Goal: Task Accomplishment & Management: Use online tool/utility

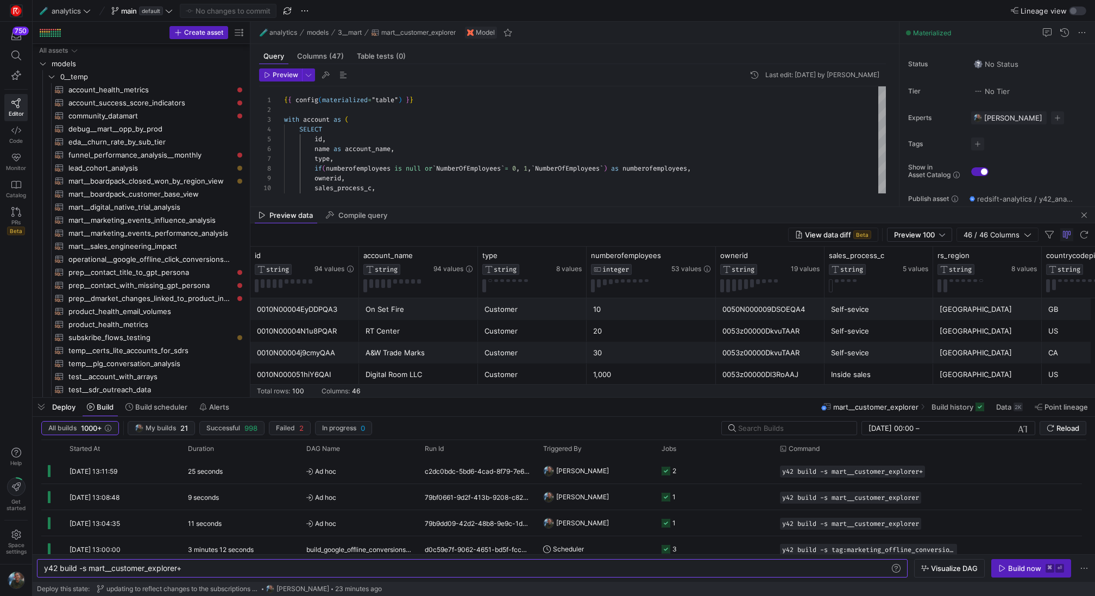
scroll to position [0, 139]
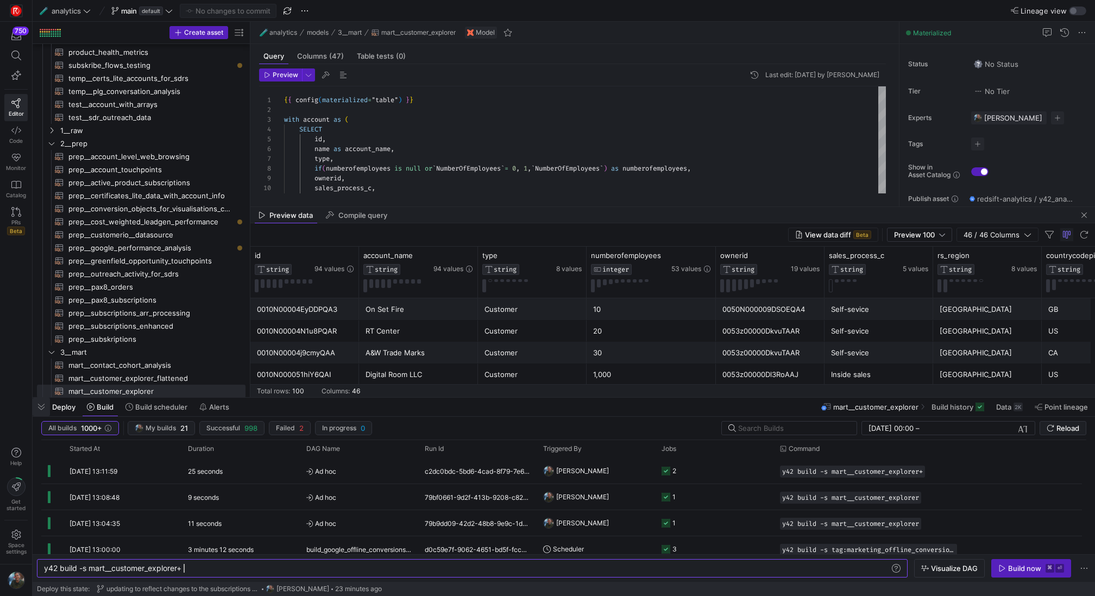
click at [41, 409] on span "button" at bounding box center [41, 406] width 17 height 18
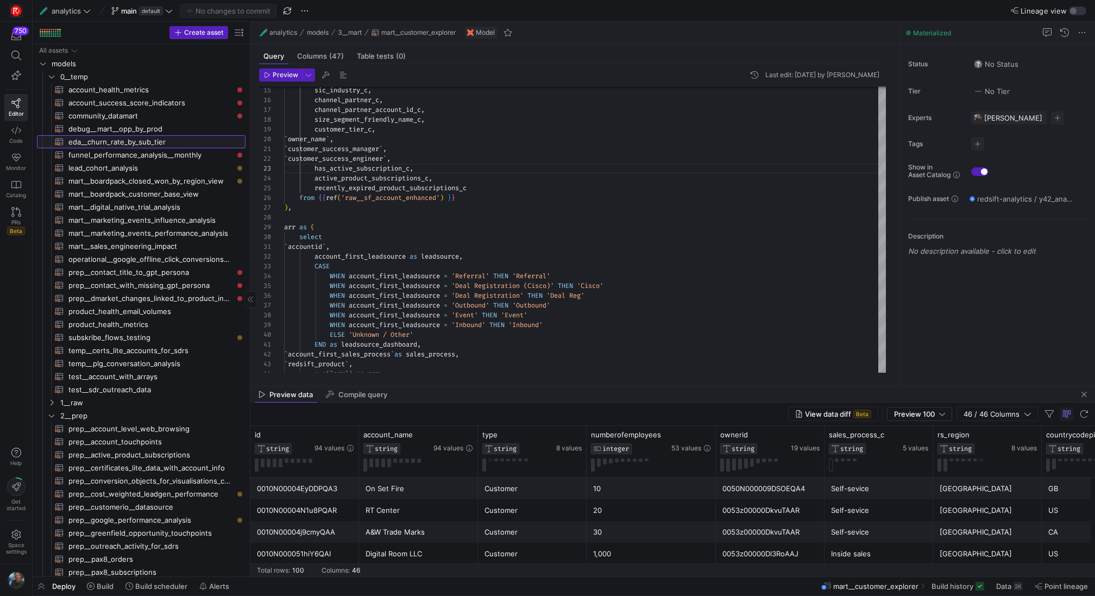
click at [129, 135] on link "eda__churn_rate_by_sub_tier​​​​​​​​​​" at bounding box center [141, 141] width 208 height 13
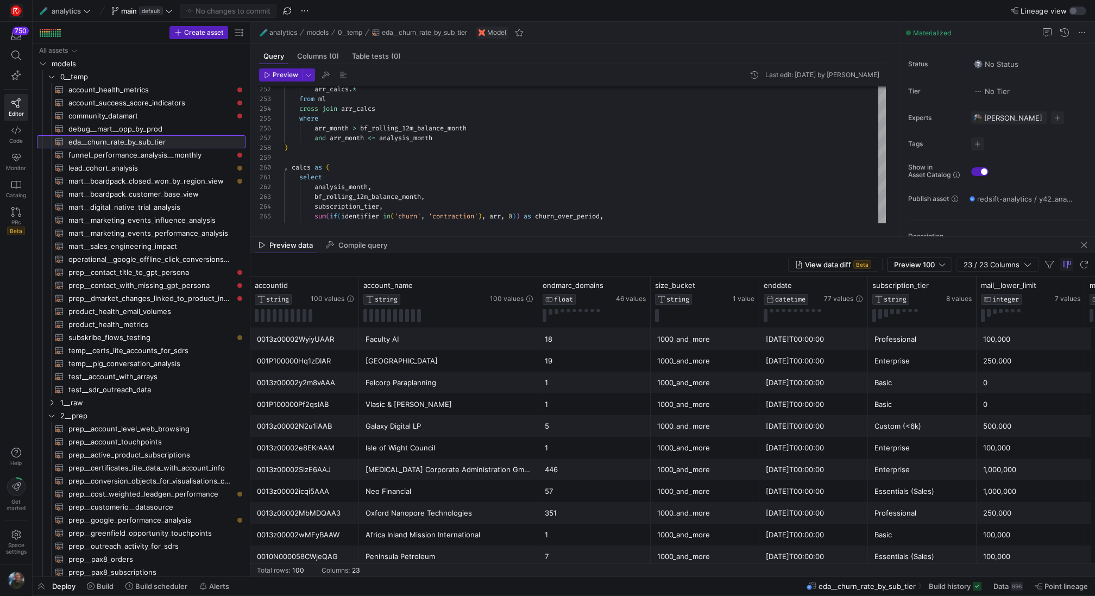
drag, startPoint x: 609, startPoint y: 386, endPoint x: 627, endPoint y: 237, distance: 150.4
click at [627, 237] on as-split "🧪 analytics models 0__temp eda__churn_rate_by_sub_tier Model Query Columns (0) …" at bounding box center [672, 299] width 844 height 554
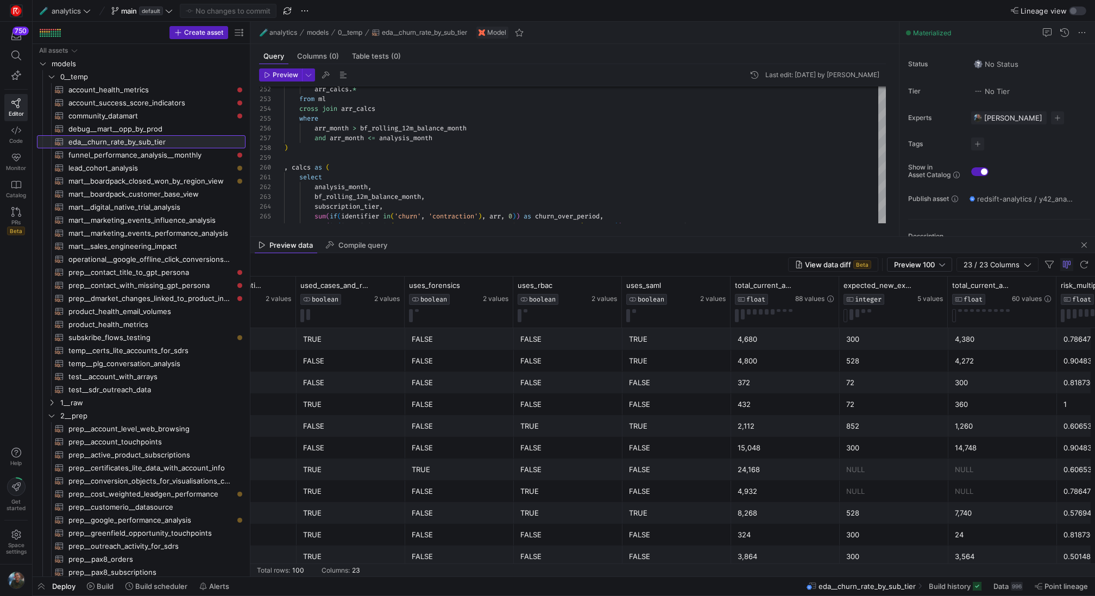
scroll to position [0, 1607]
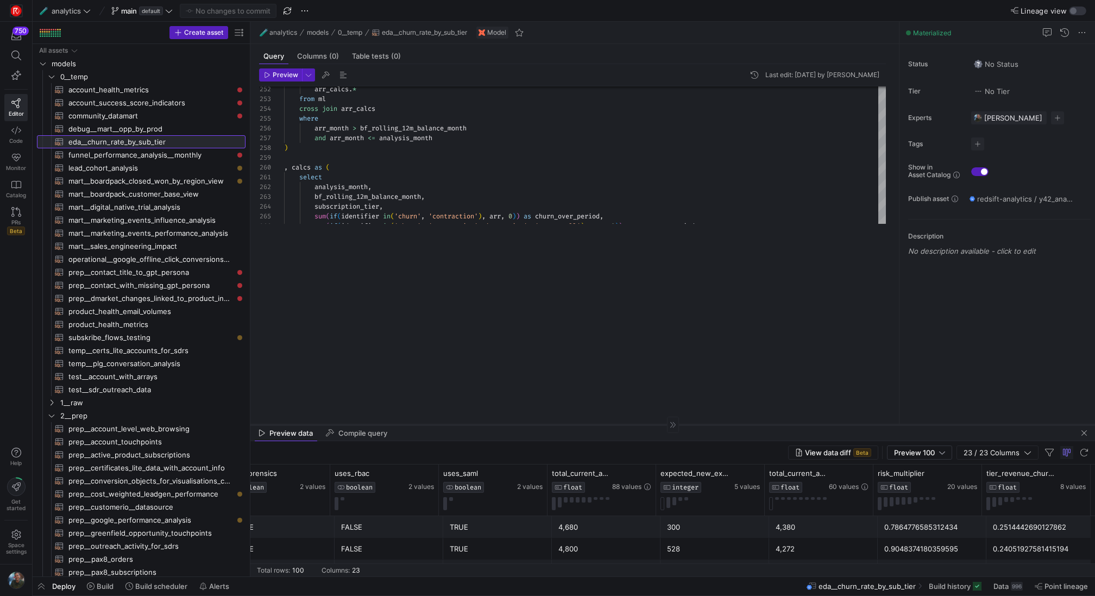
drag, startPoint x: 747, startPoint y: 236, endPoint x: 749, endPoint y: 424, distance: 187.9
click at [749, 424] on div at bounding box center [672, 424] width 844 height 1
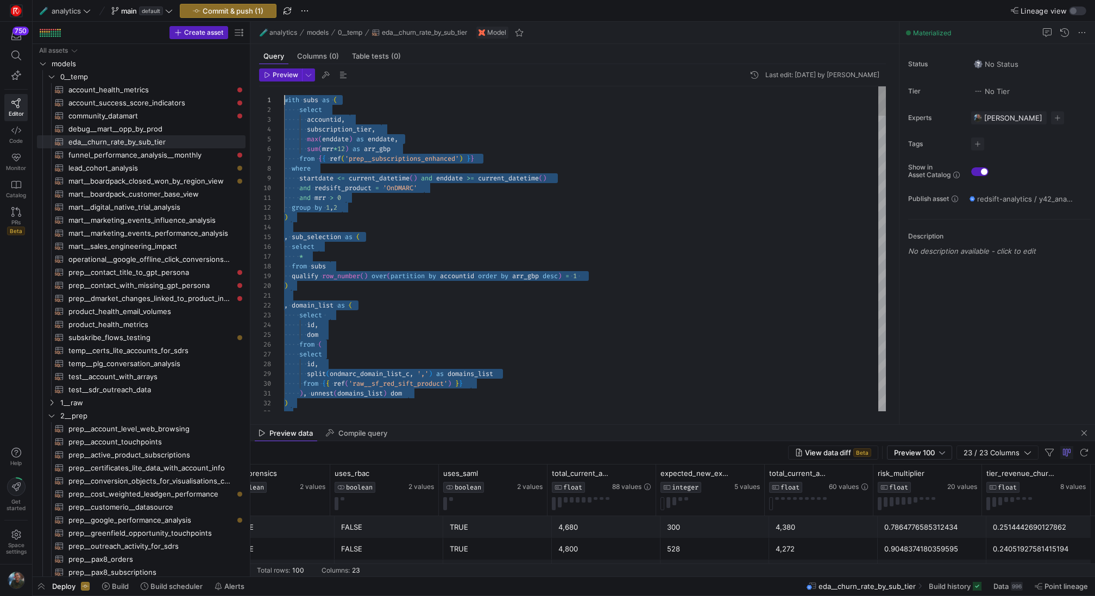
drag, startPoint x: 422, startPoint y: 349, endPoint x: 236, endPoint y: -115, distance: 499.7
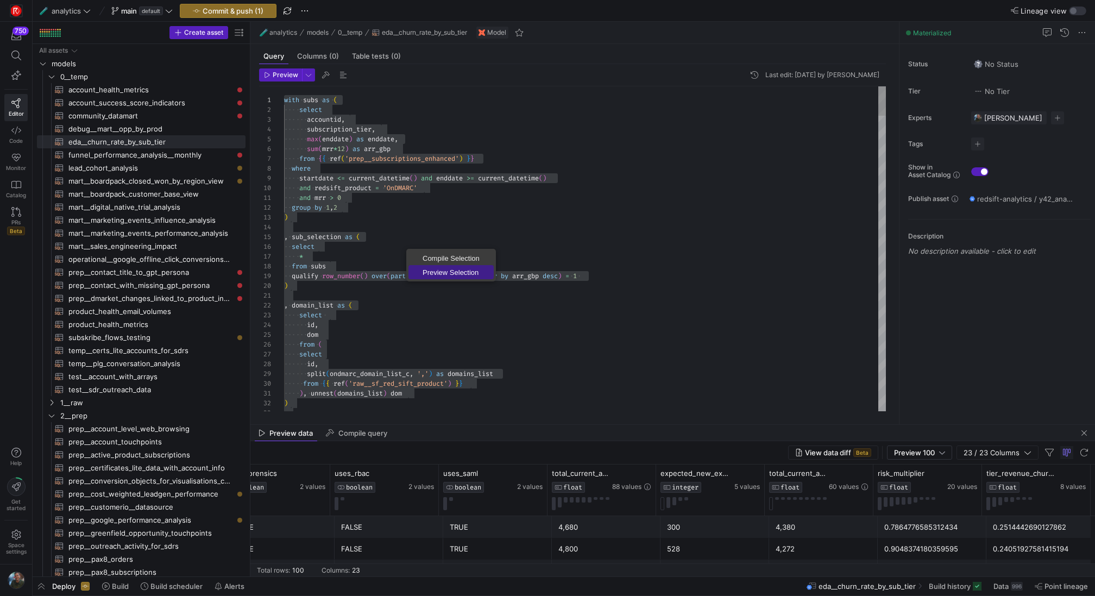
click at [451, 269] on span "Preview Selection" at bounding box center [450, 272] width 85 height 7
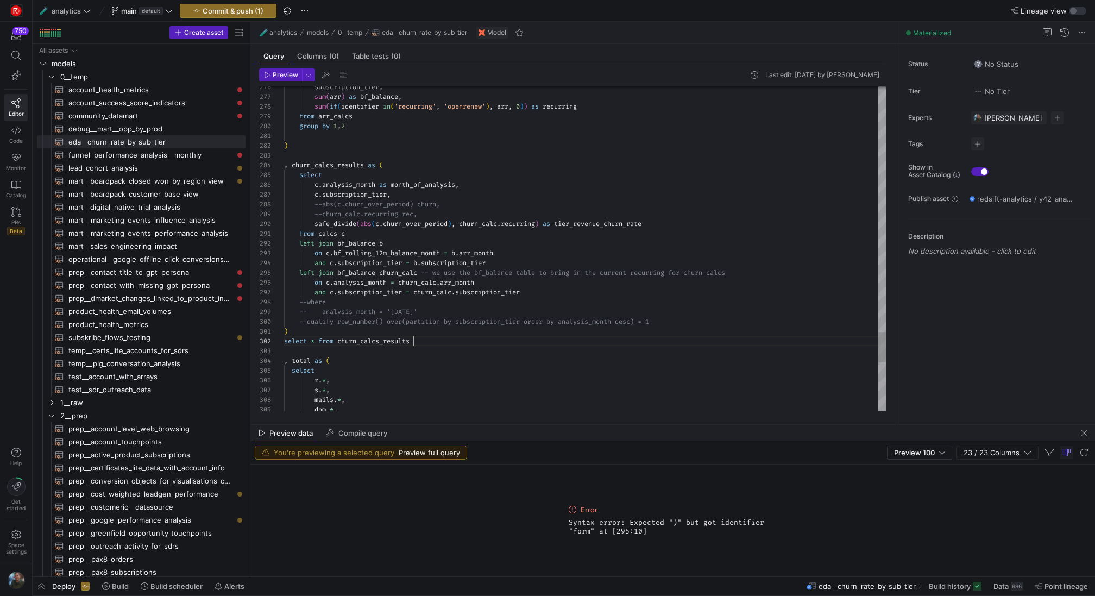
scroll to position [10, 128]
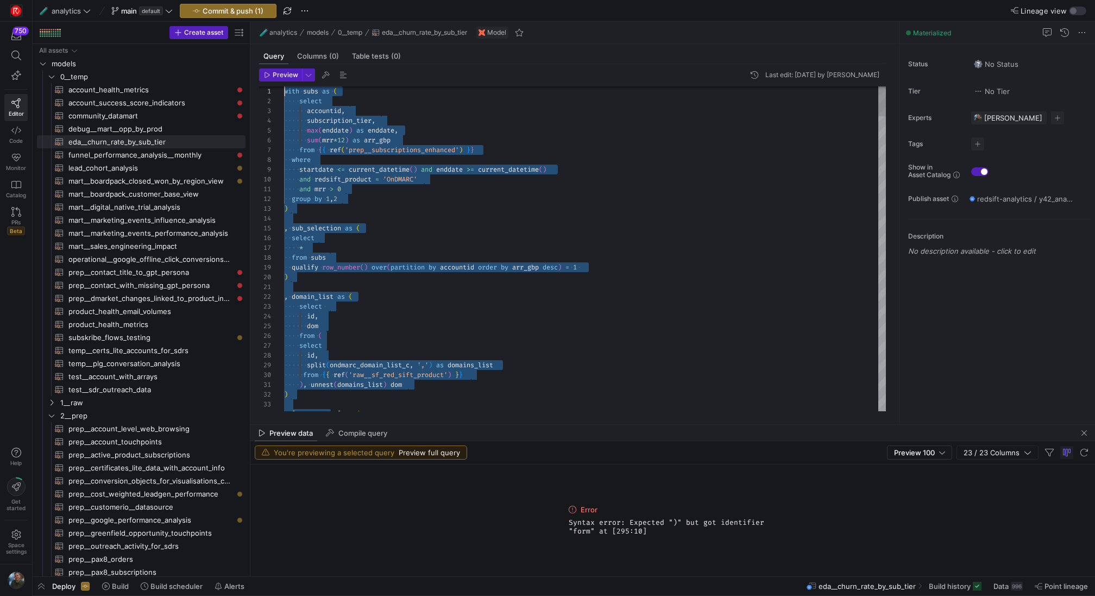
scroll to position [0, 0]
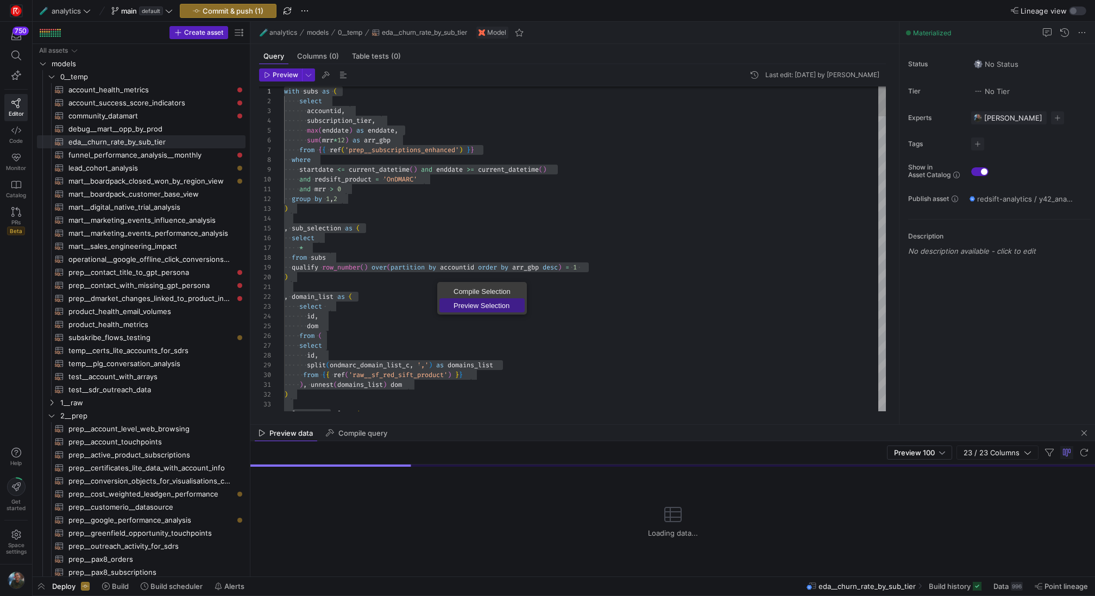
click at [453, 300] on link "Preview Selection" at bounding box center [481, 305] width 85 height 14
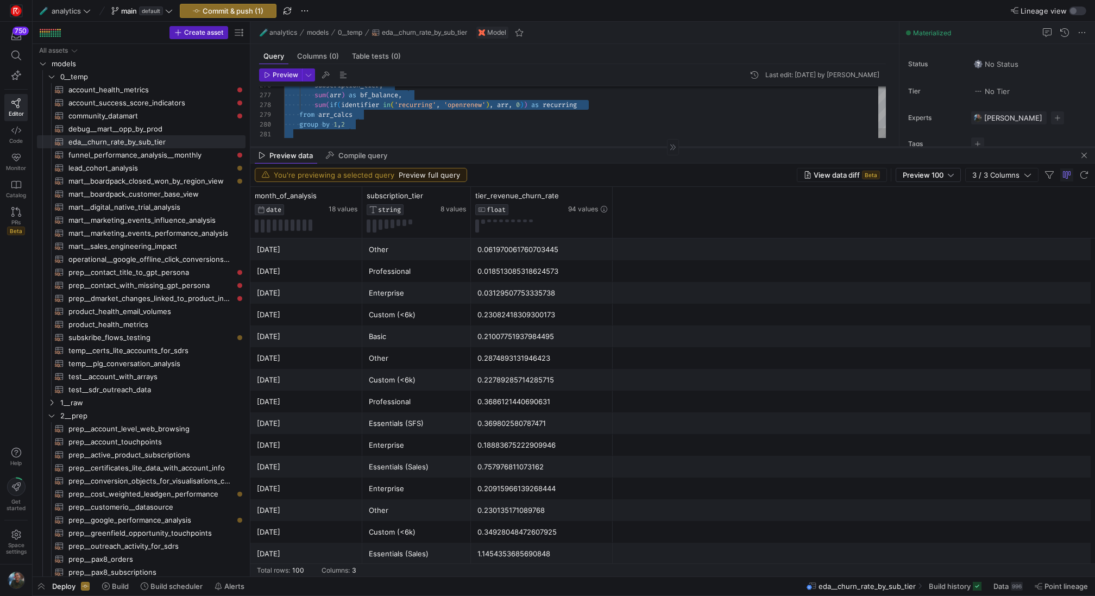
drag, startPoint x: 476, startPoint y: 423, endPoint x: 511, endPoint y: 146, distance: 279.6
click at [511, 147] on div at bounding box center [672, 147] width 844 height 1
click at [338, 198] on icon at bounding box center [338, 196] width 4 height 8
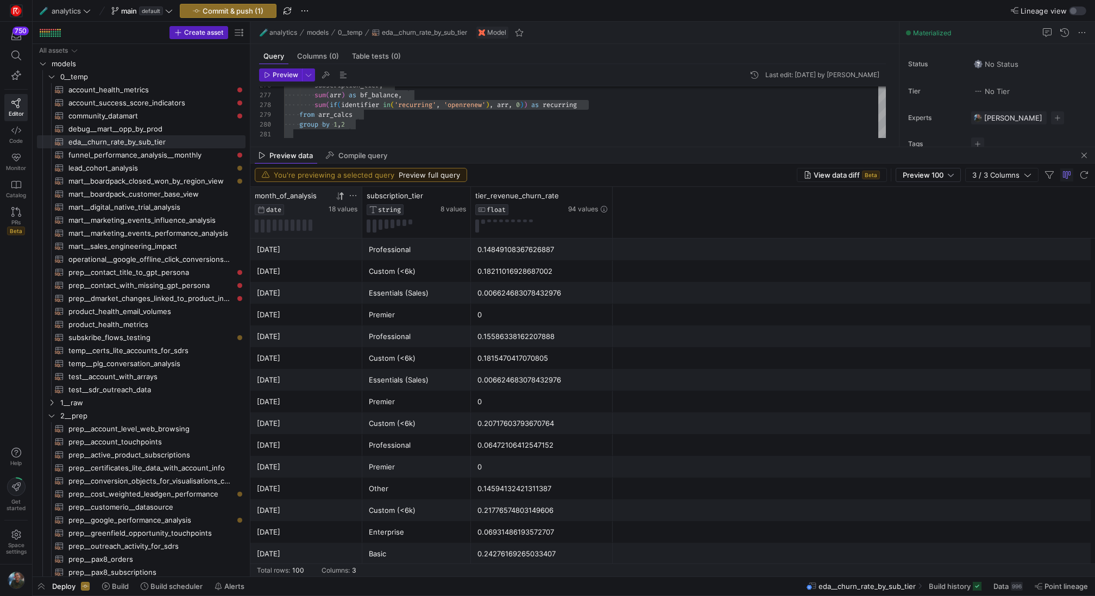
click at [338, 198] on icon at bounding box center [338, 196] width 4 height 8
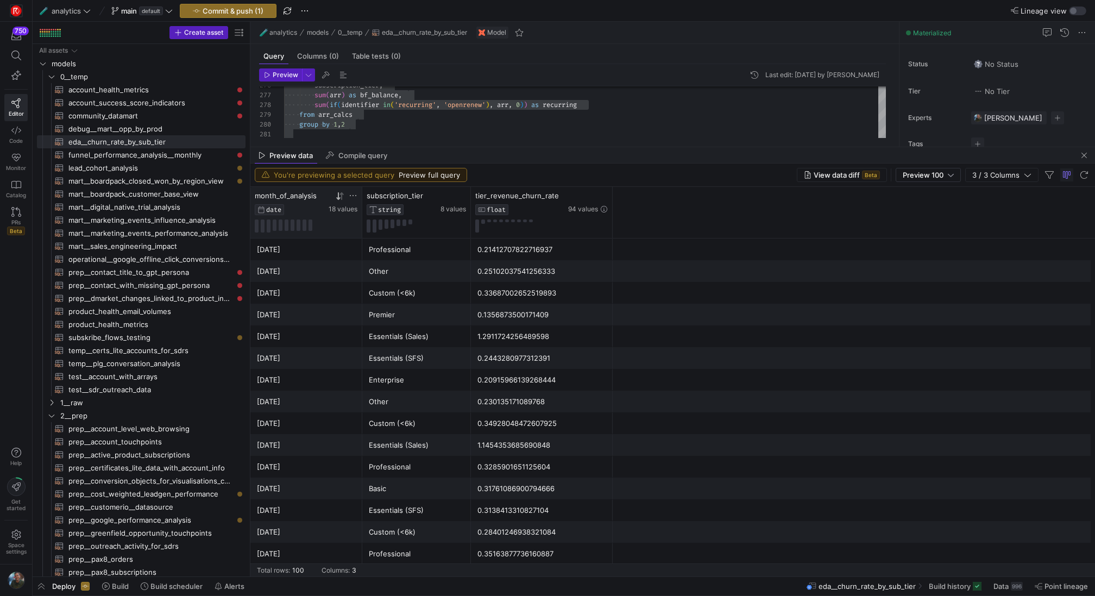
scroll to position [0, 0]
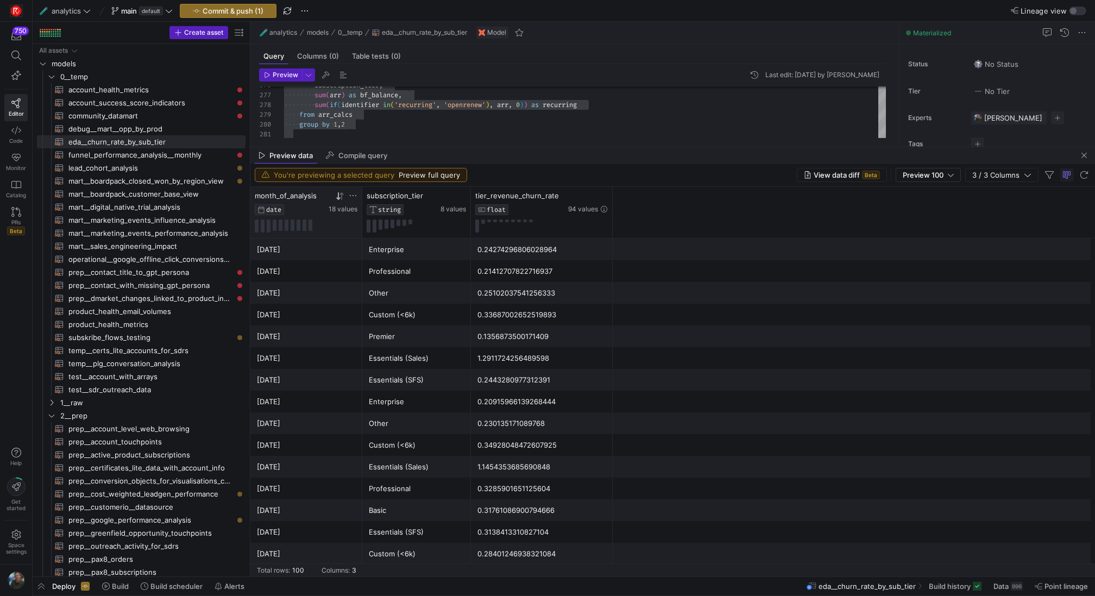
click at [342, 195] on icon at bounding box center [340, 196] width 9 height 9
click at [338, 197] on icon at bounding box center [338, 196] width 4 height 8
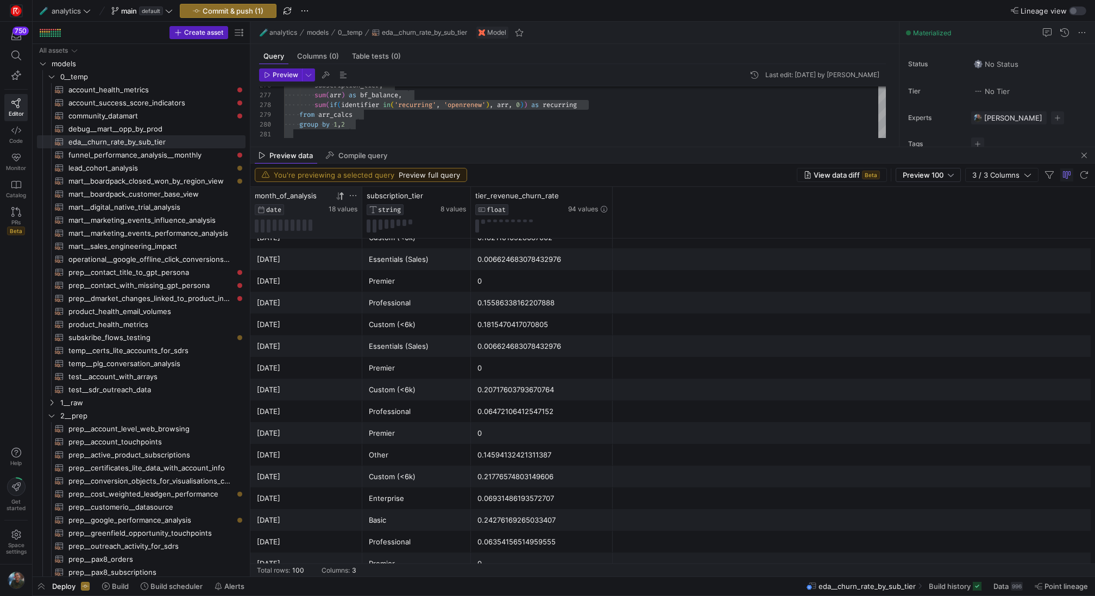
scroll to position [34, 0]
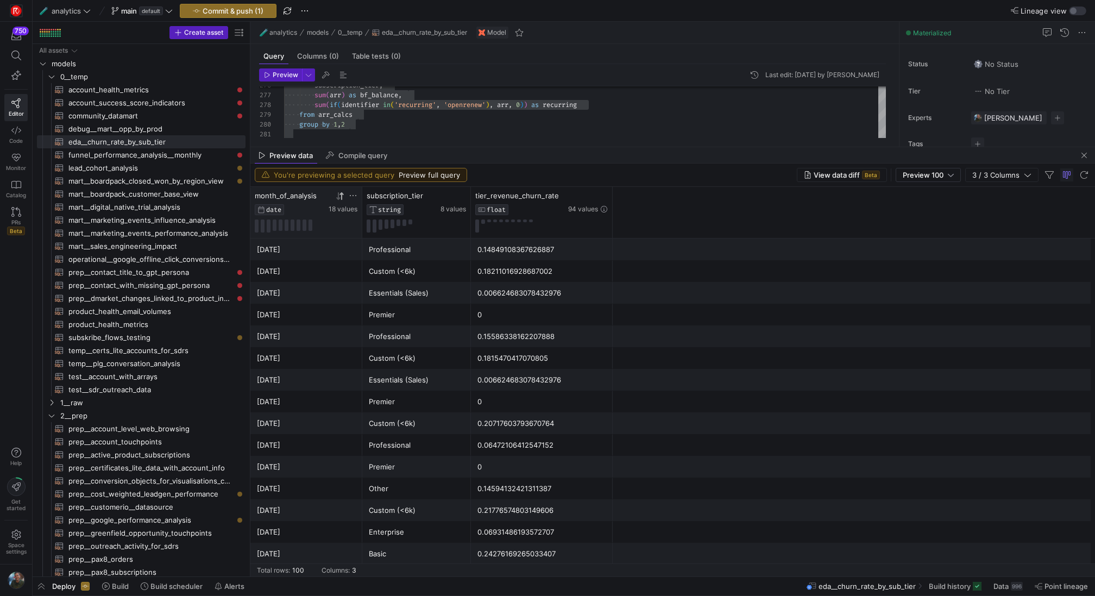
click at [338, 199] on icon at bounding box center [340, 196] width 9 height 9
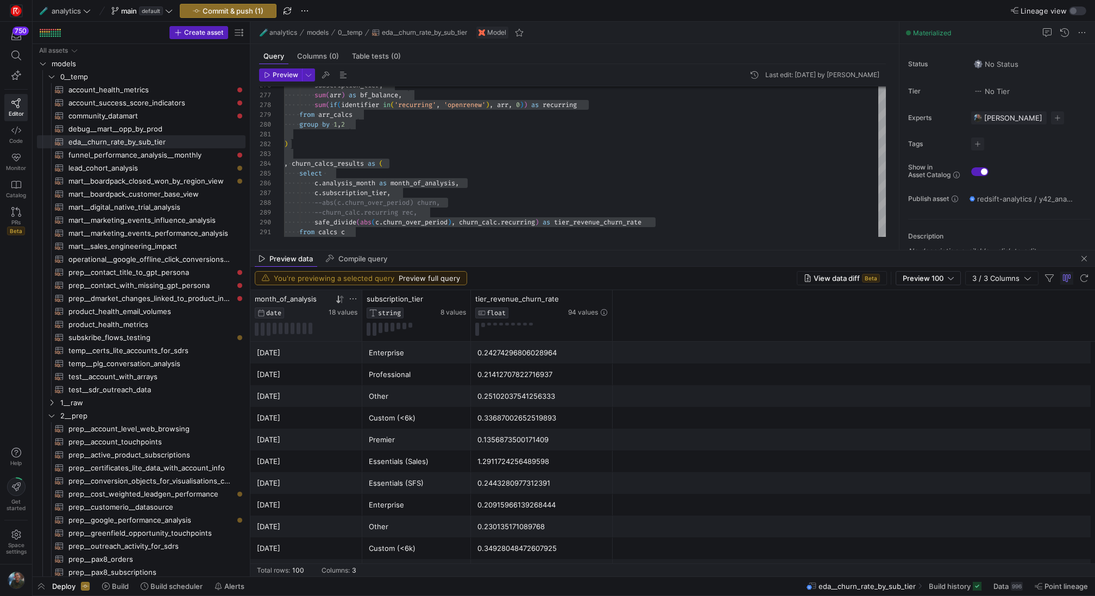
drag, startPoint x: 477, startPoint y: 148, endPoint x: 477, endPoint y: 251, distance: 103.2
click at [477, 251] on as-split "🧪 analytics models 0__temp eda__churn_rate_by_sub_tier Model Query Columns (0) …" at bounding box center [672, 299] width 844 height 554
click at [392, 461] on div "Essentials (Sales)" at bounding box center [417, 461] width 96 height 21
click at [314, 473] on div "[DATE]" at bounding box center [306, 482] width 99 height 21
click at [322, 464] on div "[DATE]" at bounding box center [306, 461] width 99 height 21
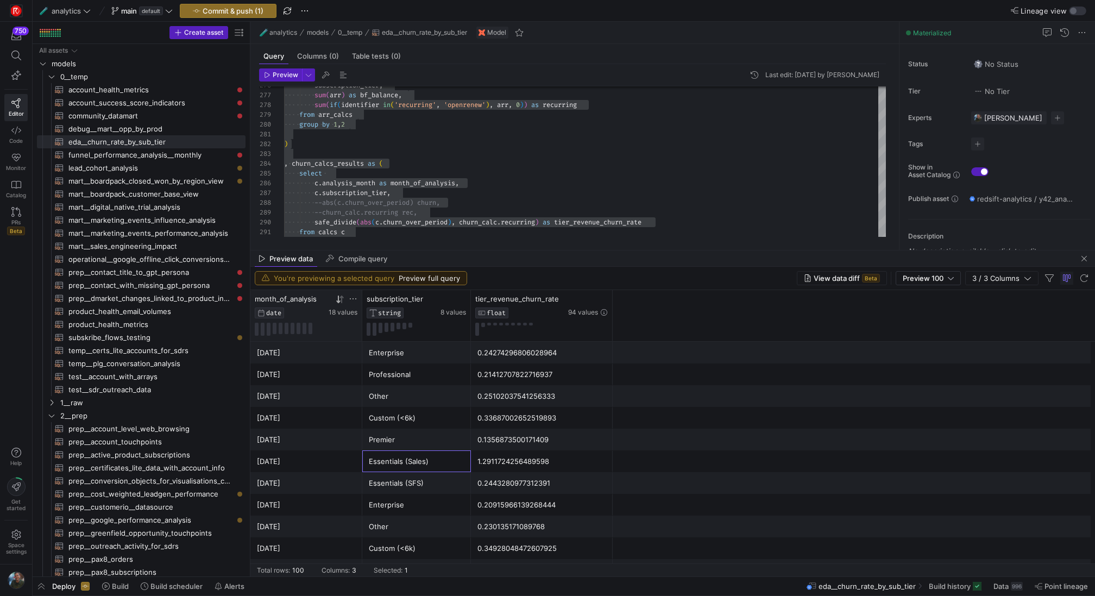
click at [376, 464] on div "Essentials (Sales)" at bounding box center [417, 461] width 96 height 21
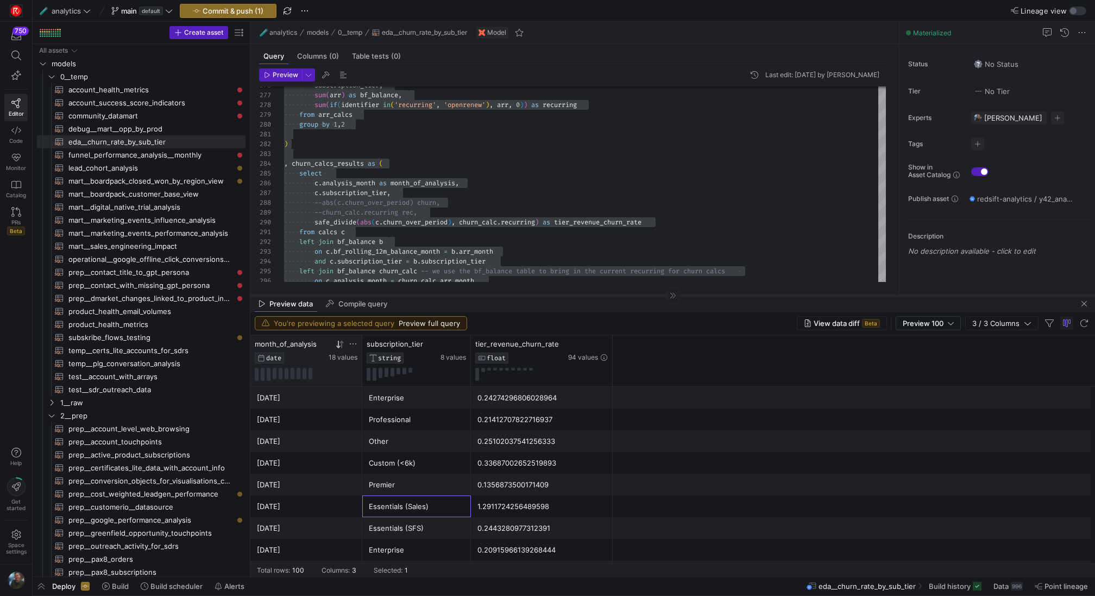
drag, startPoint x: 405, startPoint y: 250, endPoint x: 399, endPoint y: 295, distance: 45.5
click at [399, 295] on div at bounding box center [672, 295] width 844 height 1
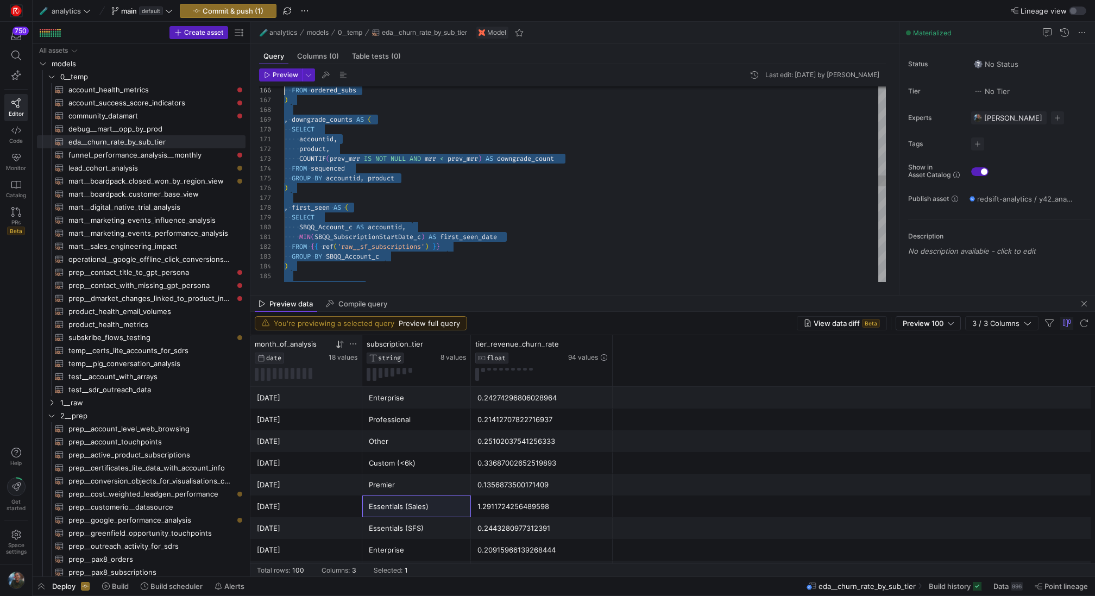
scroll to position [20, 0]
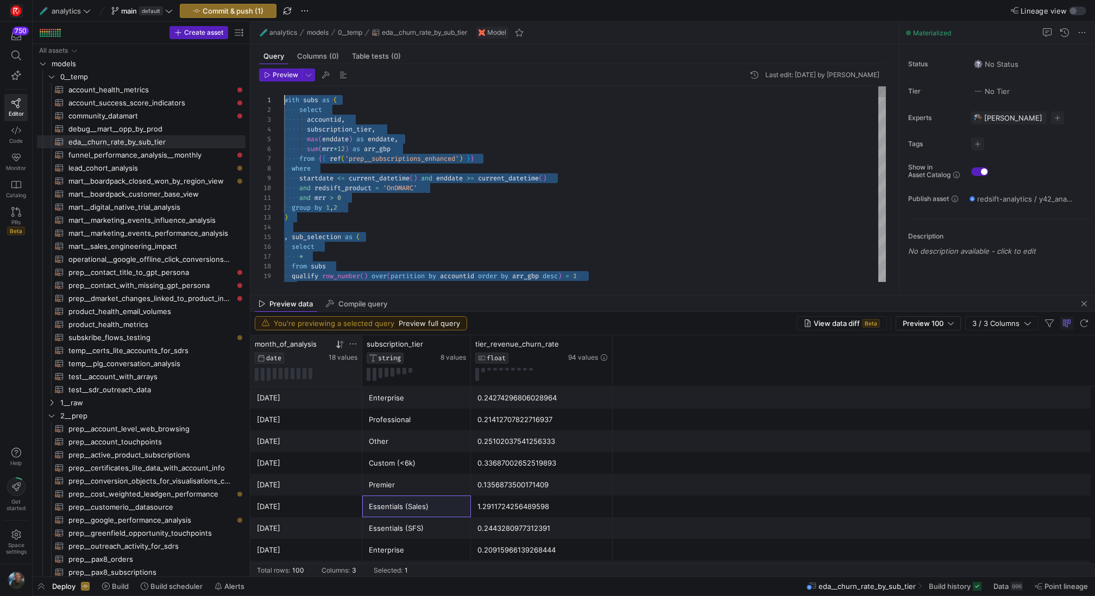
drag, startPoint x: 422, startPoint y: 216, endPoint x: 248, endPoint y: -111, distance: 370.6
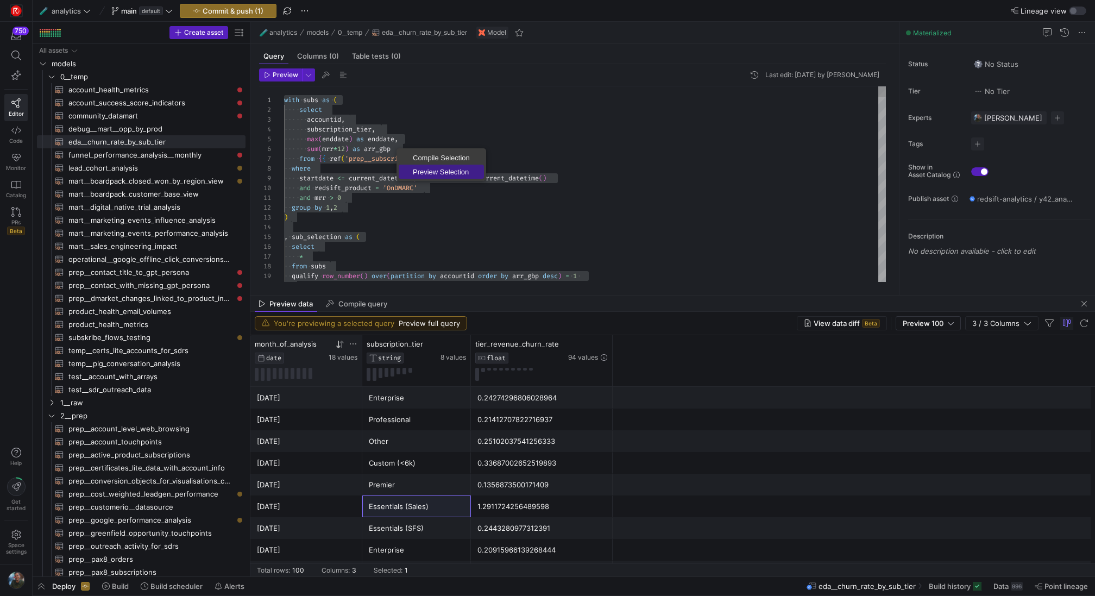
click at [461, 163] on link "Compile Selection" at bounding box center [441, 157] width 85 height 14
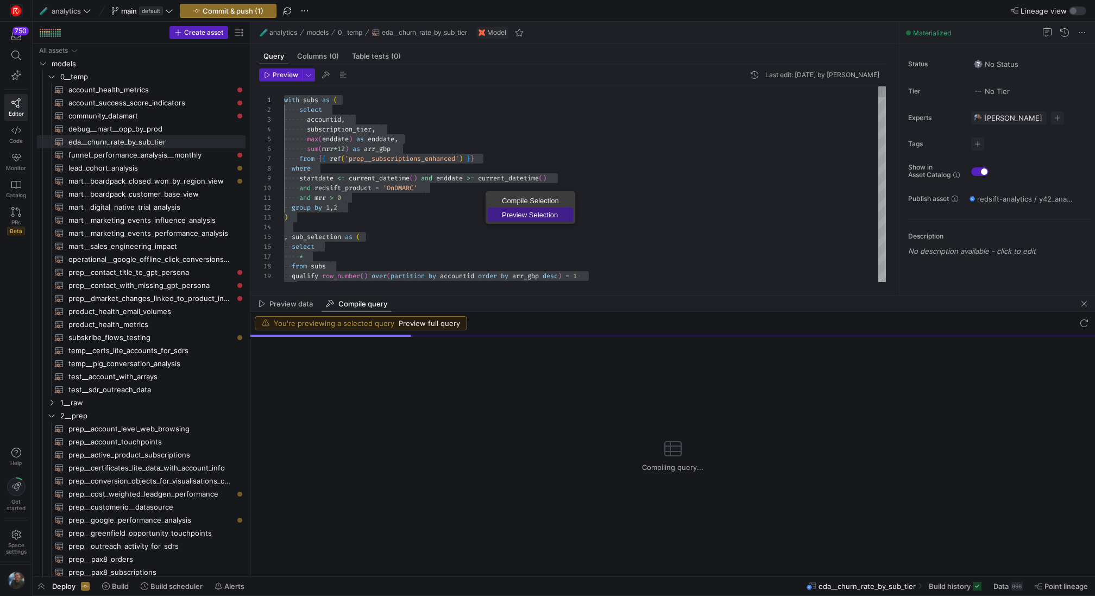
click at [511, 214] on span "Preview Selection" at bounding box center [530, 214] width 85 height 7
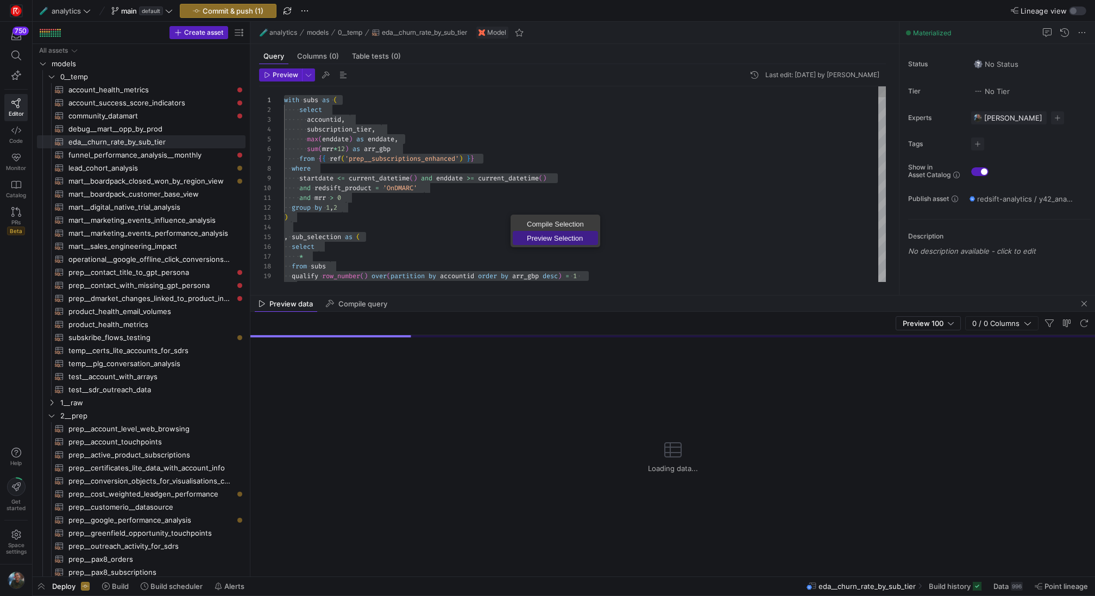
click at [540, 232] on link "Preview Selection" at bounding box center [555, 238] width 85 height 14
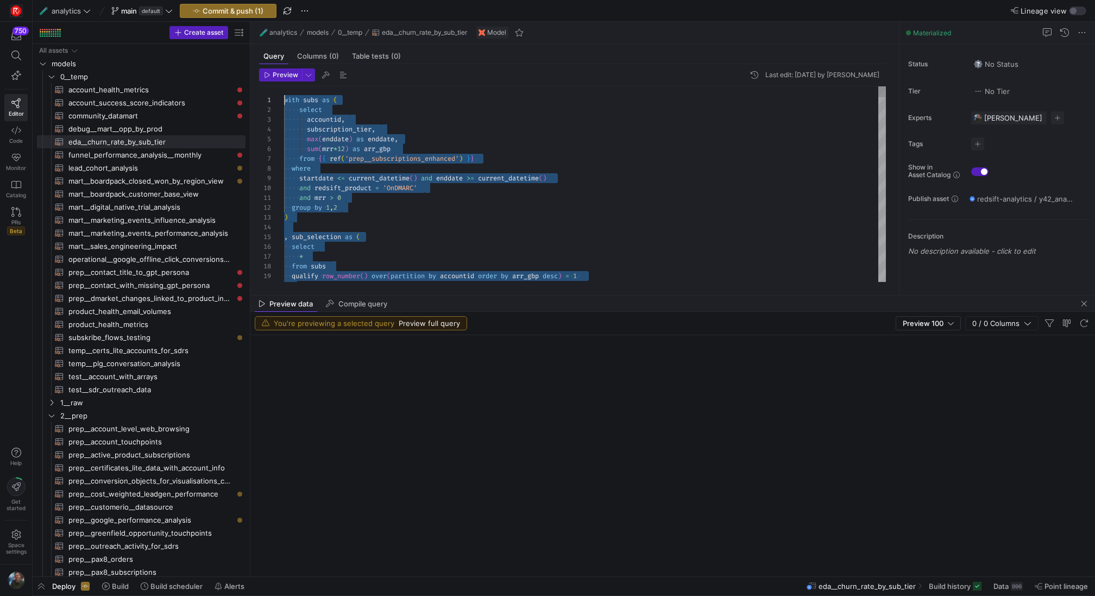
scroll to position [0, 0]
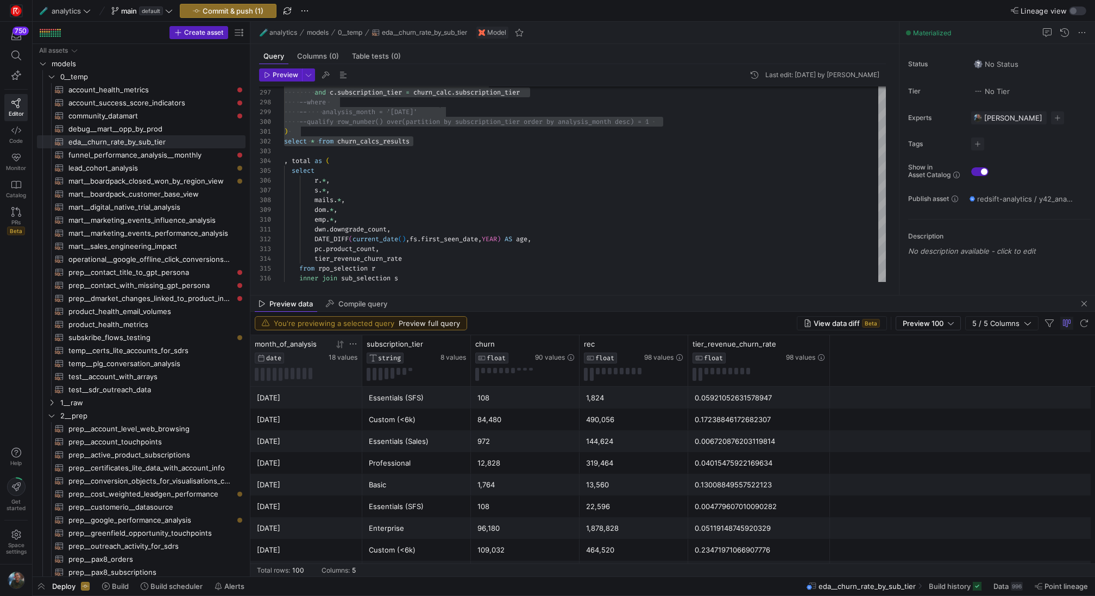
click at [338, 345] on icon at bounding box center [338, 344] width 4 height 8
click at [339, 346] on icon at bounding box center [338, 344] width 4 height 8
click at [937, 330] on div "View data diff Beta Preview 100 5 / 5 Columns You're previewing a selected quer…" at bounding box center [672, 323] width 844 height 23
click at [943, 326] on span "Preview 100" at bounding box center [922, 323] width 41 height 9
click at [940, 358] on span "Full Preview" at bounding box center [929, 358] width 56 height 9
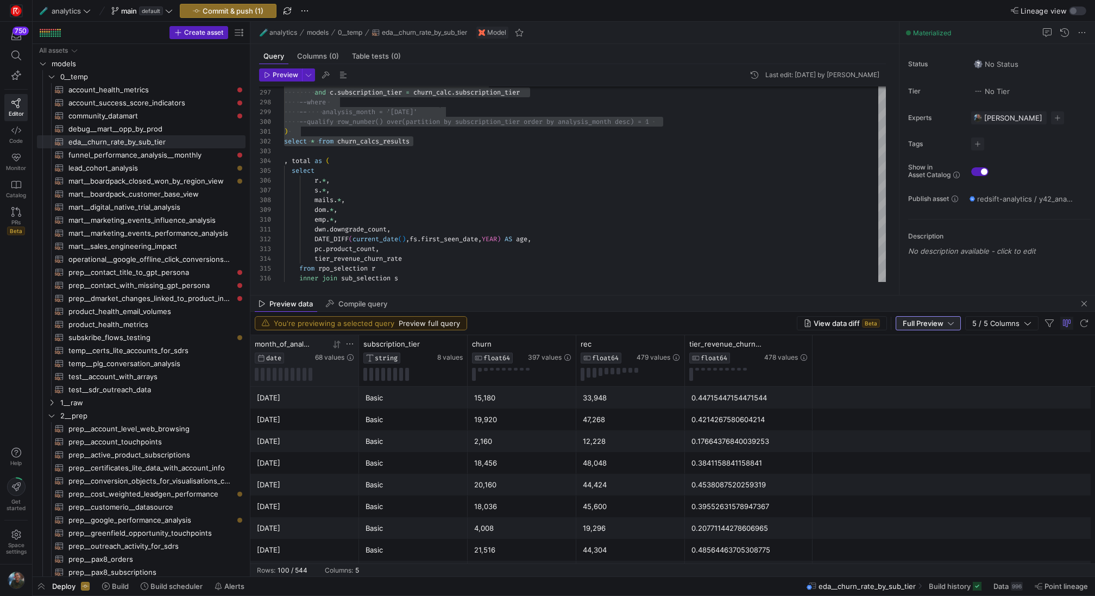
click at [340, 345] on icon at bounding box center [336, 344] width 9 height 9
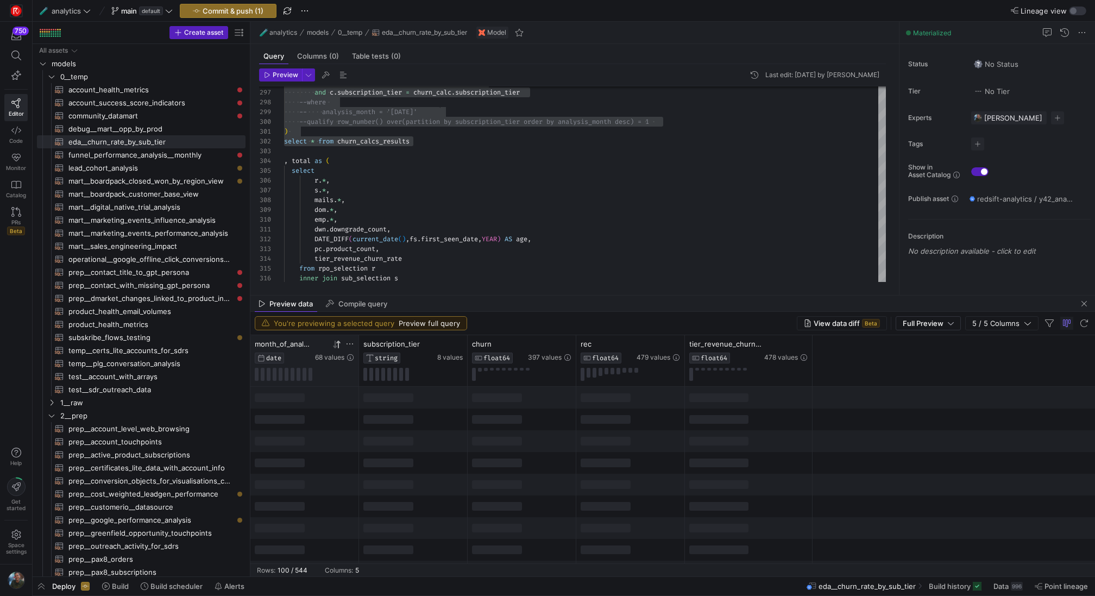
click at [336, 347] on icon at bounding box center [336, 344] width 9 height 9
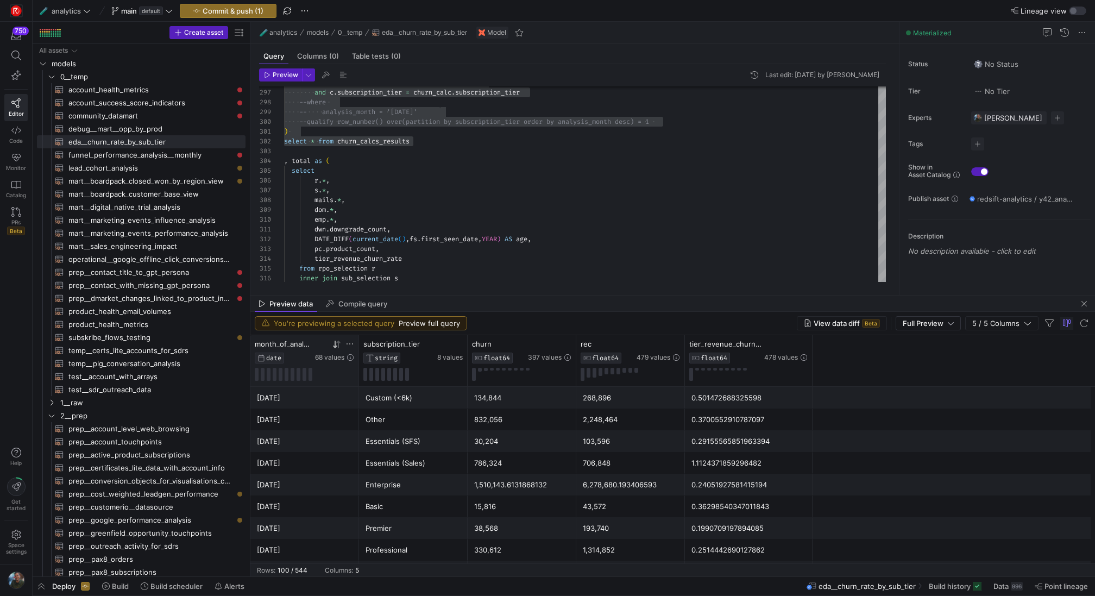
click at [683, 505] on div "43,572" at bounding box center [630, 506] width 109 height 22
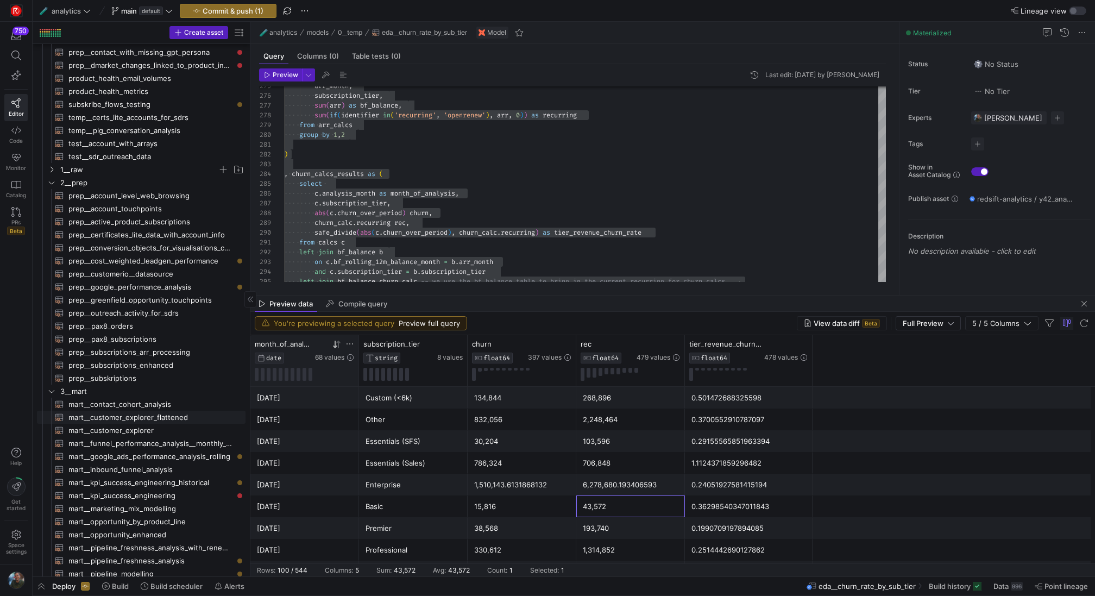
scroll to position [257, 0]
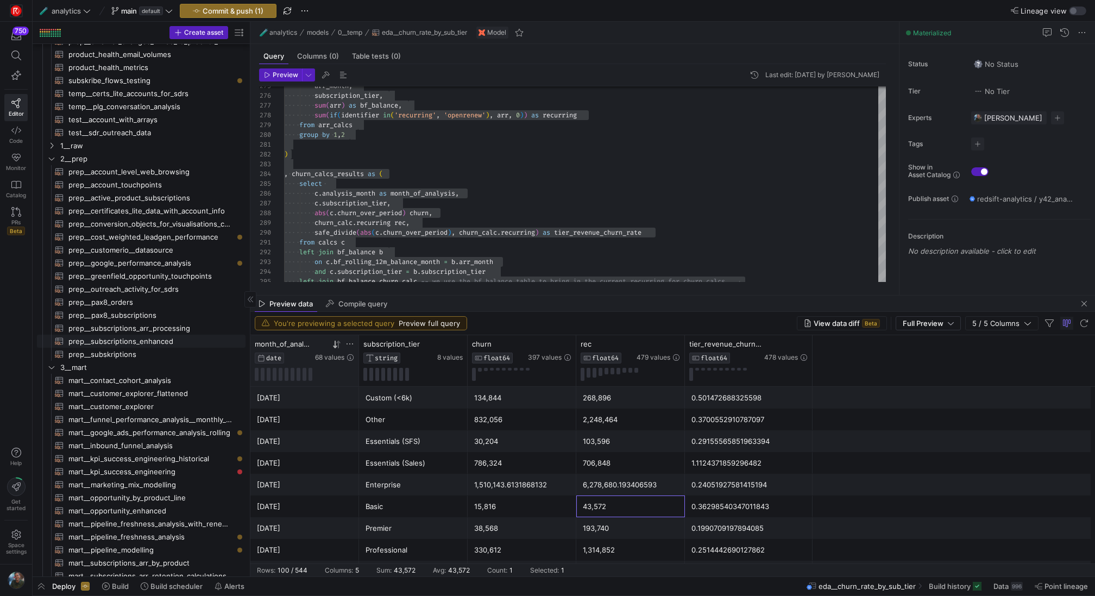
click at [166, 339] on span "prep__subscriptions_enhanced​​​​​​​​​​" at bounding box center [150, 341] width 165 height 12
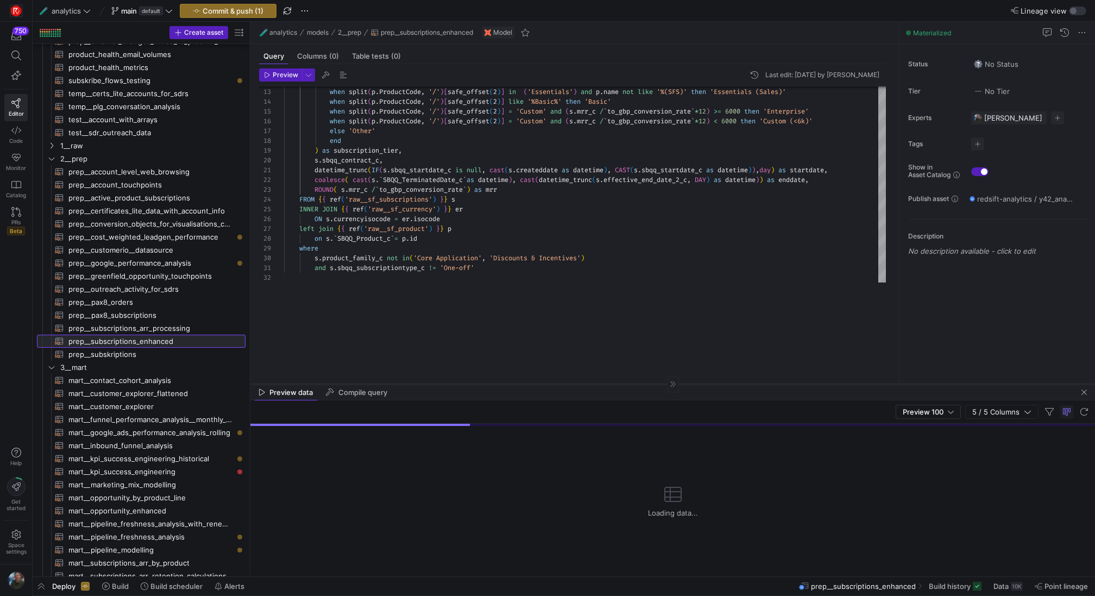
drag, startPoint x: 590, startPoint y: 294, endPoint x: 590, endPoint y: 432, distance: 137.4
click at [590, 384] on div at bounding box center [672, 383] width 844 height 1
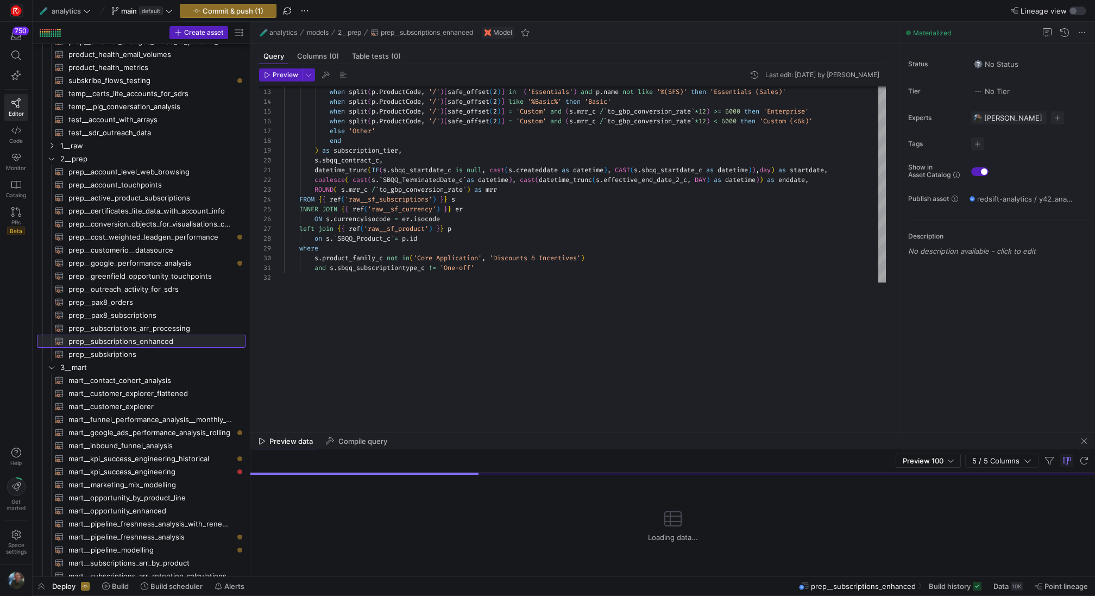
scroll to position [88, 0]
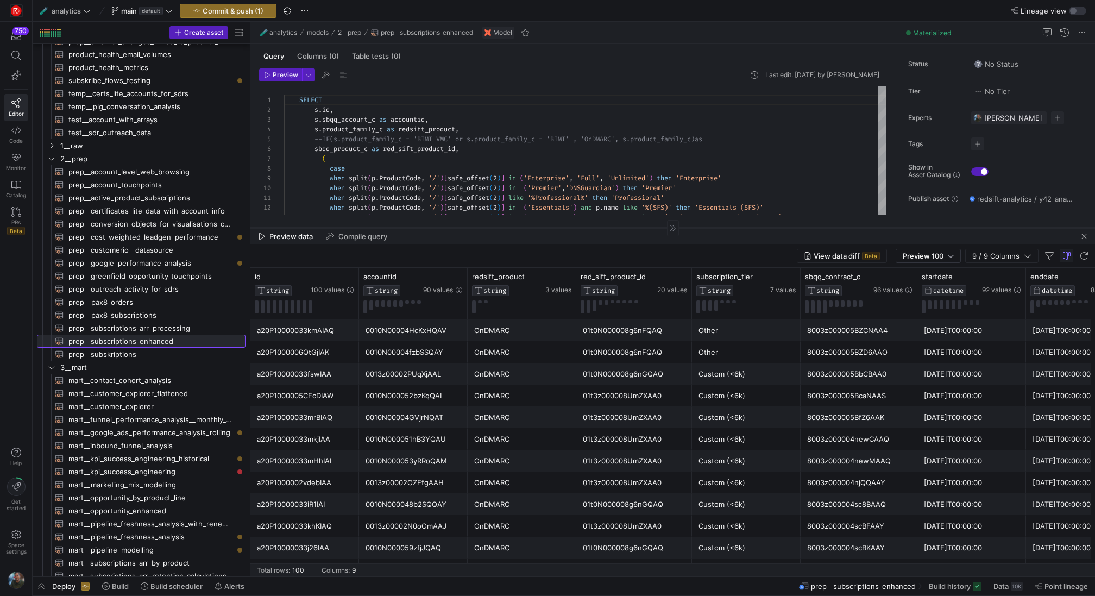
drag, startPoint x: 622, startPoint y: 432, endPoint x: 690, endPoint y: 227, distance: 215.6
click at [690, 227] on div at bounding box center [672, 227] width 844 height 1
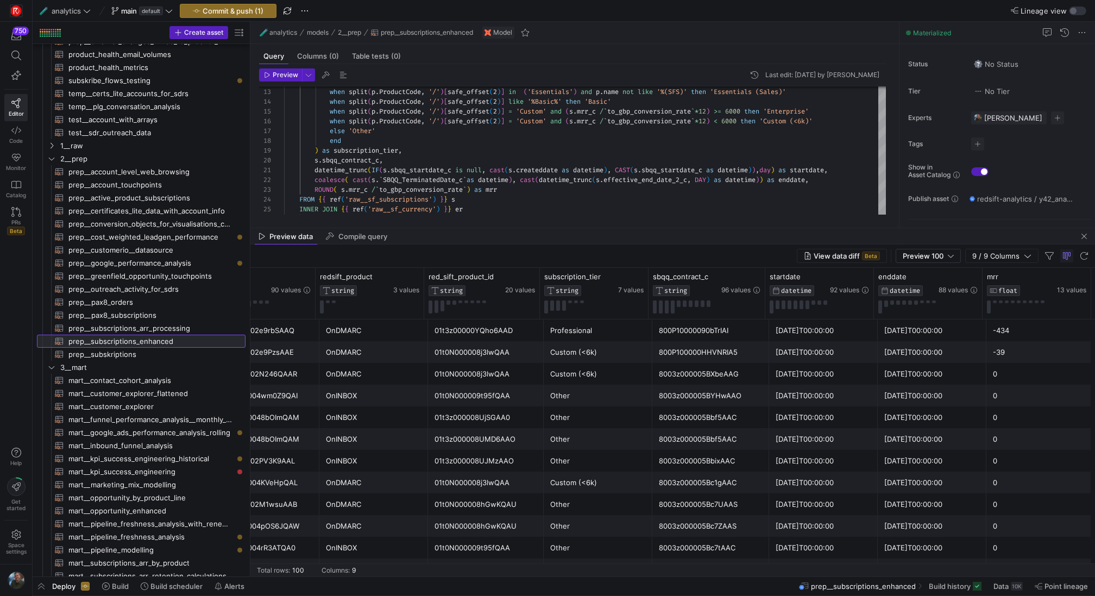
scroll to position [1082, 0]
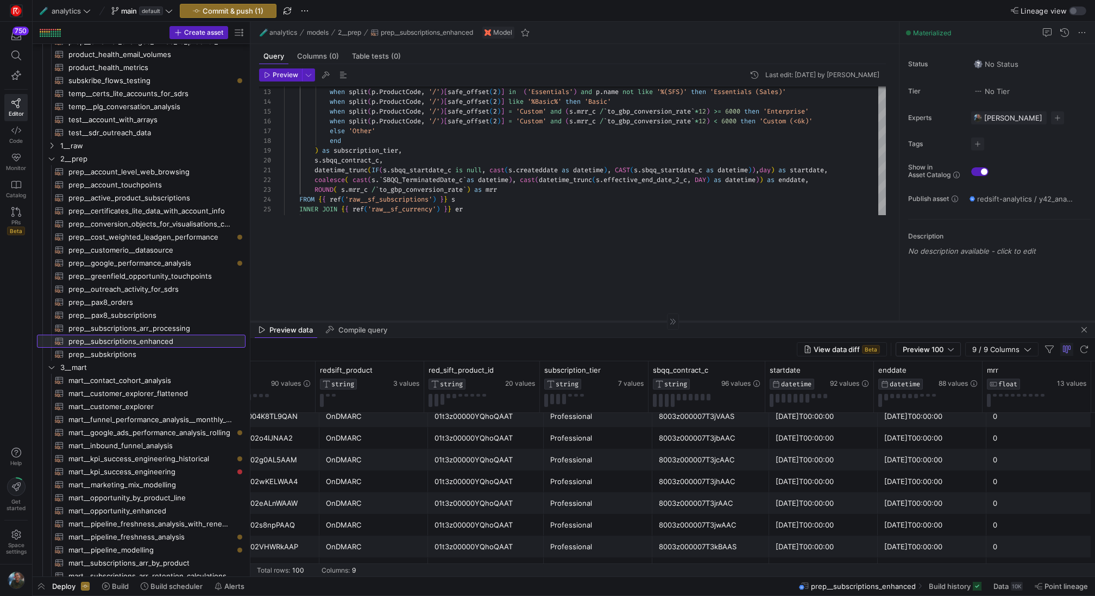
drag, startPoint x: 562, startPoint y: 227, endPoint x: 565, endPoint y: 325, distance: 97.2
click at [565, 321] on div at bounding box center [672, 321] width 844 height 1
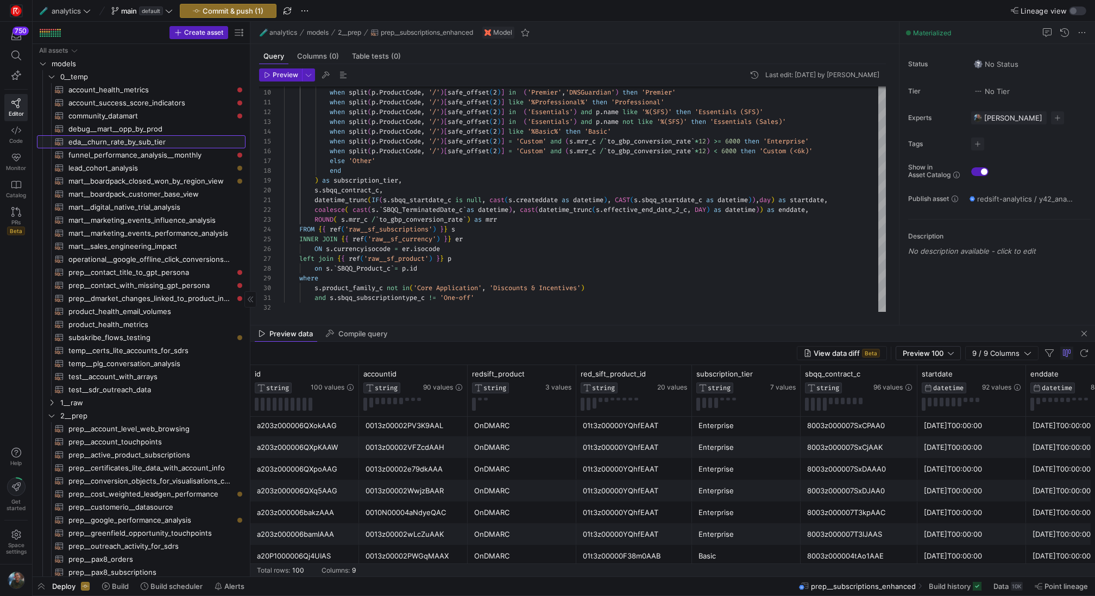
click at [128, 137] on span "eda__churn_rate_by_sub_tier​​​​​​​​​​" at bounding box center [150, 142] width 165 height 12
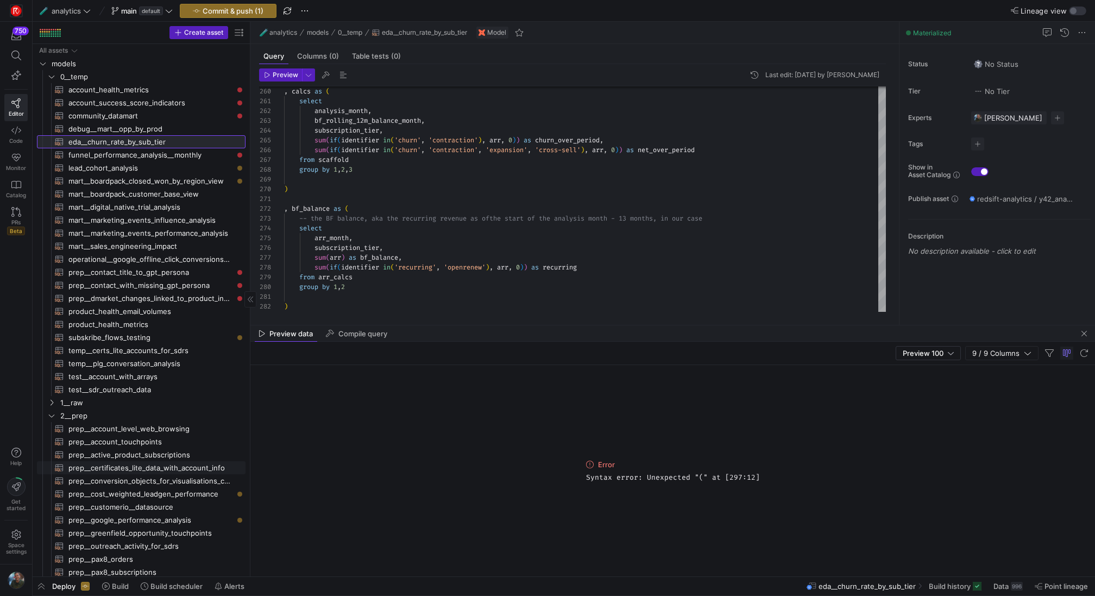
scroll to position [178, 0]
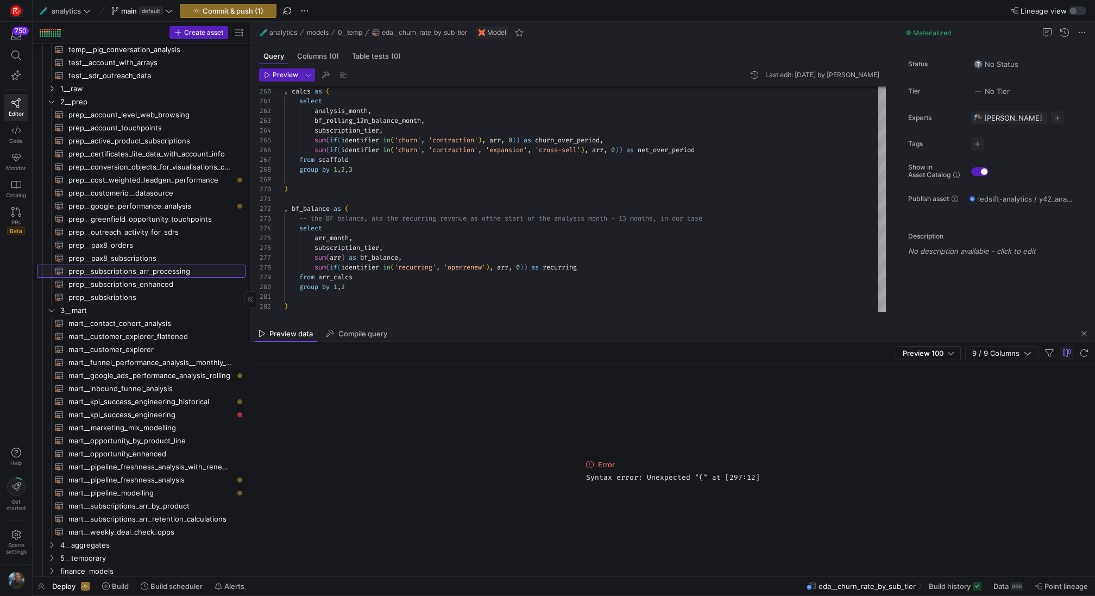
click at [162, 273] on span "prep__subscriptions_arr_processing​​​​​​​​​​" at bounding box center [150, 271] width 165 height 12
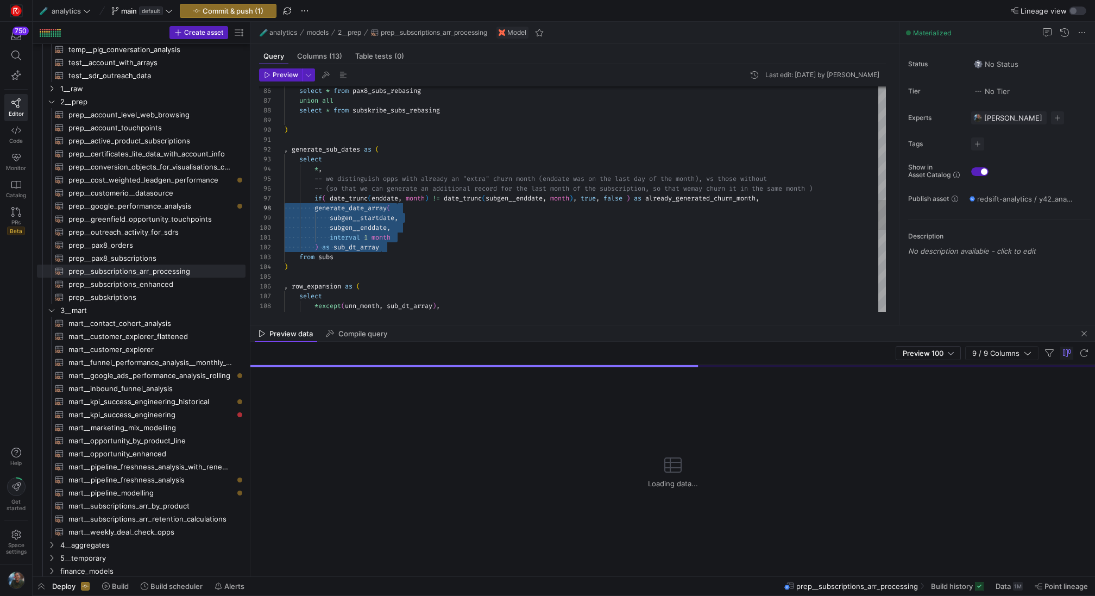
drag, startPoint x: 399, startPoint y: 246, endPoint x: 252, endPoint y: 206, distance: 152.4
click at [284, 206] on div ") as sub_dt_array subgen__enddate , interval 1 month generate_date_array ( subg…" at bounding box center [585, 86] width 602 height 1680
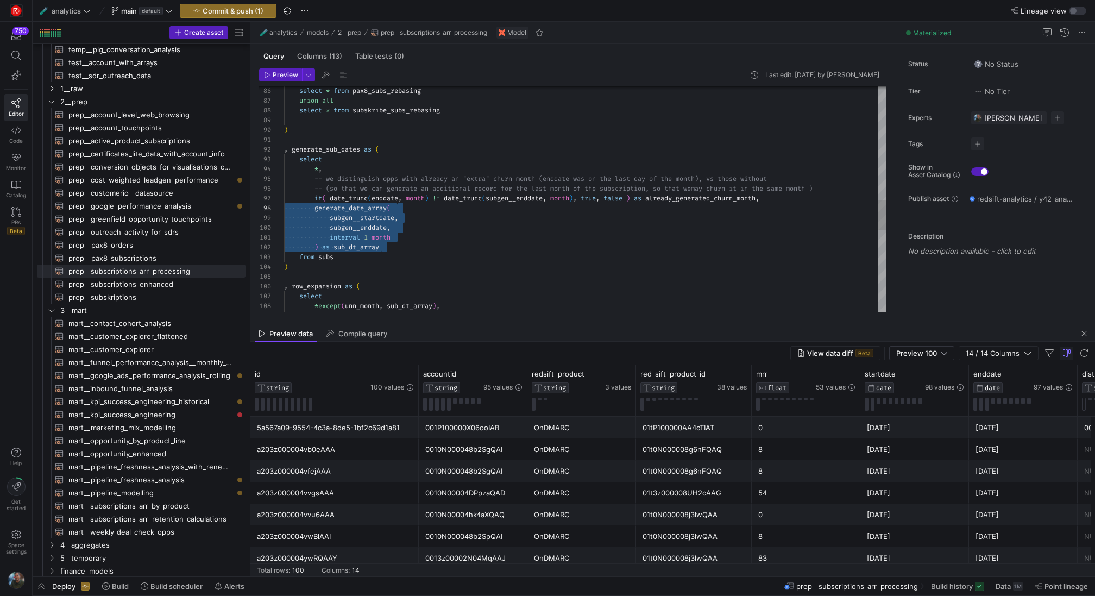
click at [507, 151] on div ") as sub_dt_array subgen__enddate , interval 1 month generate_date_array ( subg…" at bounding box center [585, 86] width 602 height 1680
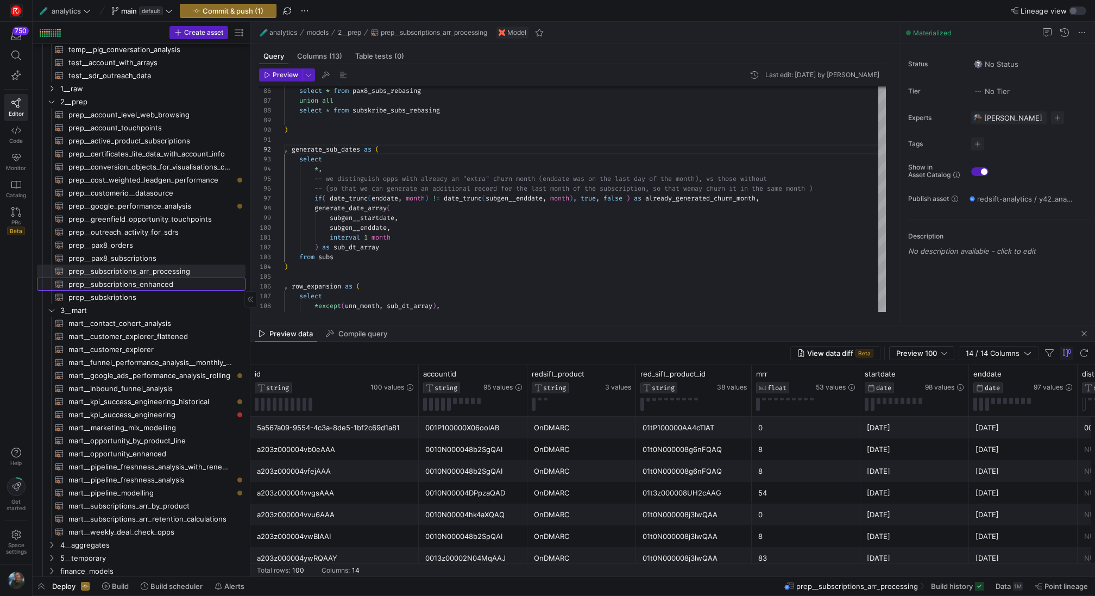
click at [153, 284] on span "prep__subscriptions_enhanced​​​​​​​​​​" at bounding box center [150, 284] width 165 height 12
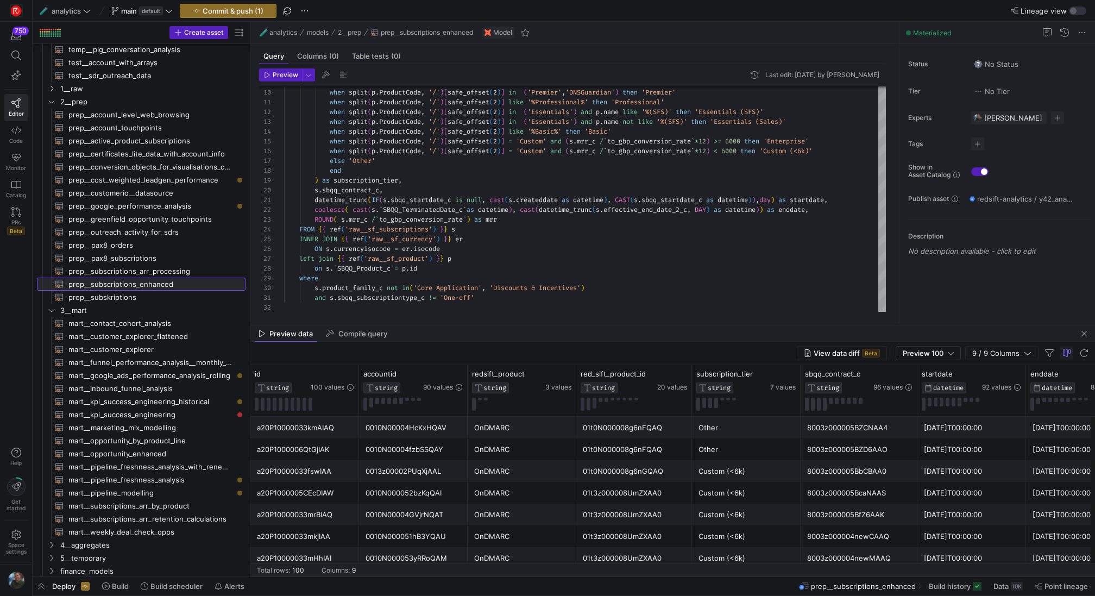
scroll to position [0, 152]
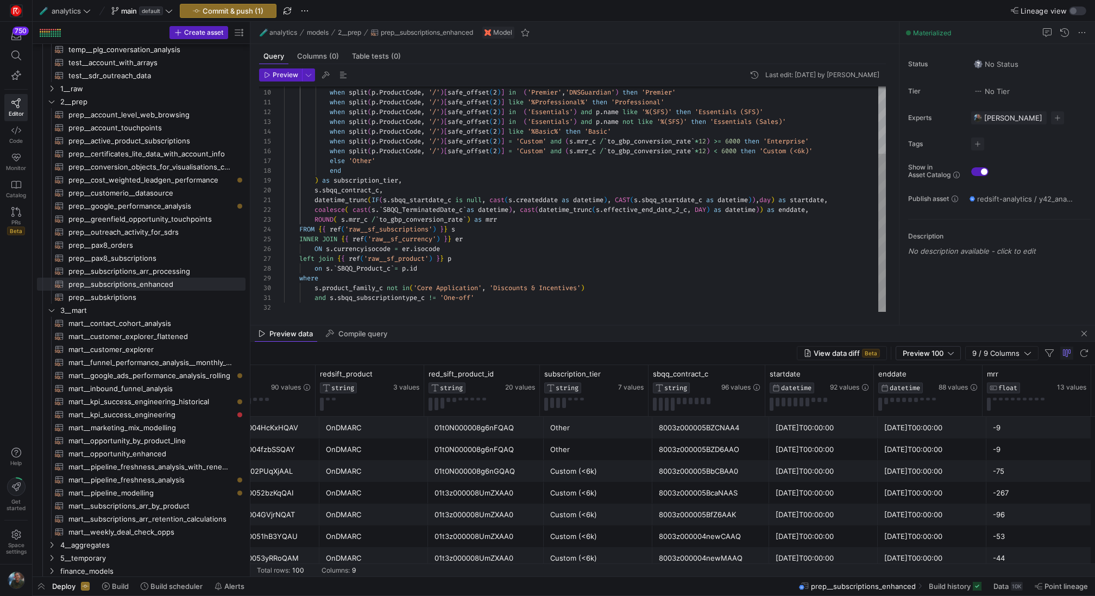
type textarea ")[safe_offset(2)] in ('Essentials') and p.name not like '%(SFS)' then 'Essentia…"
click at [425, 169] on div "when split ( p . ProductCode , '/' ) [ safe_offset ( 2 ) ] in ( 'Enterprise' , …" at bounding box center [585, 151] width 602 height 321
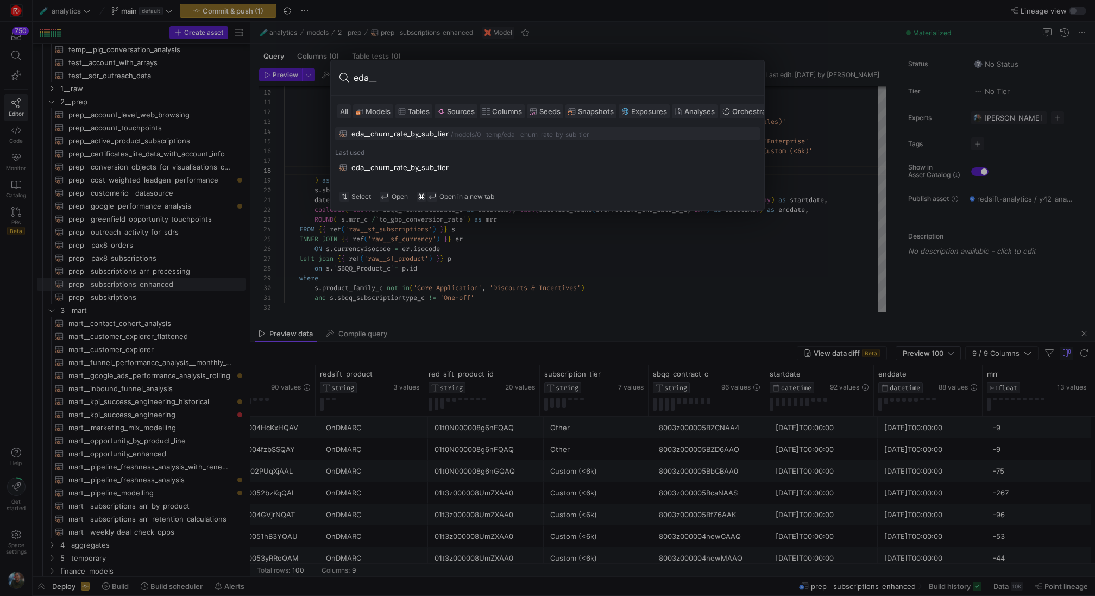
type input "eda__"
click at [421, 136] on div "eda__churn_rate_by_sub_tier" at bounding box center [399, 133] width 97 height 9
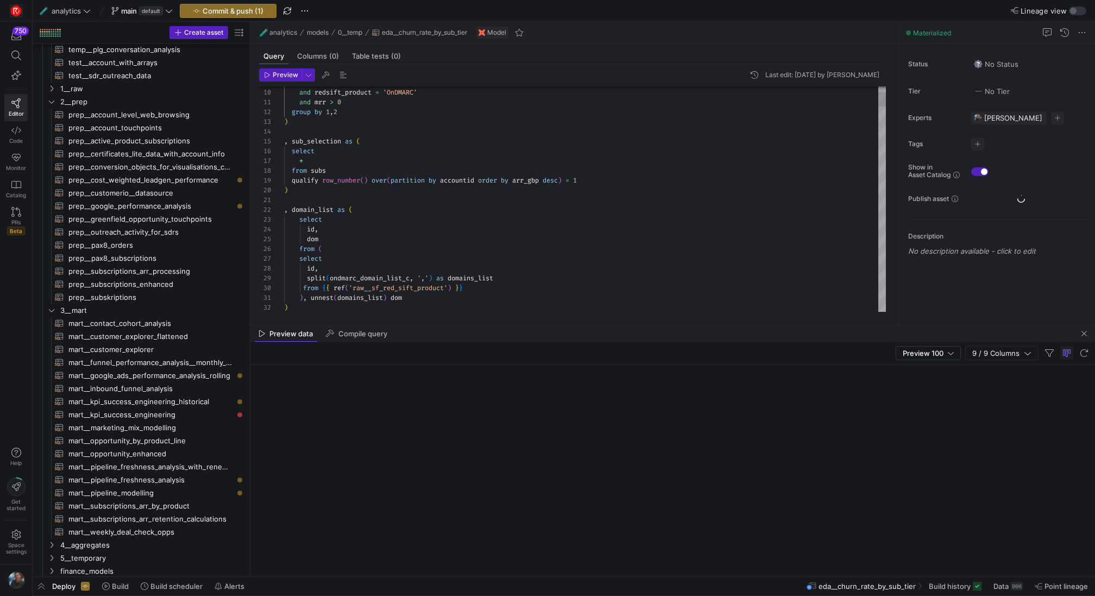
scroll to position [91, 0]
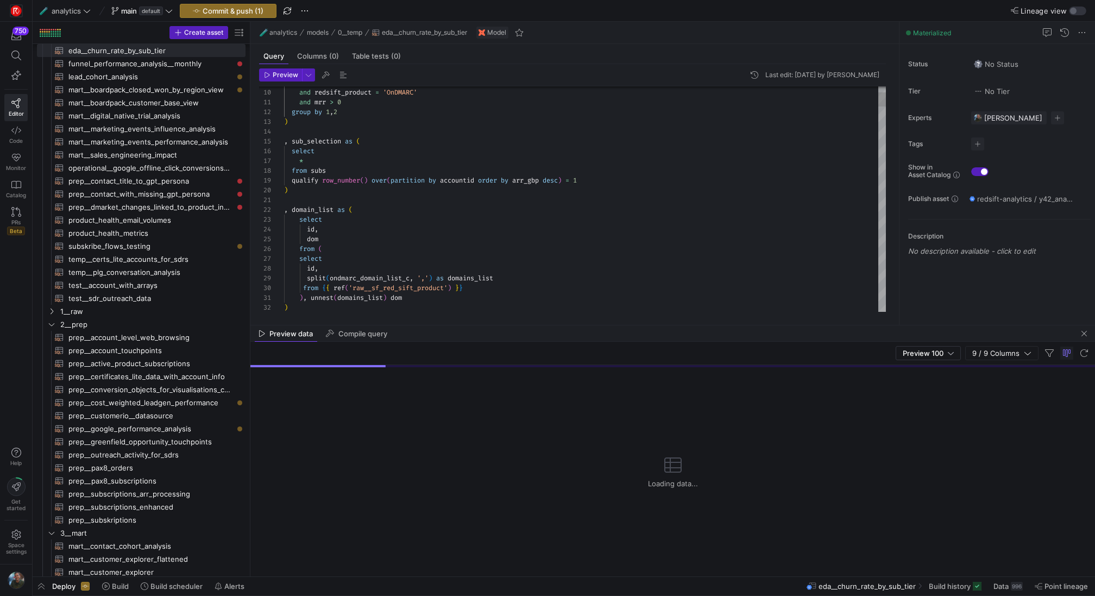
type textarea ", domain_list as ( select id, dom from ( select id, split(ondmarc_domain_list_c…"
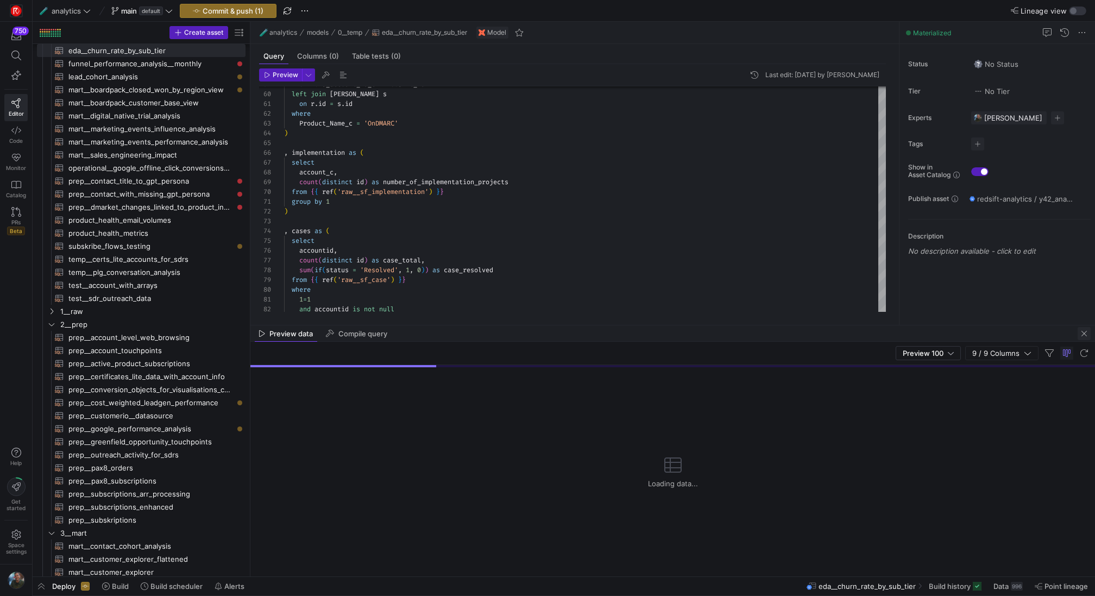
click at [1084, 337] on span "button" at bounding box center [1083, 333] width 13 height 13
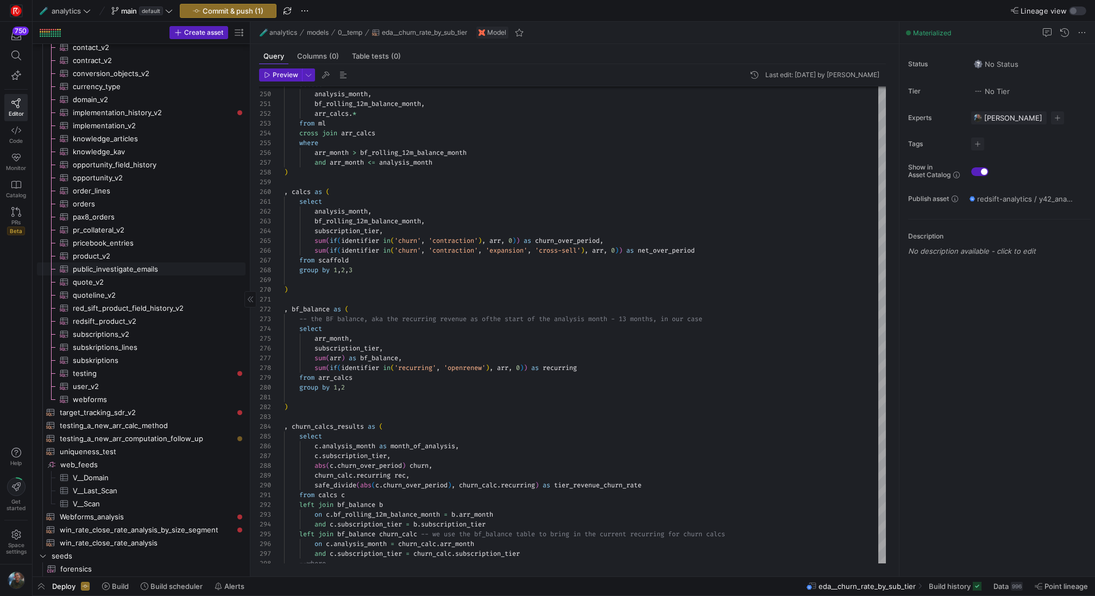
scroll to position [1766, 0]
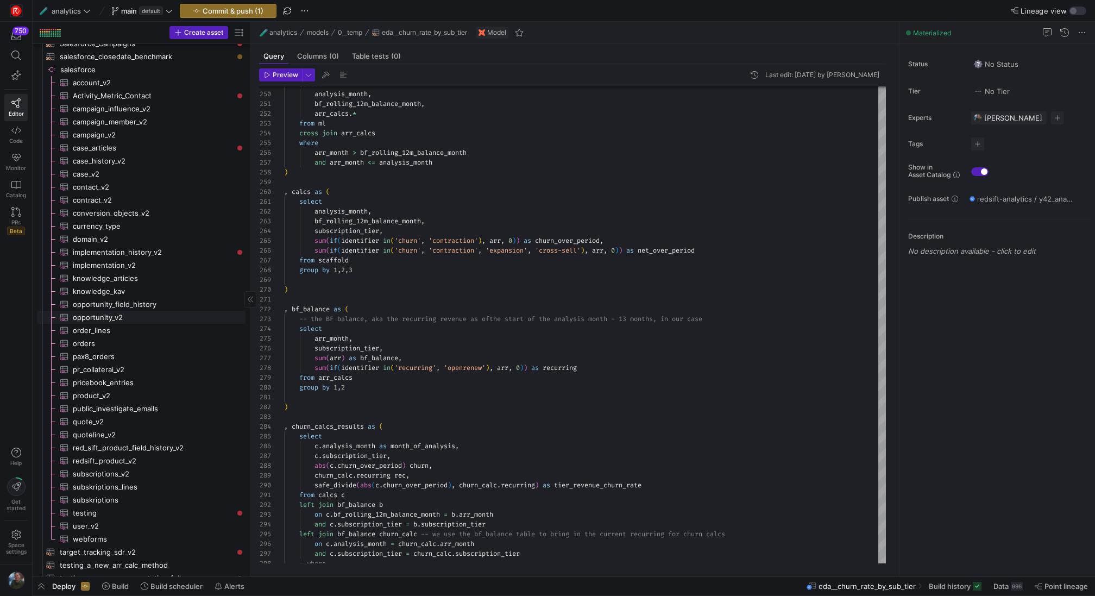
click at [149, 315] on span "opportunity_v2​​​​​​​​​" at bounding box center [153, 317] width 160 height 12
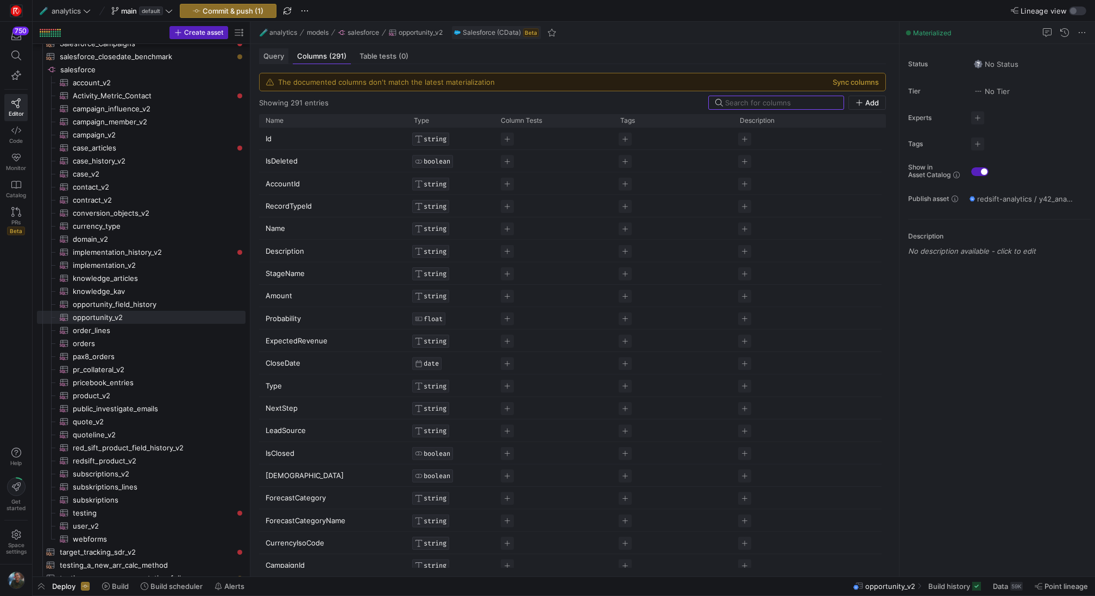
click at [276, 62] on div "Query" at bounding box center [273, 56] width 29 height 16
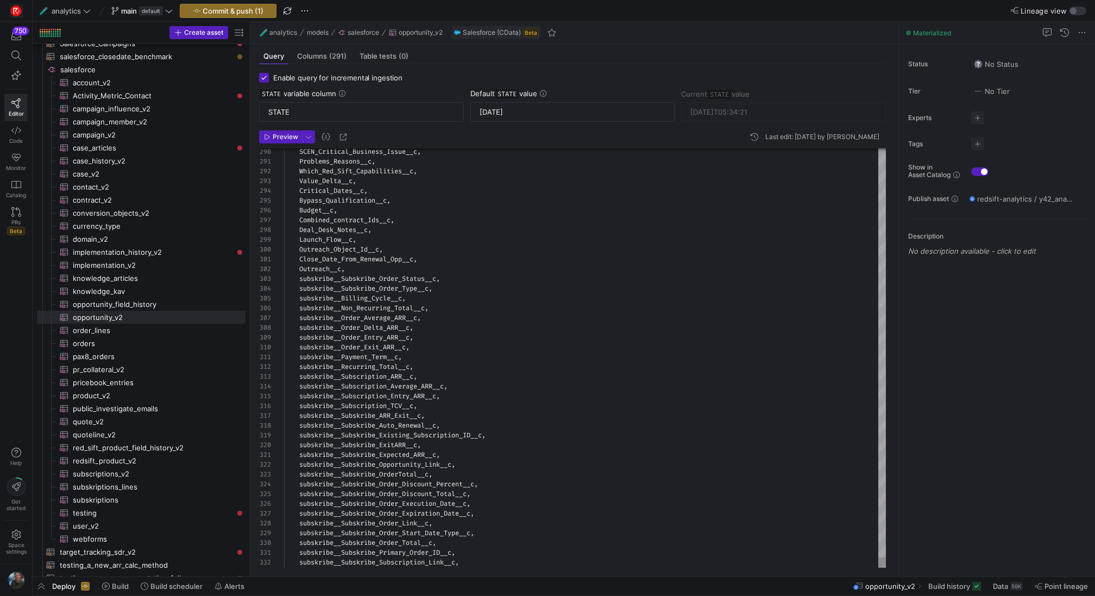
scroll to position [56, 0]
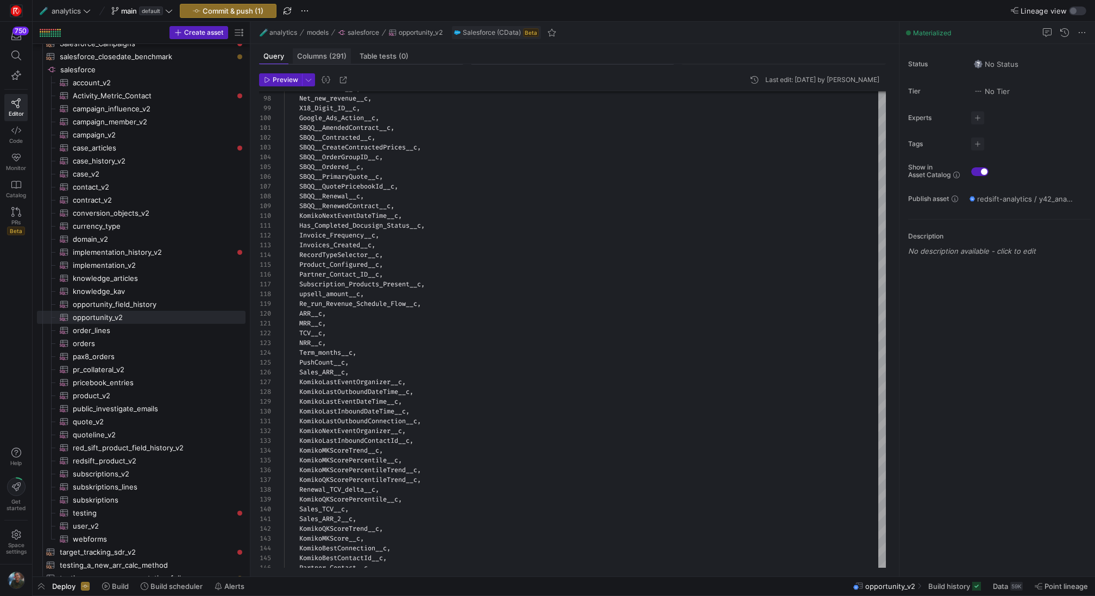
click at [329, 60] on div "Columns (291)" at bounding box center [322, 56] width 58 height 16
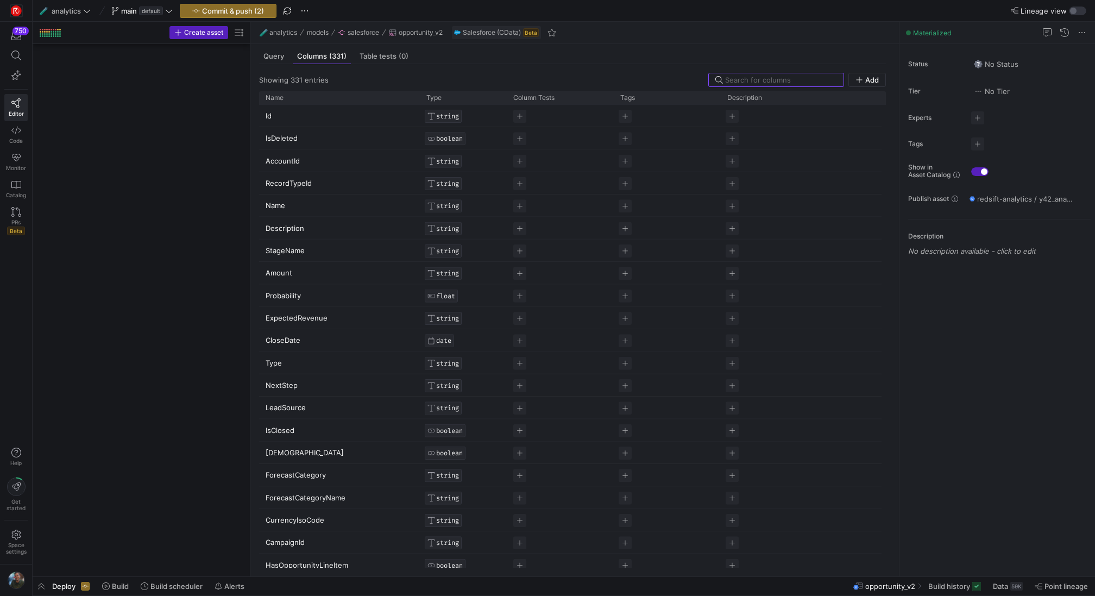
scroll to position [1766, 0]
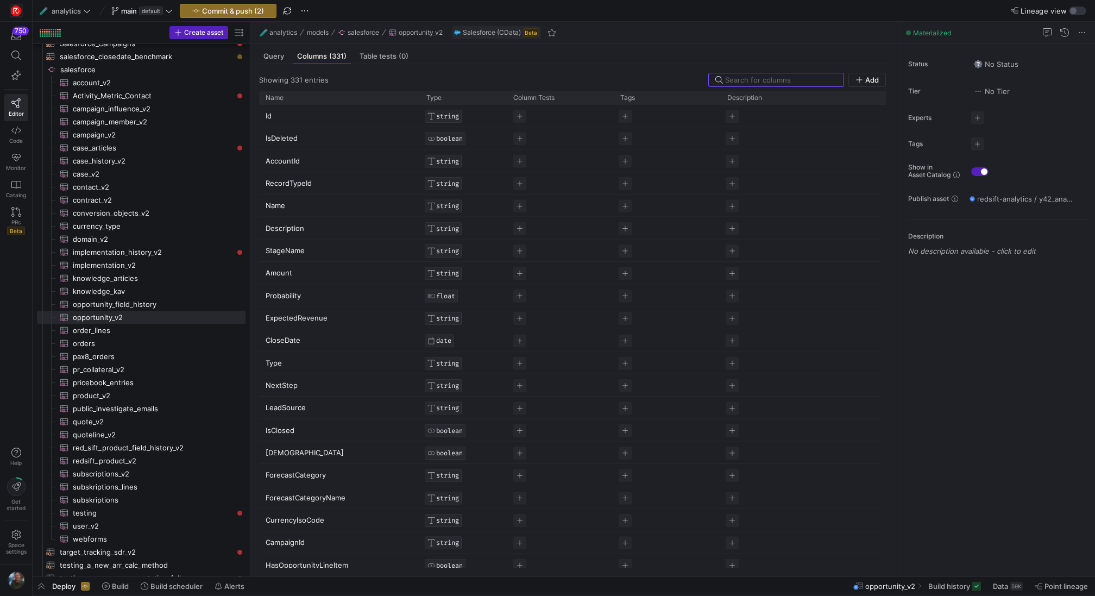
click at [268, 57] on span "Query" at bounding box center [273, 56] width 21 height 7
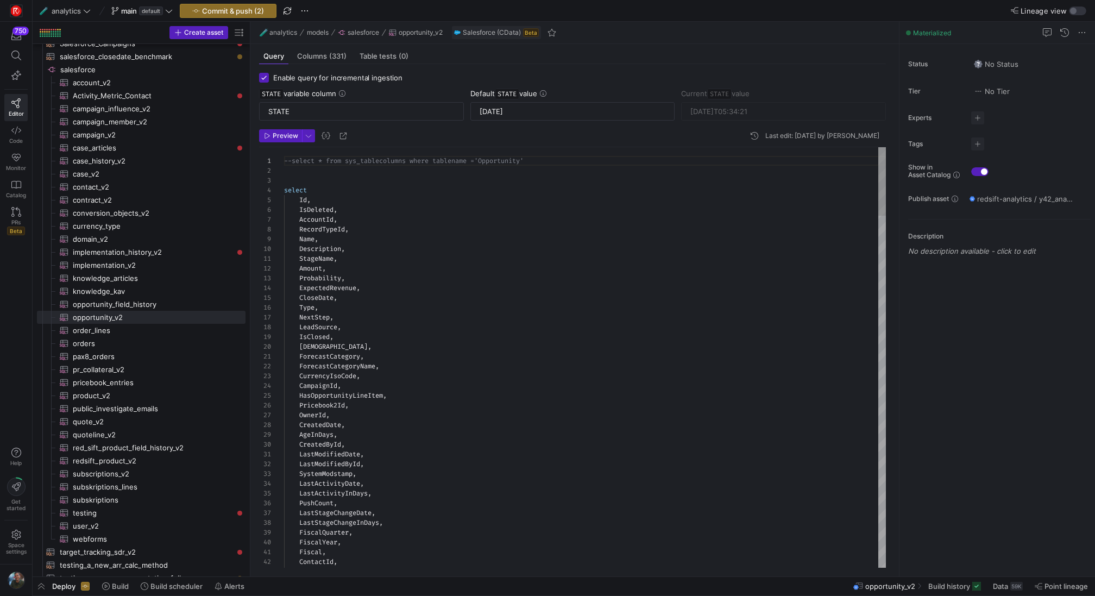
scroll to position [20, 0]
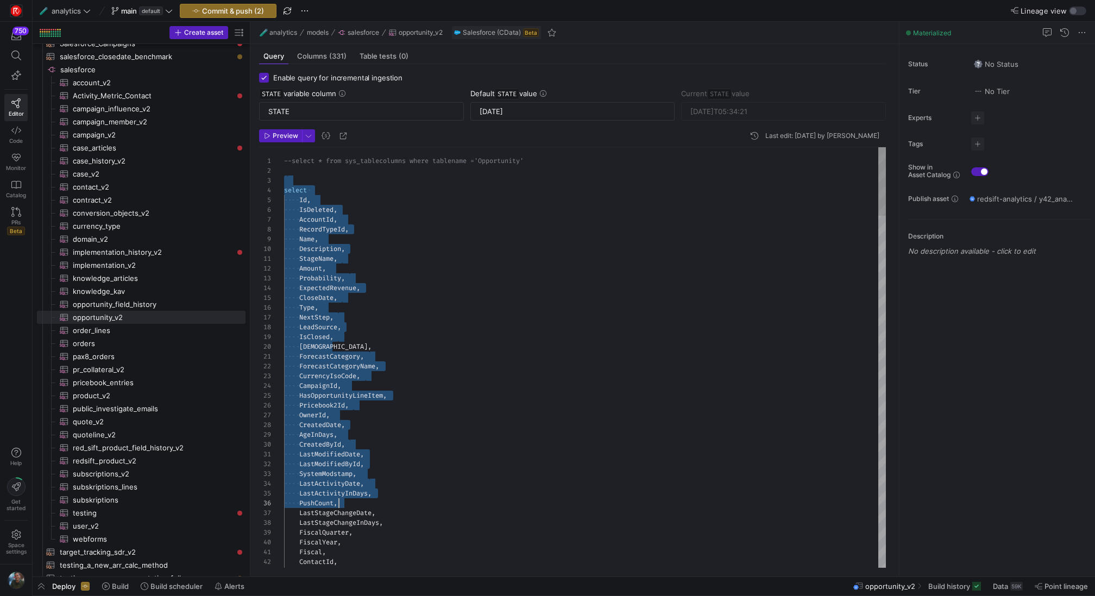
drag, startPoint x: 291, startPoint y: 180, endPoint x: 397, endPoint y: 501, distance: 337.4
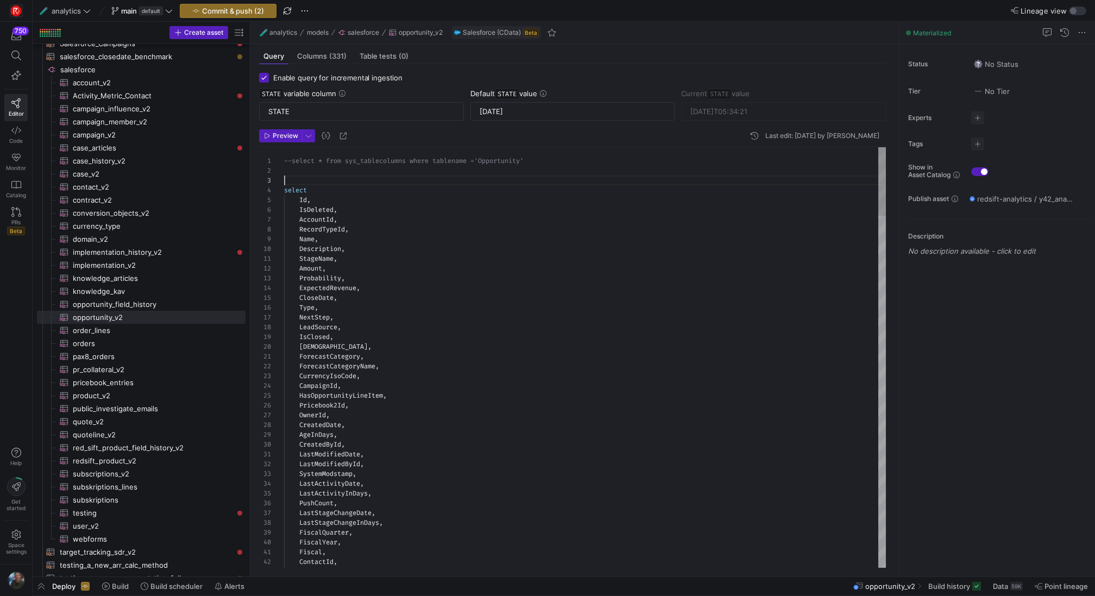
scroll to position [20, 0]
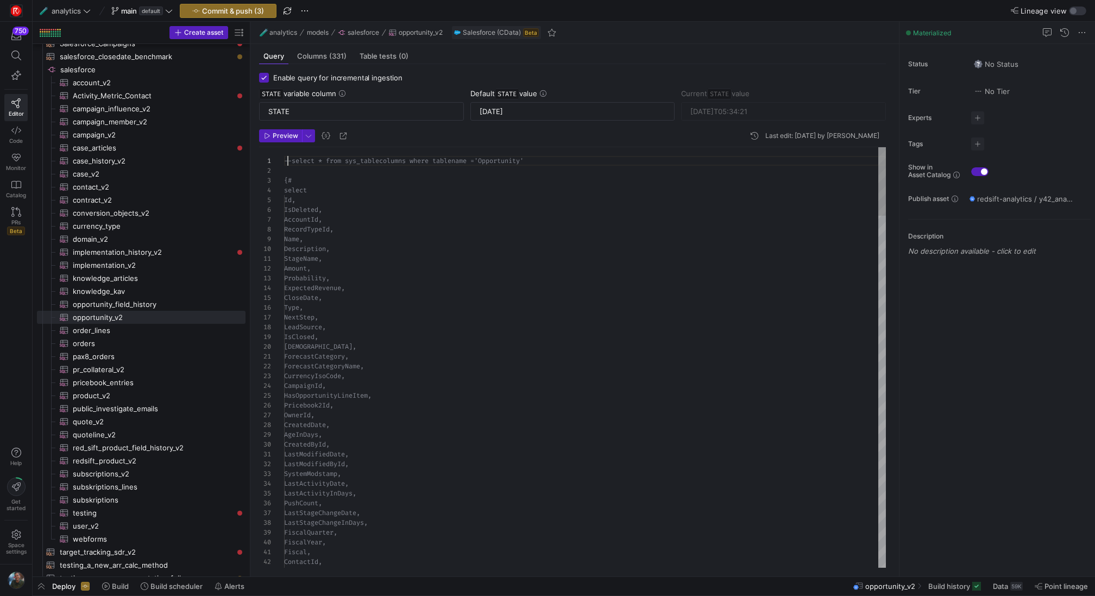
click at [288, 136] on span "Preview" at bounding box center [286, 136] width 26 height 8
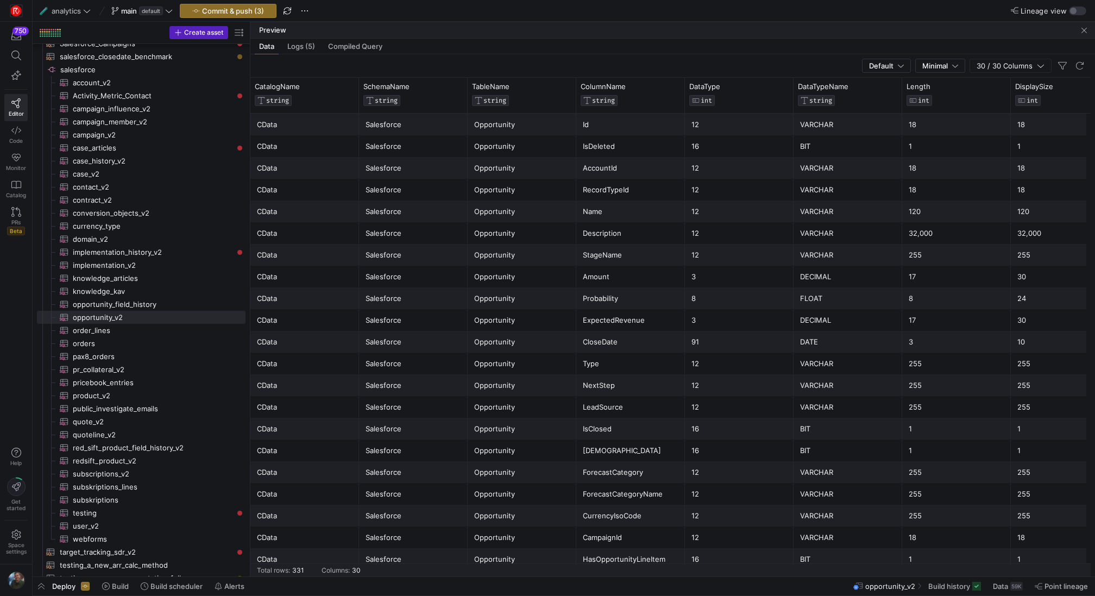
drag, startPoint x: 619, startPoint y: 385, endPoint x: 567, endPoint y: -110, distance: 497.8
click at [567, 0] on html "750 Editor Code Monitor Catalog PRs Beta Help Get started Space settings 🧪 anal…" at bounding box center [547, 298] width 1095 height 596
click at [602, 125] on div "Id" at bounding box center [631, 124] width 96 height 21
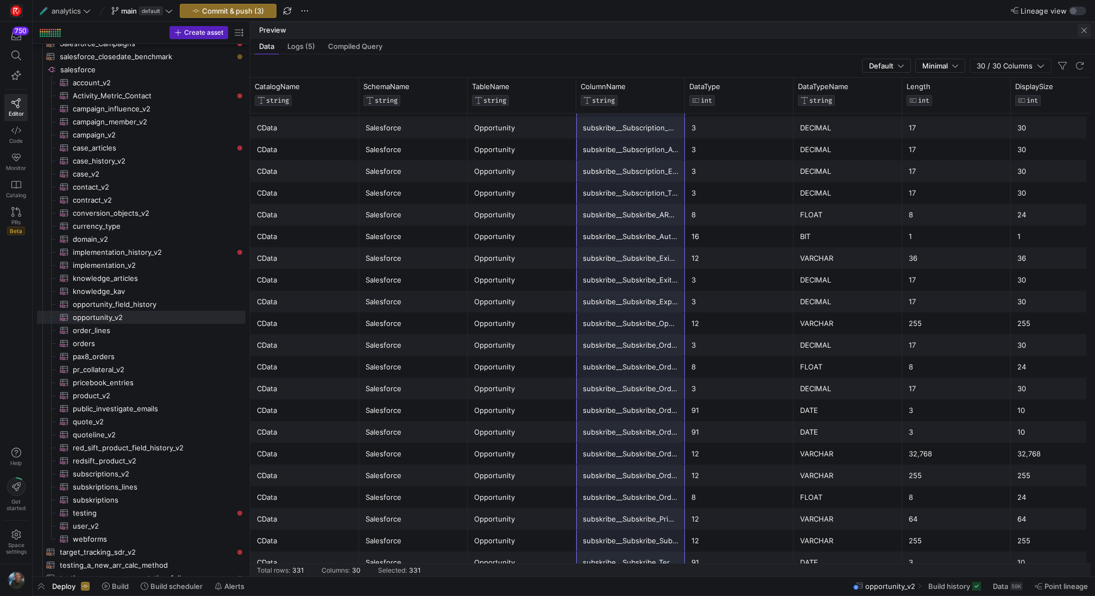
click at [1079, 30] on span "button" at bounding box center [1083, 30] width 13 height 13
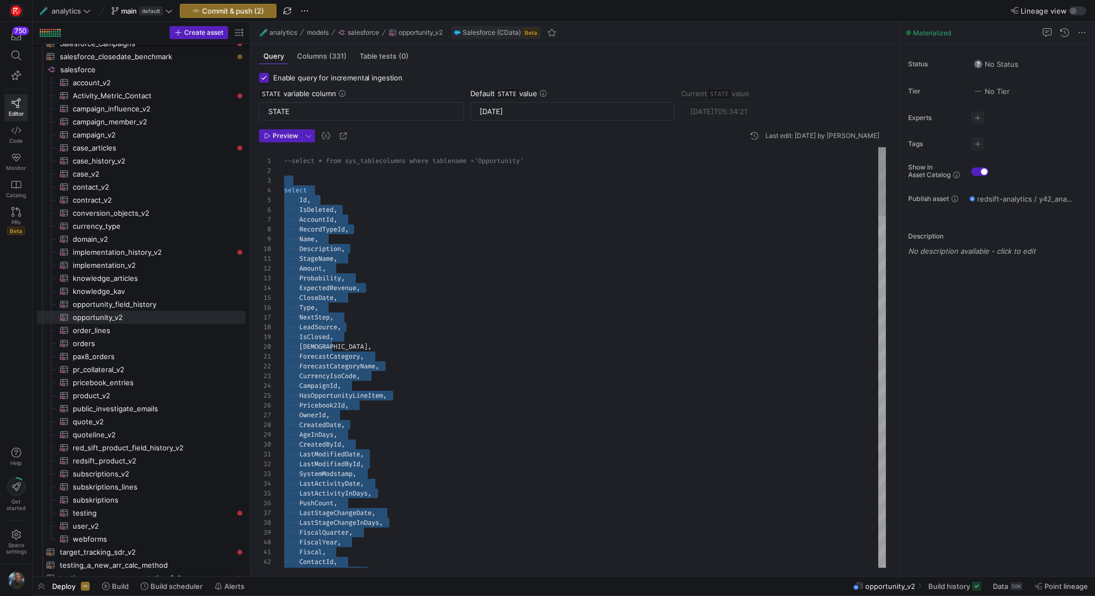
drag, startPoint x: 295, startPoint y: 199, endPoint x: 488, endPoint y: 574, distance: 422.3
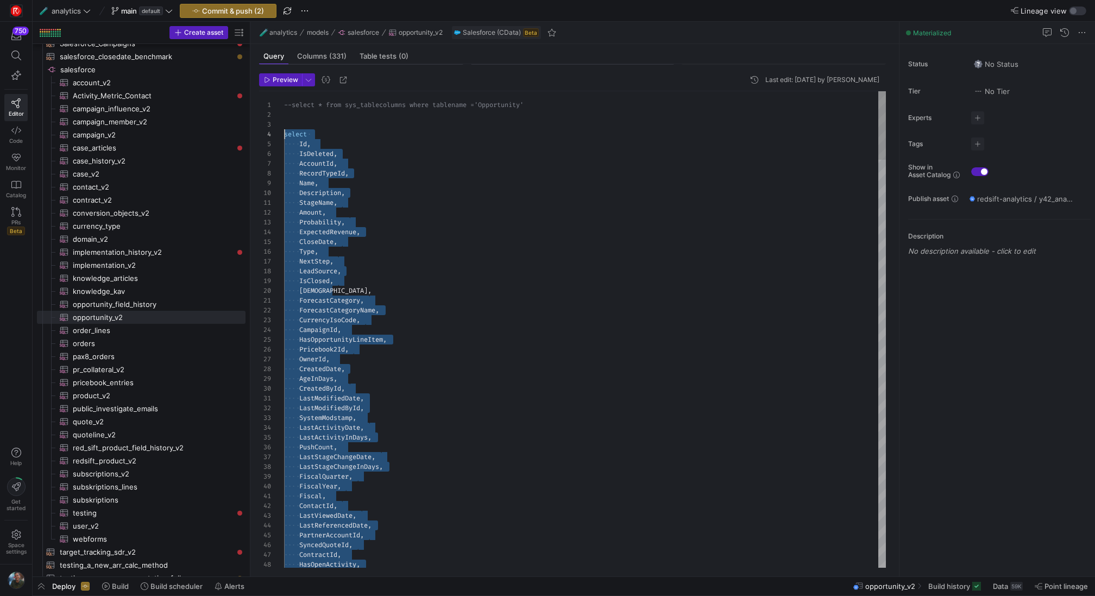
scroll to position [39, 0]
drag, startPoint x: 488, startPoint y: 514, endPoint x: 203, endPoint y: 143, distance: 467.7
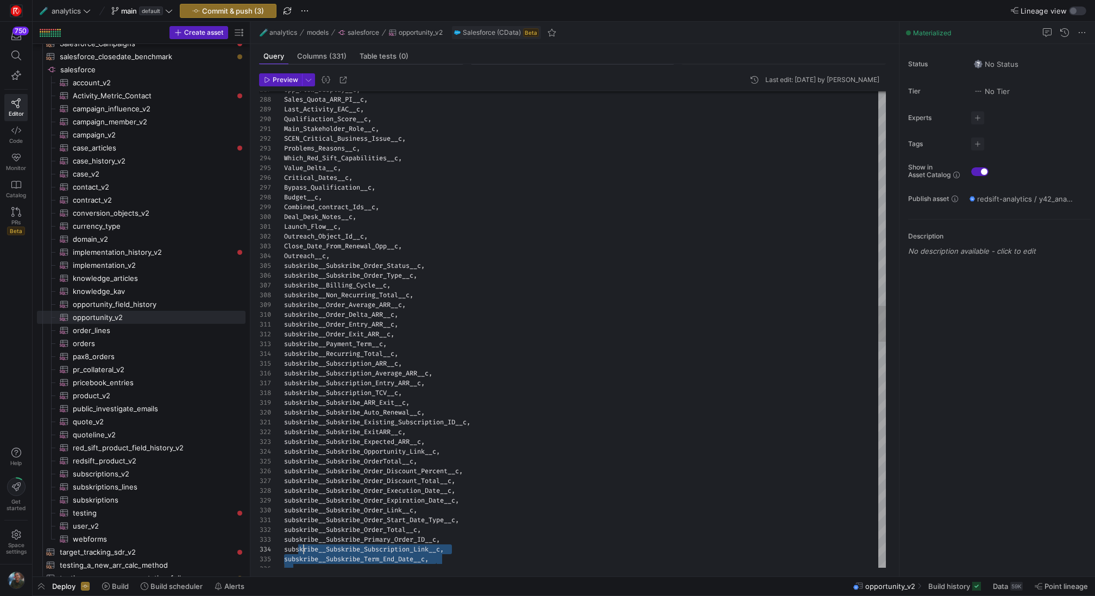
scroll to position [20, 20]
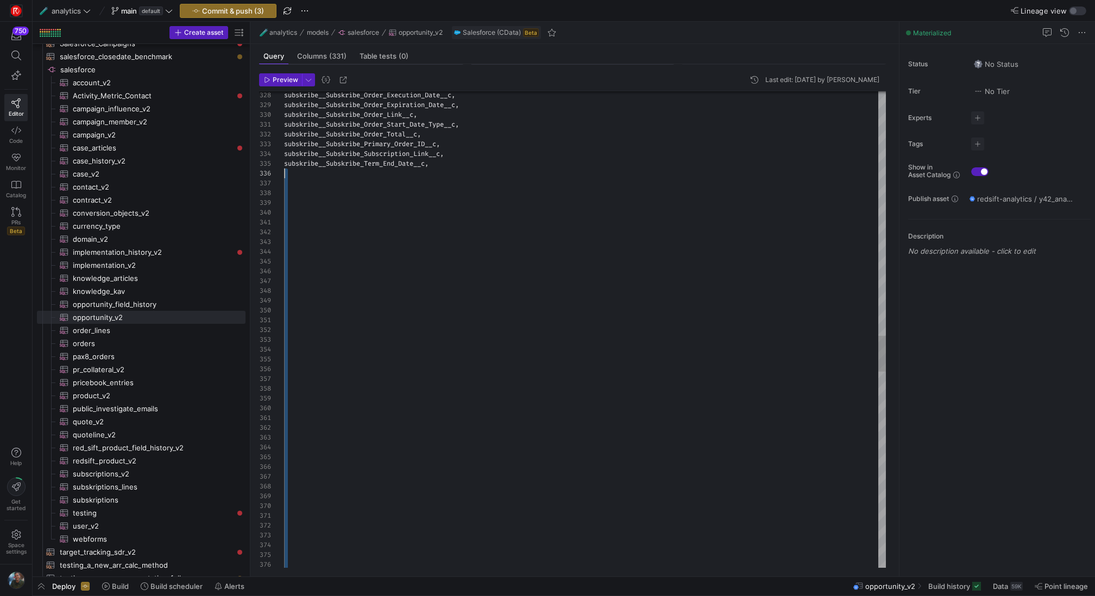
drag, startPoint x: 343, startPoint y: 514, endPoint x: 252, endPoint y: 174, distance: 351.2
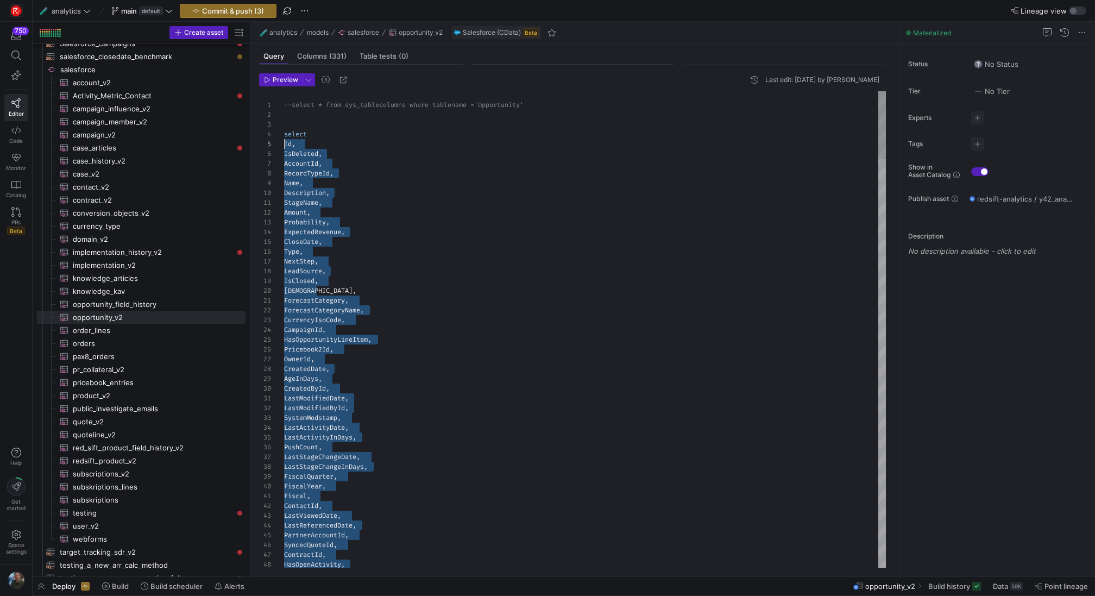
scroll to position [39, 0]
drag, startPoint x: 448, startPoint y: 513, endPoint x: 275, endPoint y: 143, distance: 408.5
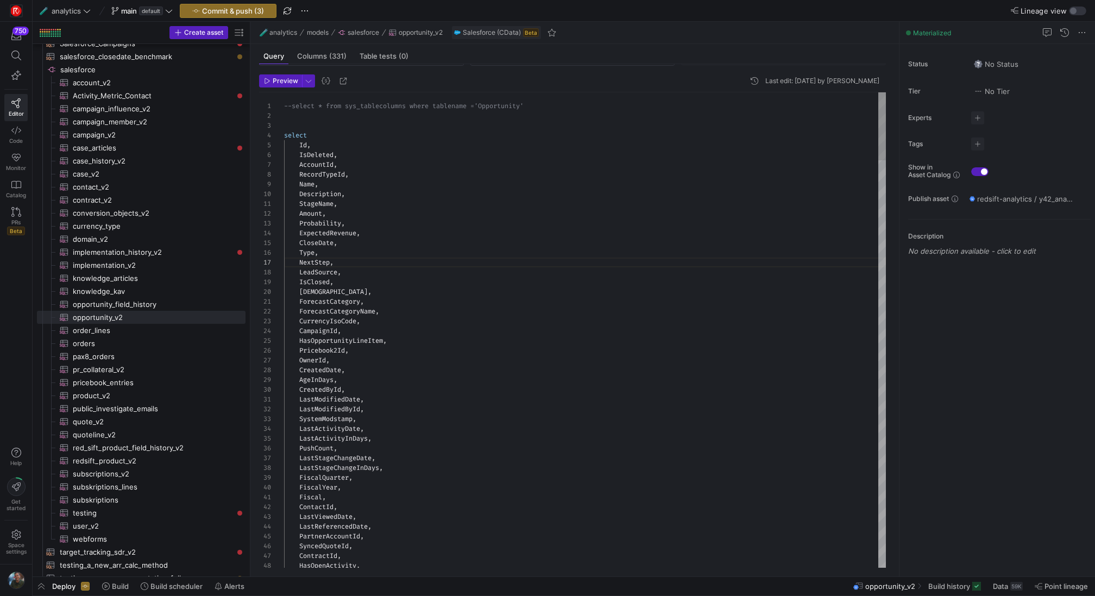
scroll to position [0, 0]
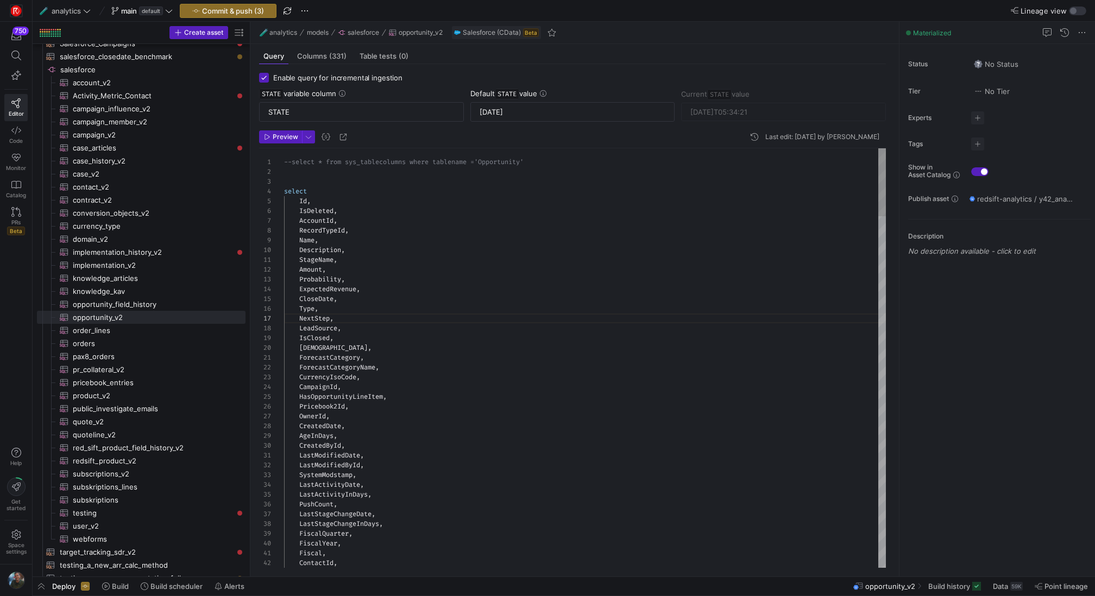
type textarea "Amount, Probability, ExpectedRevenue, CloseDate, Type, NextStep, LeadSource, Is…"
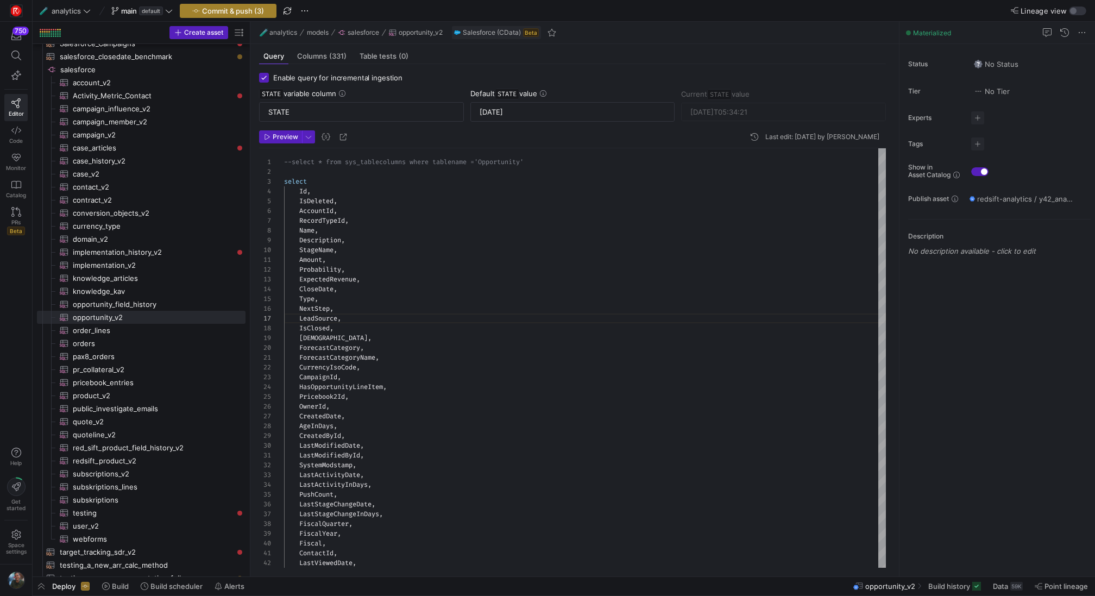
click at [242, 7] on span "Commit & push (3)" at bounding box center [233, 11] width 62 height 9
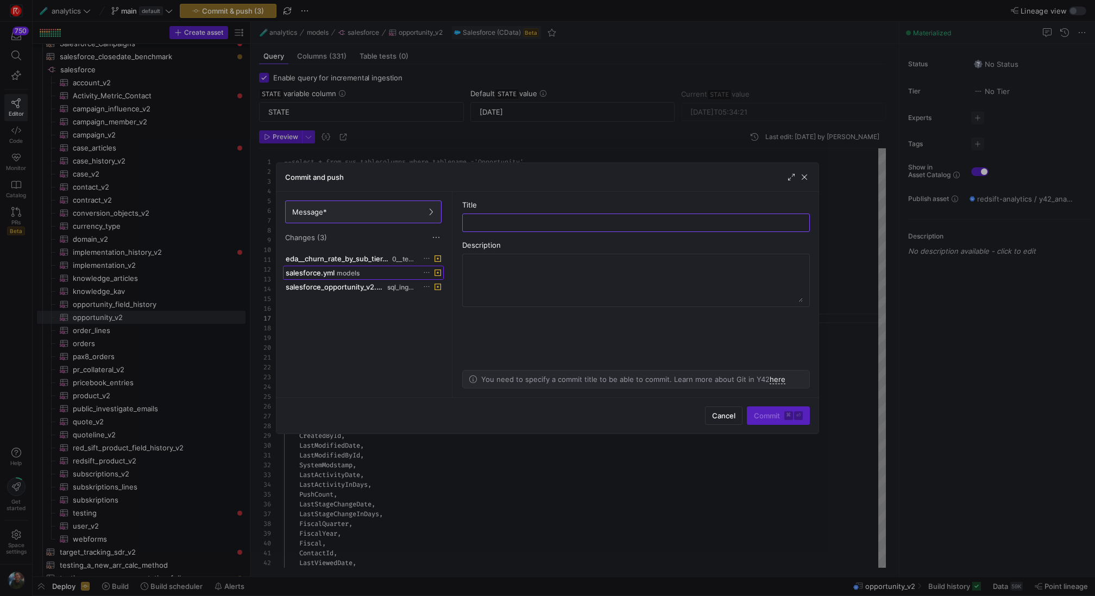
click at [343, 270] on span "models" at bounding box center [348, 273] width 23 height 8
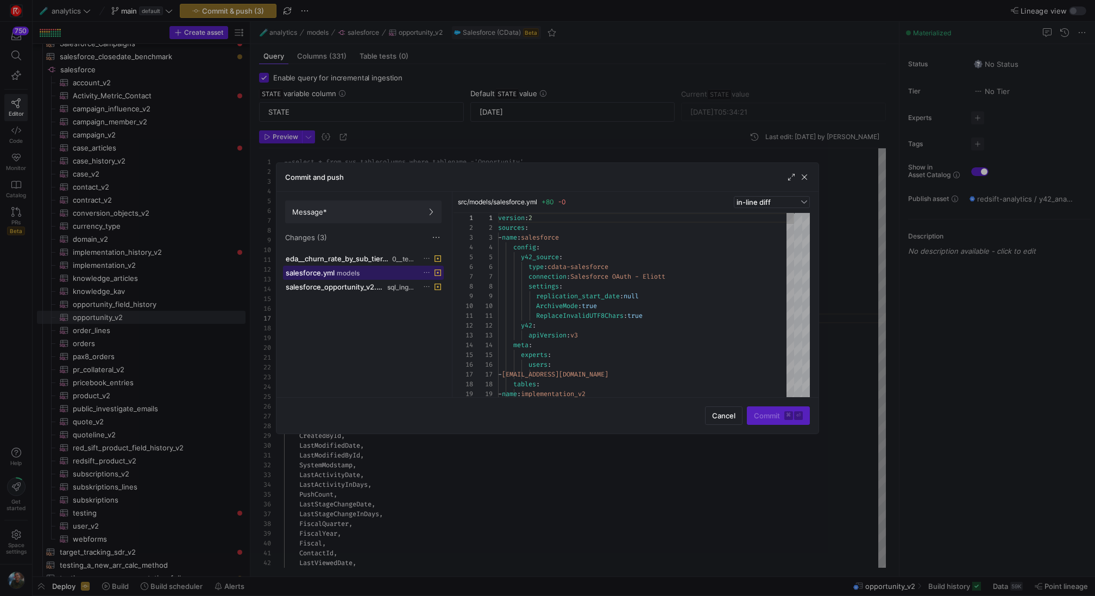
scroll to position [98, 0]
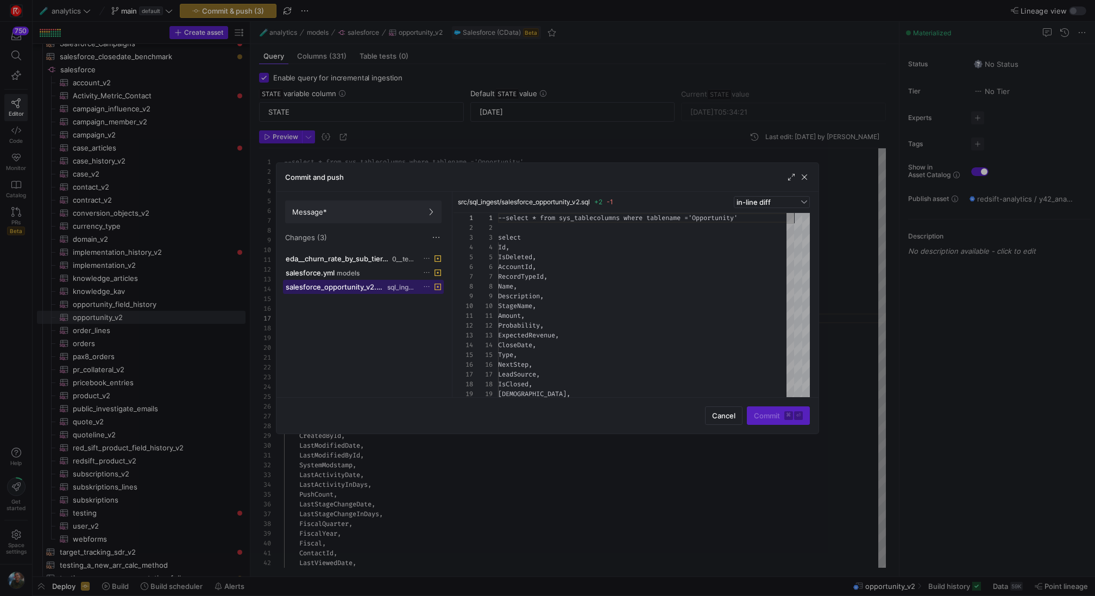
click at [357, 290] on span at bounding box center [363, 286] width 160 height 13
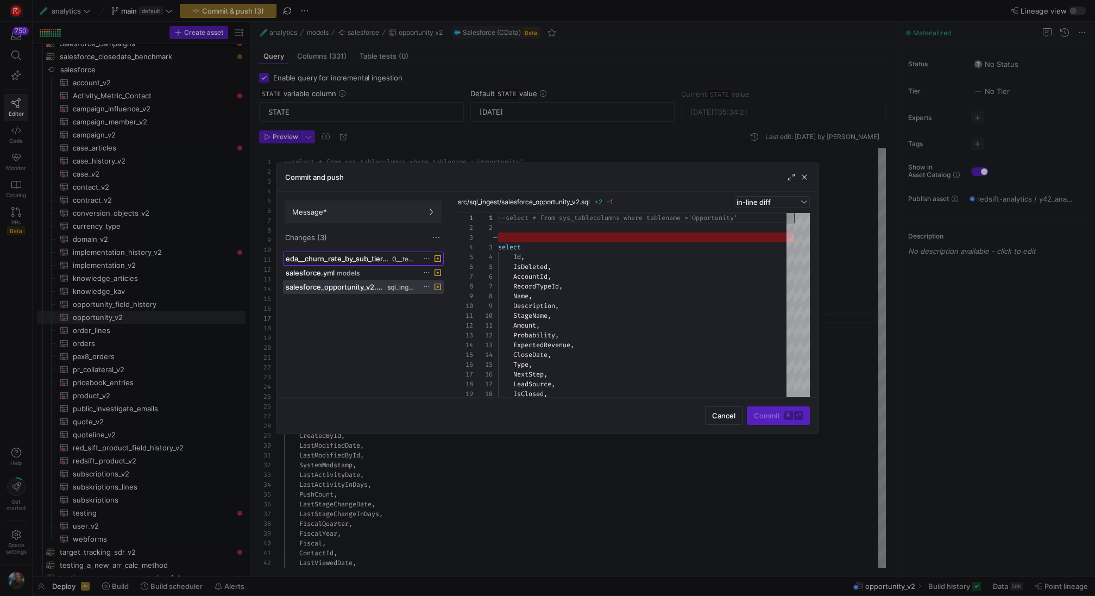
click at [367, 263] on span at bounding box center [363, 258] width 160 height 13
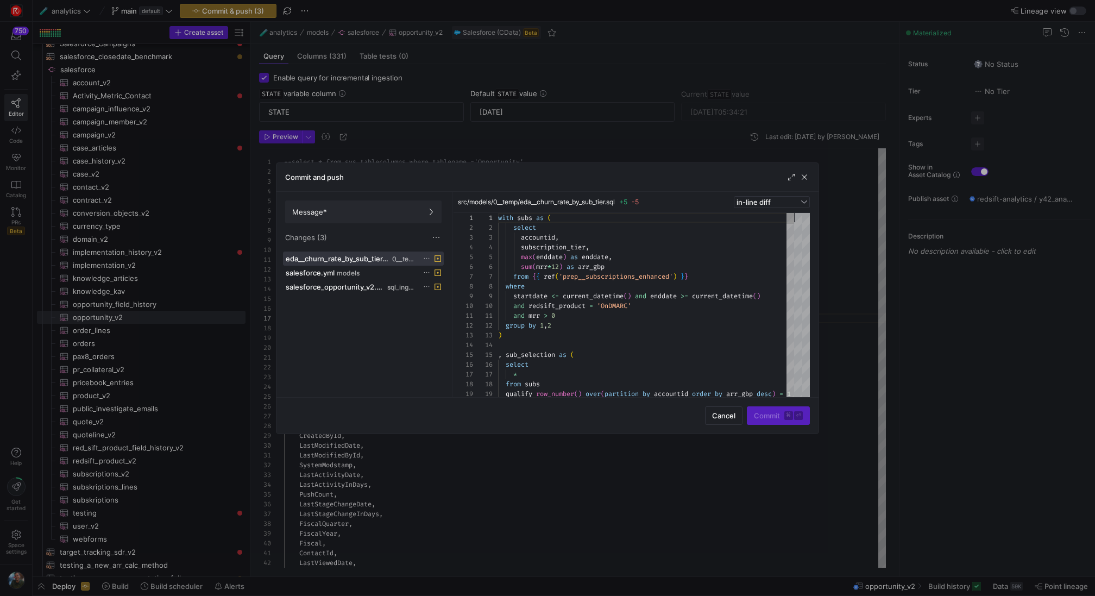
click at [424, 256] on icon at bounding box center [426, 258] width 7 height 7
click at [451, 287] on span "Discard" at bounding box center [441, 288] width 25 height 9
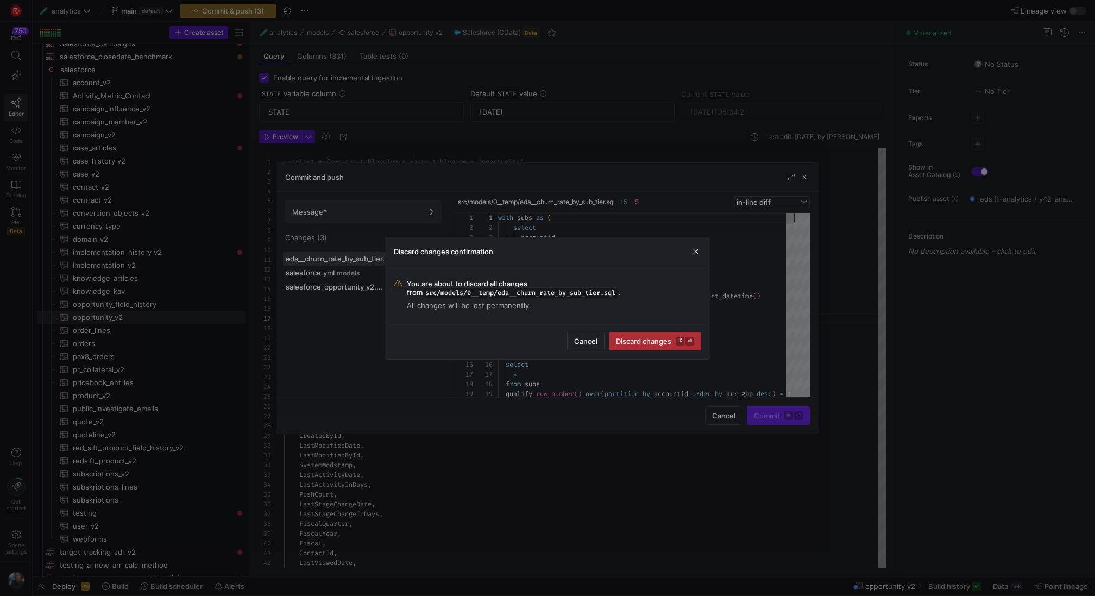
click at [667, 337] on span "Discard changes ⌘ ⏎" at bounding box center [655, 341] width 78 height 9
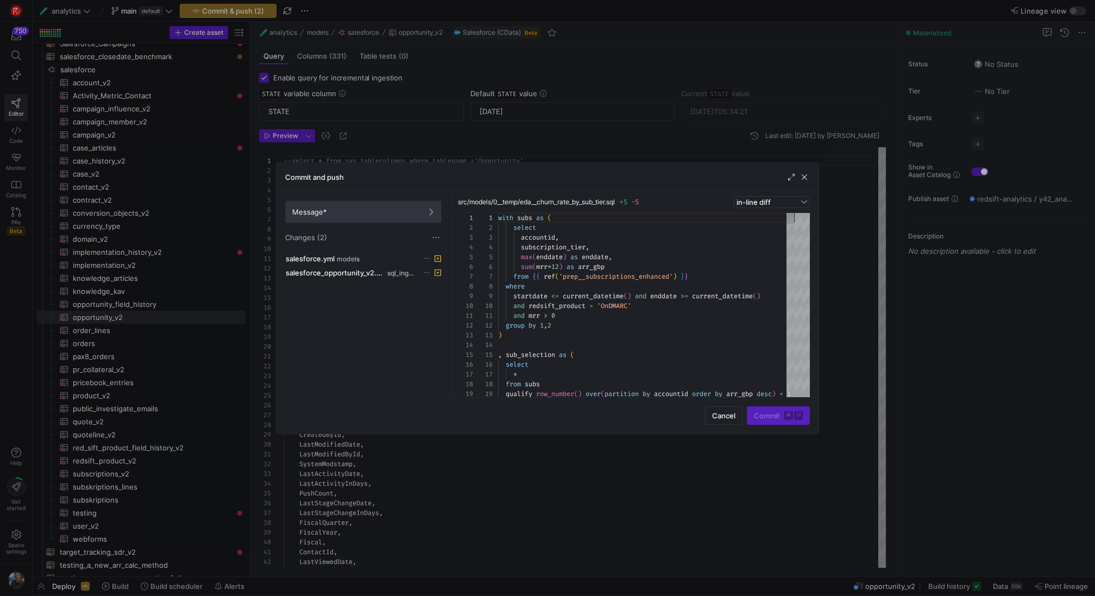
click at [402, 211] on span "Message*" at bounding box center [363, 211] width 142 height 9
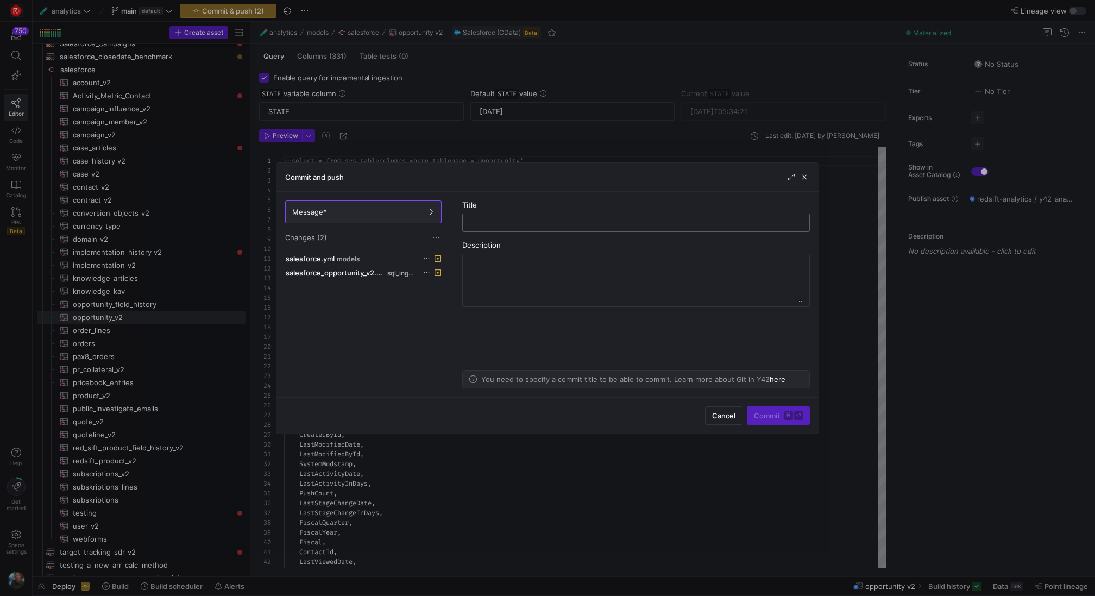
click at [503, 217] on div at bounding box center [635, 222] width 329 height 17
click at [725, 411] on span "Cancel" at bounding box center [723, 415] width 23 height 9
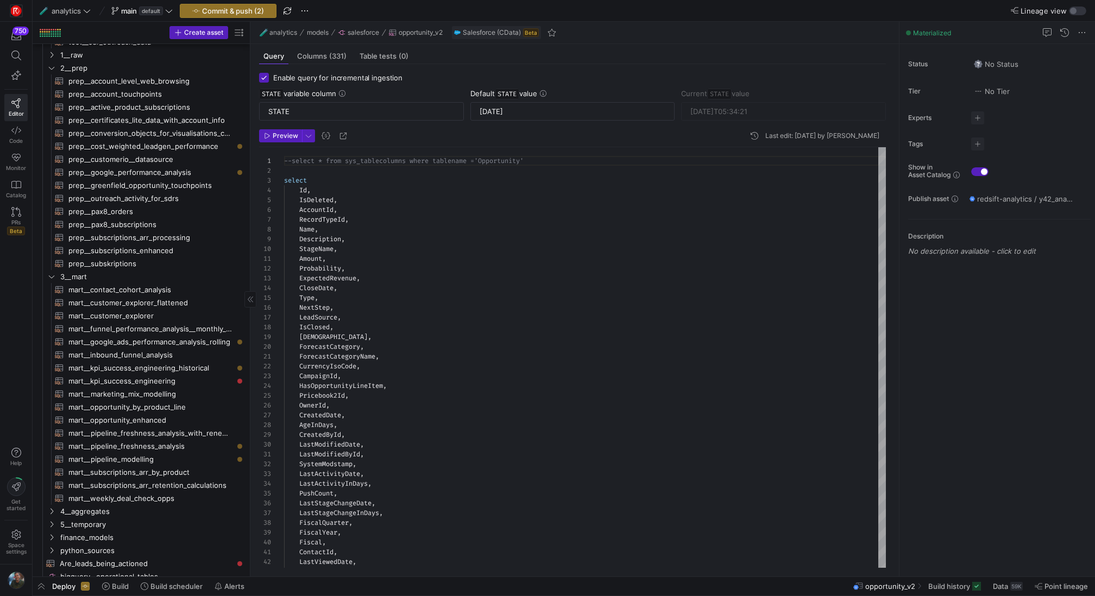
scroll to position [0, 0]
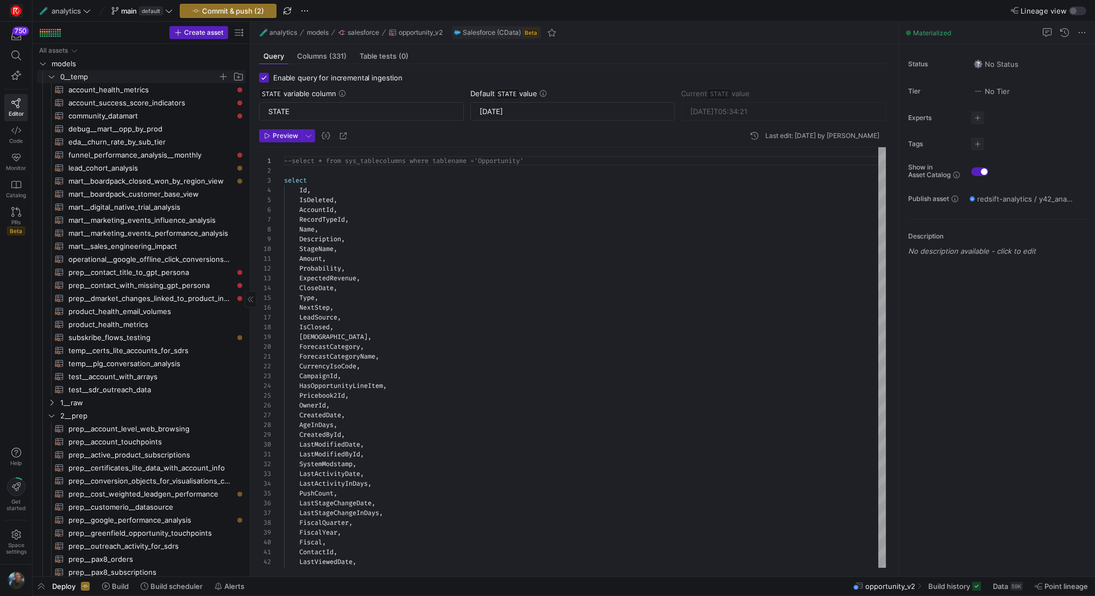
click at [84, 78] on span "0__temp" at bounding box center [138, 77] width 157 height 12
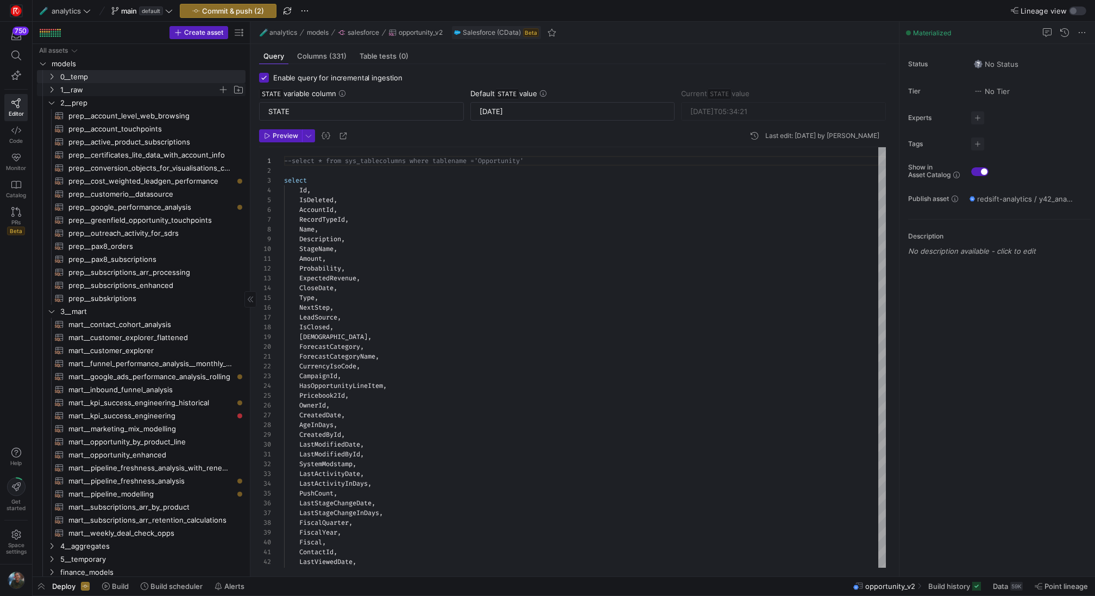
click at [92, 86] on span "1__raw" at bounding box center [138, 90] width 157 height 12
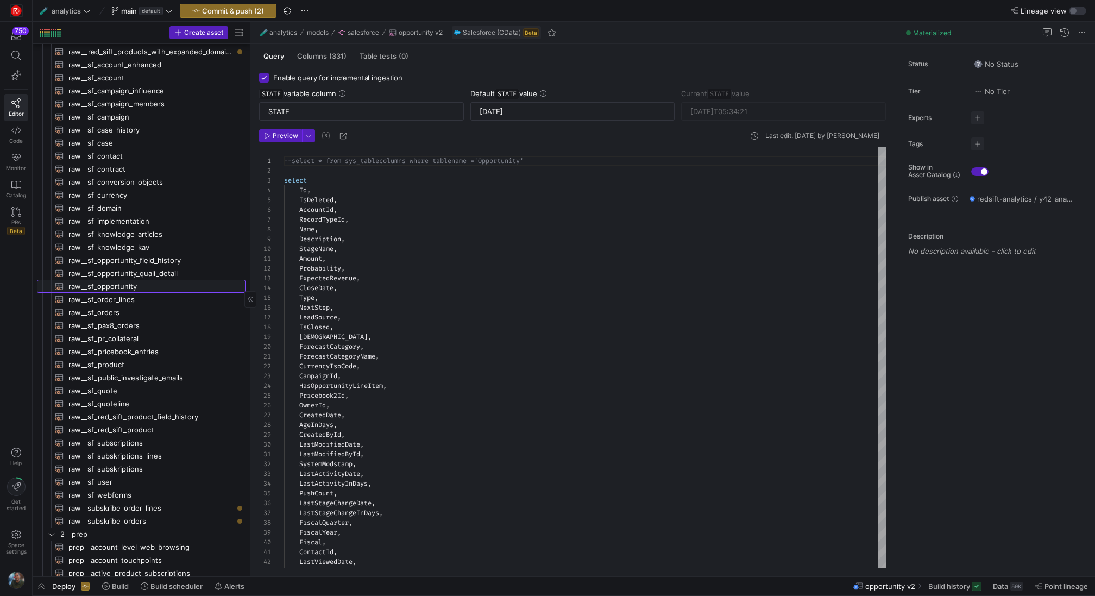
click at [154, 284] on span "raw__sf_opportunity​​​​​​​​​​" at bounding box center [150, 286] width 165 height 12
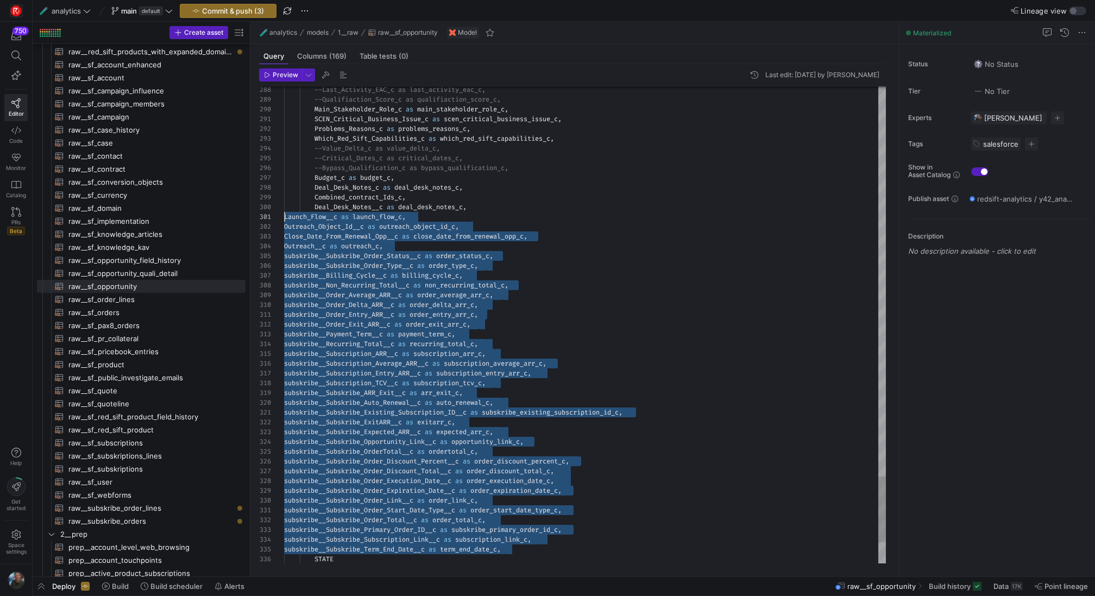
drag, startPoint x: 520, startPoint y: 549, endPoint x: 219, endPoint y: 214, distance: 450.6
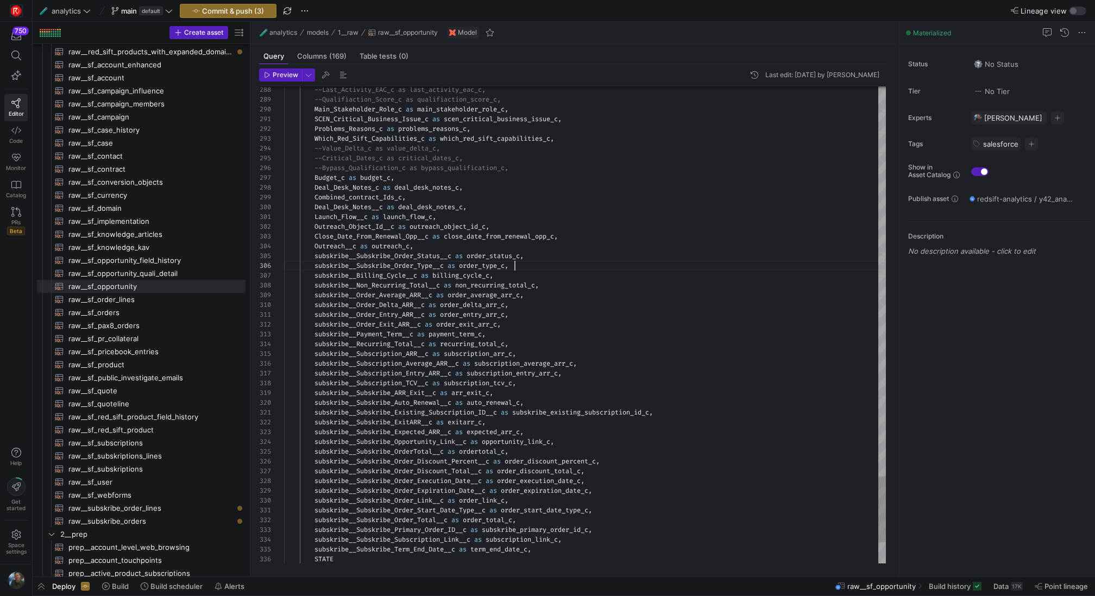
scroll to position [10, 211]
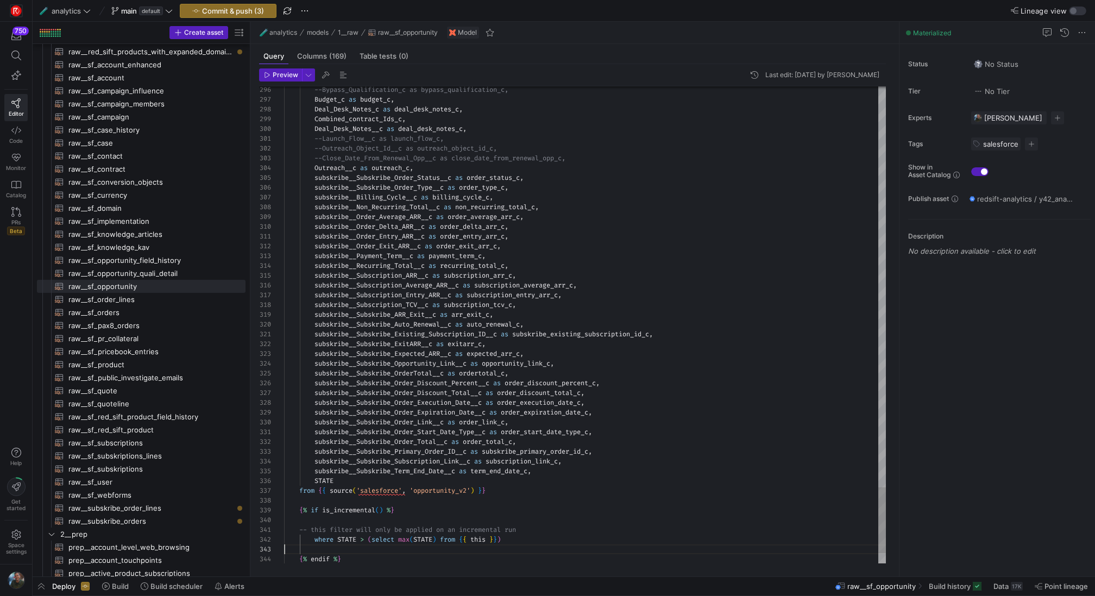
scroll to position [20, 0]
click at [384, 446] on div at bounding box center [547, 298] width 1095 height 596
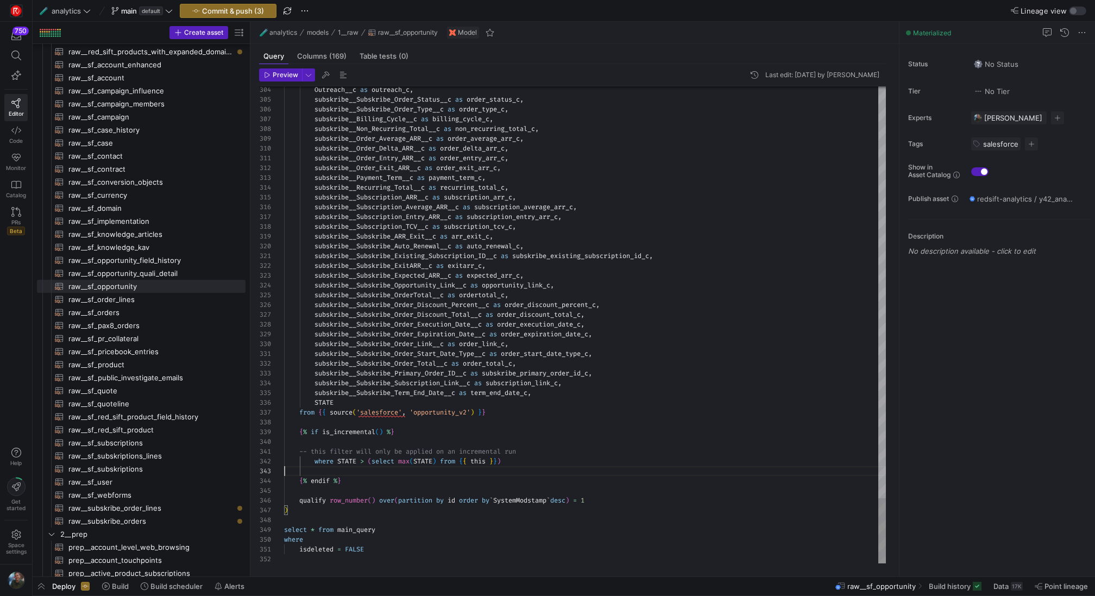
scroll to position [20, 0]
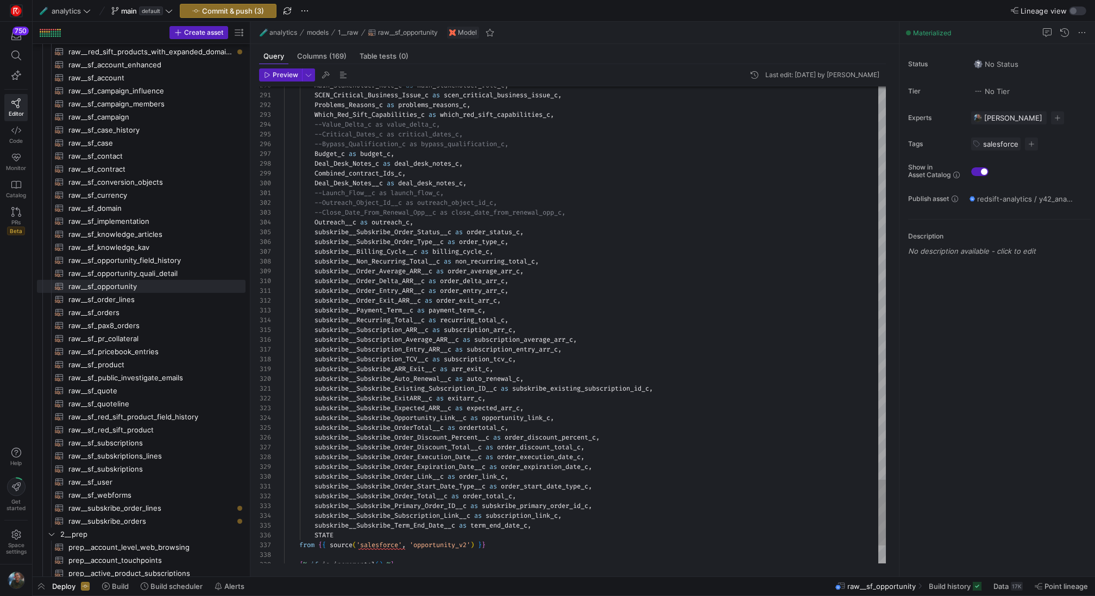
scroll to position [29, 31]
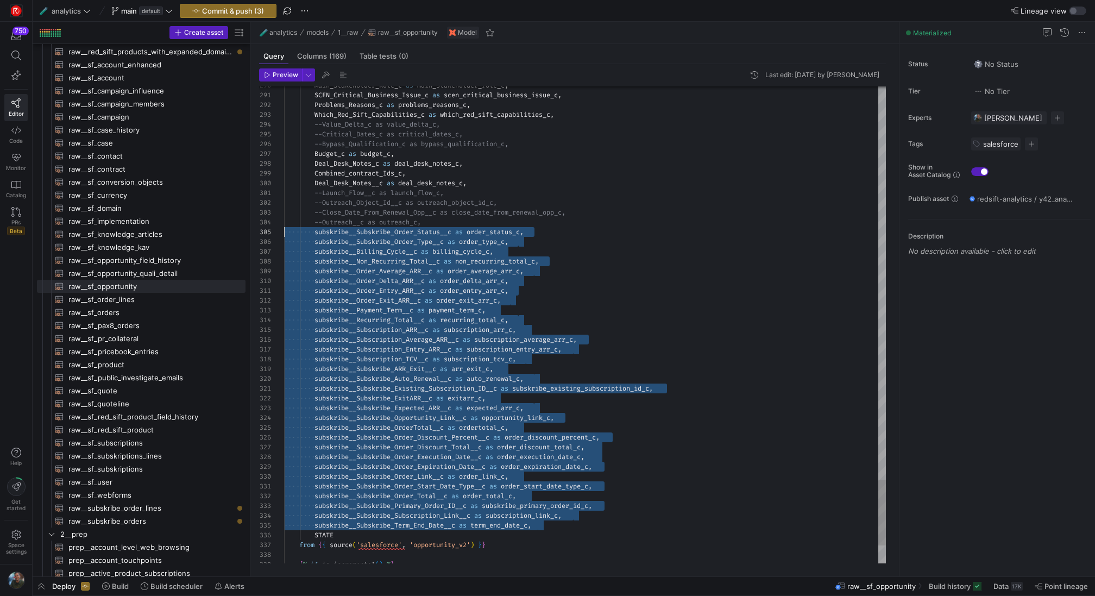
scroll to position [39, 0]
drag, startPoint x: 553, startPoint y: 525, endPoint x: 263, endPoint y: 231, distance: 413.1
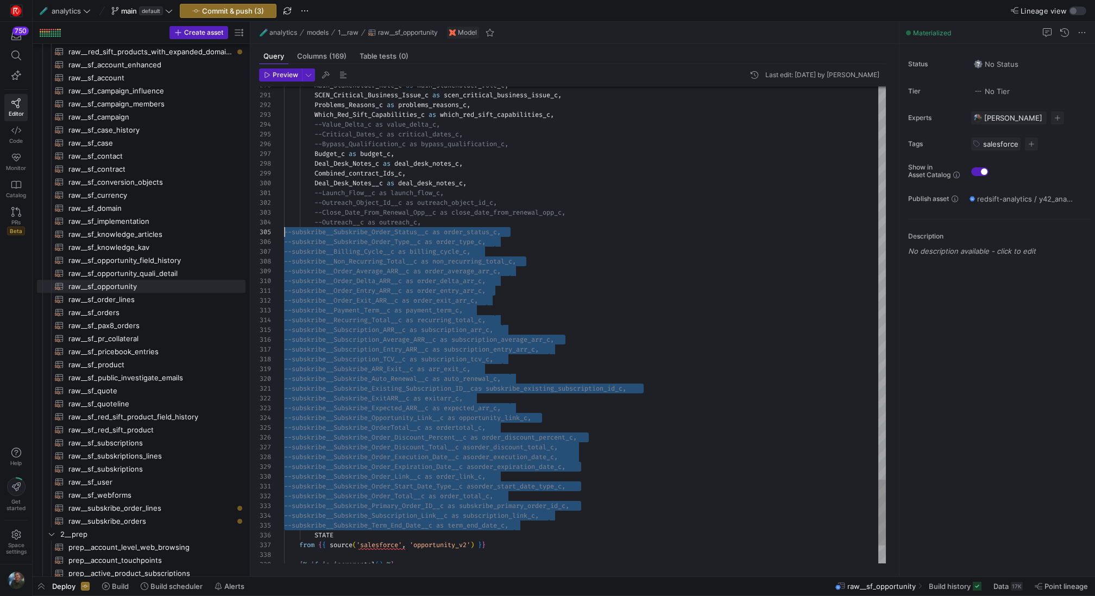
drag, startPoint x: 527, startPoint y: 526, endPoint x: 277, endPoint y: 232, distance: 384.8
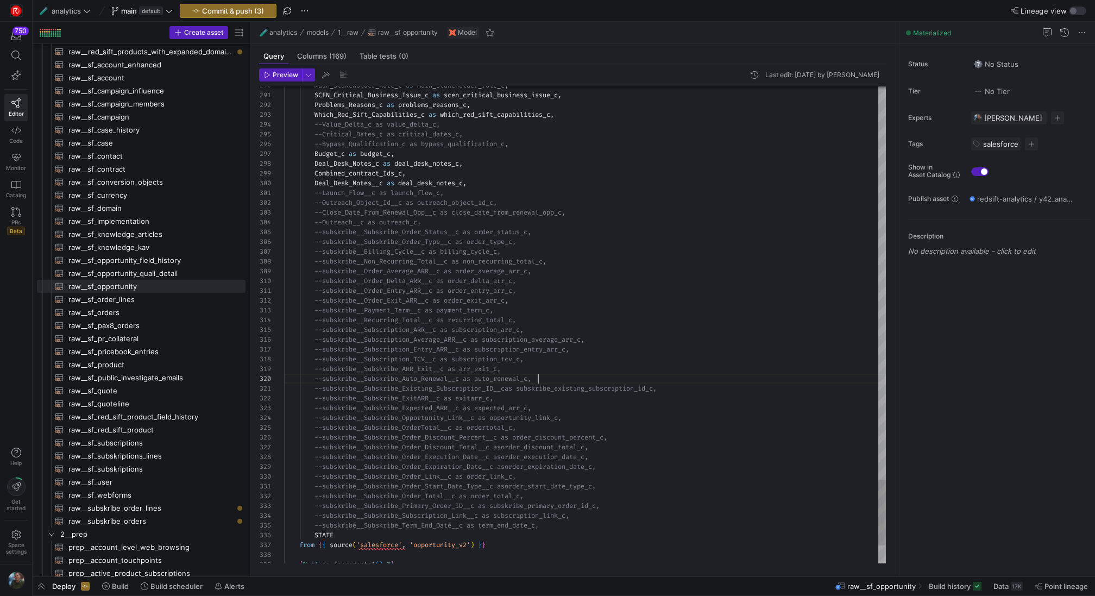
scroll to position [68, 254]
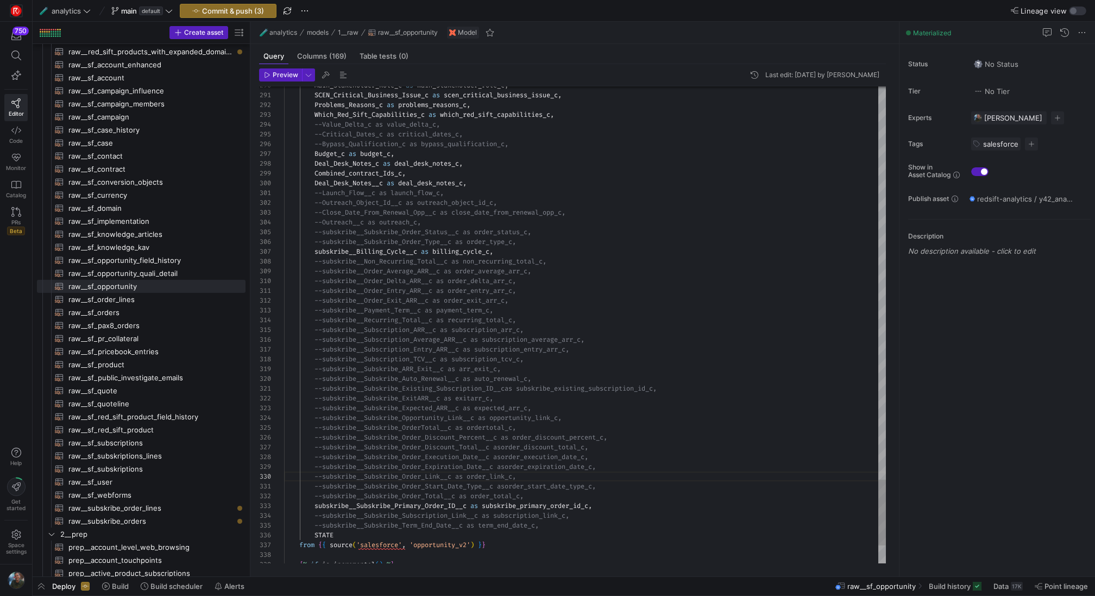
click at [287, 82] on header "Preview Last edit: Friday 18 July 2025 by Eliott Sacau" at bounding box center [572, 77] width 627 height 18
click at [287, 71] on span "Preview" at bounding box center [286, 75] width 26 height 8
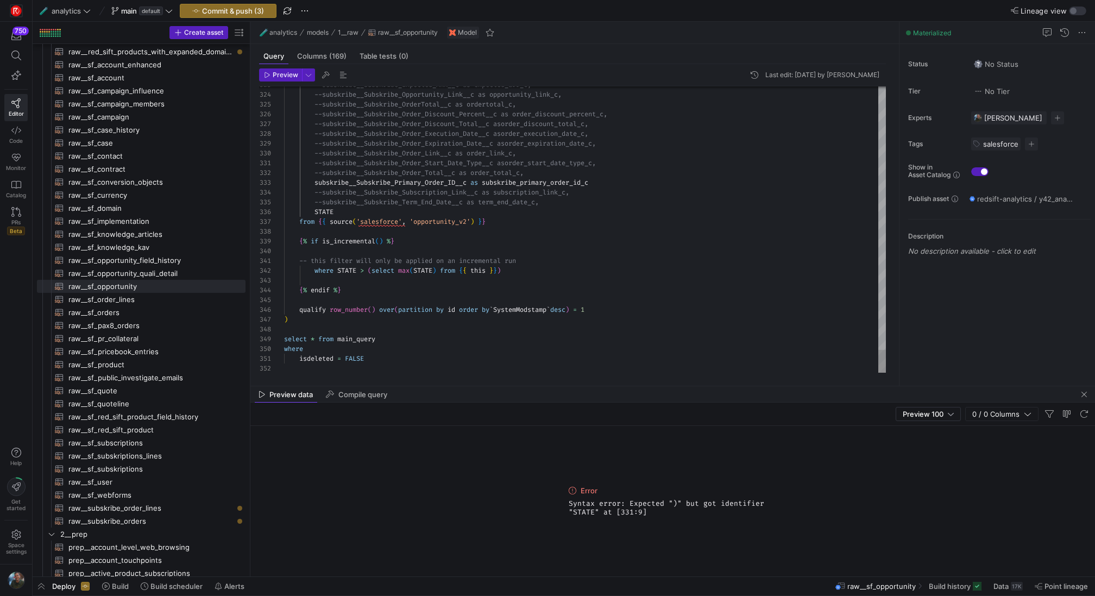
click at [281, 77] on span "Preview" at bounding box center [286, 75] width 26 height 8
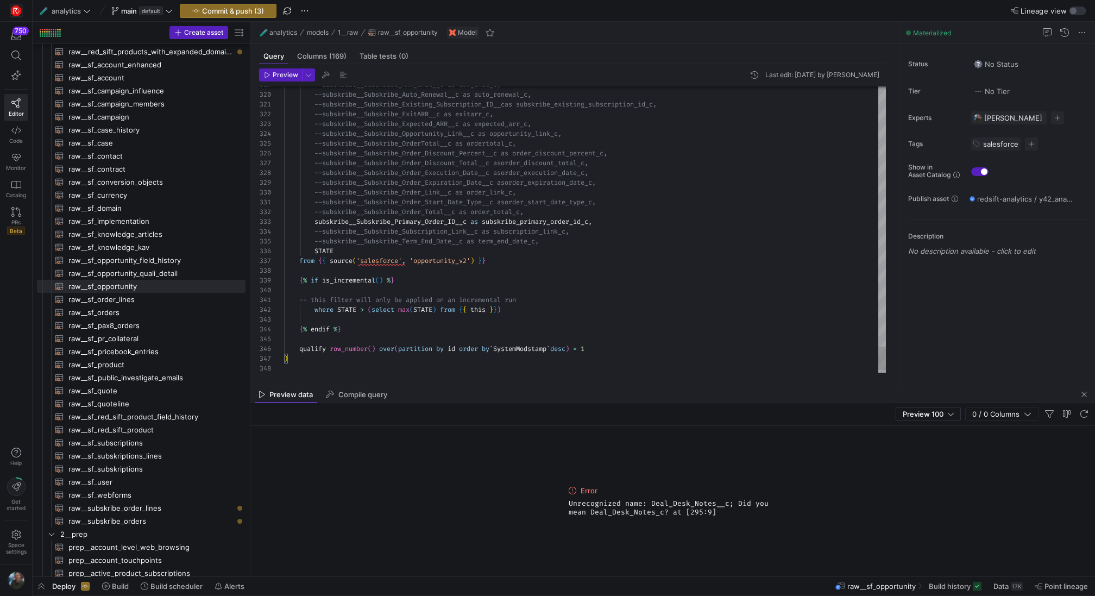
click at [271, 79] on span "button" at bounding box center [281, 75] width 42 height 12
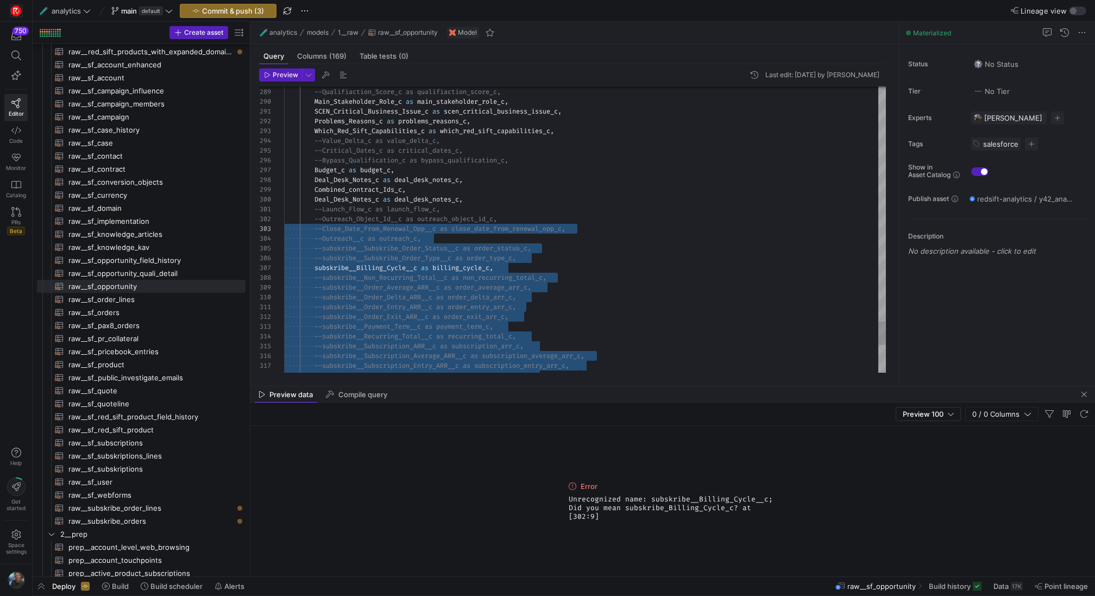
scroll to position [39, 0]
drag, startPoint x: 562, startPoint y: 344, endPoint x: 263, endPoint y: 248, distance: 313.9
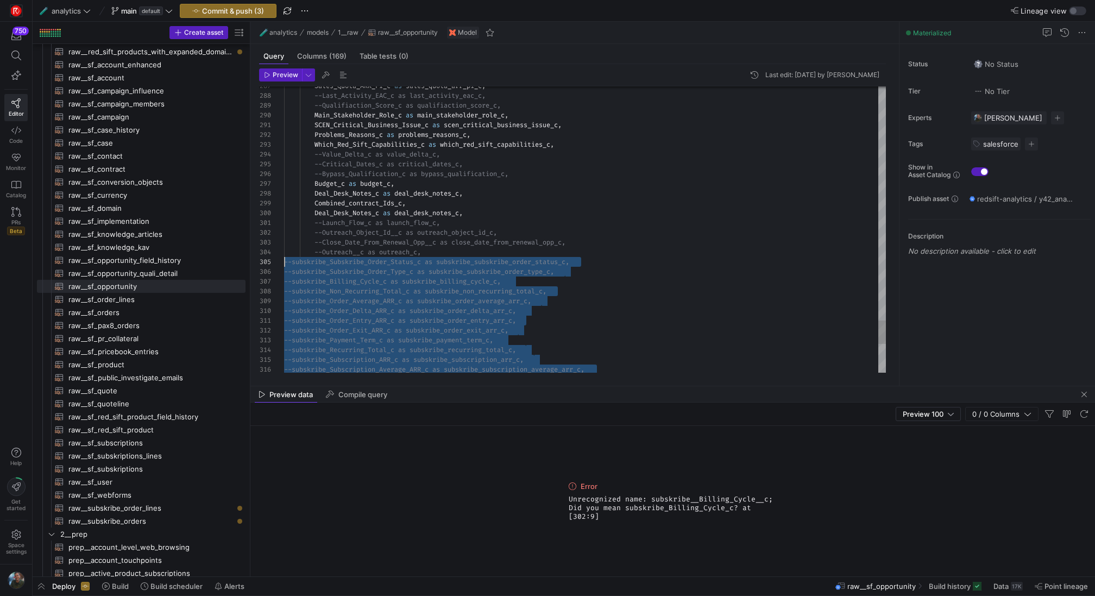
drag, startPoint x: 589, startPoint y: 358, endPoint x: 268, endPoint y: 259, distance: 336.3
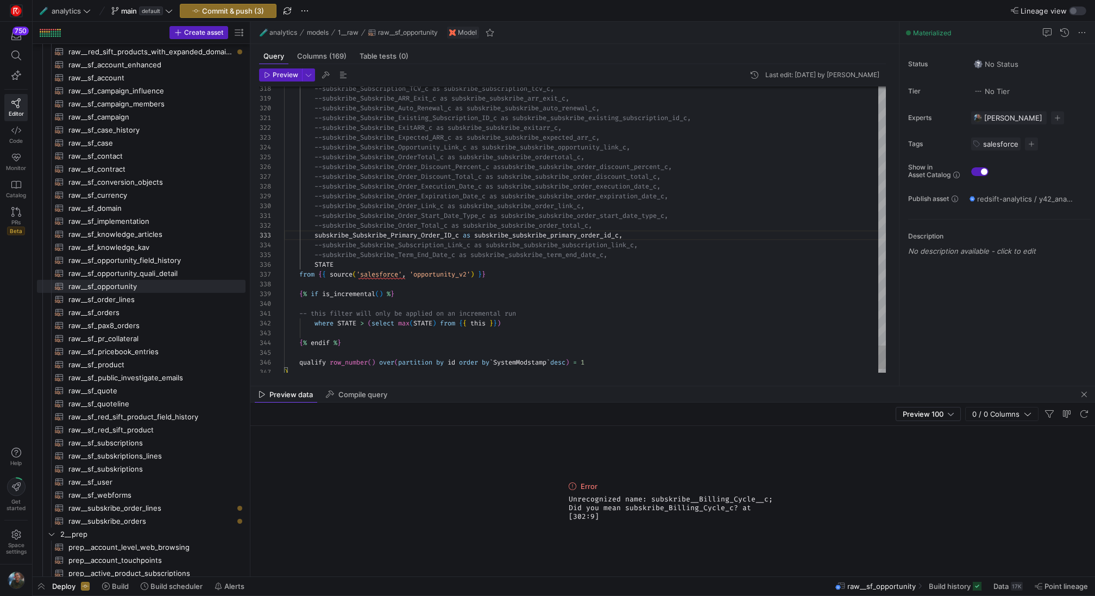
click at [285, 75] on span "Preview" at bounding box center [286, 75] width 26 height 8
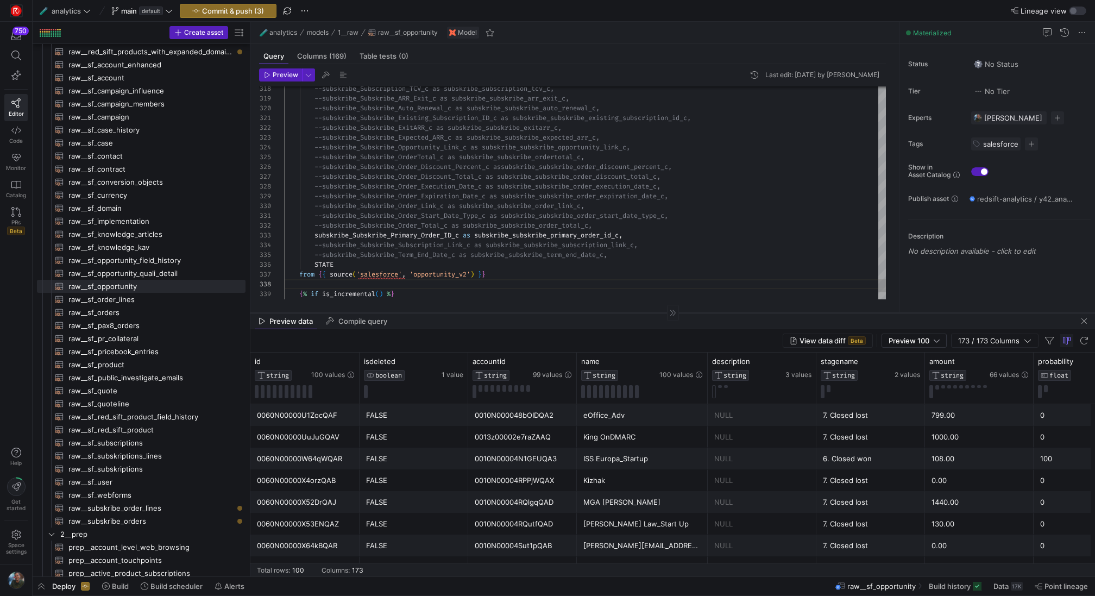
drag, startPoint x: 596, startPoint y: 386, endPoint x: 604, endPoint y: 313, distance: 73.7
click at [604, 313] on div at bounding box center [672, 312] width 844 height 1
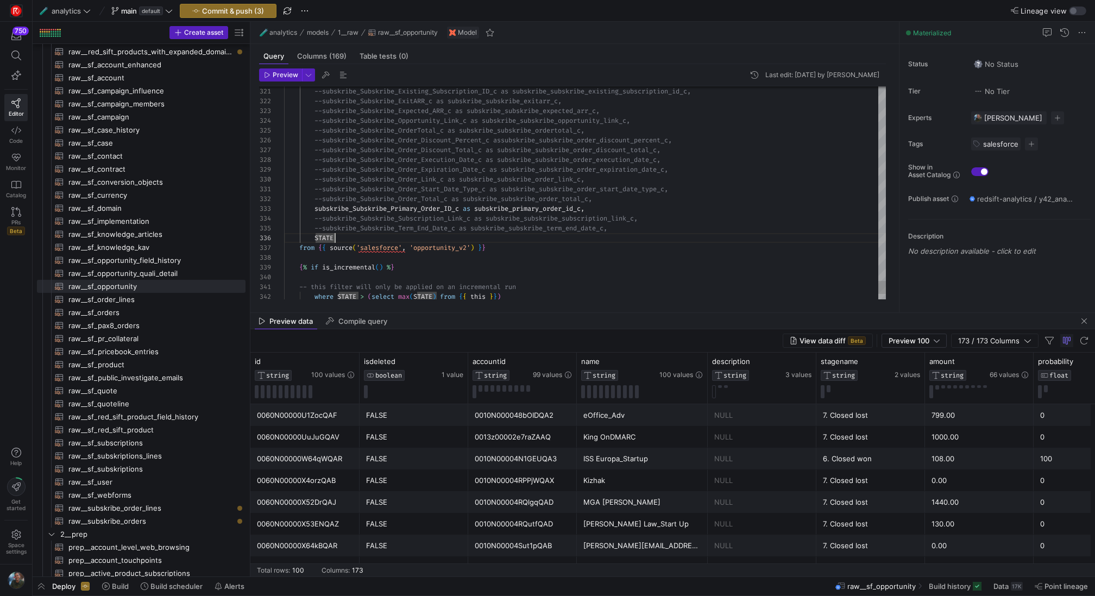
scroll to position [68, 0]
type textarea "--subskribe_Subskribe_Order_Start_Date_Type_c as subskribe_subskribe_order_star…"
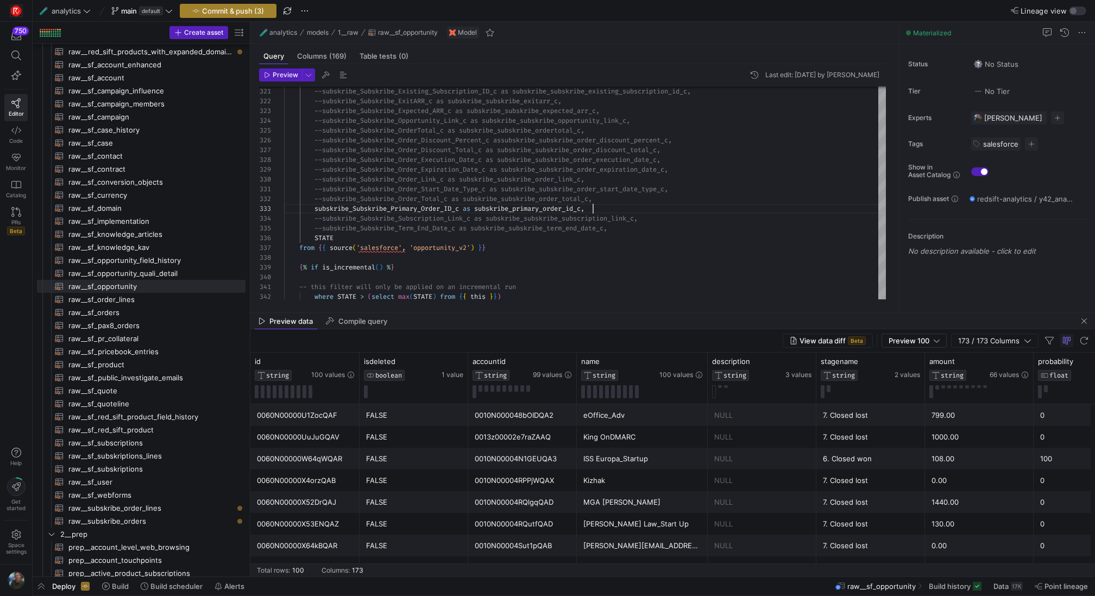
click at [249, 16] on span "button" at bounding box center [228, 10] width 96 height 13
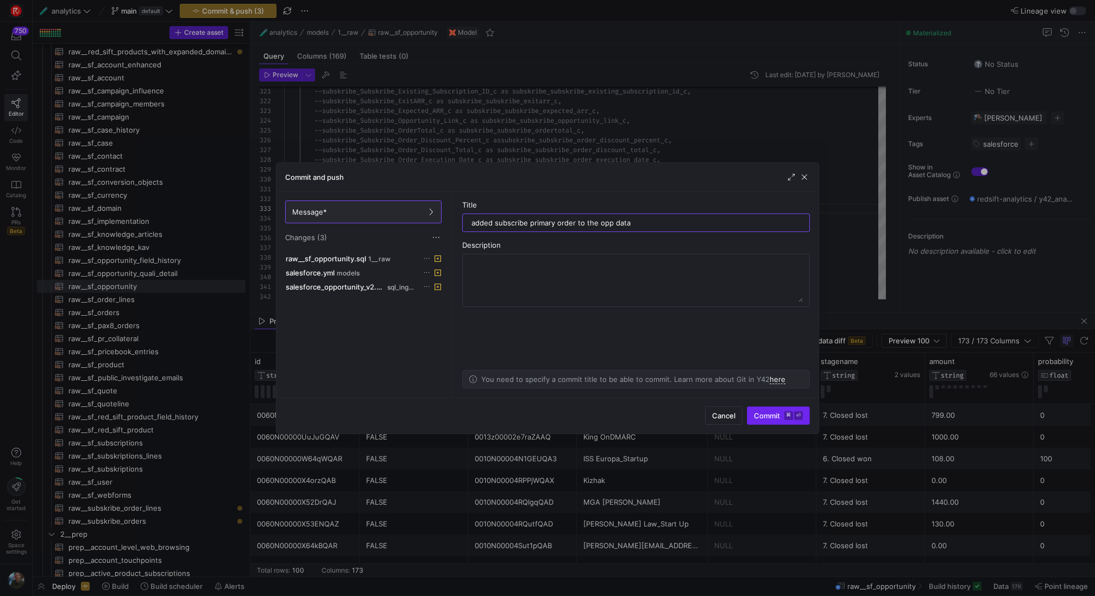
type input "added subscribe primary order to the opp data"
click at [776, 412] on span "Commit ⌘ ⏎" at bounding box center [778, 415] width 49 height 9
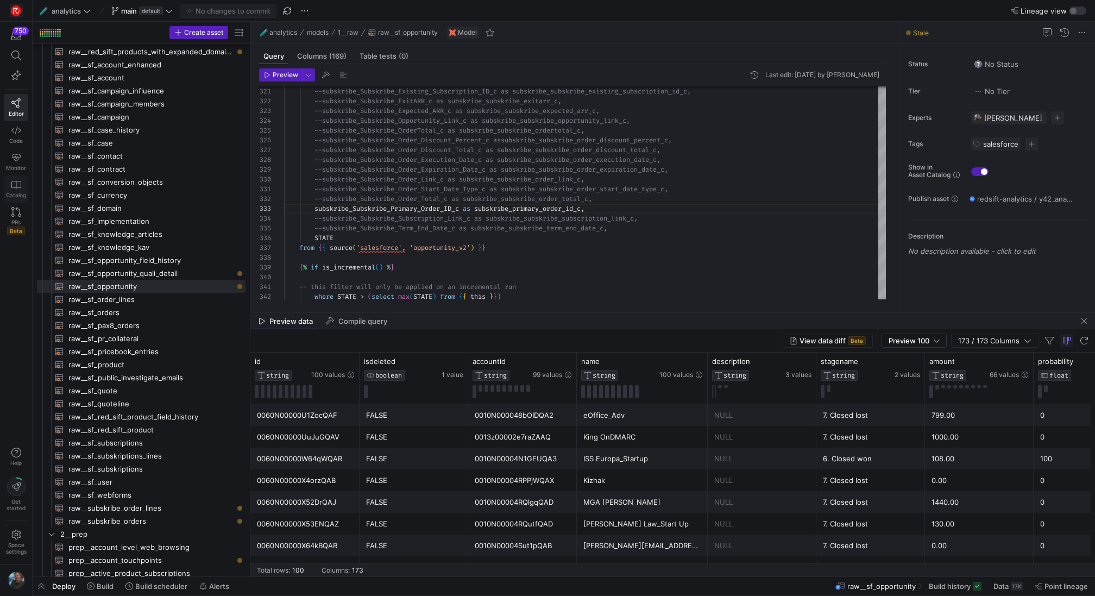
click at [15, 192] on span "Catalog" at bounding box center [16, 195] width 20 height 7
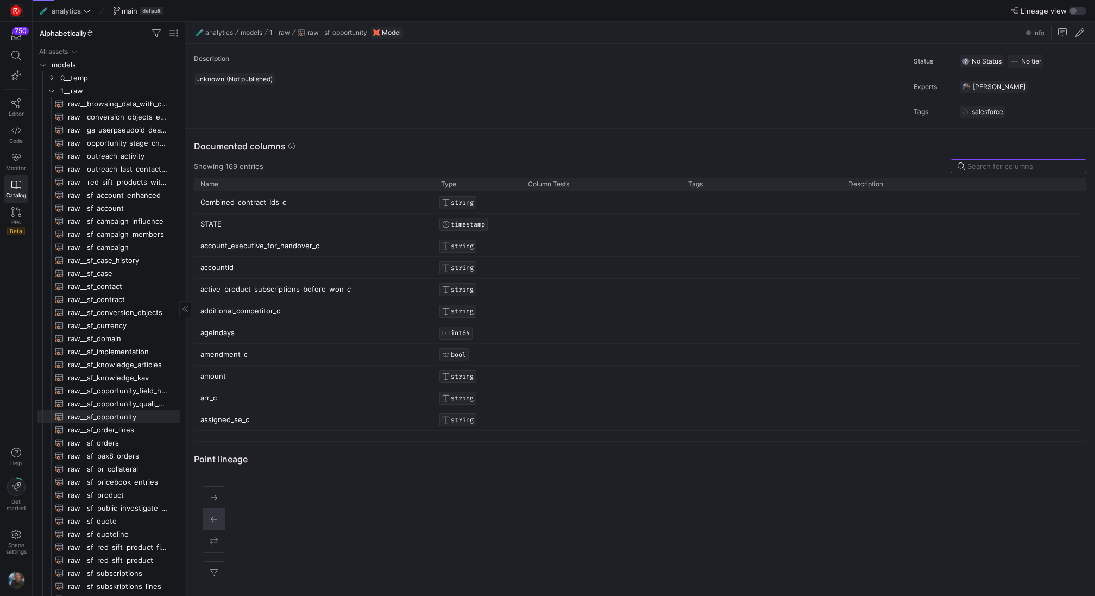
scroll to position [98, 0]
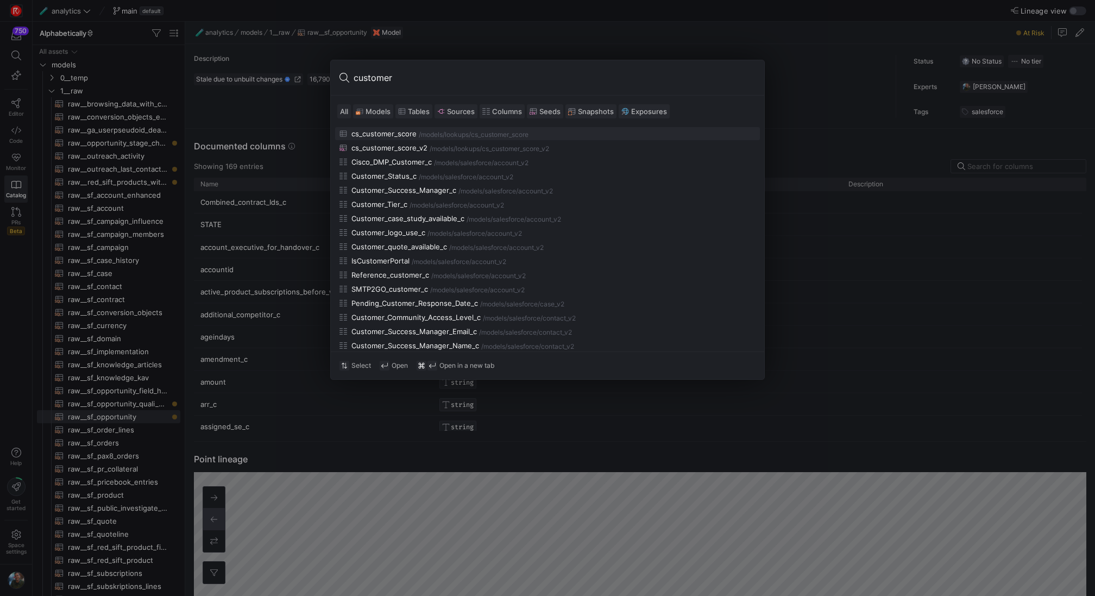
type input "customer"
click at [375, 107] on span "Models" at bounding box center [377, 111] width 25 height 9
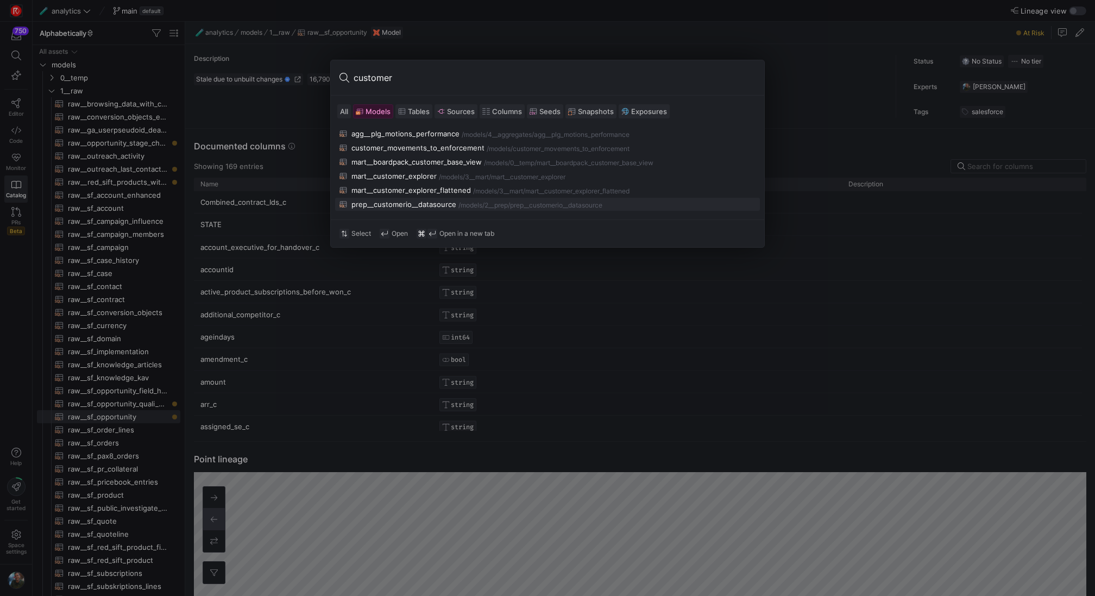
click at [402, 204] on div "prep__customerio__datasource" at bounding box center [403, 204] width 105 height 9
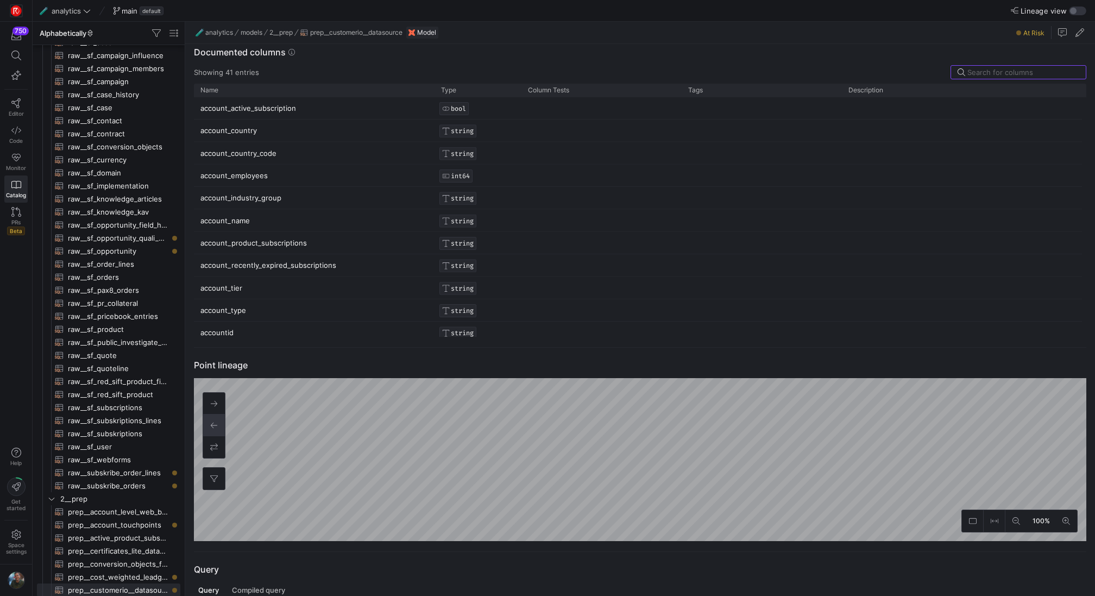
scroll to position [463, 0]
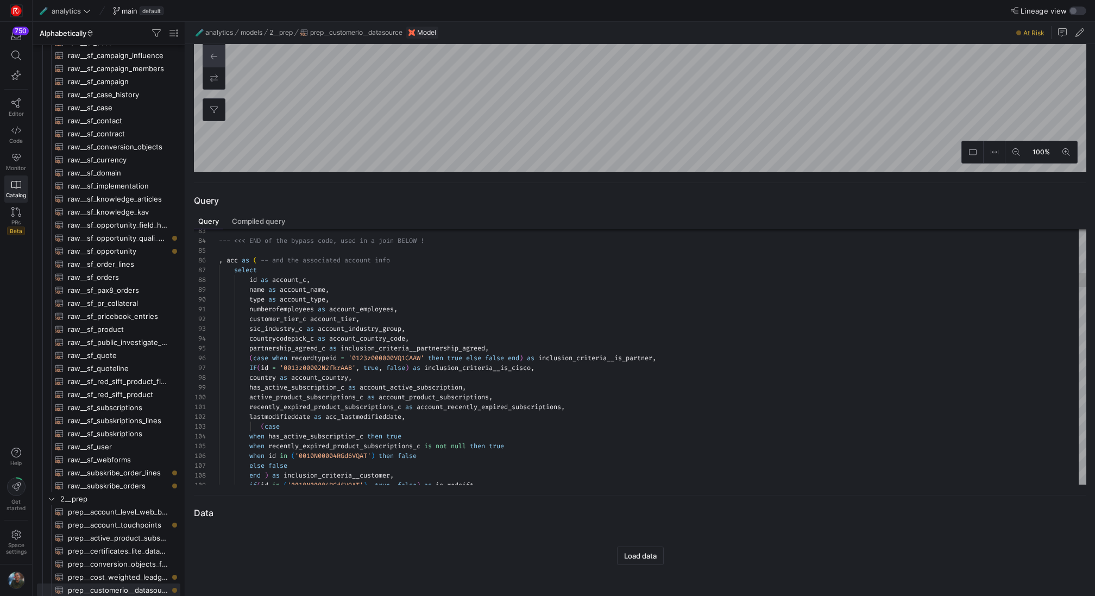
type textarea "recently_expired_product_subscriptions_c as account_recently_expired_subscripti…"
type textarea "is"
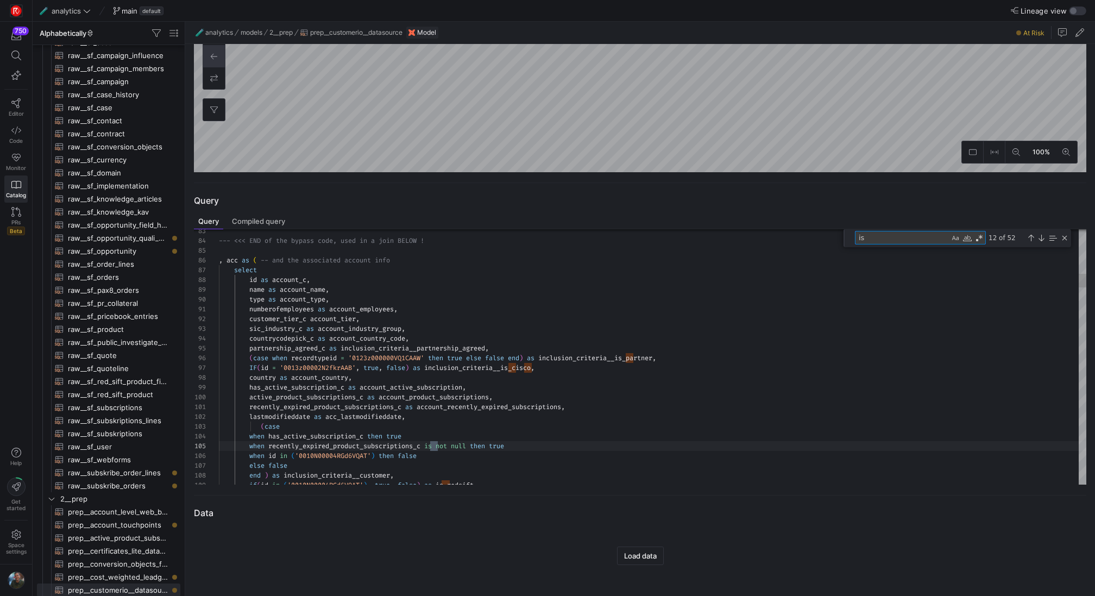
type textarea "inclusion_criteria__ondmarc_free_trial_user, inclusion_criteria__partnership_ag…"
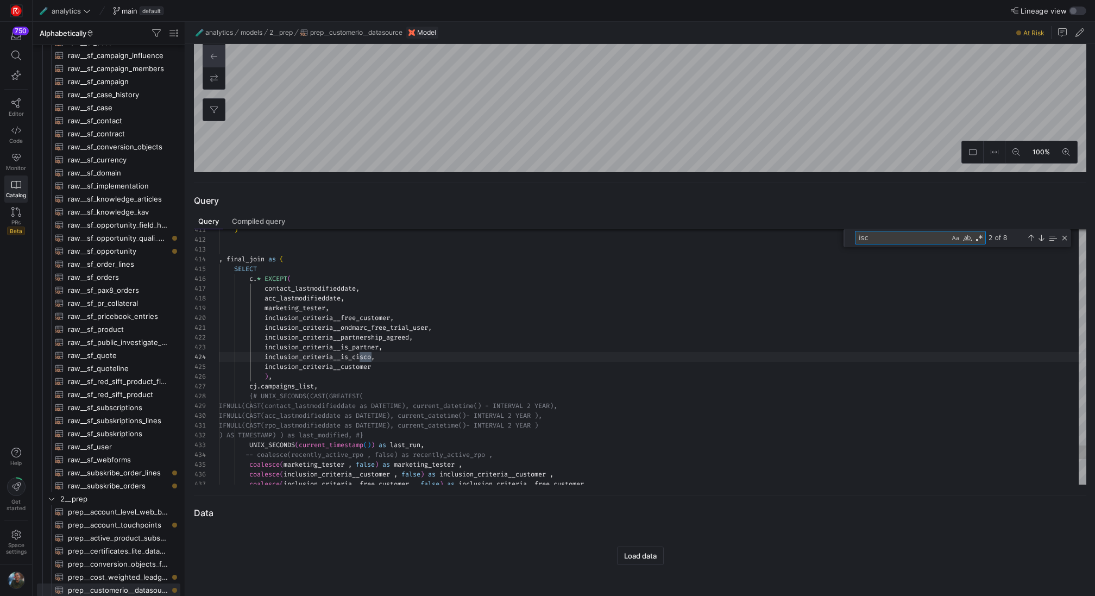
scroll to position [98, 153]
type textarea "isc"
type textarea "recently_expired_product_subscriptions_c as account_recently_expired_subscripti…"
type textarea "i"
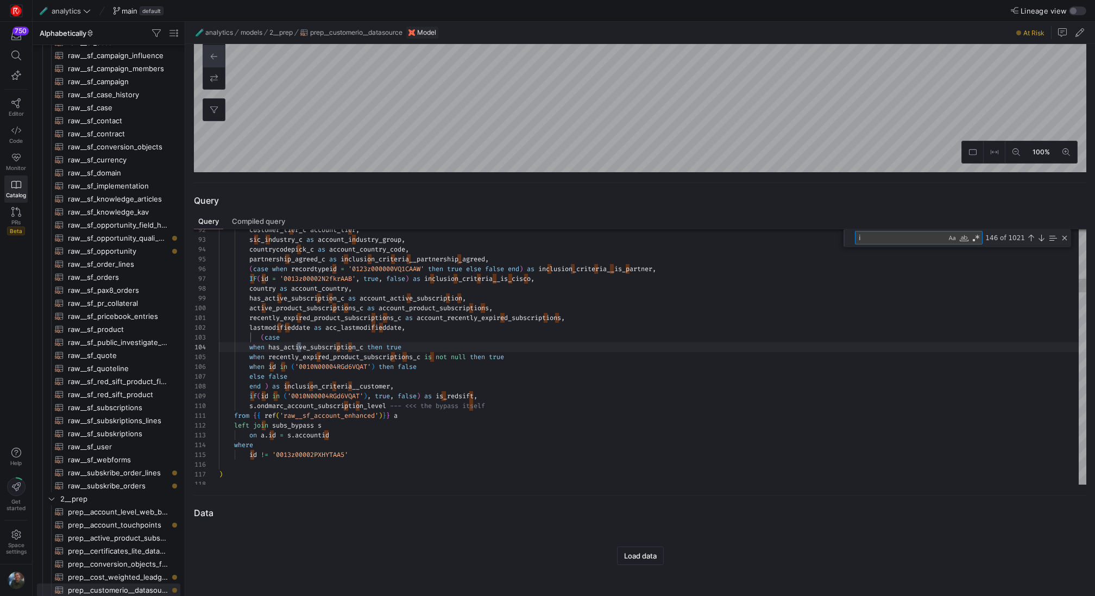
scroll to position [98, 82]
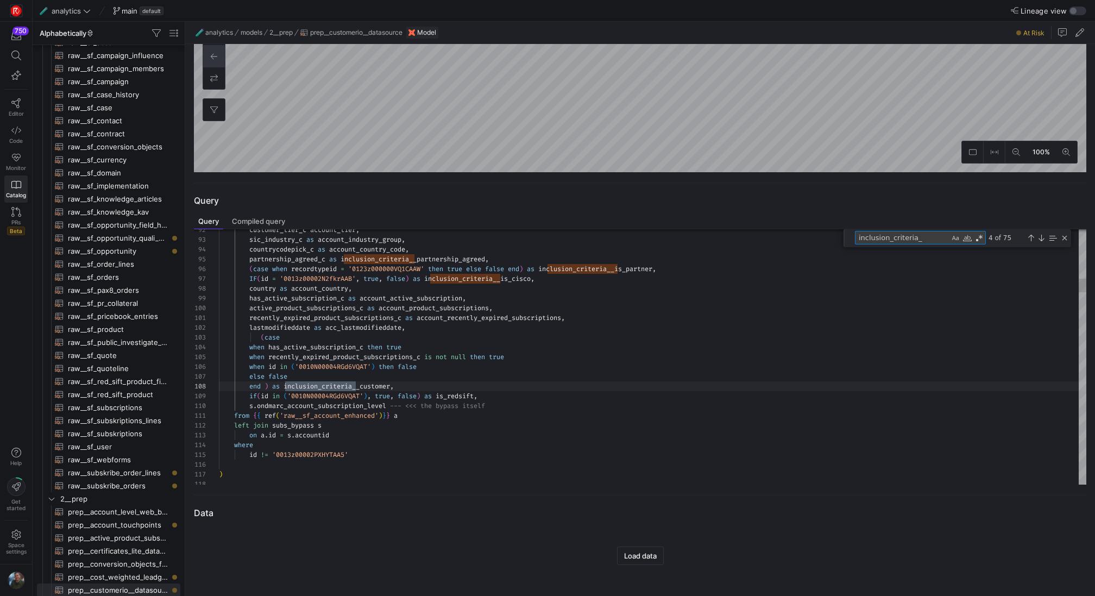
type textarea "inclusion_criteria__"
type textarea "inclusion_criteria__ondmarc_free_trial_user, inclusion_criteria__partnership_ag…"
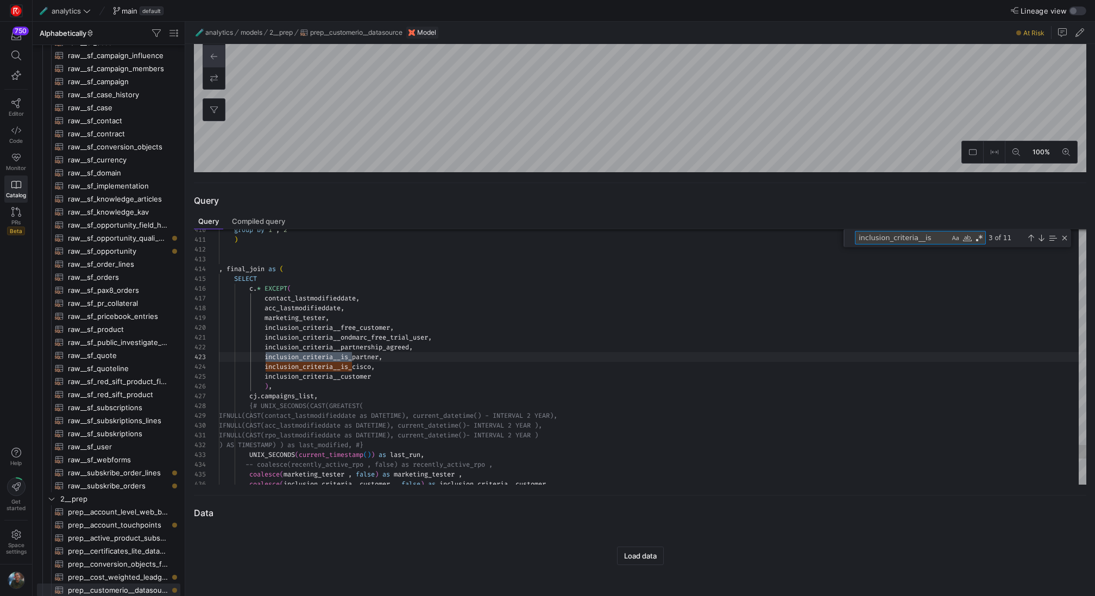
scroll to position [98, 133]
type textarea "inclusion_criteria__is_cisco"
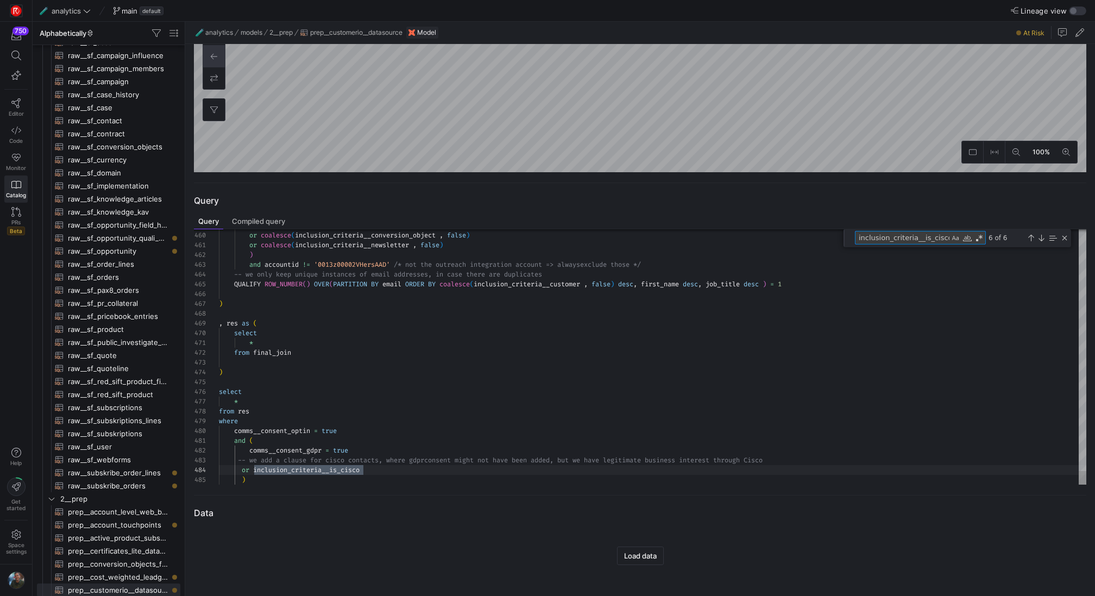
scroll to position [39, 144]
type textarea "numberofemployees as account_employees, customer_tier_c account_tier, sic_indus…"
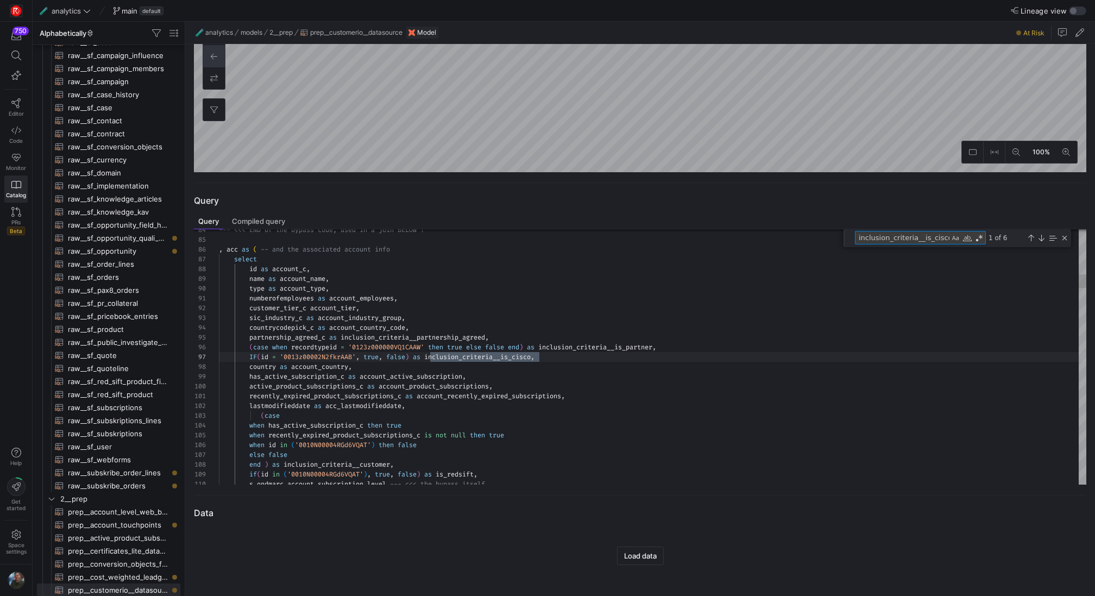
scroll to position [98, 320]
type textarea "inclusion_criteria__is_cisco"
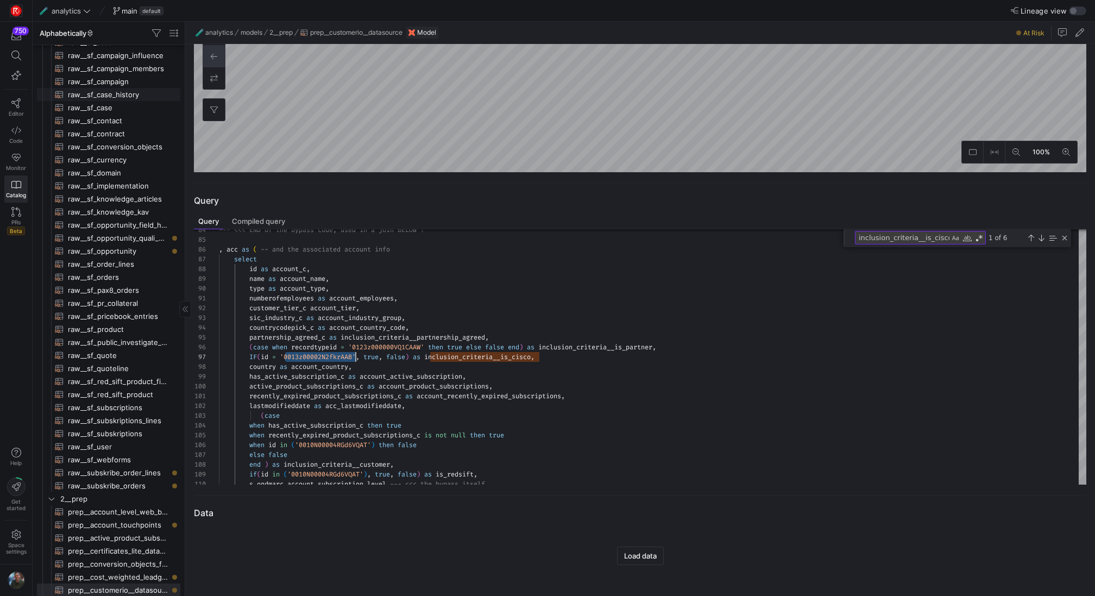
scroll to position [0, 0]
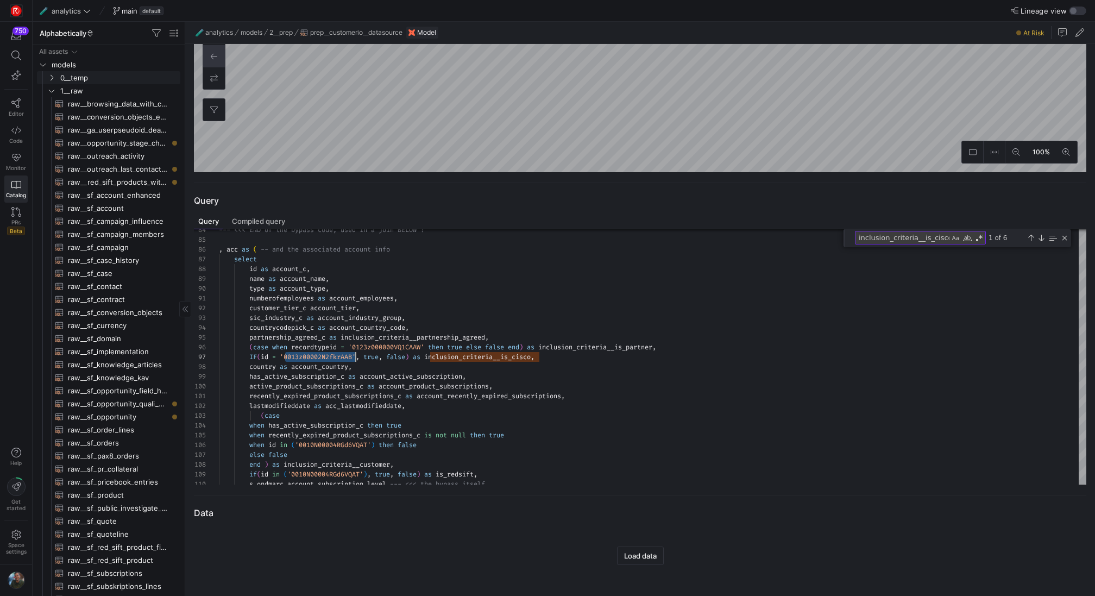
click at [127, 82] on span "0__temp" at bounding box center [119, 78] width 118 height 12
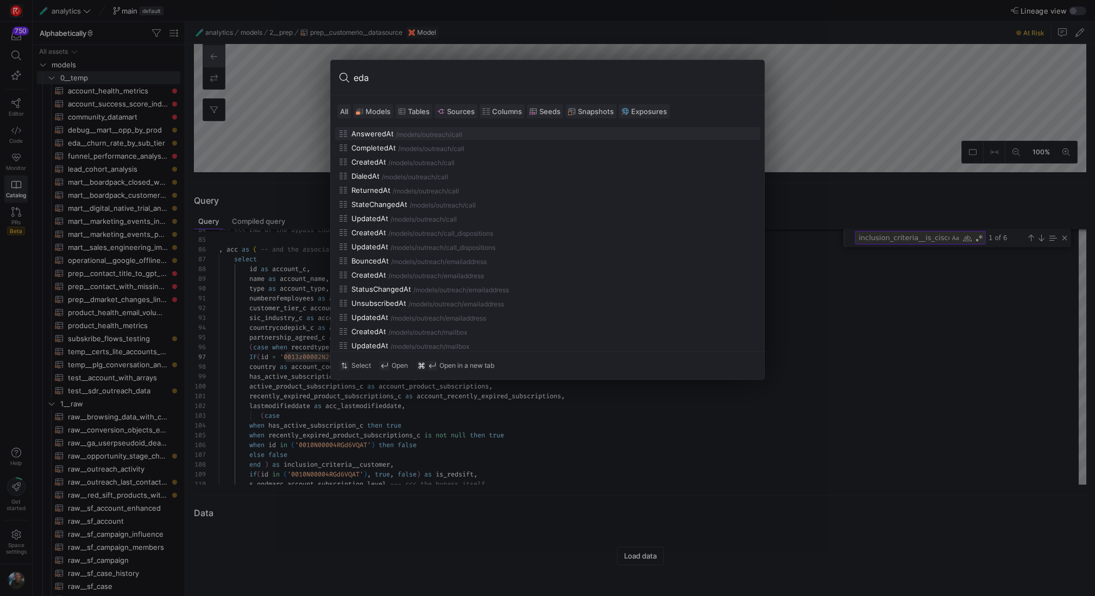
type input "eda"
click at [370, 107] on span "Models" at bounding box center [377, 111] width 25 height 9
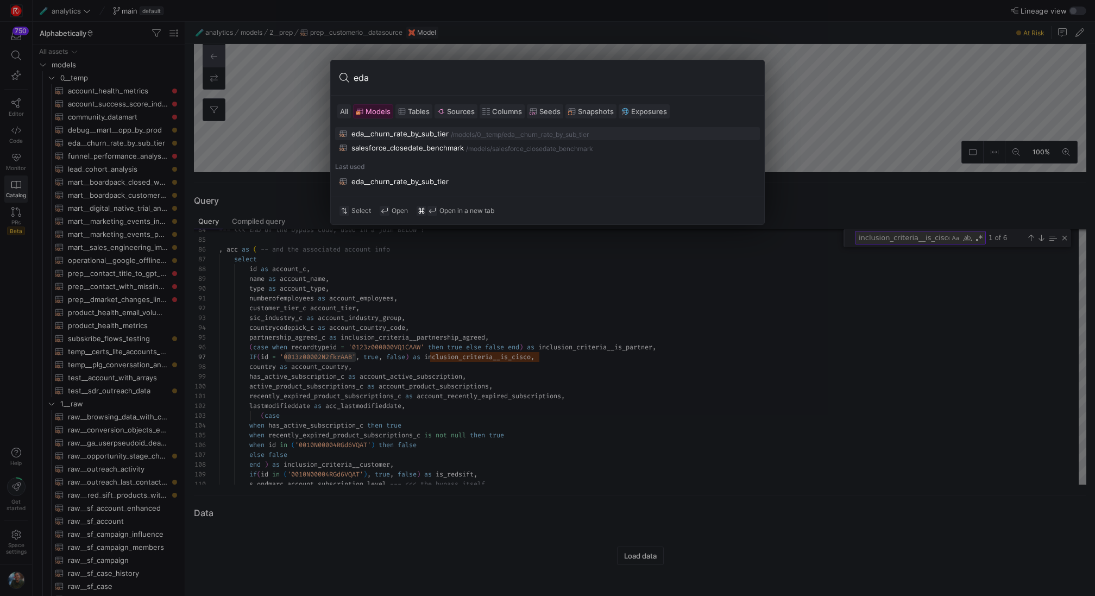
click at [392, 134] on div "eda__churn_rate_by_sub_tier" at bounding box center [399, 133] width 97 height 9
type textarea "with subs as ( select accountid, subscription_tier, max(enddate) as enddate, su…"
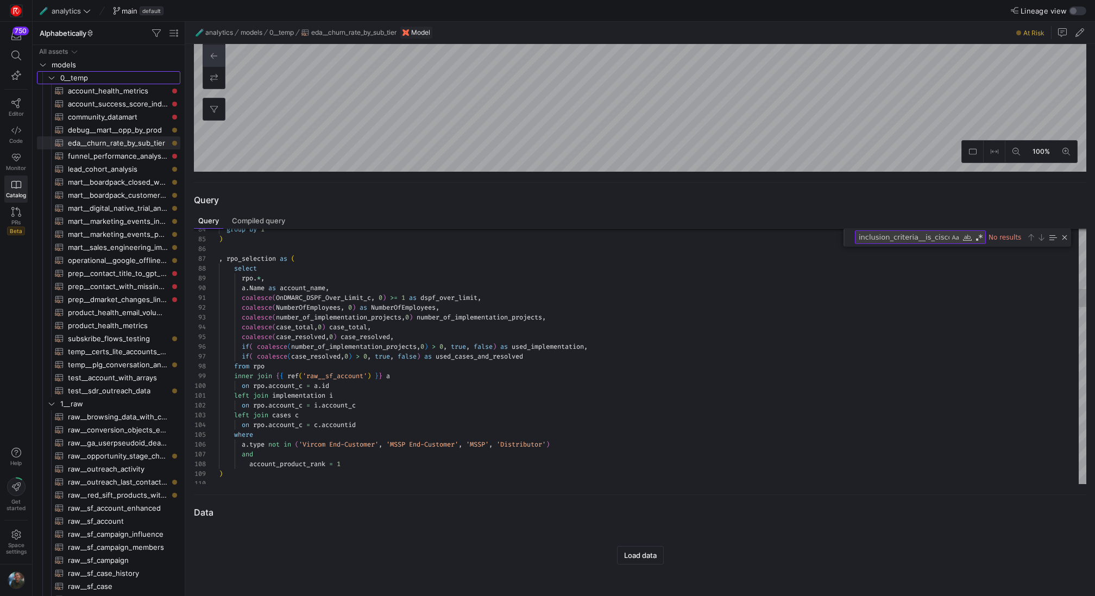
scroll to position [262, 0]
click at [17, 100] on icon at bounding box center [16, 103] width 10 height 10
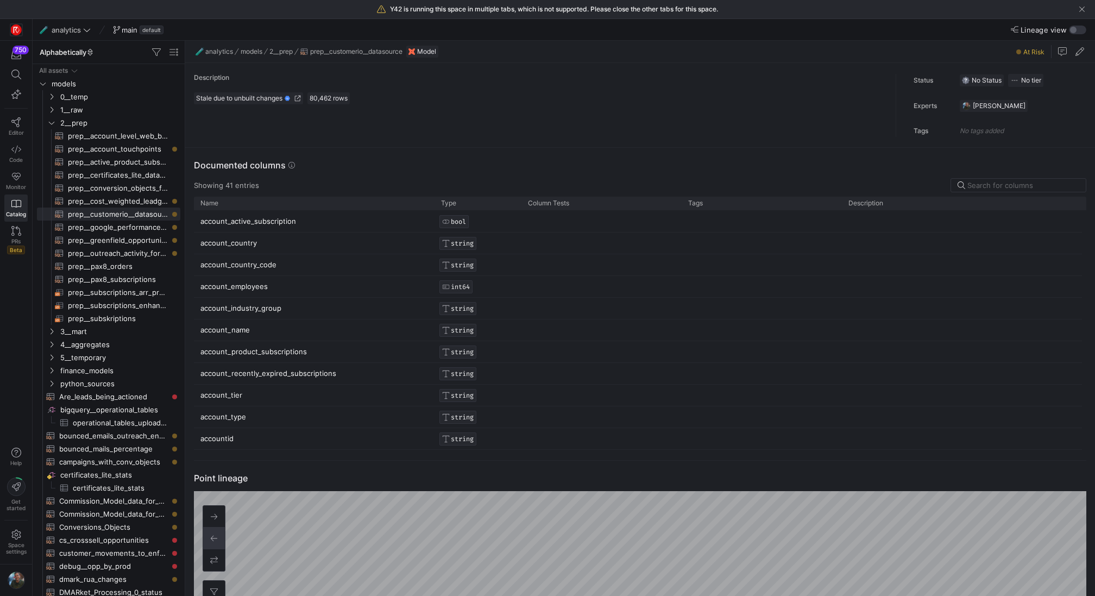
scroll to position [98, 0]
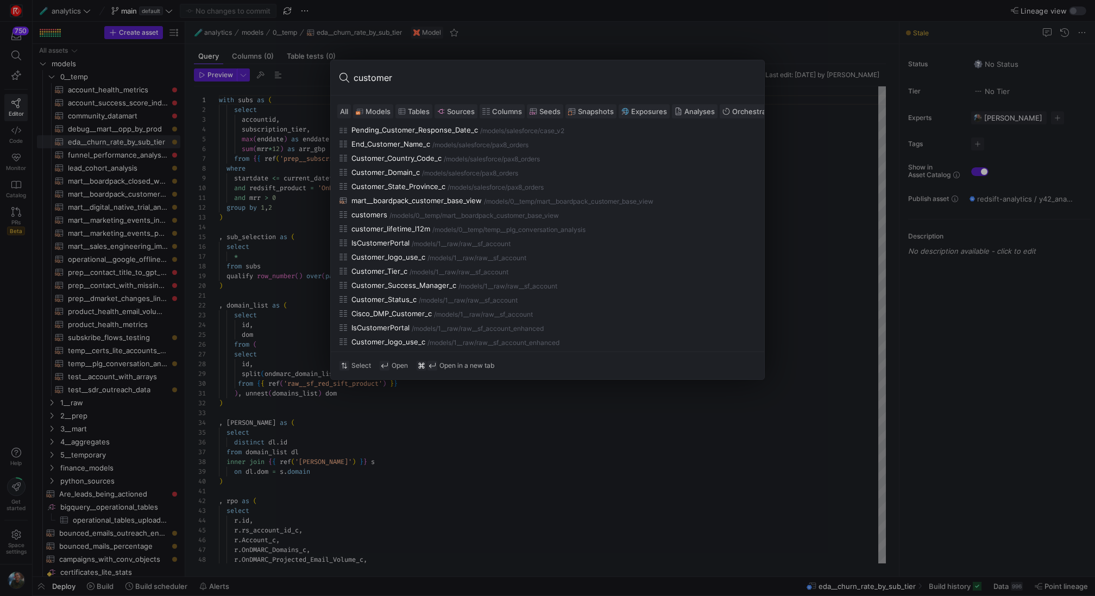
scroll to position [530, 0]
type input "customer"
click at [376, 105] on span at bounding box center [372, 111] width 39 height 13
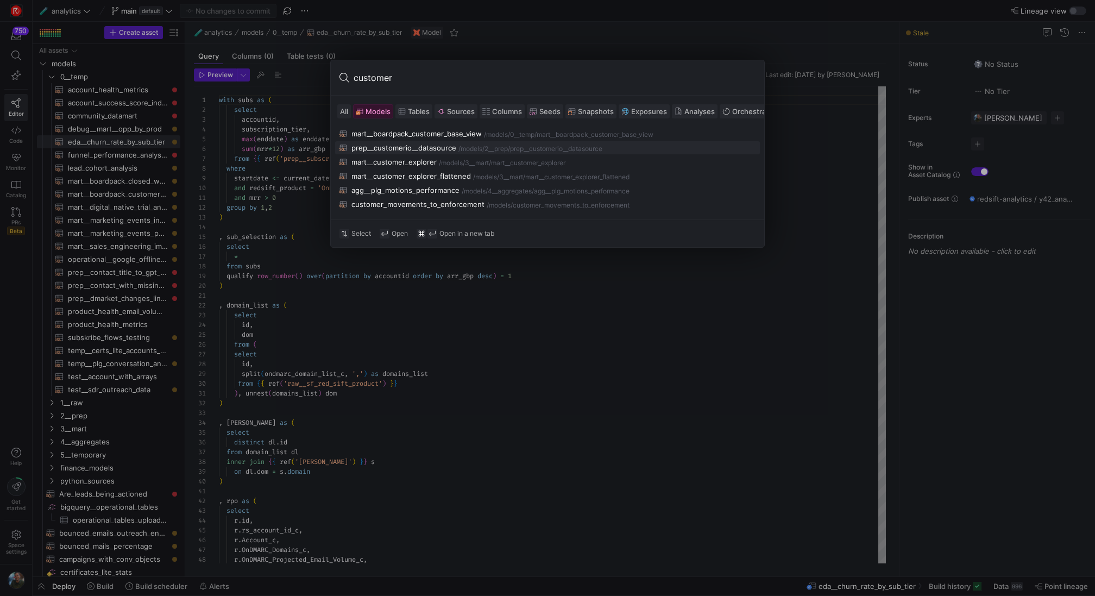
click at [422, 147] on div "prep__customerio__datasource" at bounding box center [403, 147] width 105 height 9
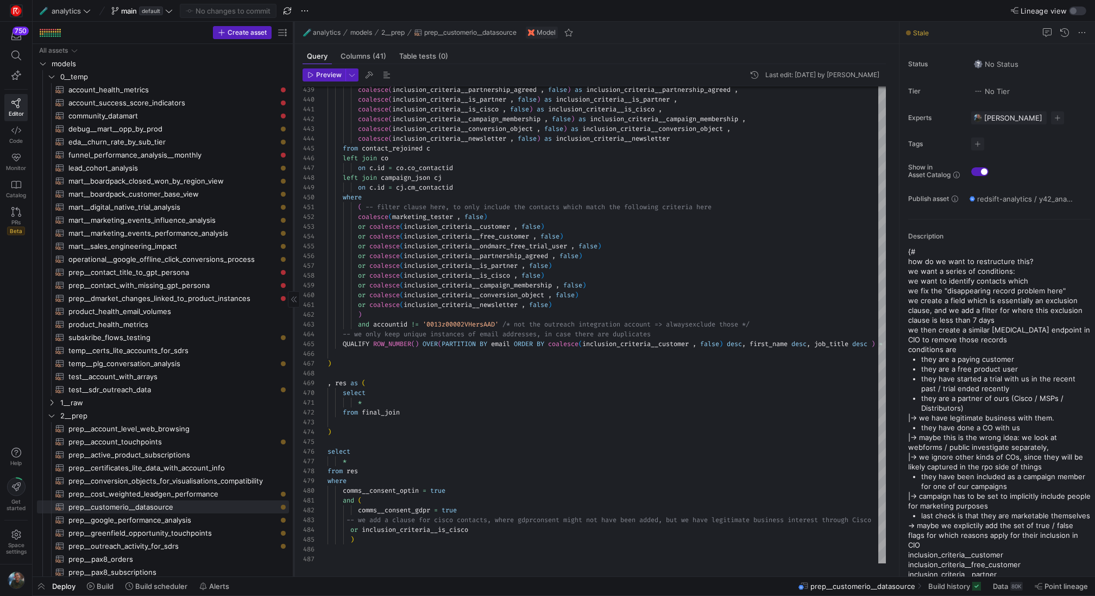
drag, startPoint x: 184, startPoint y: 346, endPoint x: 293, endPoint y: 347, distance: 109.1
click at [293, 347] on div at bounding box center [293, 299] width 1 height 554
drag, startPoint x: 293, startPoint y: 347, endPoint x: 281, endPoint y: 347, distance: 12.5
click at [281, 347] on as-split "Create asset Drag here to set row groups Drag here to set column labels Group 1…" at bounding box center [564, 299] width 1062 height 554
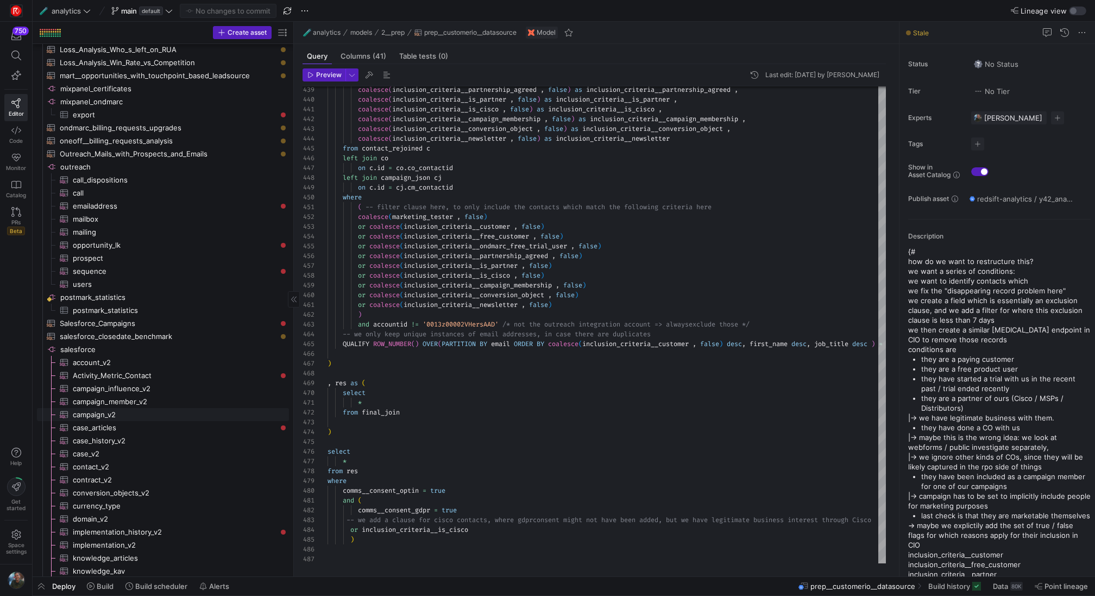
scroll to position [1722, 0]
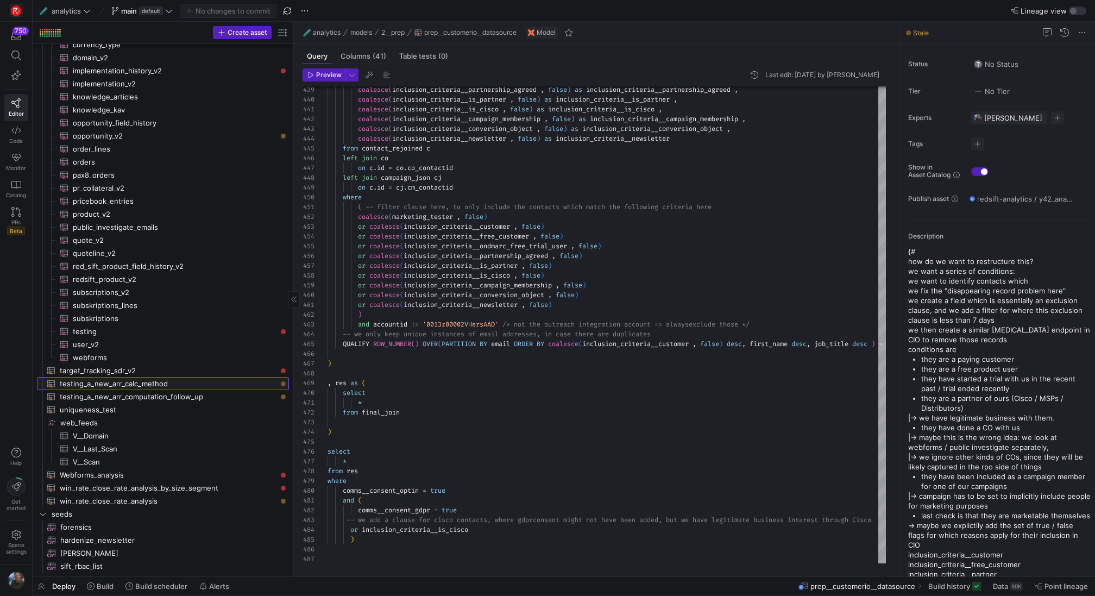
click at [155, 382] on span "testing_a_new_arr_calc_method​​​​​​​​​​" at bounding box center [168, 383] width 217 height 12
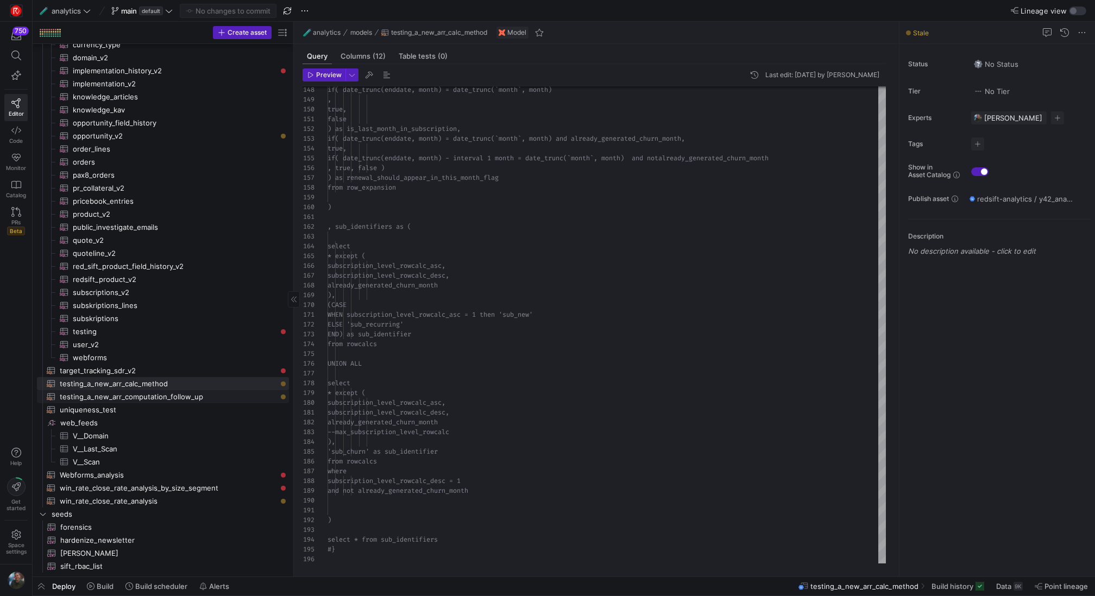
click at [166, 400] on span "testing_a_new_arr_computation_follow_up​​​​​​​​​​" at bounding box center [168, 396] width 217 height 12
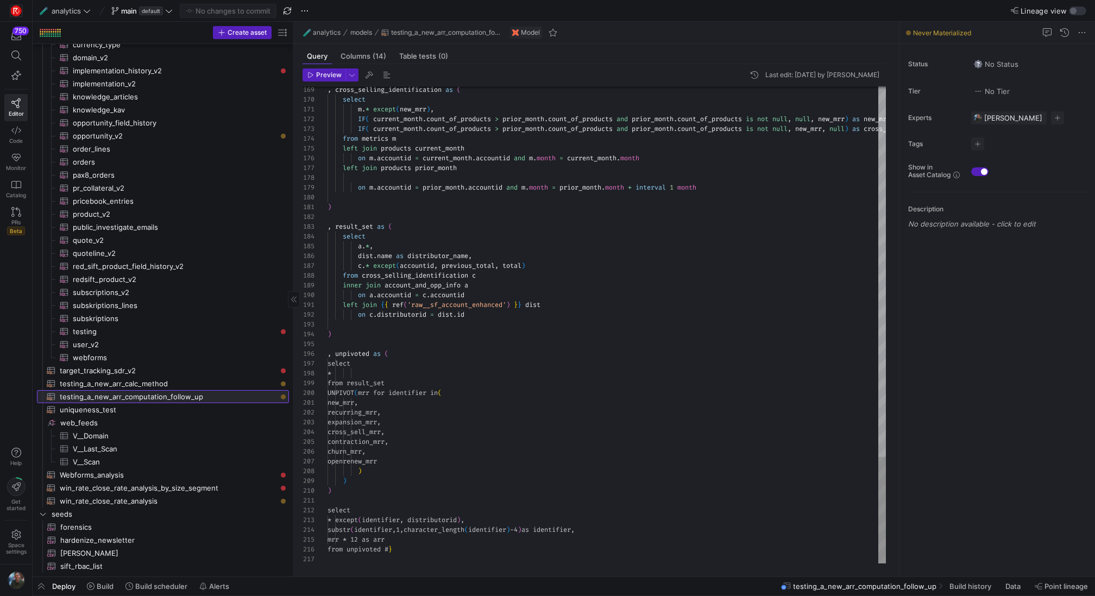
scroll to position [98, 0]
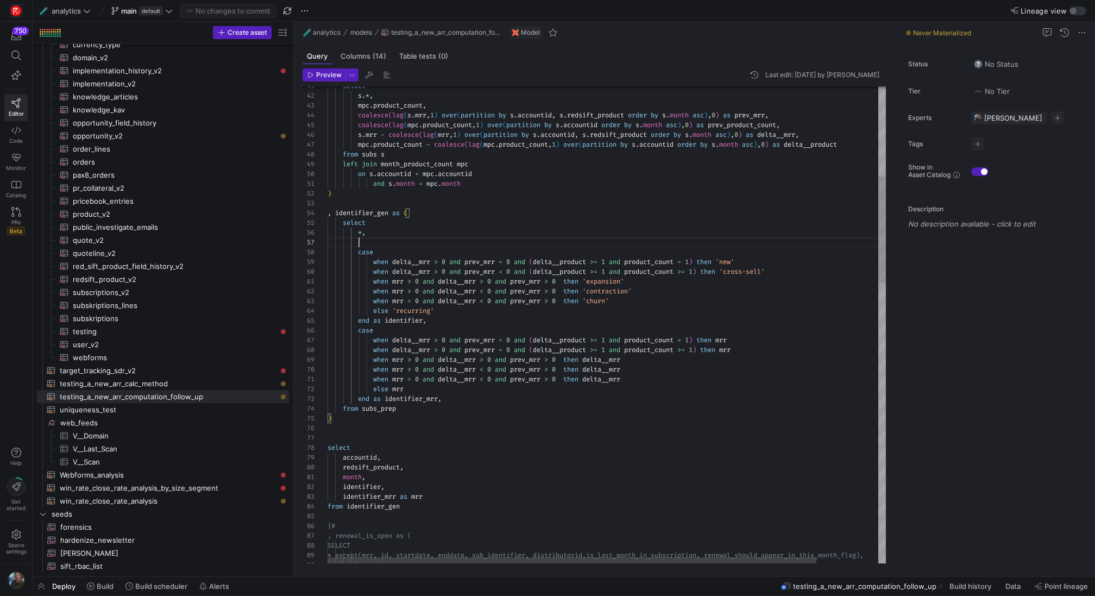
type textarea "and s.month = mpc.month ) , identifier_gen as ( select *, case when delta__mrr …"
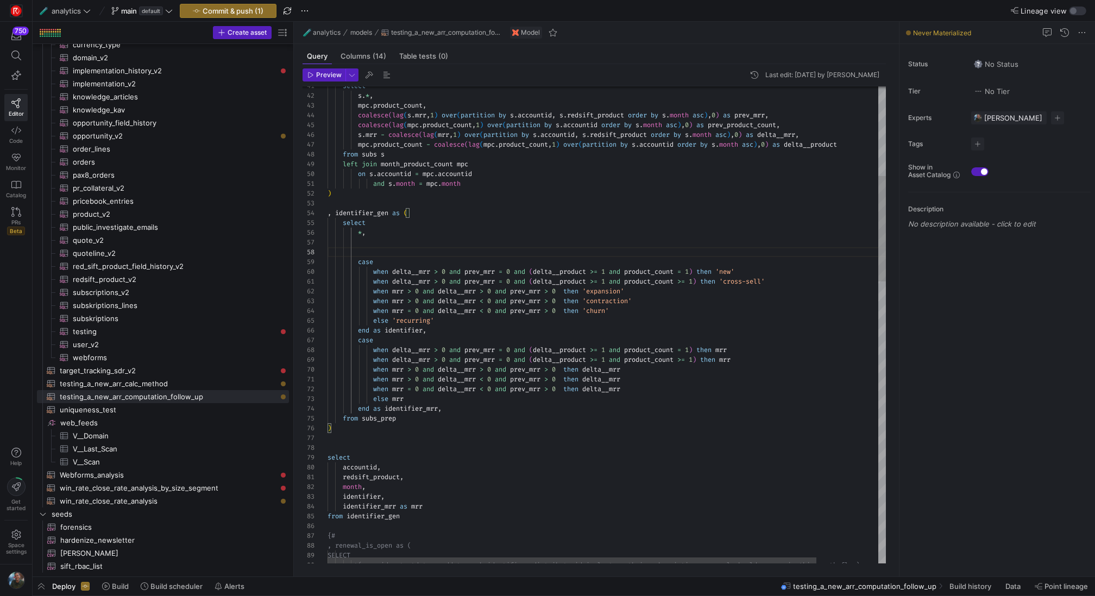
scroll to position [59, 0]
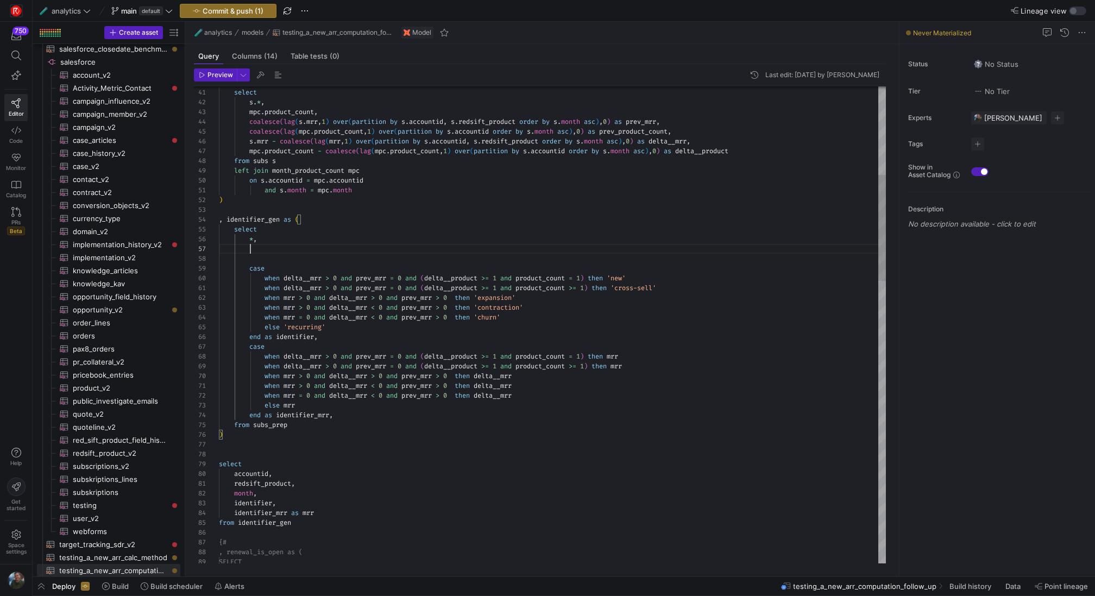
scroll to position [59, 31]
drag, startPoint x: 645, startPoint y: 281, endPoint x: 264, endPoint y: 276, distance: 380.6
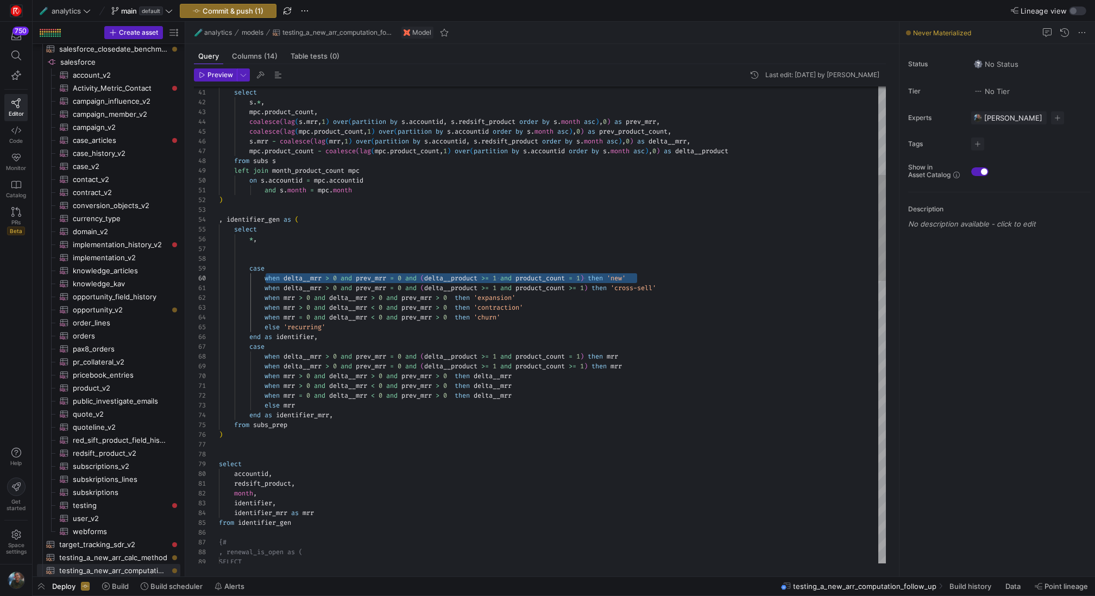
drag, startPoint x: 597, startPoint y: 280, endPoint x: 264, endPoint y: 280, distance: 332.3
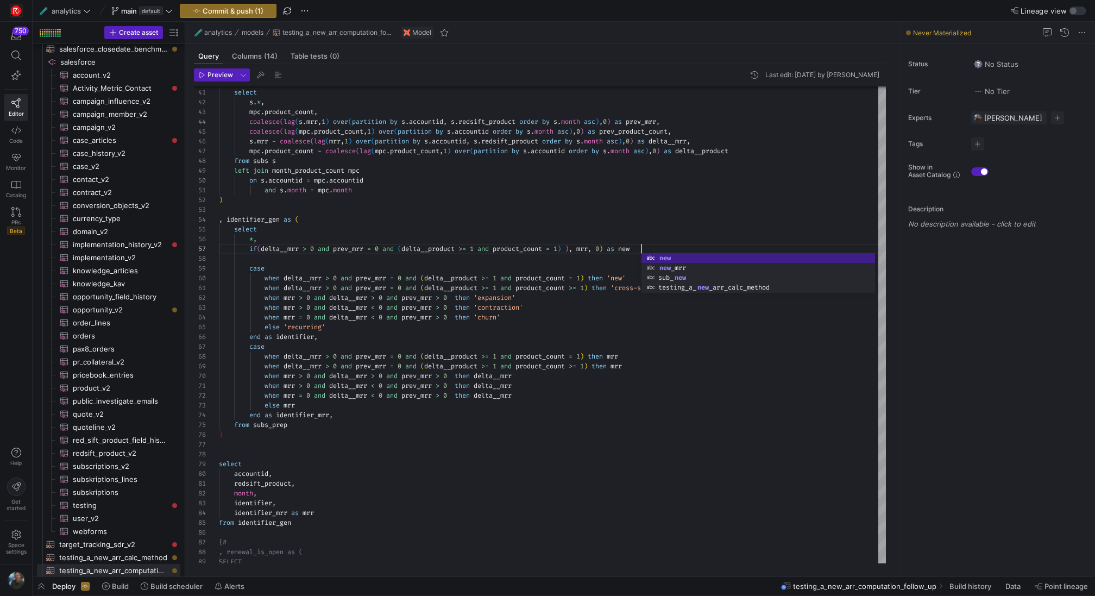
scroll to position [59, 425]
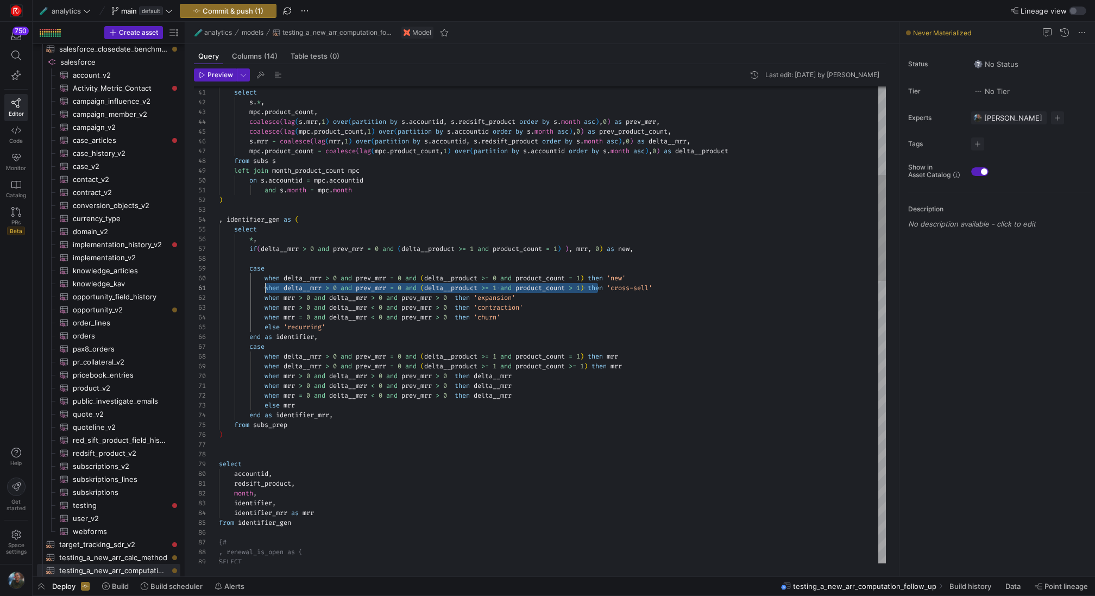
scroll to position [0, 51]
drag, startPoint x: 597, startPoint y: 287, endPoint x: 268, endPoint y: 291, distance: 329.0
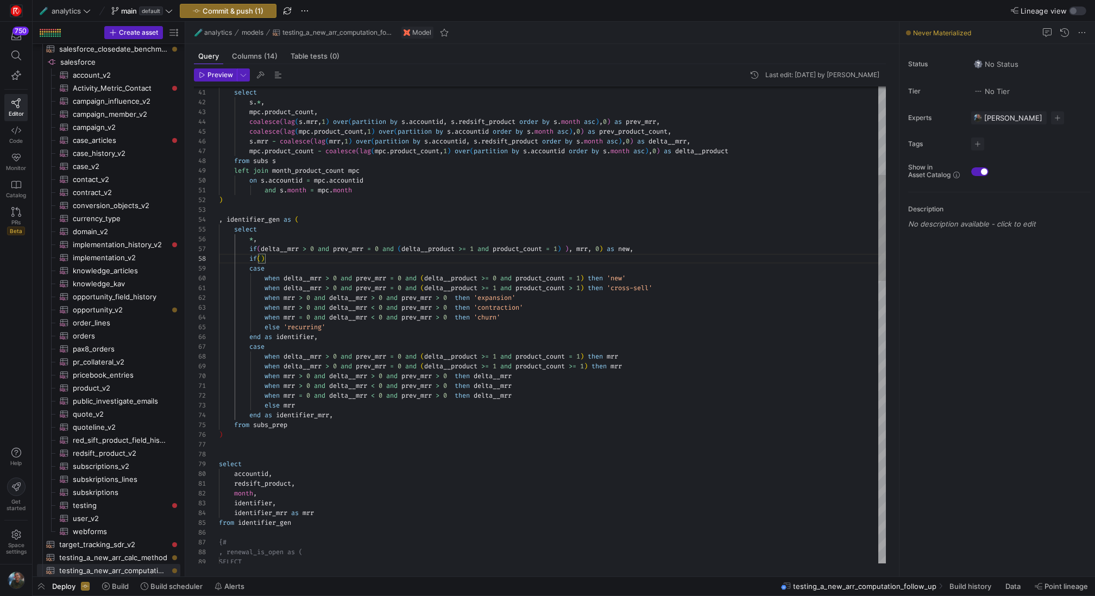
scroll to position [68, 371]
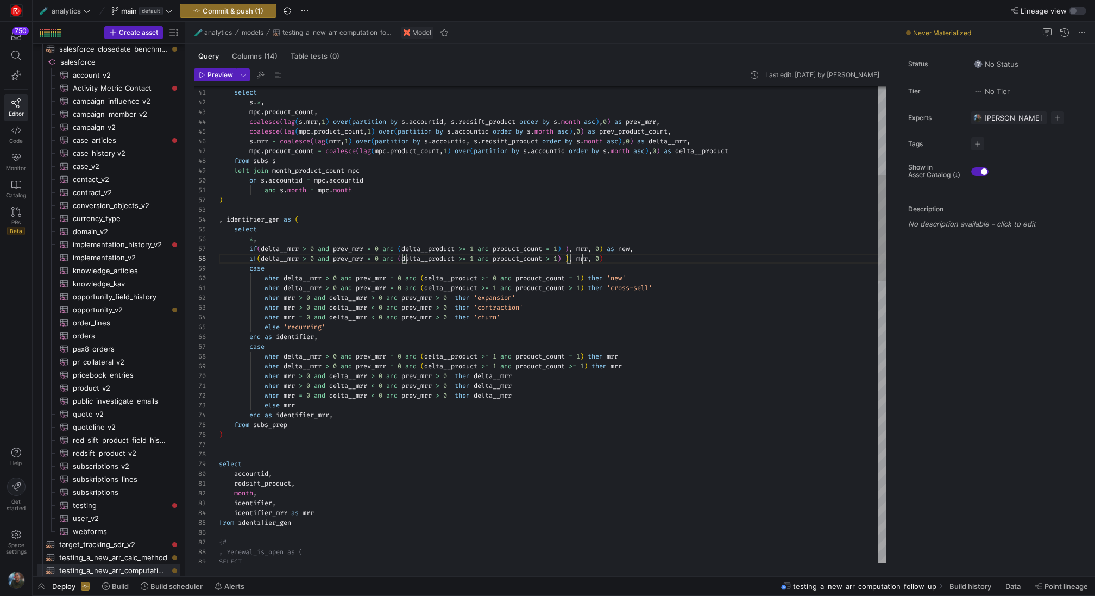
scroll to position [68, 364]
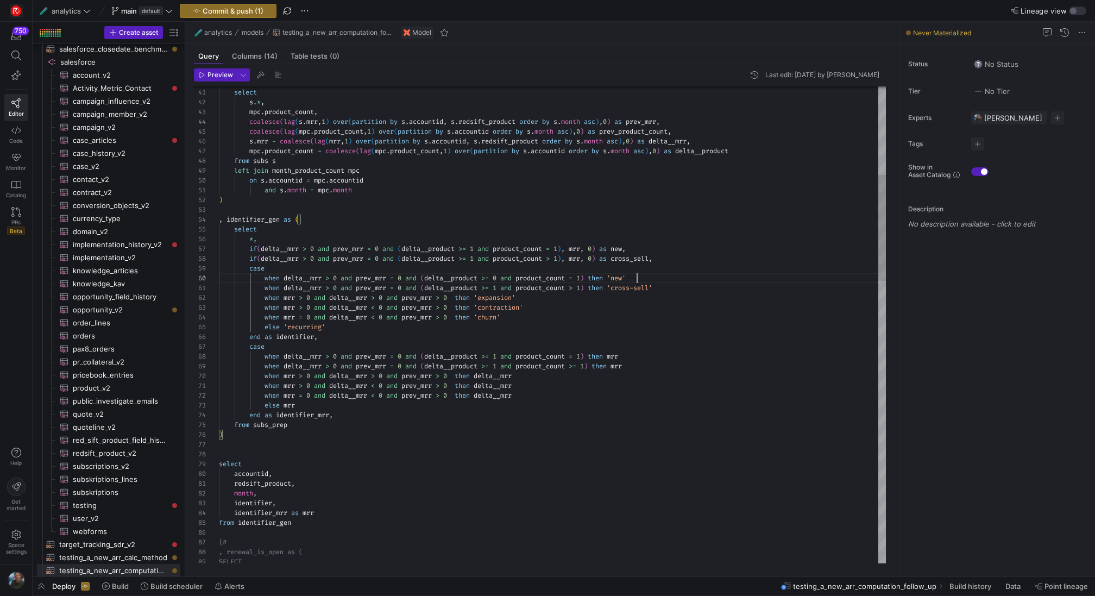
scroll to position [88, 418]
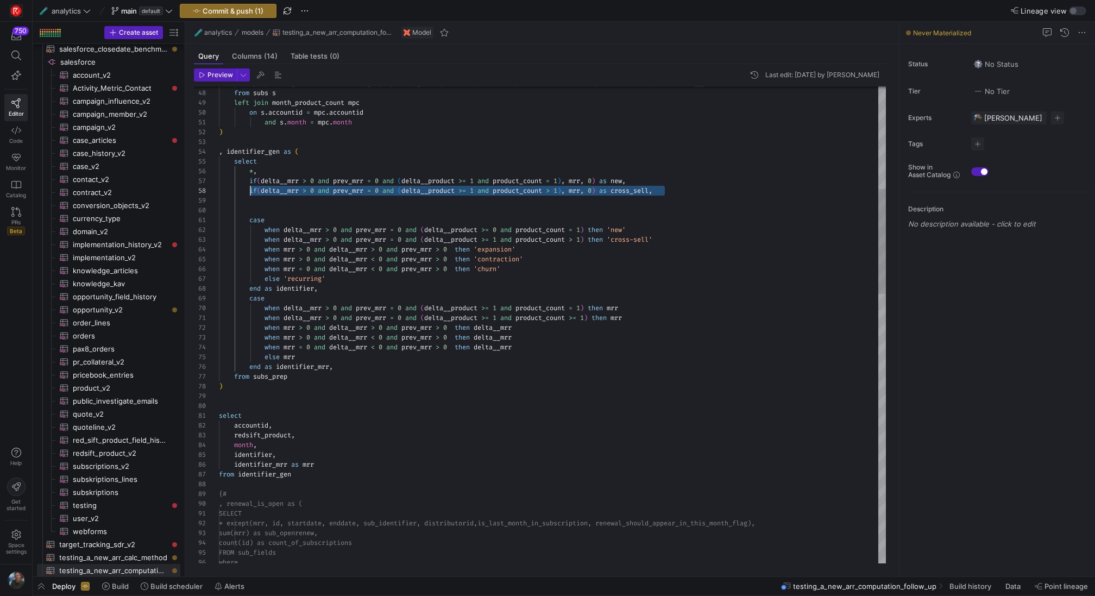
scroll to position [68, 31]
drag, startPoint x: 671, startPoint y: 192, endPoint x: 250, endPoint y: 194, distance: 420.8
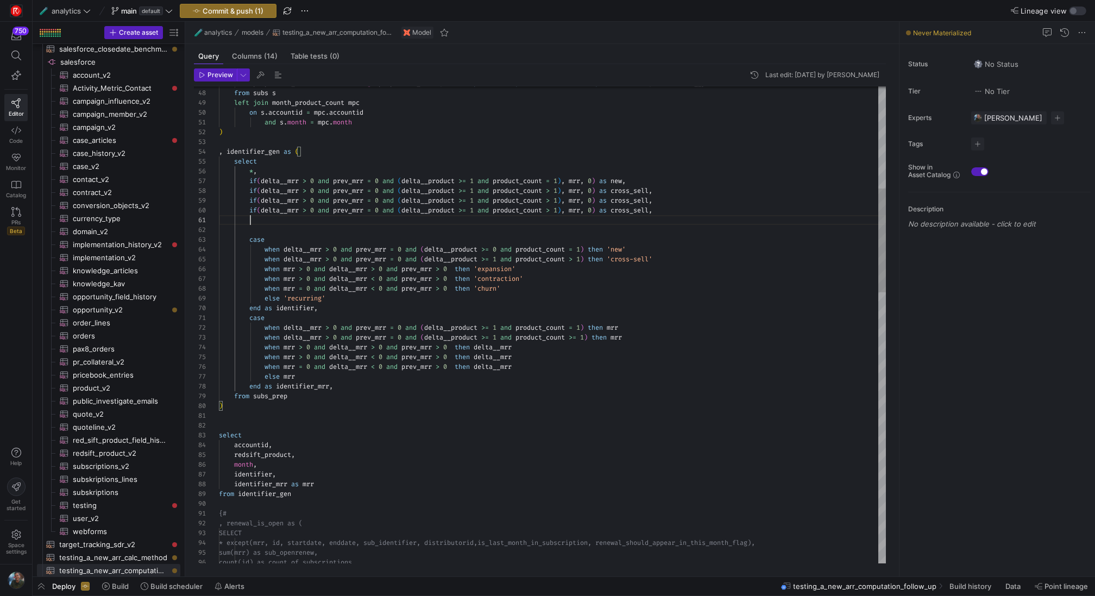
scroll to position [0, 445]
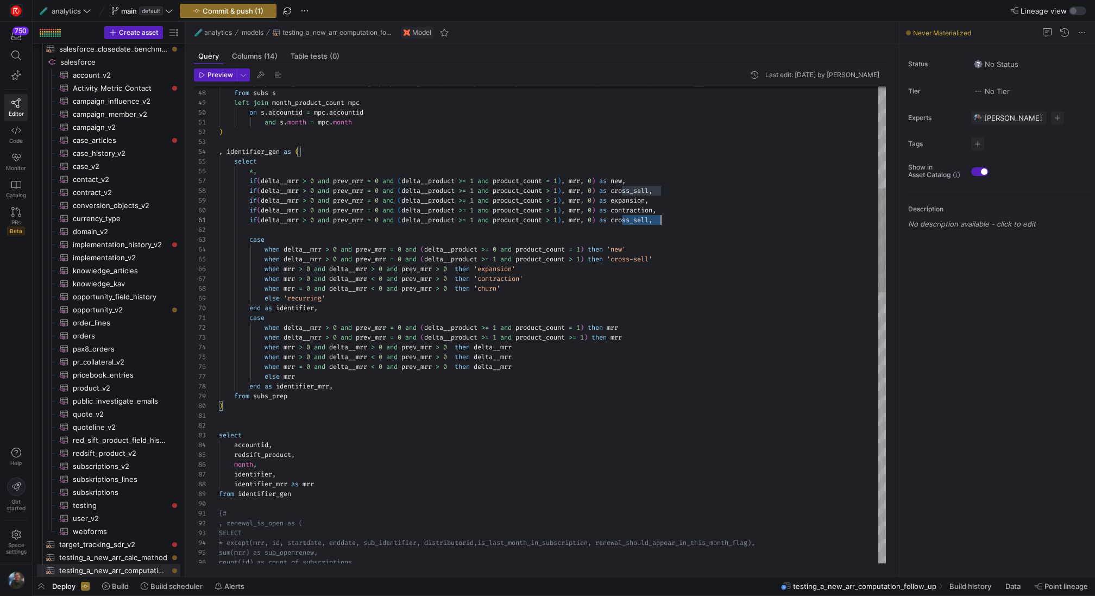
drag, startPoint x: 454, startPoint y: 269, endPoint x: 284, endPoint y: 272, distance: 170.5
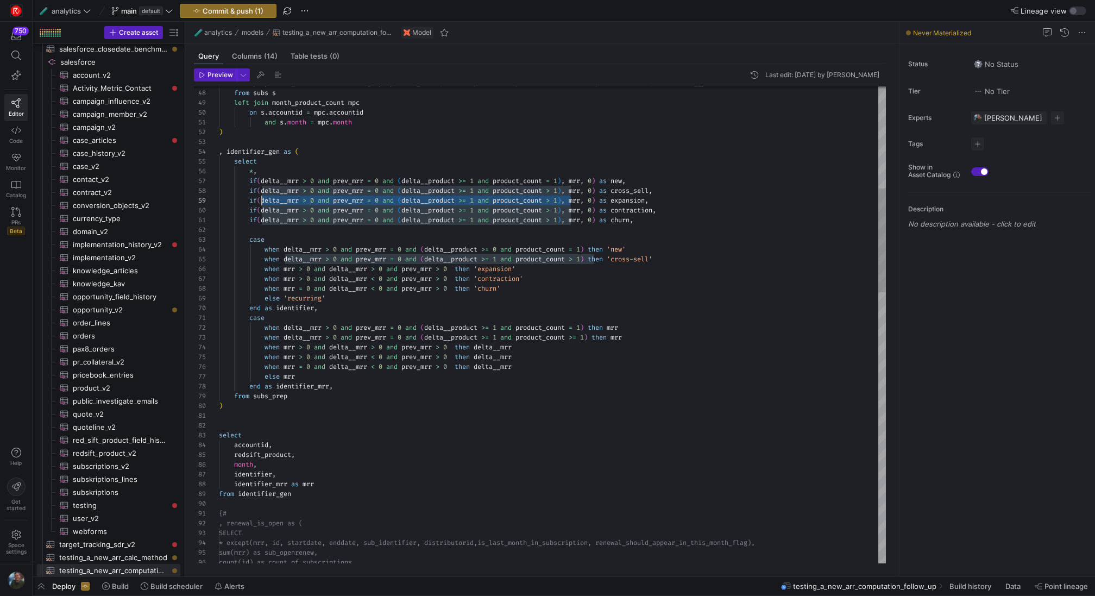
drag, startPoint x: 572, startPoint y: 200, endPoint x: 263, endPoint y: 203, distance: 308.4
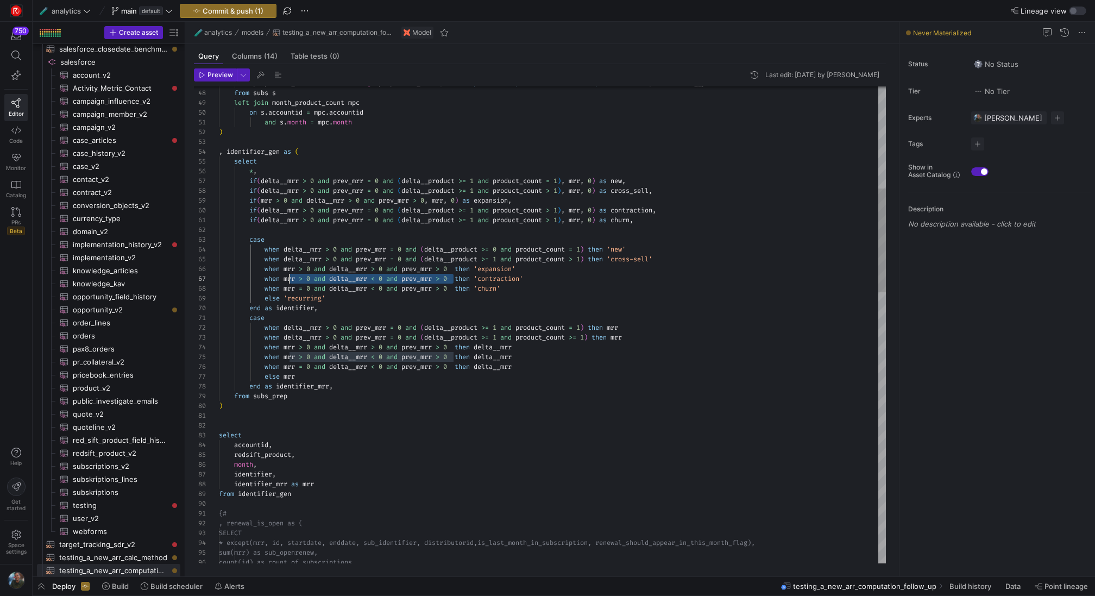
scroll to position [59, 66]
drag, startPoint x: 454, startPoint y: 280, endPoint x: 284, endPoint y: 279, distance: 169.9
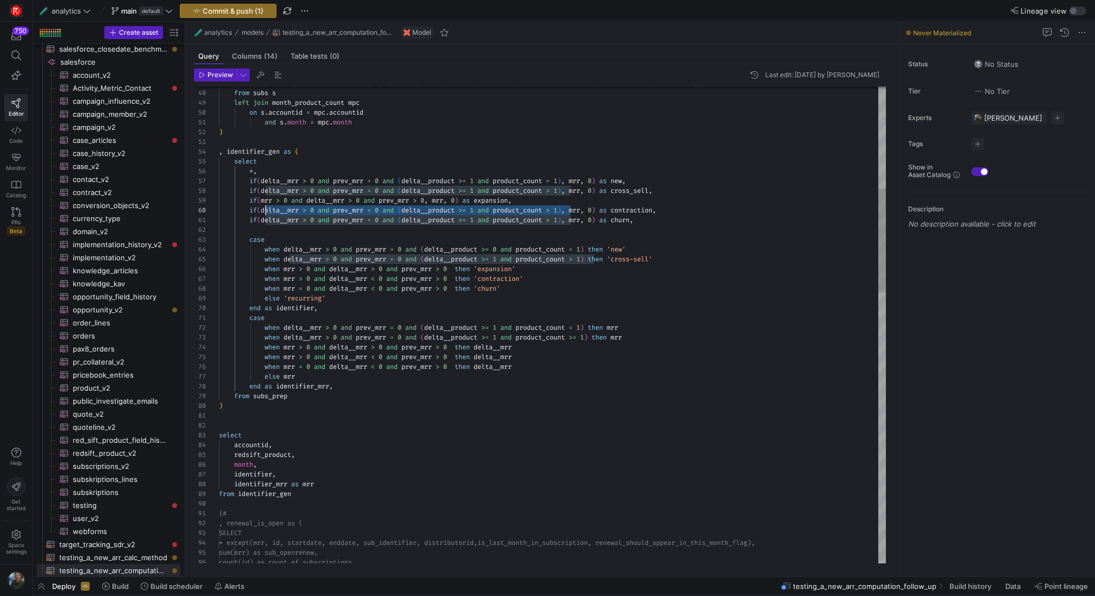
drag, startPoint x: 571, startPoint y: 212, endPoint x: 264, endPoint y: 210, distance: 306.8
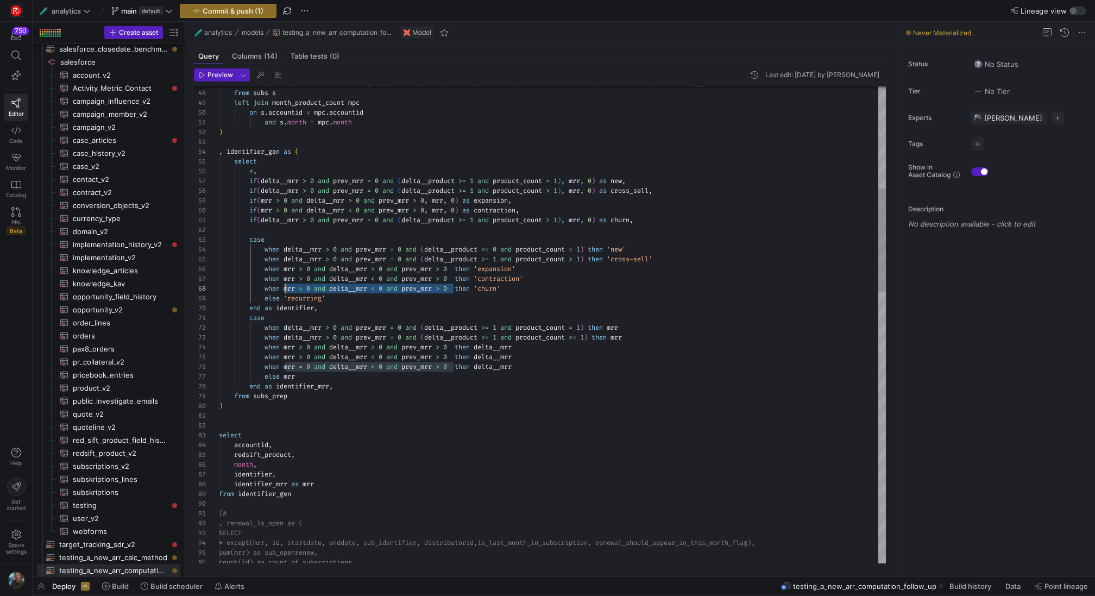
scroll to position [68, 66]
drag, startPoint x: 455, startPoint y: 287, endPoint x: 283, endPoint y: 286, distance: 171.6
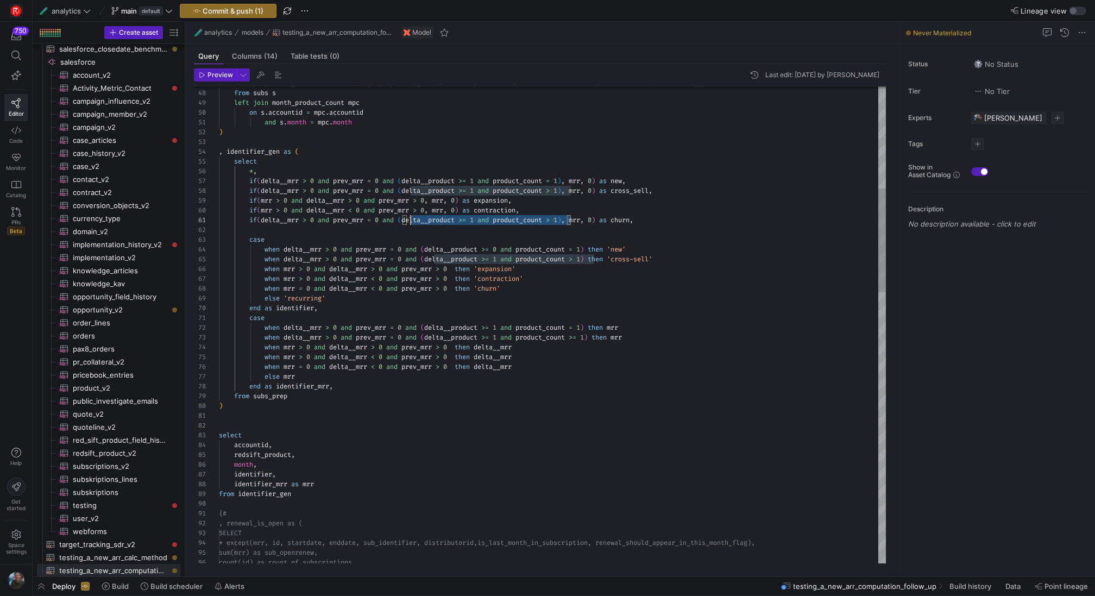
scroll to position [0, 0]
drag, startPoint x: 572, startPoint y: 221, endPoint x: 265, endPoint y: 217, distance: 307.3
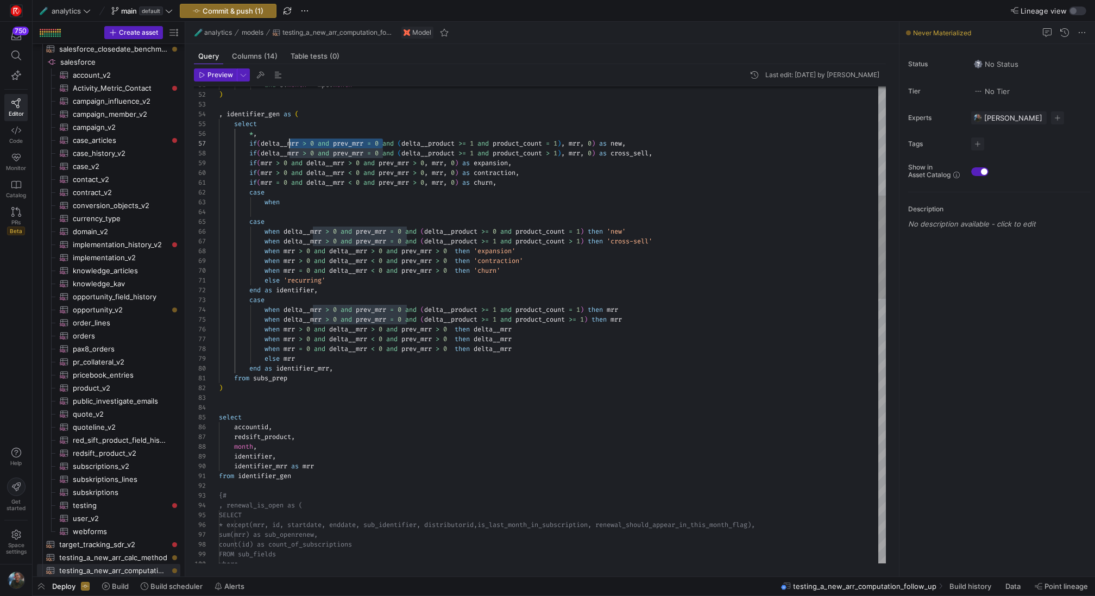
scroll to position [59, 43]
drag, startPoint x: 384, startPoint y: 143, endPoint x: 261, endPoint y: 141, distance: 122.7
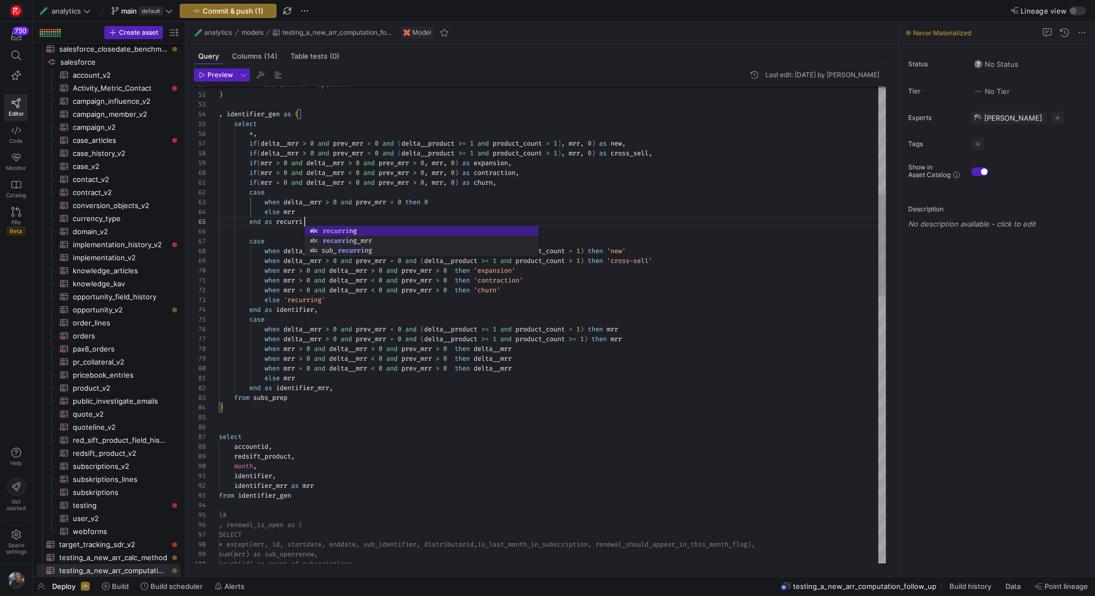
scroll to position [39, 94]
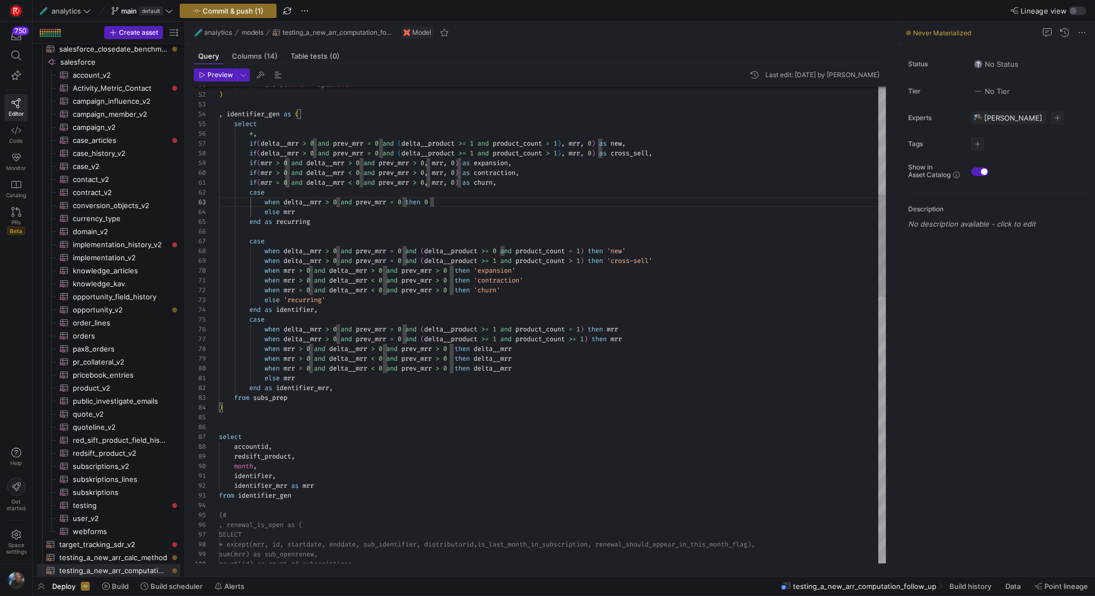
scroll to position [29, 78]
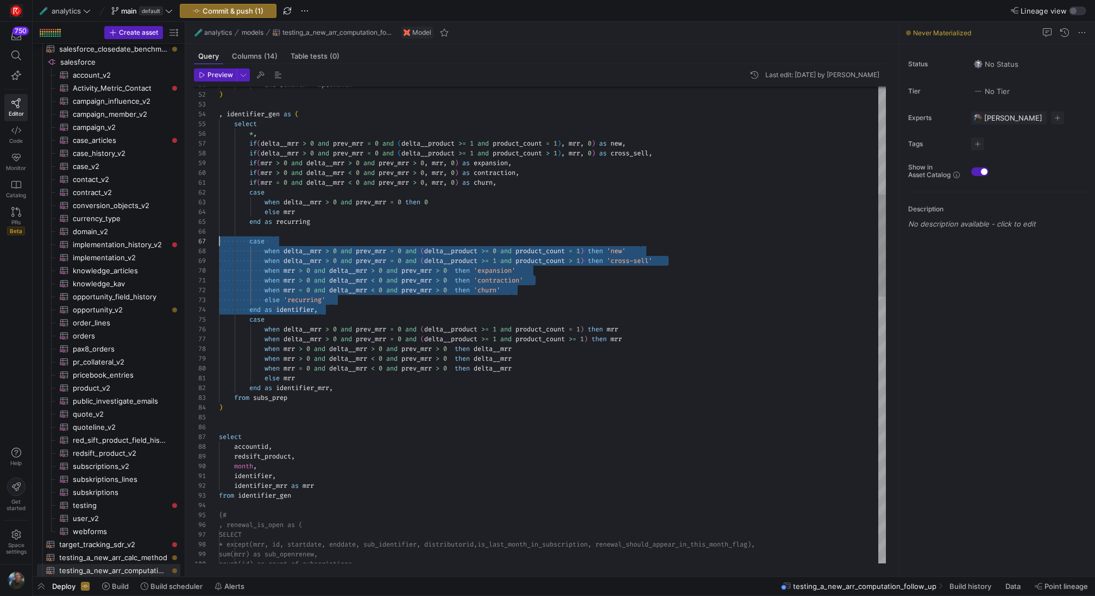
scroll to position [59, 0]
drag, startPoint x: 339, startPoint y: 310, endPoint x: 214, endPoint y: 245, distance: 140.4
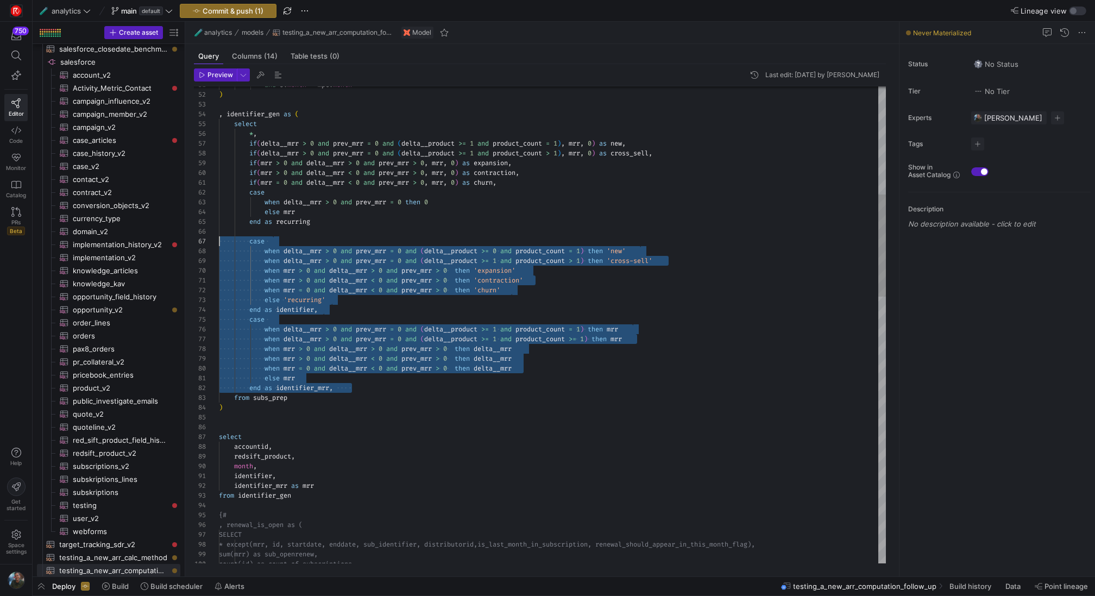
drag, startPoint x: 351, startPoint y: 389, endPoint x: 206, endPoint y: 242, distance: 206.5
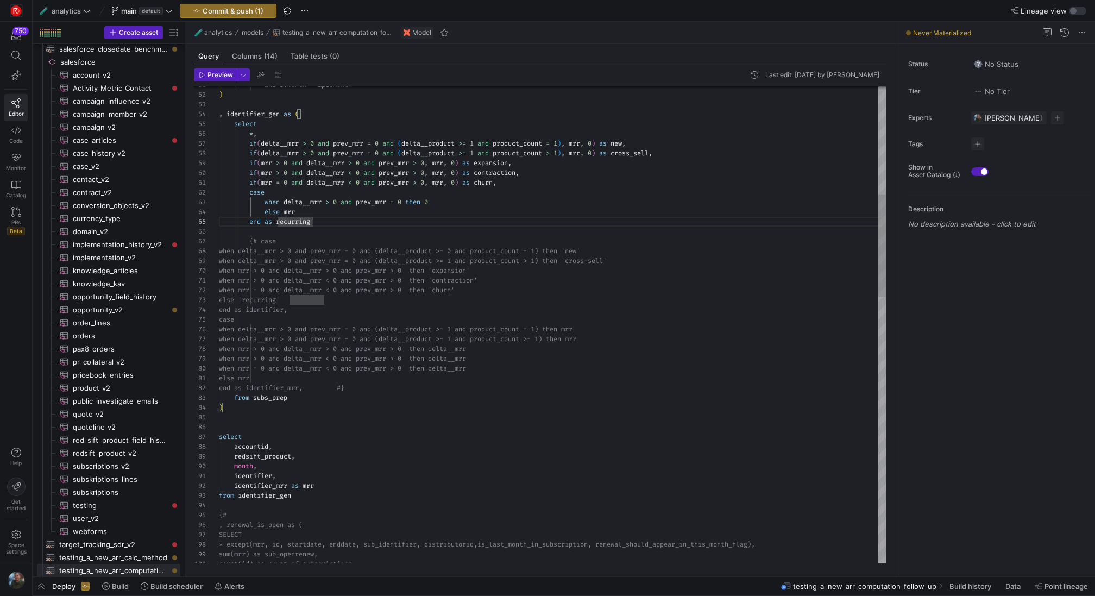
scroll to position [59, 62]
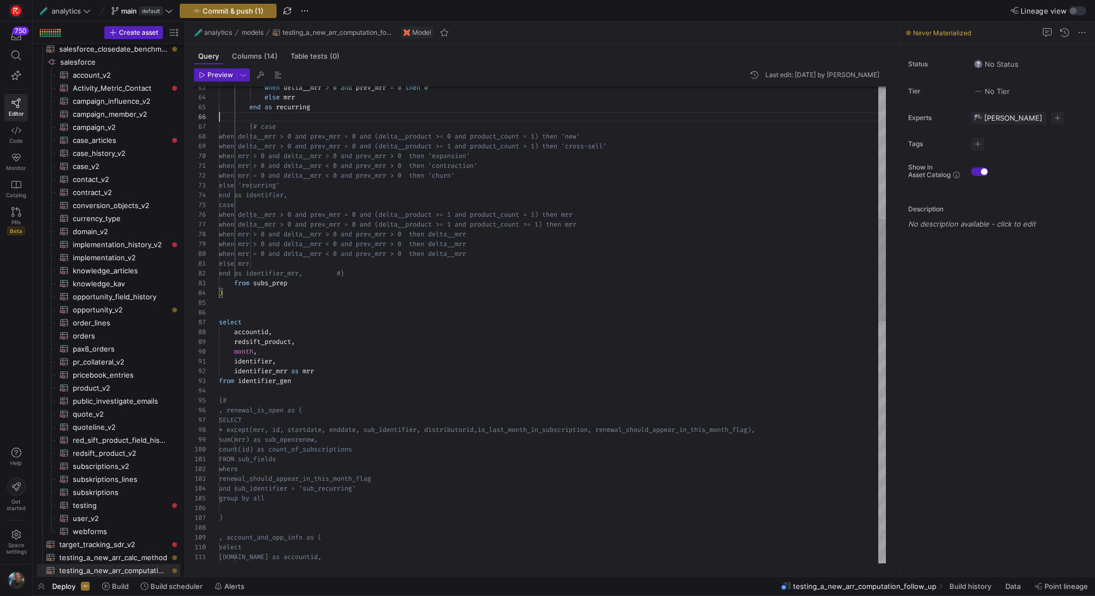
click at [257, 309] on div "SELECT , renewal_is_open as ( {# from identifier_gen identifier_mrr as mrr mont…" at bounding box center [552, 581] width 667 height 2227
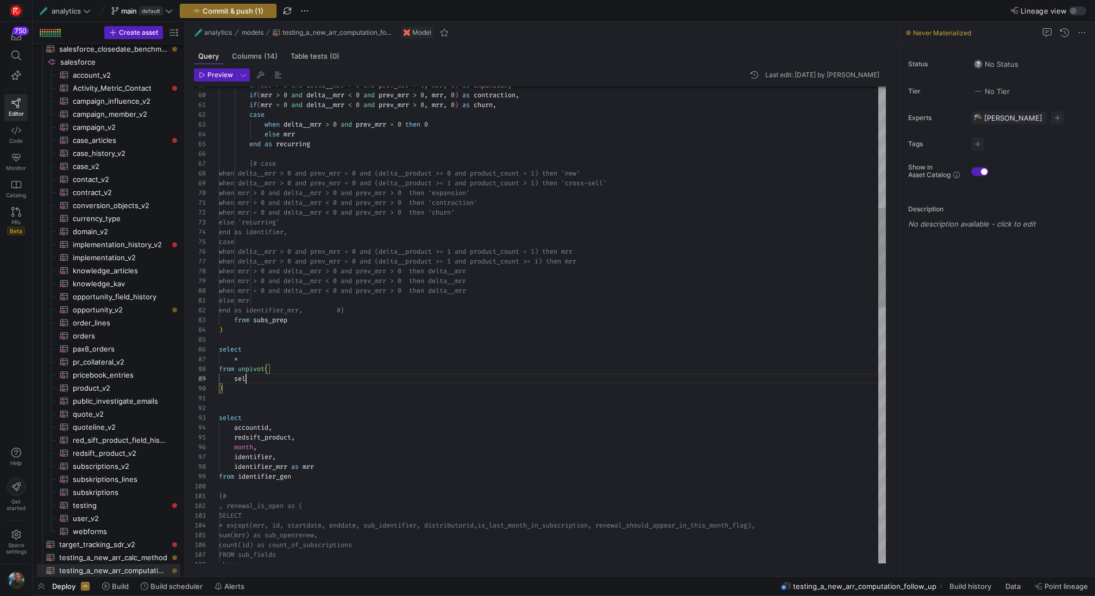
scroll to position [68, 20]
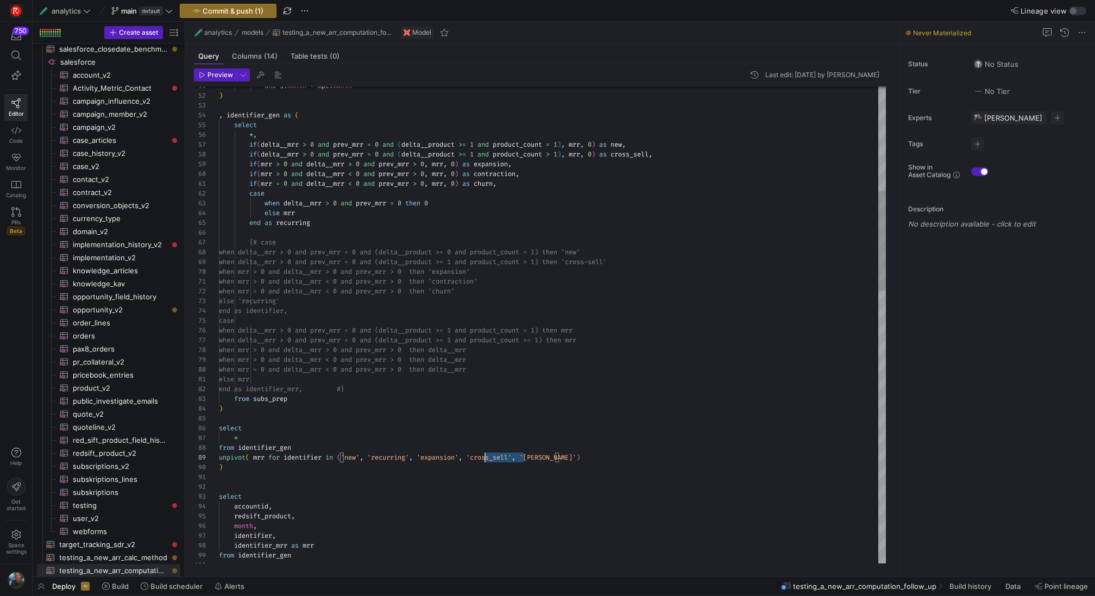
scroll to position [78, 254]
drag, startPoint x: 522, startPoint y: 459, endPoint x: 472, endPoint y: 455, distance: 50.1
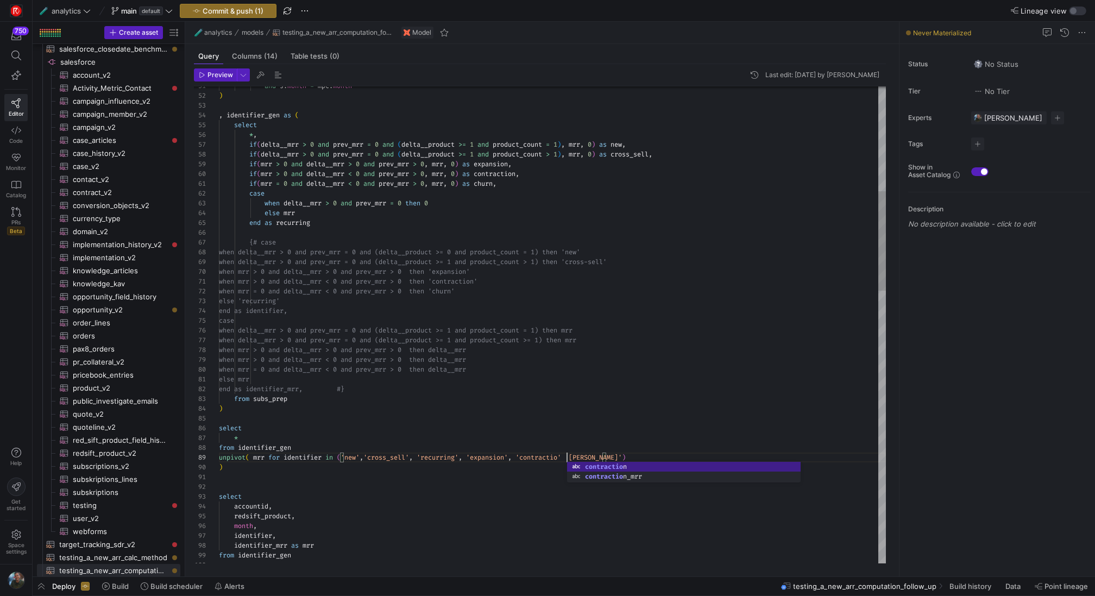
scroll to position [78, 352]
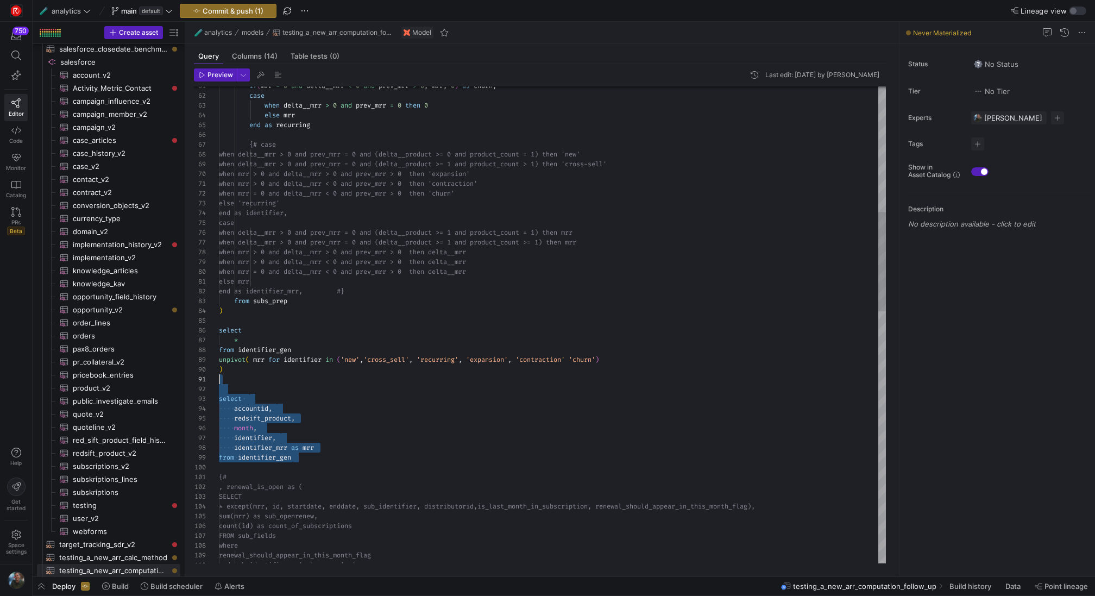
scroll to position [10, 0]
drag, startPoint x: 305, startPoint y: 461, endPoint x: 202, endPoint y: 389, distance: 125.5
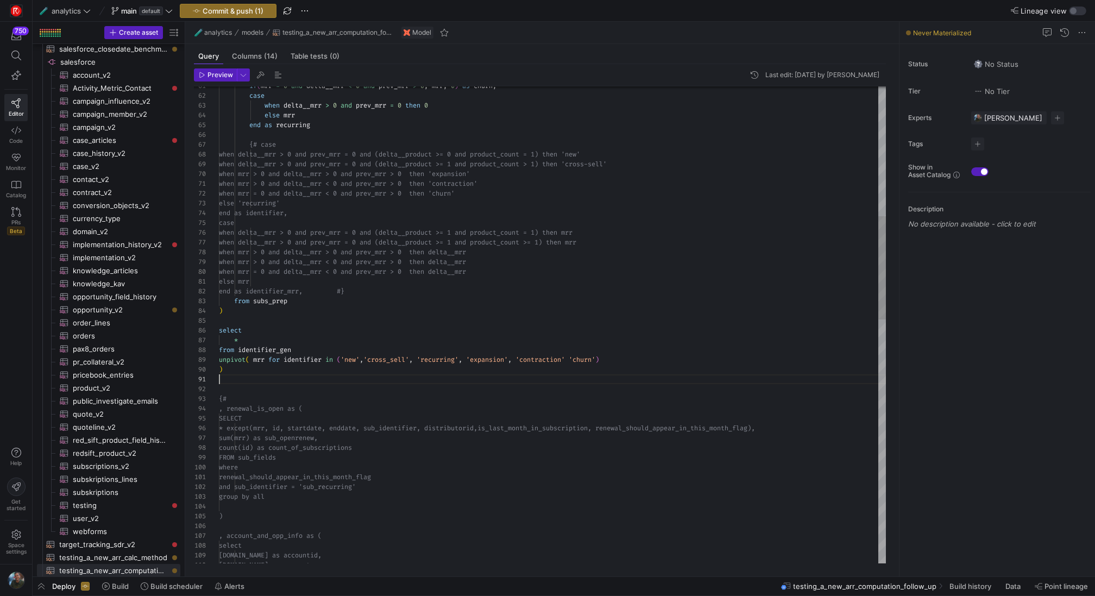
scroll to position [88, 4]
click at [213, 79] on span "button" at bounding box center [215, 75] width 42 height 12
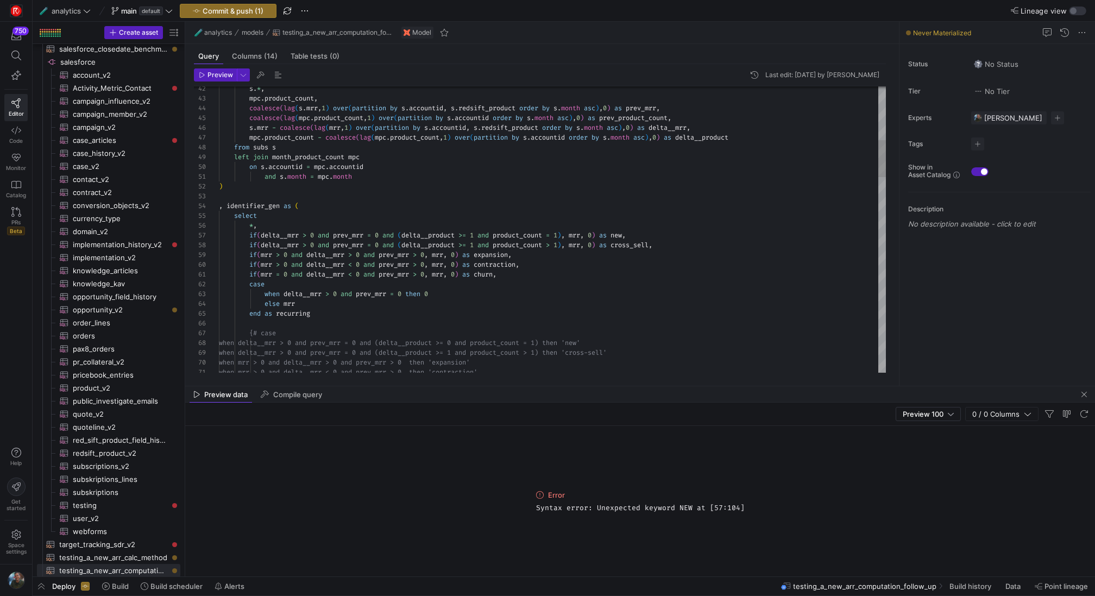
scroll to position [59, 403]
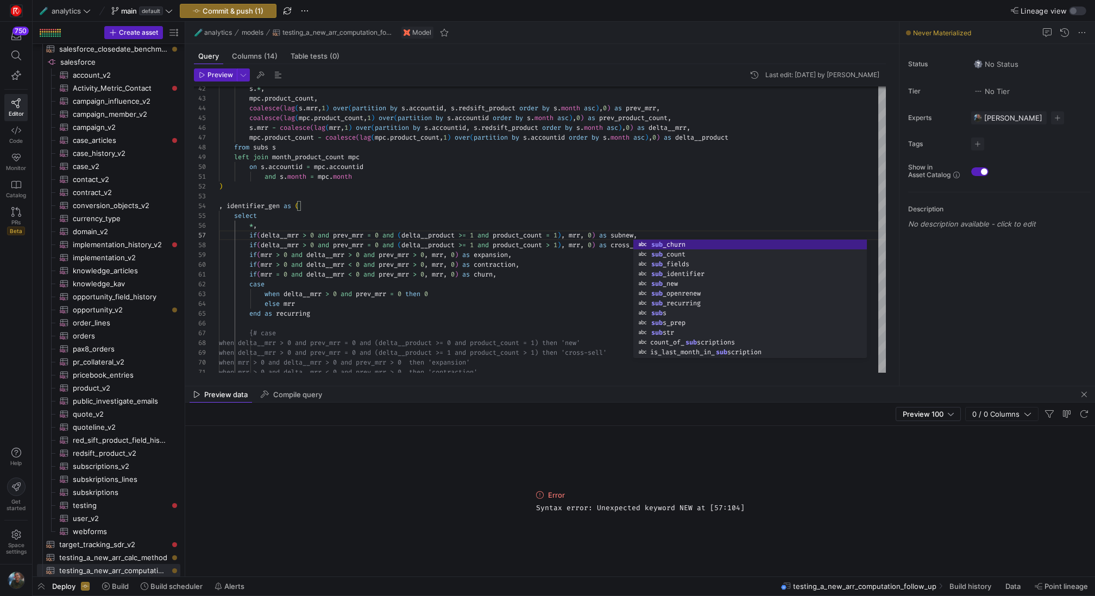
scroll to position [59, 418]
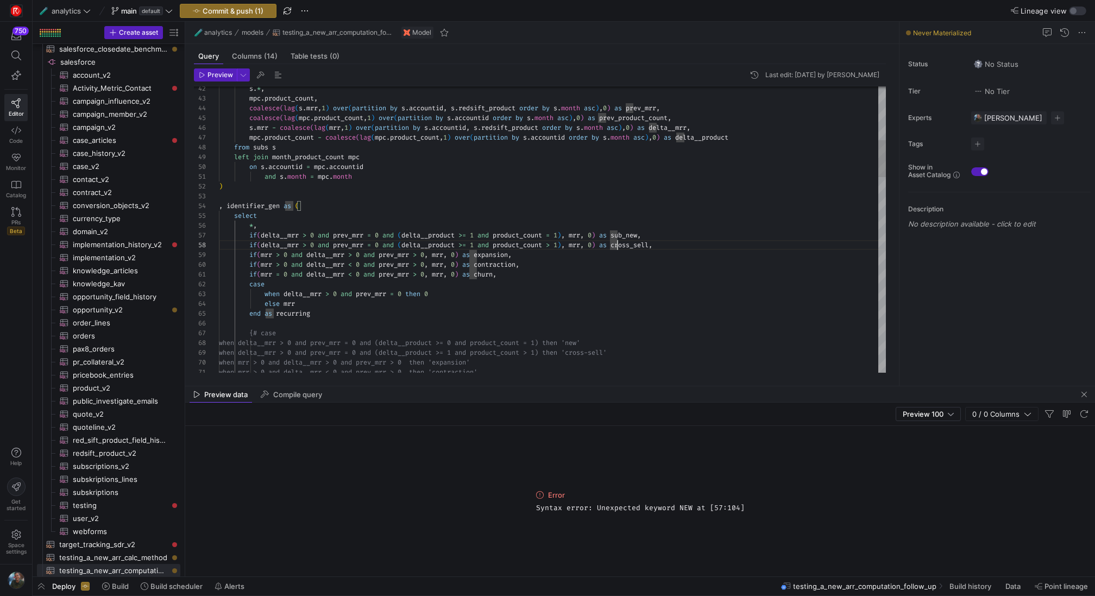
scroll to position [68, 403]
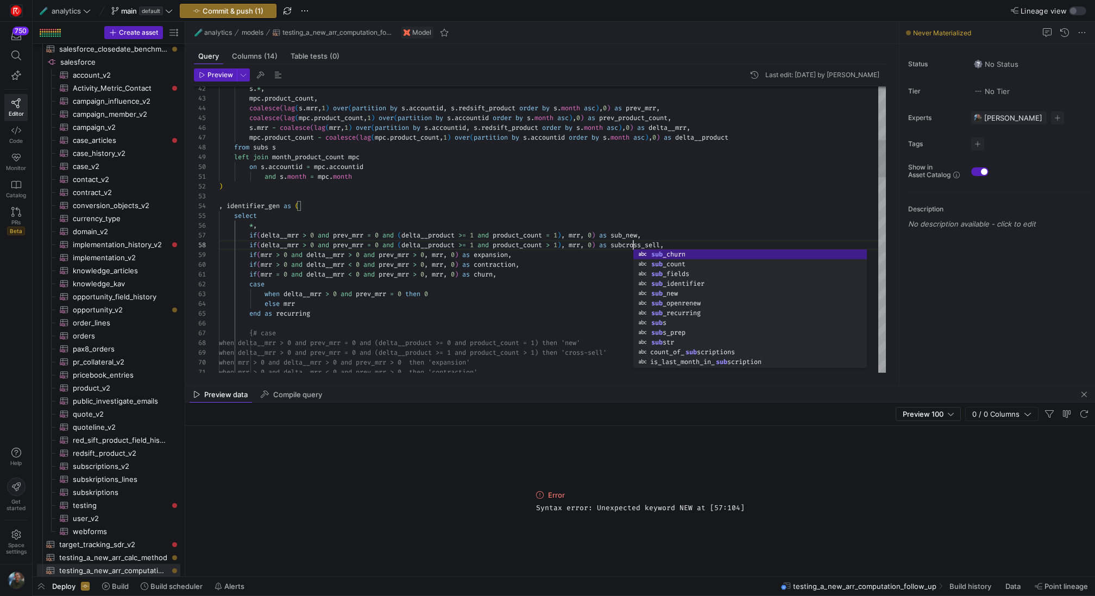
scroll to position [68, 418]
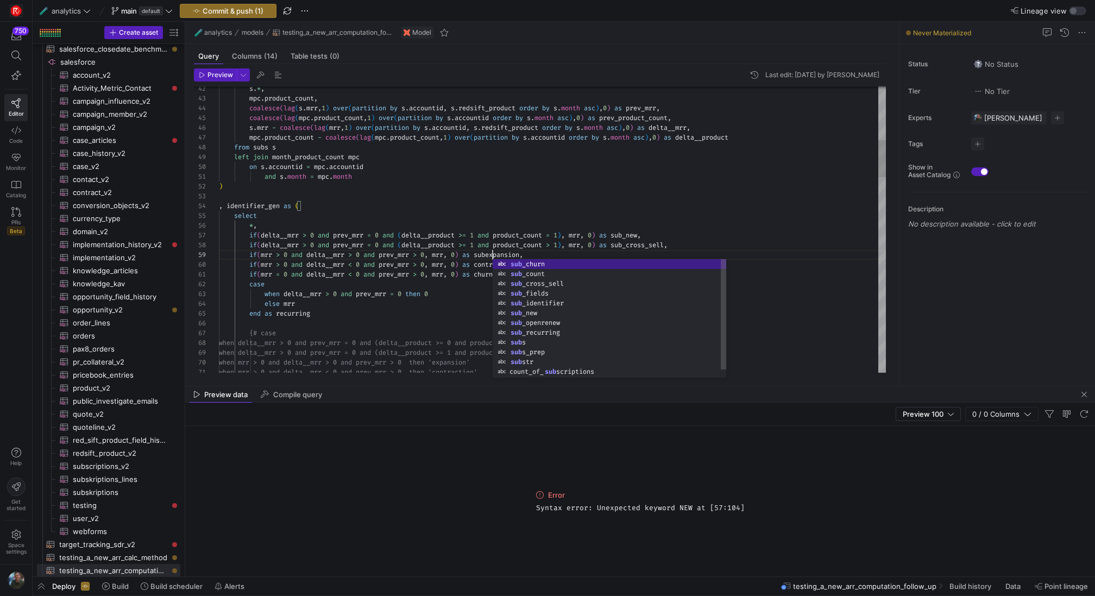
scroll to position [78, 277]
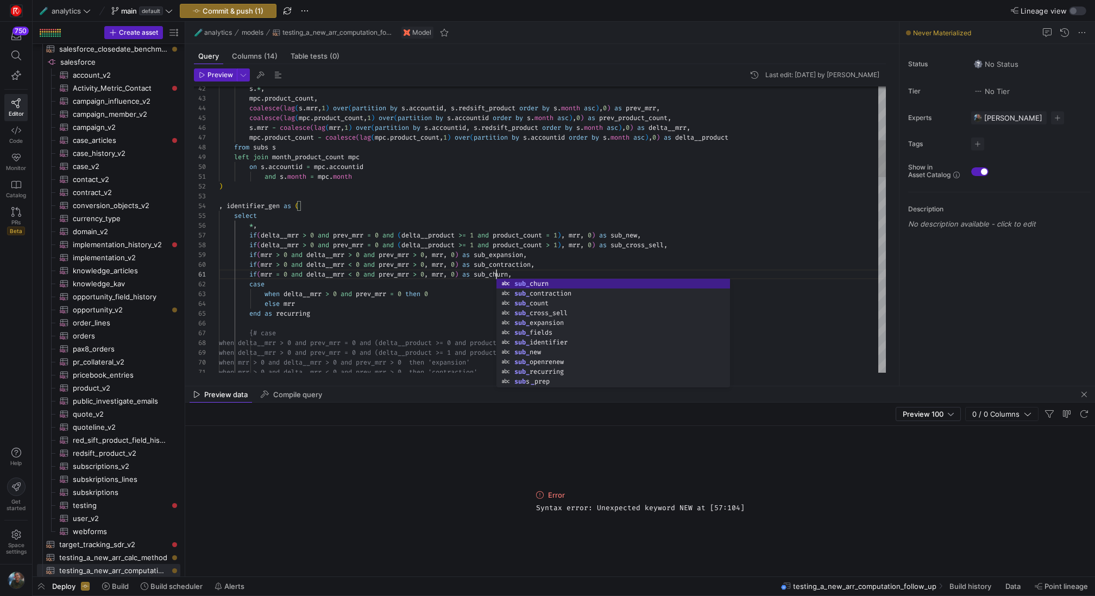
scroll to position [0, 277]
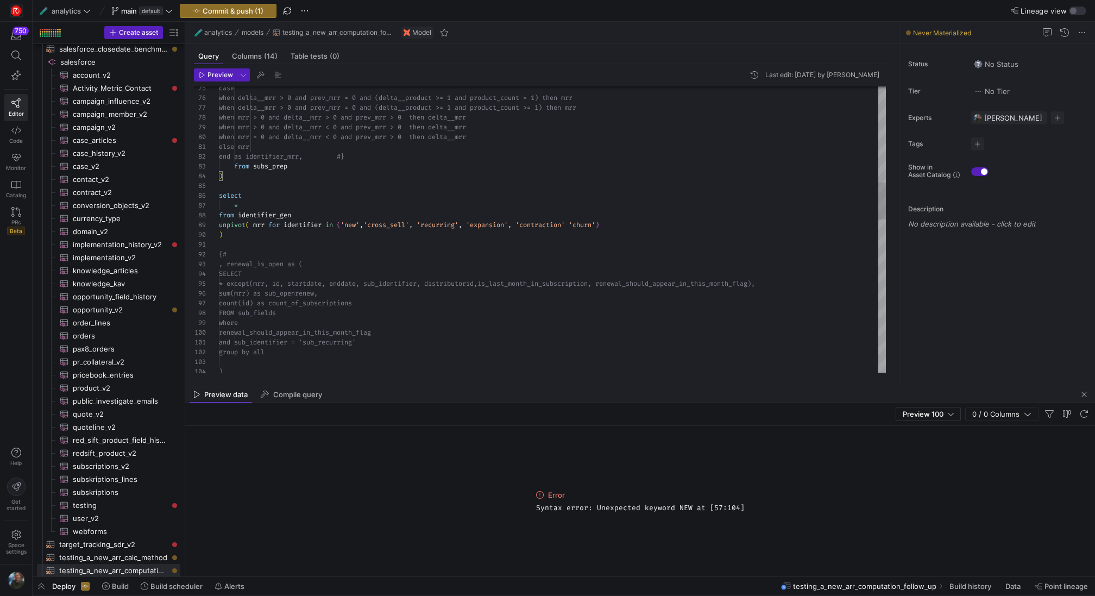
click at [348, 226] on div "case when delta__mrr > 0 and prev_mrr = 0 a nd (delta__product >= 1 and product…" at bounding box center [552, 450] width 667 height 2198
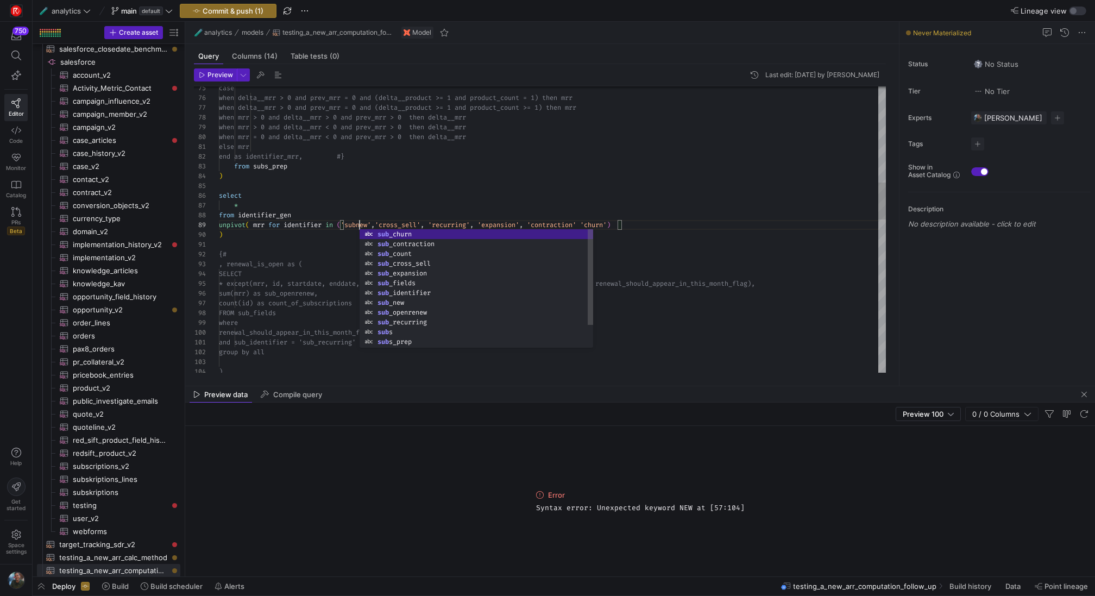
scroll to position [78, 144]
click at [387, 222] on div "case when delta__mrr > 0 and prev_mrr = 0 a nd (delta__product >= 1 and product…" at bounding box center [552, 450] width 667 height 2198
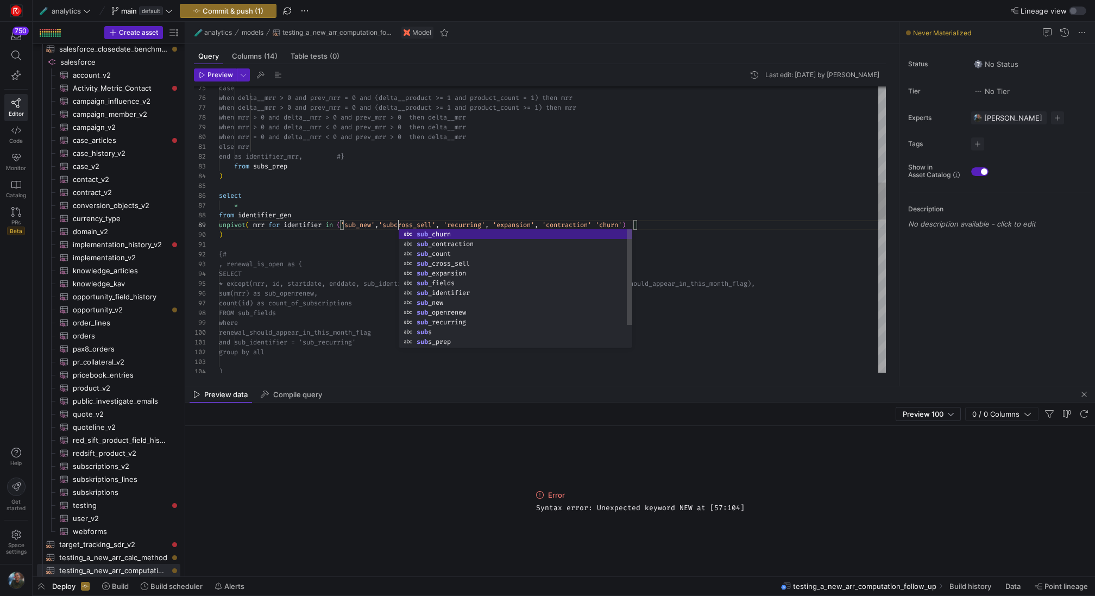
scroll to position [78, 184]
click at [457, 226] on div "case when delta__mrr > 0 and prev_mrr = 0 a nd (delta__product >= 1 and product…" at bounding box center [552, 450] width 667 height 2198
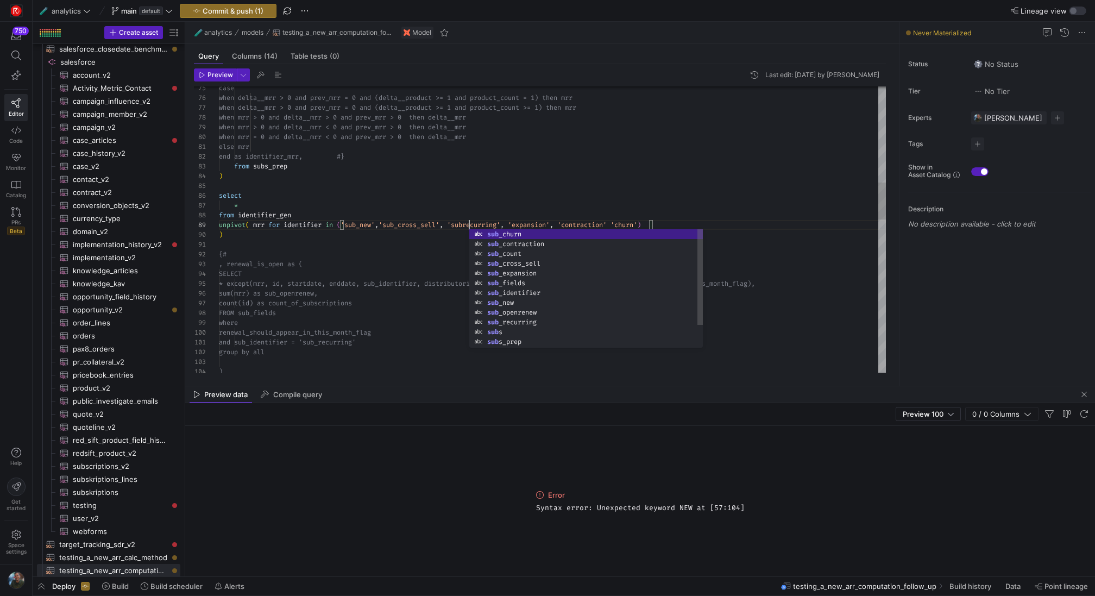
scroll to position [78, 254]
click at [521, 225] on div "case when delta__mrr > 0 and prev_mrr = 0 a nd (delta__product >= 1 and product…" at bounding box center [552, 450] width 667 height 2198
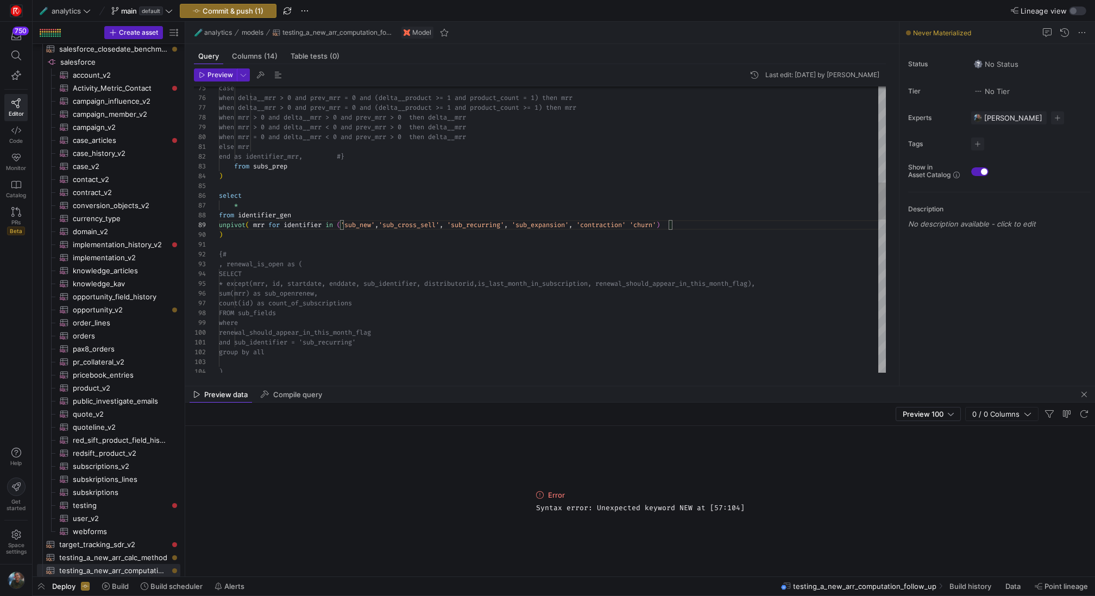
click at [591, 225] on div "case when delta__mrr > 0 and prev_mrr = 0 a nd (delta__product >= 1 and product…" at bounding box center [552, 450] width 667 height 2198
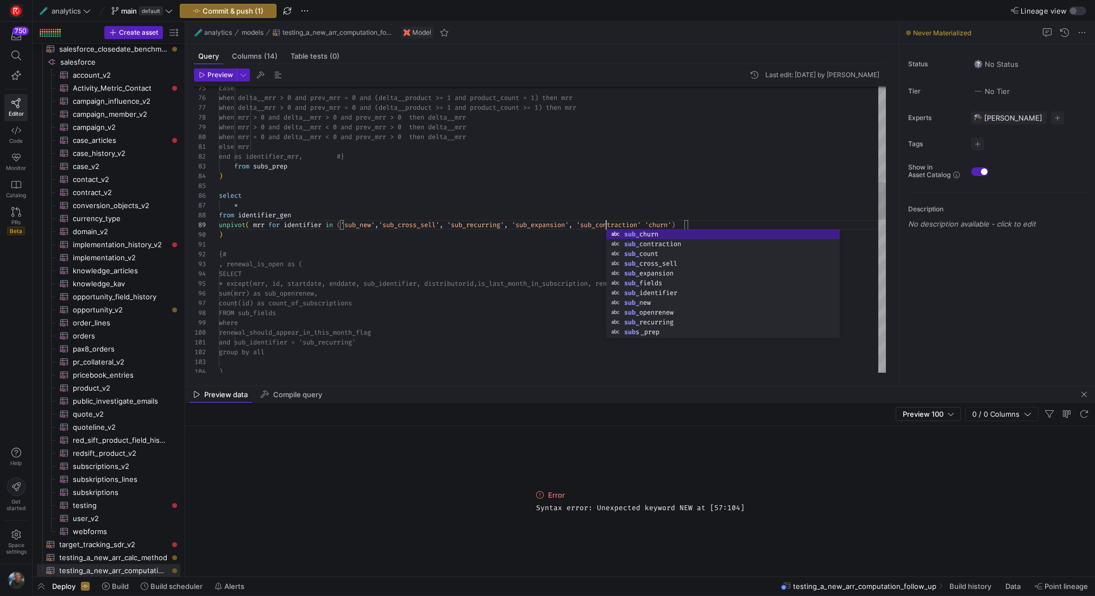
scroll to position [78, 387]
click at [659, 224] on div "case when delta__mrr > 0 and prev_mrr = 0 a nd (delta__product >= 1 and product…" at bounding box center [552, 450] width 667 height 2198
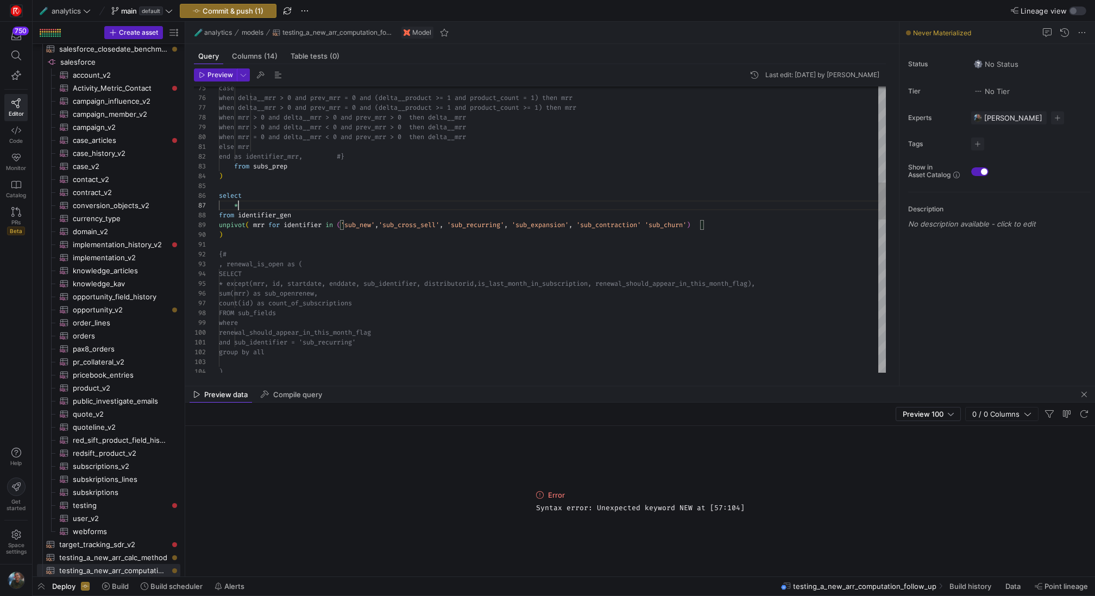
click at [516, 207] on div "case when delta__mrr > 0 and prev_mrr = 0 a nd (delta__product >= 1 and product…" at bounding box center [552, 450] width 667 height 2198
click at [490, 306] on div "case when delta__mrr > 0 and prev_mrr = 0 a nd (delta__product >= 1 and product…" at bounding box center [552, 450] width 667 height 2198
click at [409, 285] on div "case when delta__mrr > 0 and prev_mrr = 0 a nd (delta__product >= 1 and product…" at bounding box center [552, 450] width 667 height 2198
click at [220, 78] on span "Preview" at bounding box center [220, 75] width 26 height 8
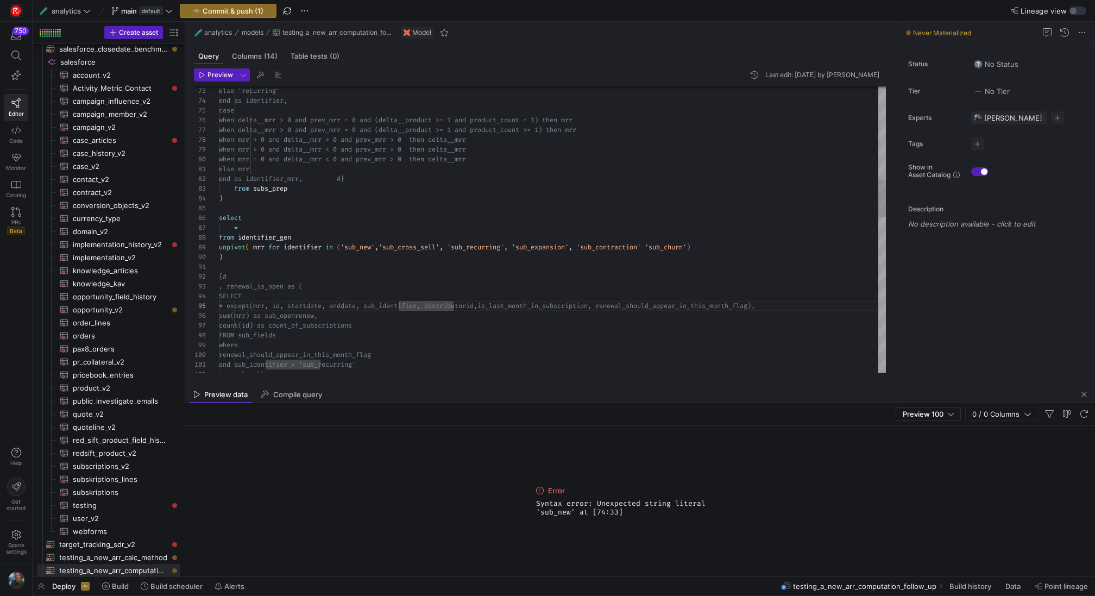
scroll to position [78, 129]
click at [346, 250] on div "case when delta__mrr > 0 and prev_mrr = 0 a nd (delta__product >= 1 and product…" at bounding box center [552, 472] width 667 height 2198
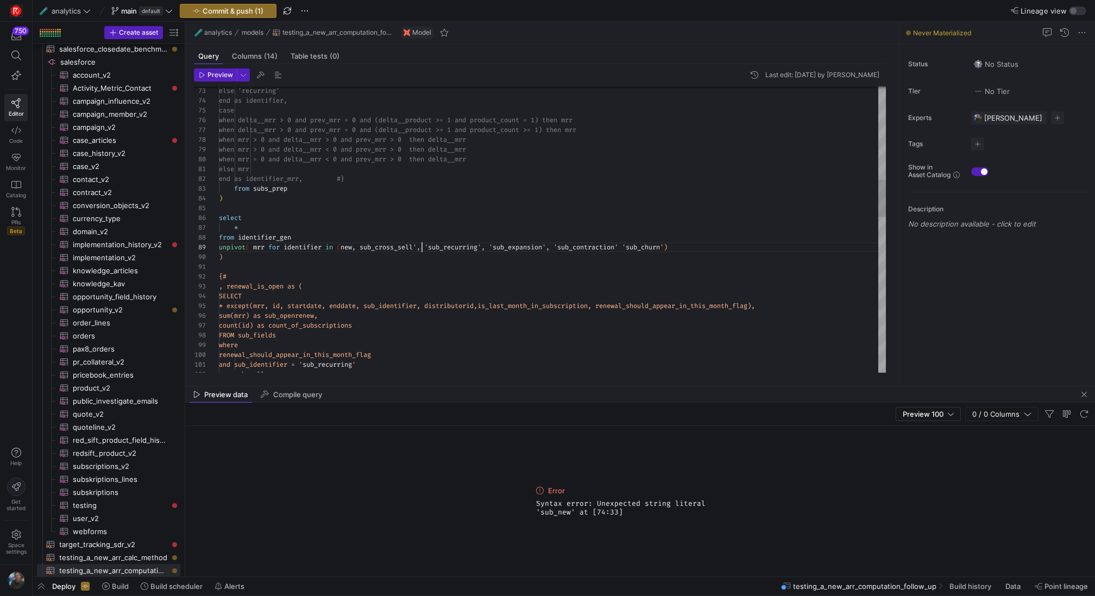
click at [421, 246] on div "case when delta__mrr > 0 and prev_mrr = 0 a nd (delta__product >= 1 and product…" at bounding box center [552, 472] width 667 height 2198
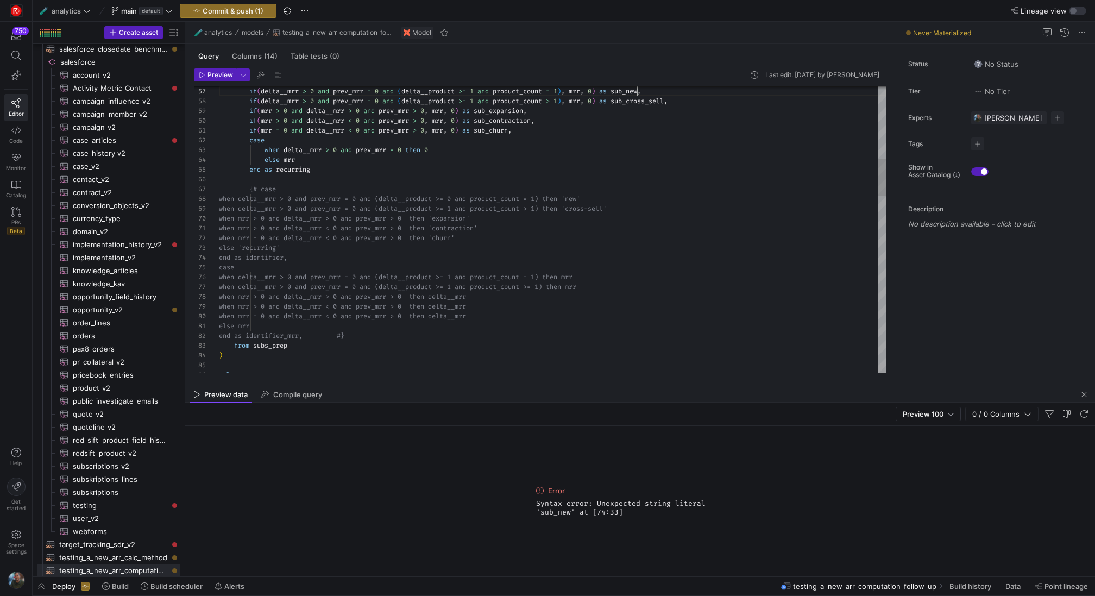
type textarea "and s.month = mpc.month ) , identifier_gen as ( select *, if(delta__mrr > 0 and…"
type textarea "sub_"
click at [652, 97] on div "Toggle Replace" at bounding box center [649, 95] width 10 height 18
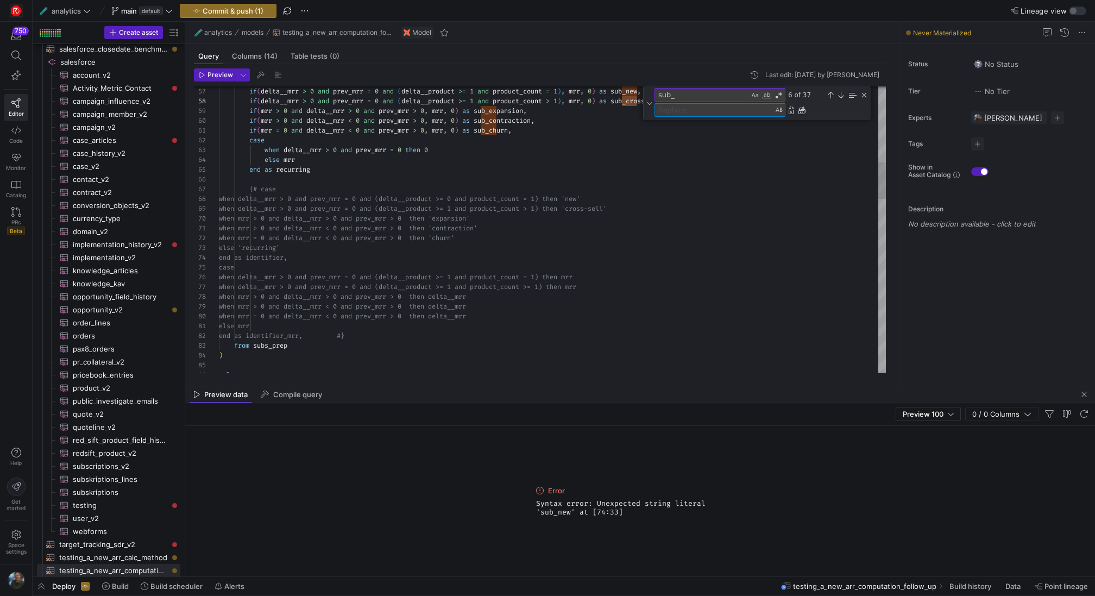
click at [700, 112] on textarea "Replace" at bounding box center [714, 110] width 118 height 12
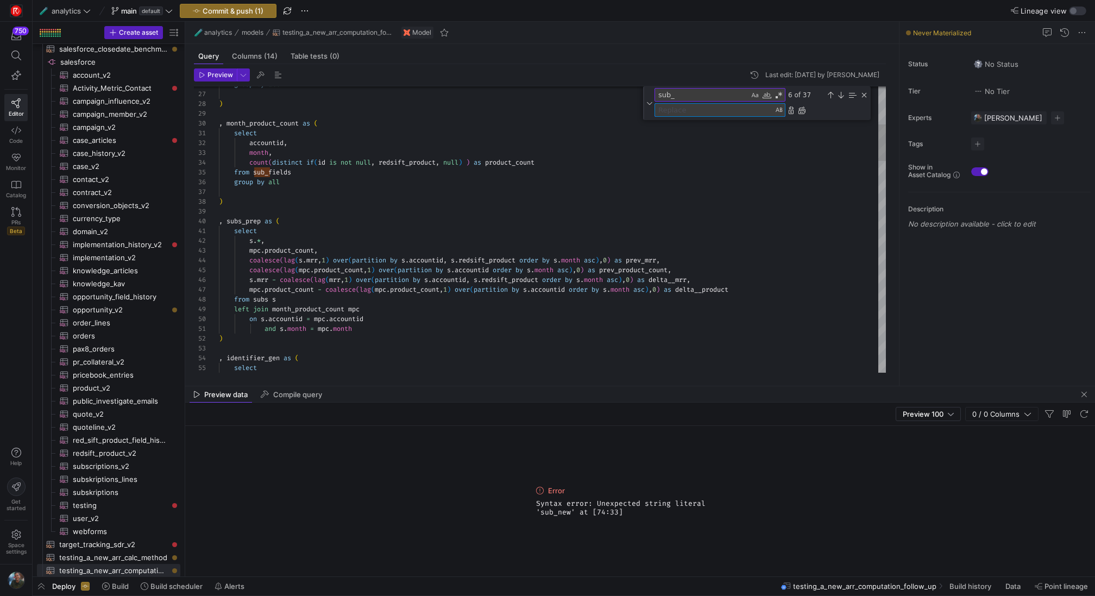
click at [725, 96] on textarea "sub_" at bounding box center [702, 94] width 94 height 12
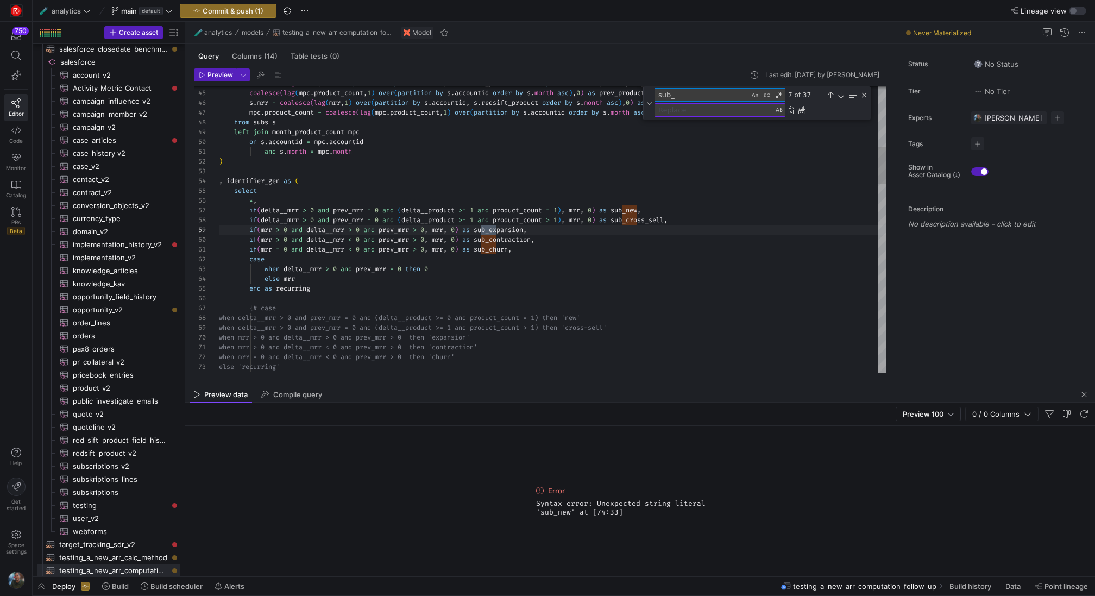
click at [718, 112] on textarea "Replace" at bounding box center [714, 110] width 118 height 12
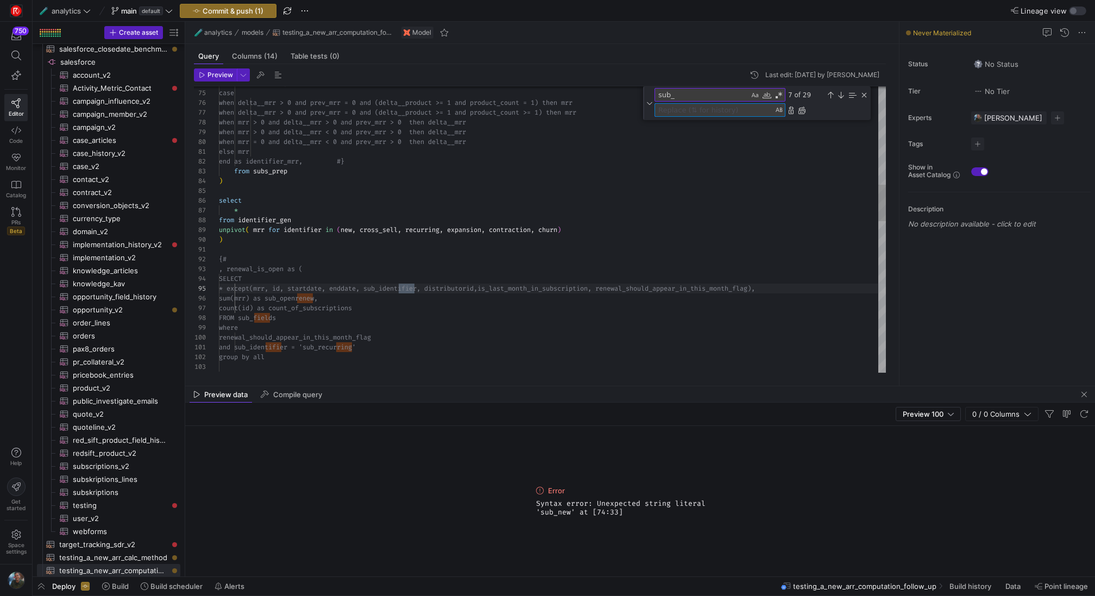
scroll to position [98, 195]
click at [685, 161] on div "end as identifier, case when delta__mrr > 0 and prev_mrr = 0 a nd (delta__produ…" at bounding box center [552, 437] width 667 height 2231
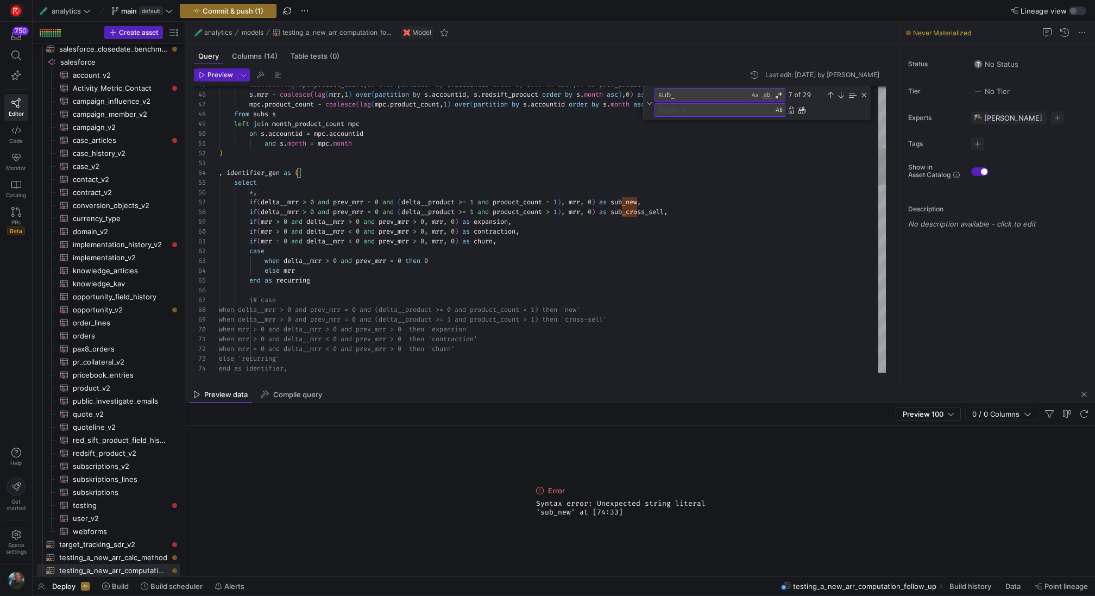
click at [864, 94] on div "Close (Escape)" at bounding box center [863, 95] width 9 height 9
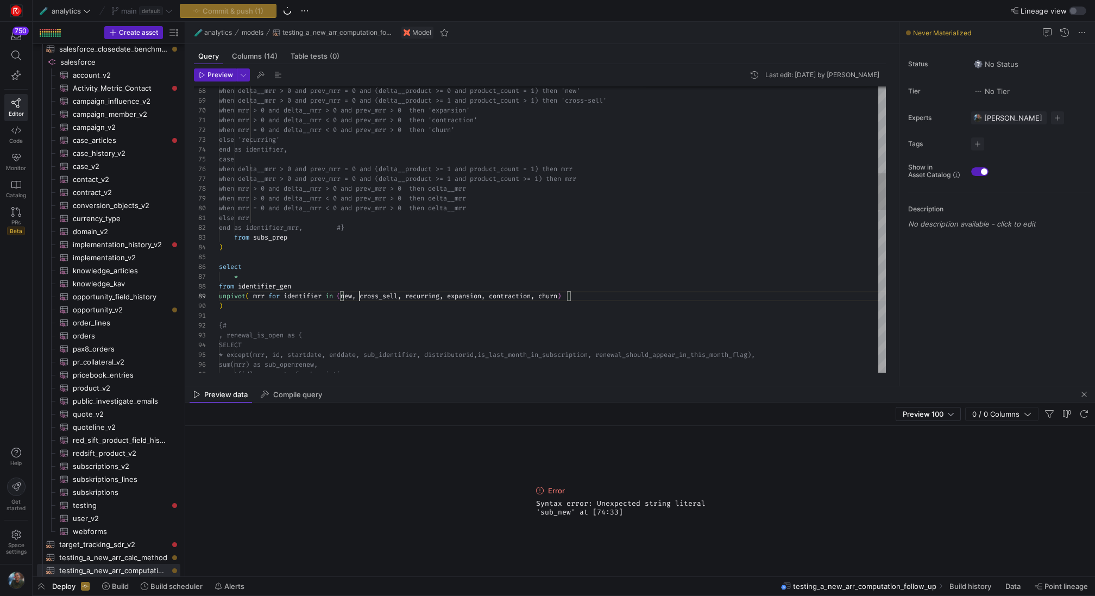
click at [358, 299] on div "end as identifier, else 'recurring' when mrr = 0 and delta__mrr < 0 and pr ev_m…" at bounding box center [552, 521] width 667 height 2198
click at [483, 260] on div "end as identifier, else 'recurring' when mrr = 0 and delta__mrr < 0 and pr ev_m…" at bounding box center [552, 521] width 667 height 2198
click at [218, 77] on span "Preview" at bounding box center [220, 75] width 26 height 8
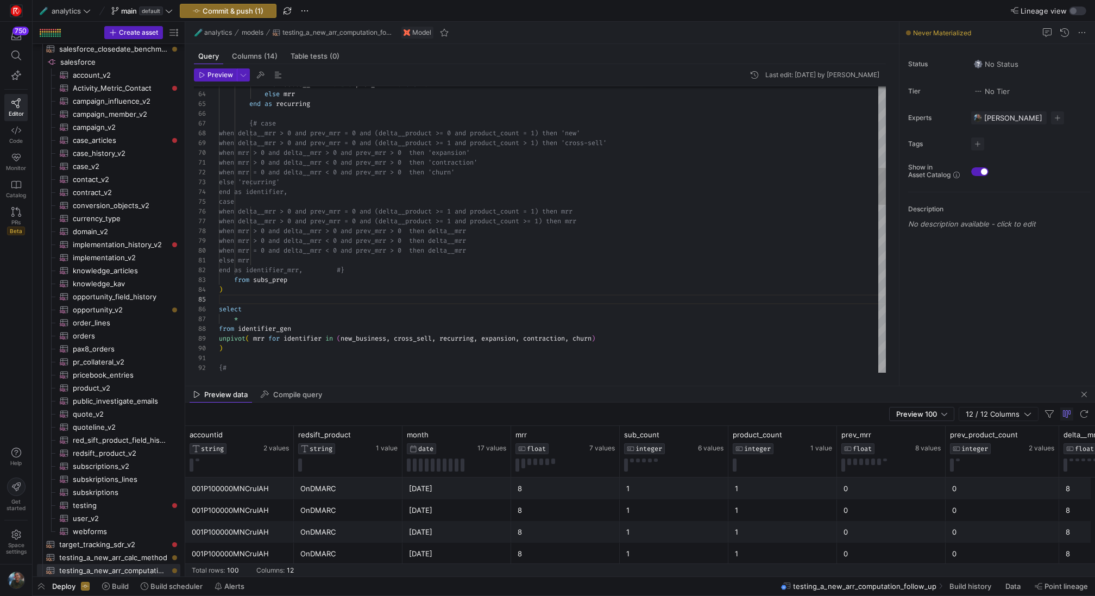
click at [263, 321] on div "end as identifier, else 'recurring' when mrr = 0 and delta__mrr < 0 and pr ev_m…" at bounding box center [552, 564] width 667 height 2198
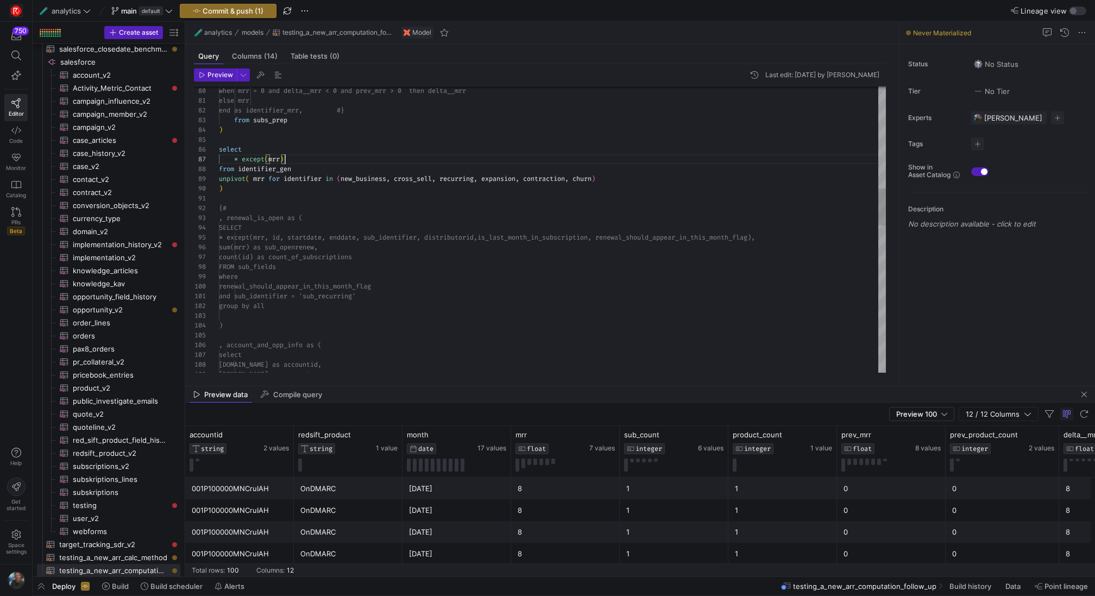
click at [303, 160] on div "when mrr = 0 and delta__mrr < 0 and pr ev_mrr > 0 then delta__mrr else mrr end …" at bounding box center [552, 404] width 667 height 2198
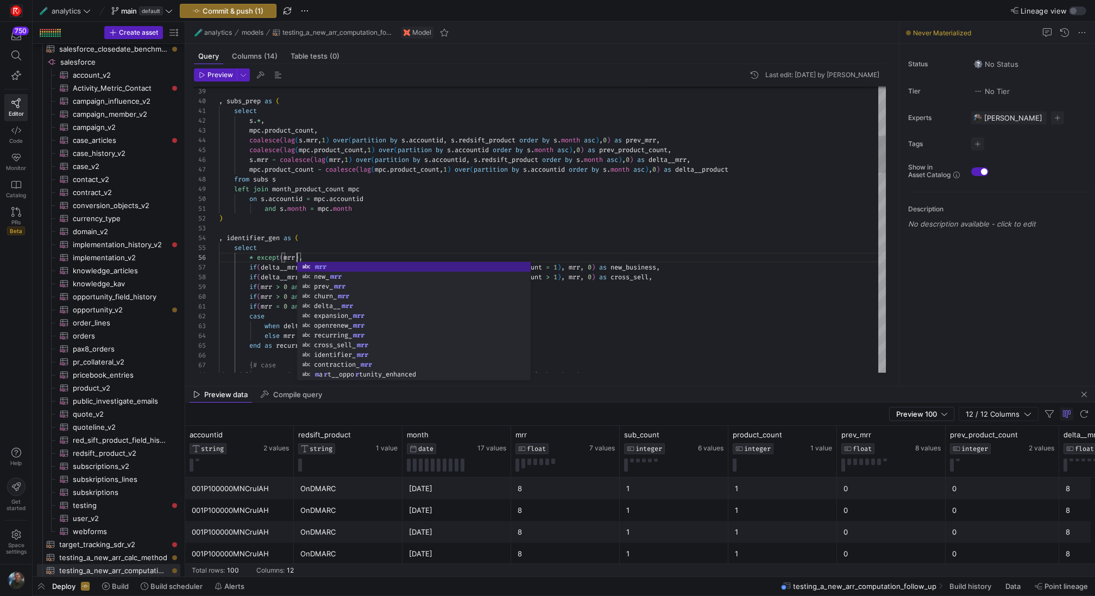
scroll to position [49, 78]
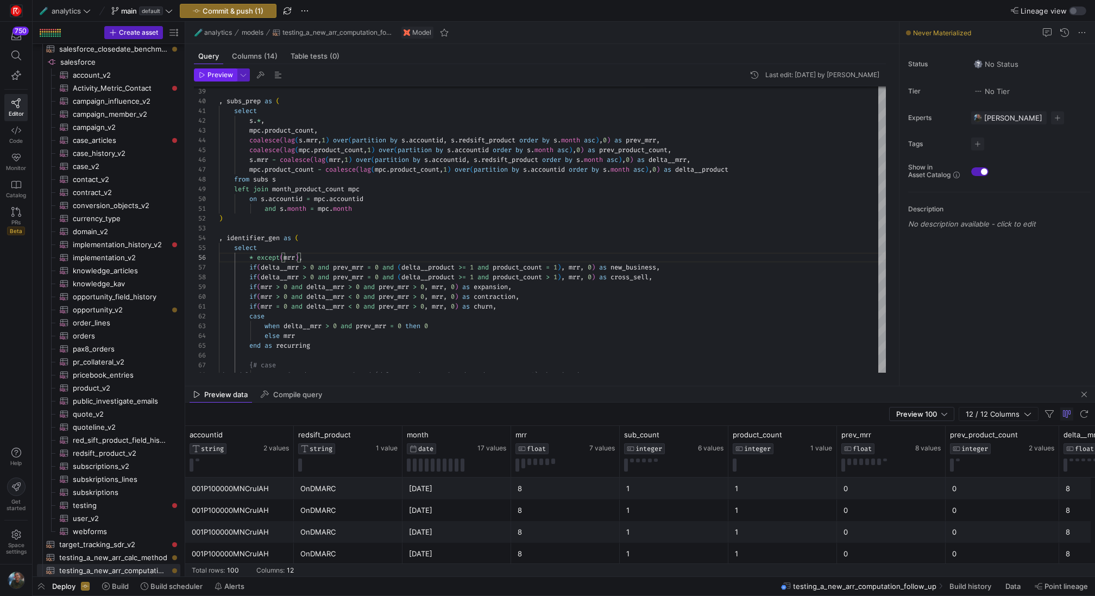
click at [217, 74] on span "Preview" at bounding box center [220, 75] width 26 height 8
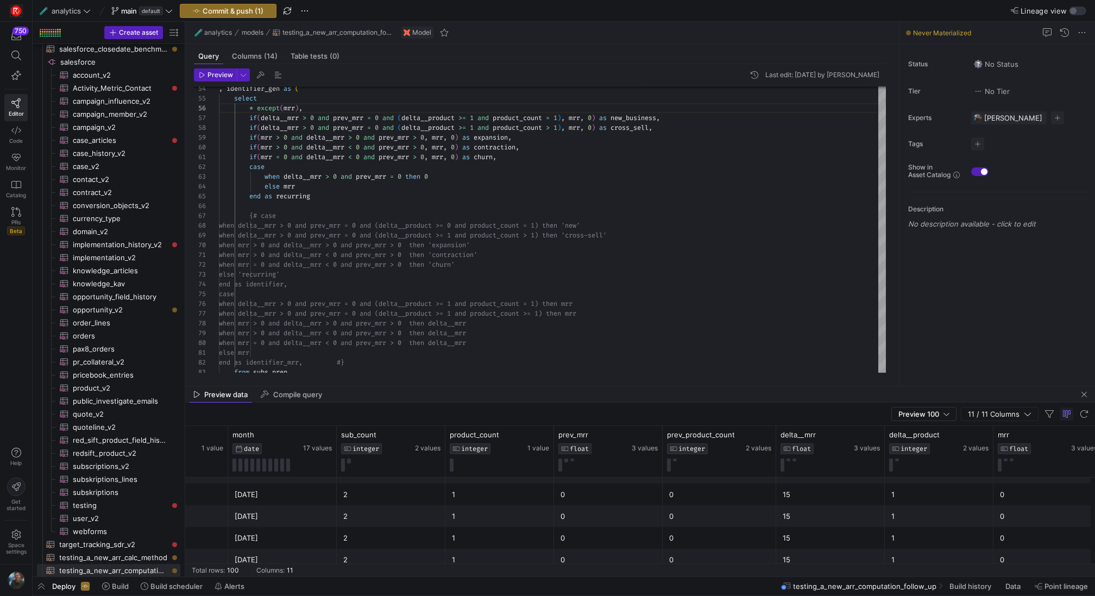
scroll to position [0, 0]
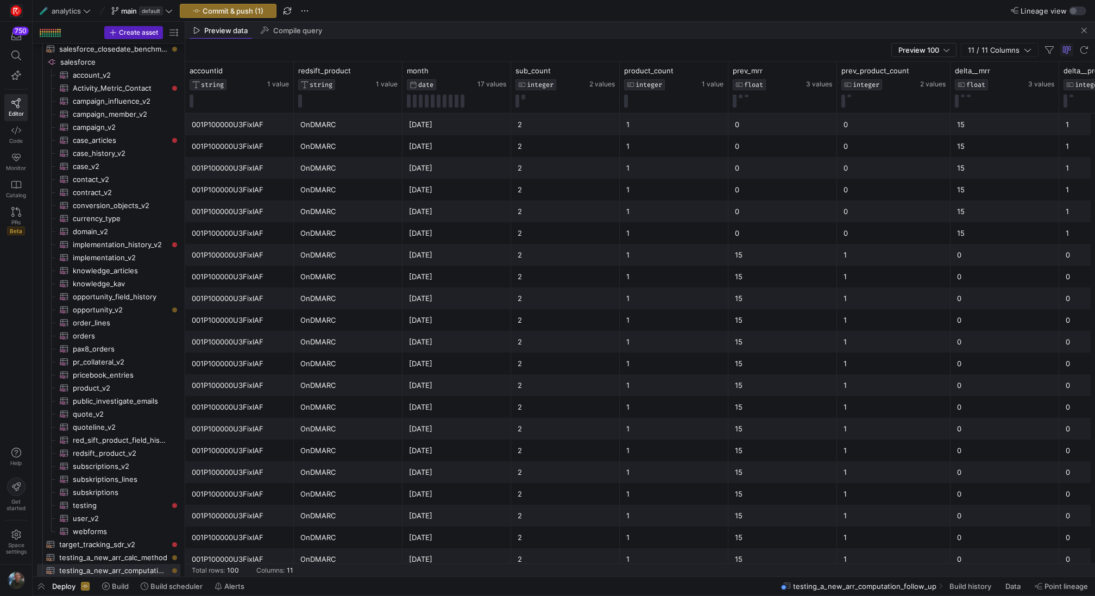
drag, startPoint x: 565, startPoint y: 384, endPoint x: 601, endPoint y: 11, distance: 375.3
click at [601, 11] on y42-editor-shell "🧪 analytics main default Commit & push (1) Lineage view Create asset Drag here …" at bounding box center [564, 288] width 1062 height 576
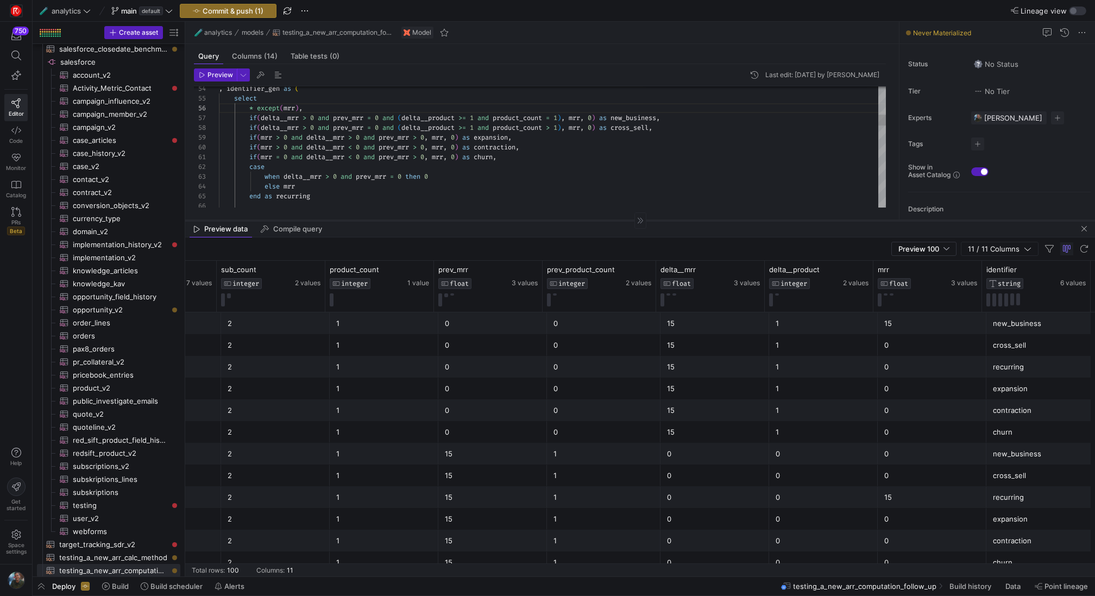
drag, startPoint x: 798, startPoint y: 21, endPoint x: 742, endPoint y: 220, distance: 206.3
click at [742, 220] on div at bounding box center [639, 220] width 909 height 1
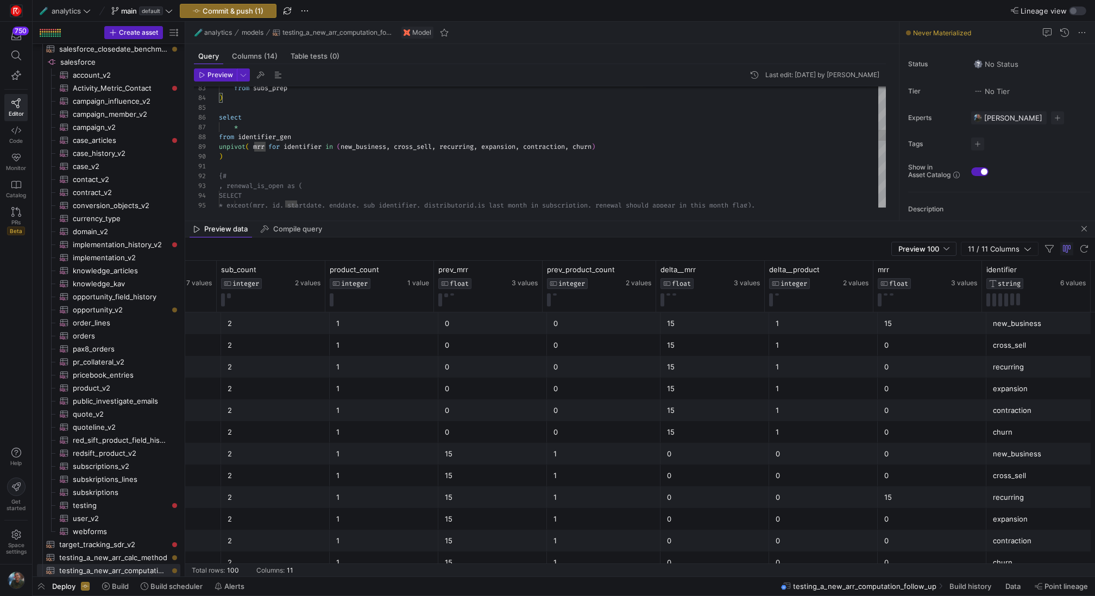
click at [245, 157] on div "* except(mrr, id, startdate, enddate, sub_ identifier, distributorid,is_last_mo…" at bounding box center [552, 372] width 667 height 2198
click at [226, 74] on span "Preview" at bounding box center [220, 75] width 26 height 8
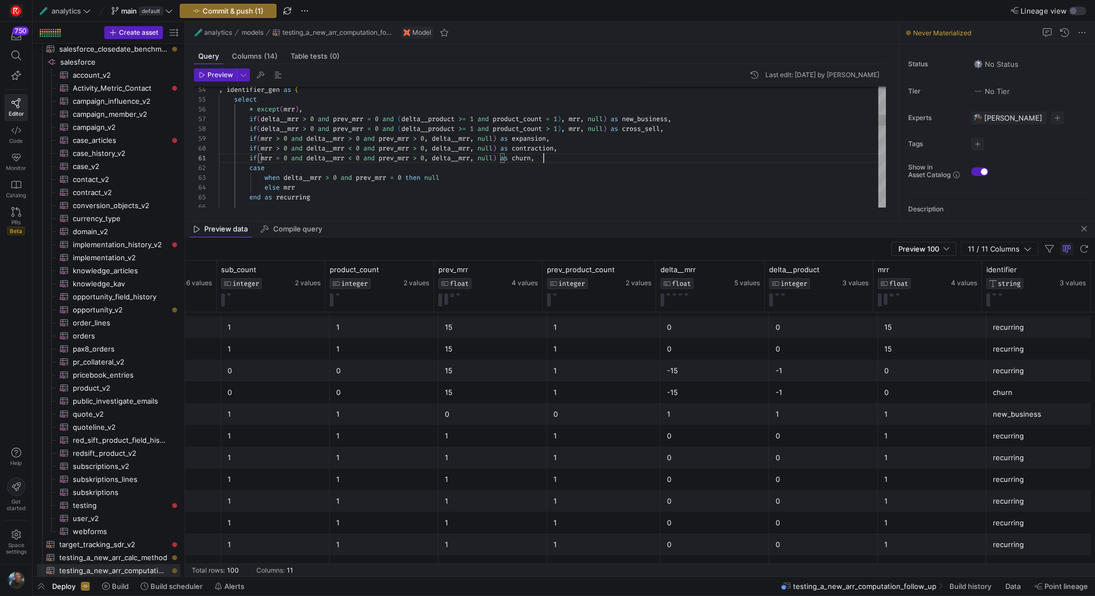
click at [216, 72] on span "Preview" at bounding box center [220, 75] width 26 height 8
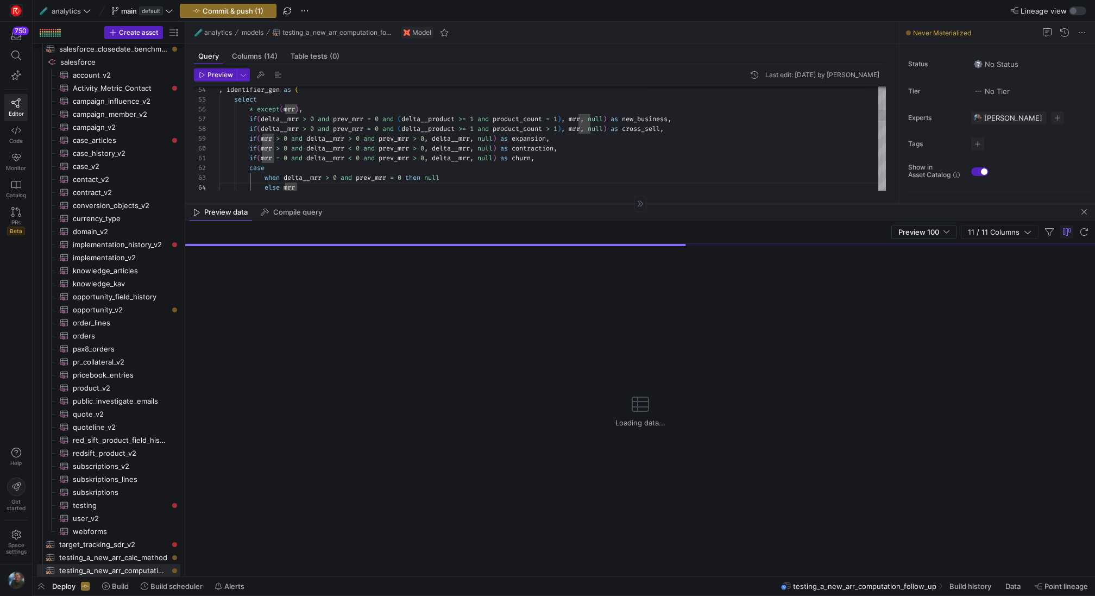
drag, startPoint x: 617, startPoint y: 220, endPoint x: 618, endPoint y: 204, distance: 16.9
click at [618, 204] on div at bounding box center [639, 204] width 909 height 1
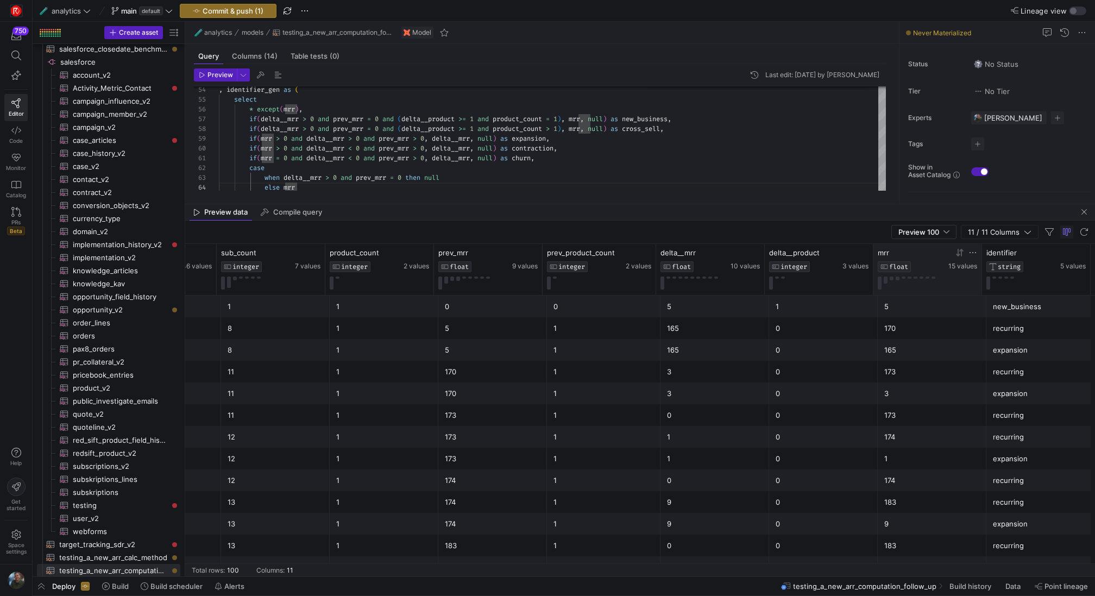
click at [956, 255] on icon at bounding box center [959, 252] width 9 height 9
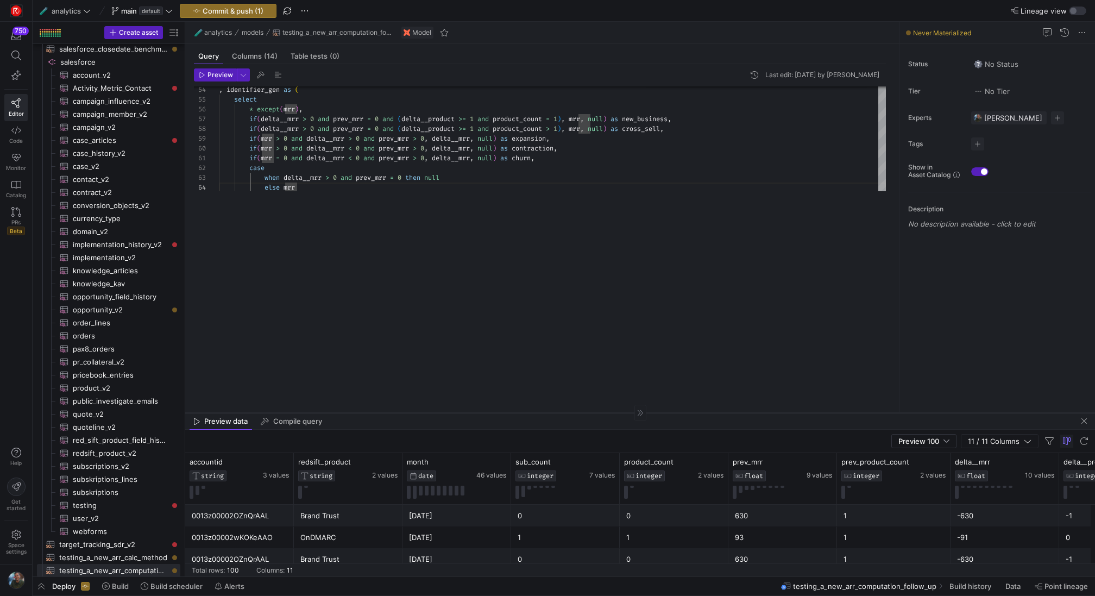
drag, startPoint x: 478, startPoint y: 204, endPoint x: 452, endPoint y: 414, distance: 211.7
click at [452, 413] on div at bounding box center [639, 413] width 909 height 1
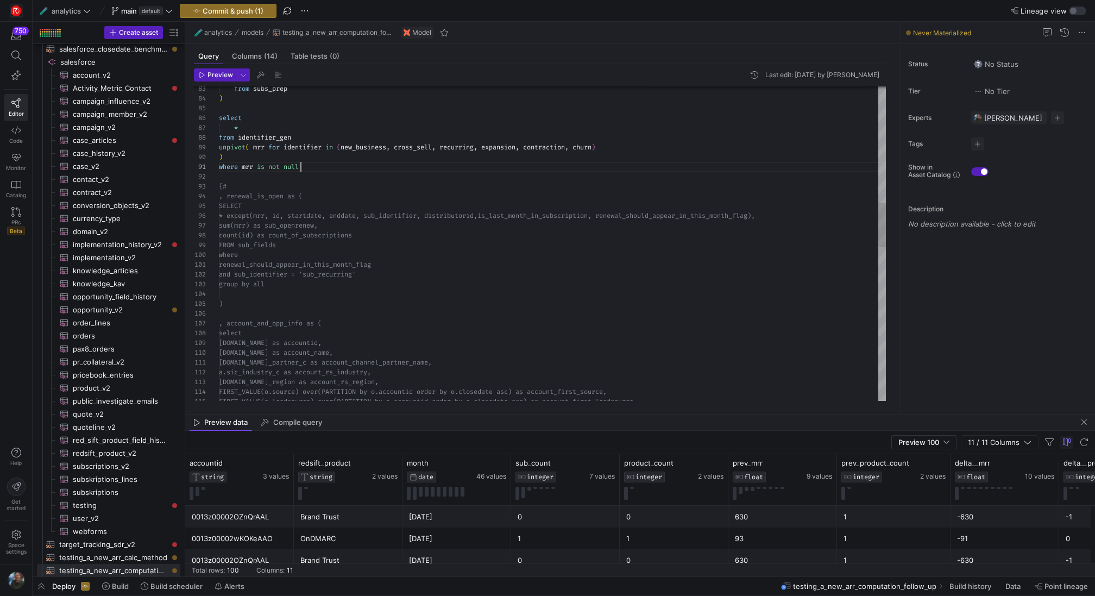
scroll to position [0, 82]
click at [330, 166] on div "{# , renewal_is_open as ( SELECT * except(mrr, id, startdate, enddate, sub_ ide…" at bounding box center [552, 378] width 667 height 2208
click at [242, 162] on div "{# , renewal_is_open as ( SELECT * except(mrr, id, startdate, enddate, sub_ ide…" at bounding box center [552, 378] width 667 height 2208
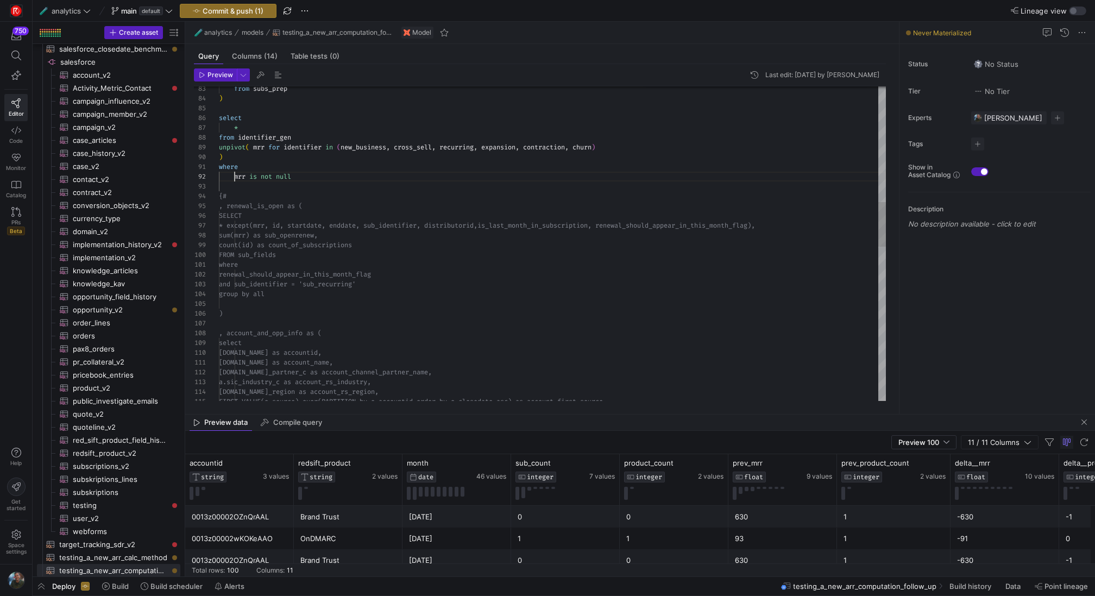
click at [310, 174] on div "{# , renewal_is_open as ( SELECT * except(mrr, id, startdate, enddate, sub_ ide…" at bounding box center [552, 382] width 667 height 2217
click at [448, 193] on div "{# , renewal_is_open as ( SELECT * except(mrr, id, startdate, enddate, sub_ ide…" at bounding box center [552, 387] width 667 height 2227
click at [388, 189] on div "{# , renewal_is_open as ( SELECT * except(mrr, id, startdate, enddate, sub_ ide…" at bounding box center [552, 387] width 667 height 2227
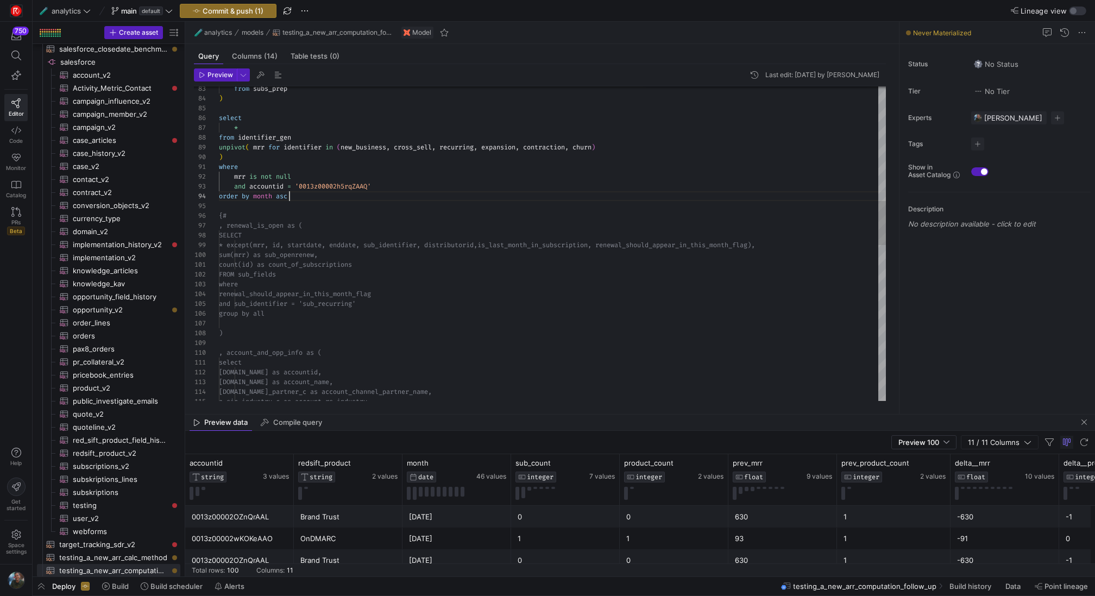
scroll to position [29, 71]
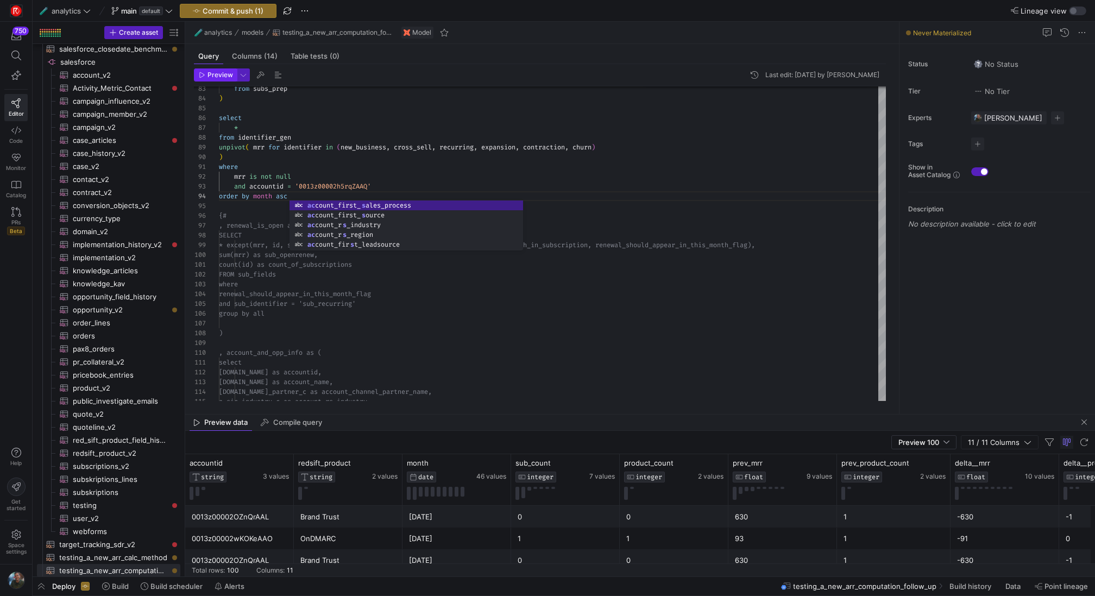
click at [214, 74] on span "Preview" at bounding box center [220, 75] width 26 height 8
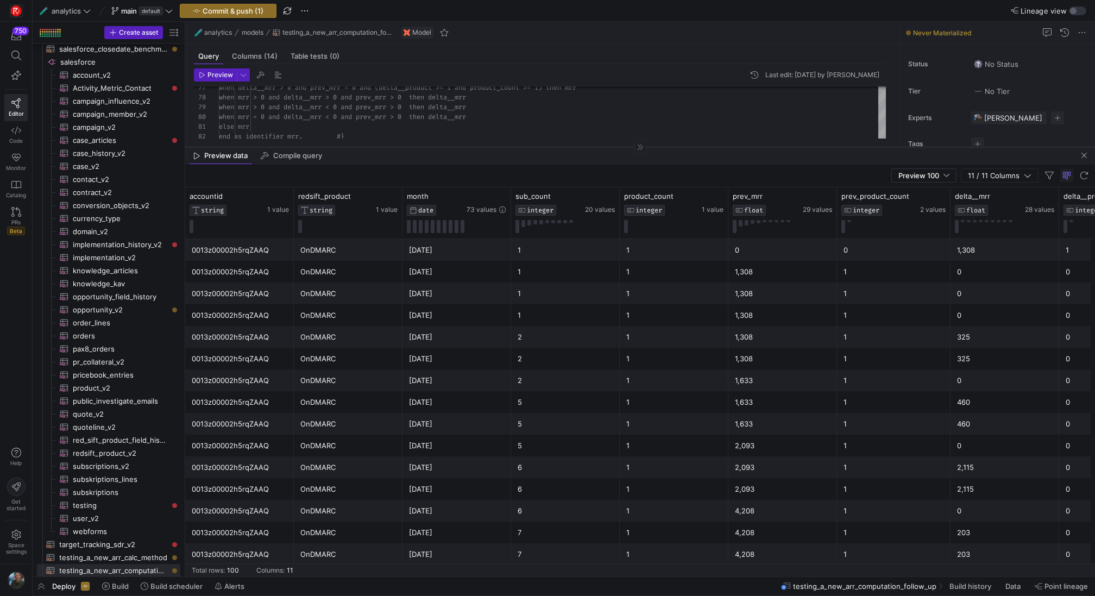
drag, startPoint x: 526, startPoint y: 413, endPoint x: 544, endPoint y: 146, distance: 267.2
click at [544, 147] on div at bounding box center [639, 147] width 909 height 1
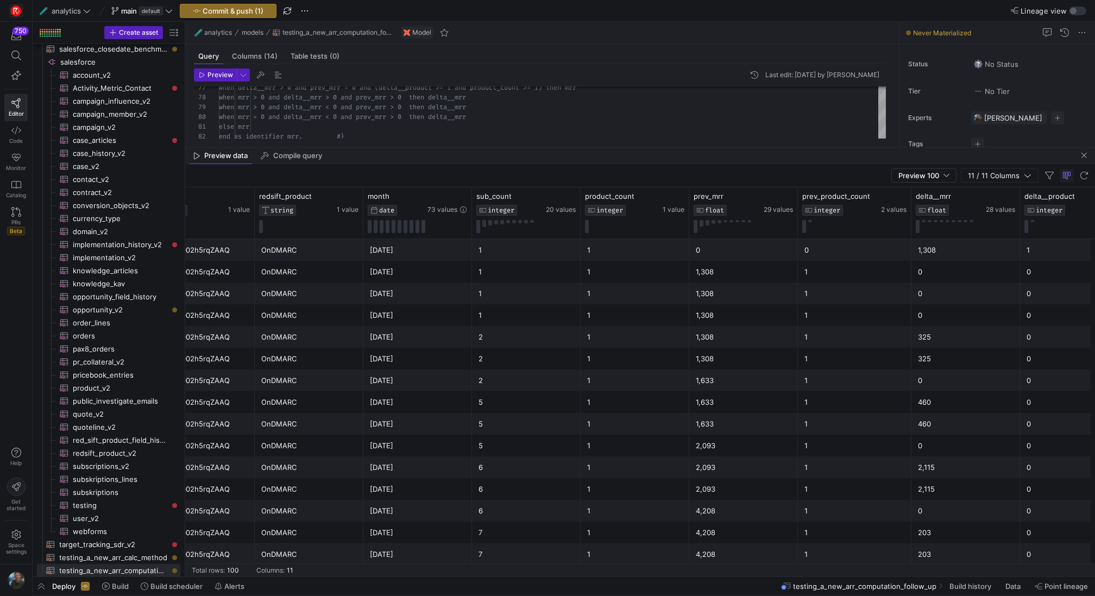
scroll to position [0, 48]
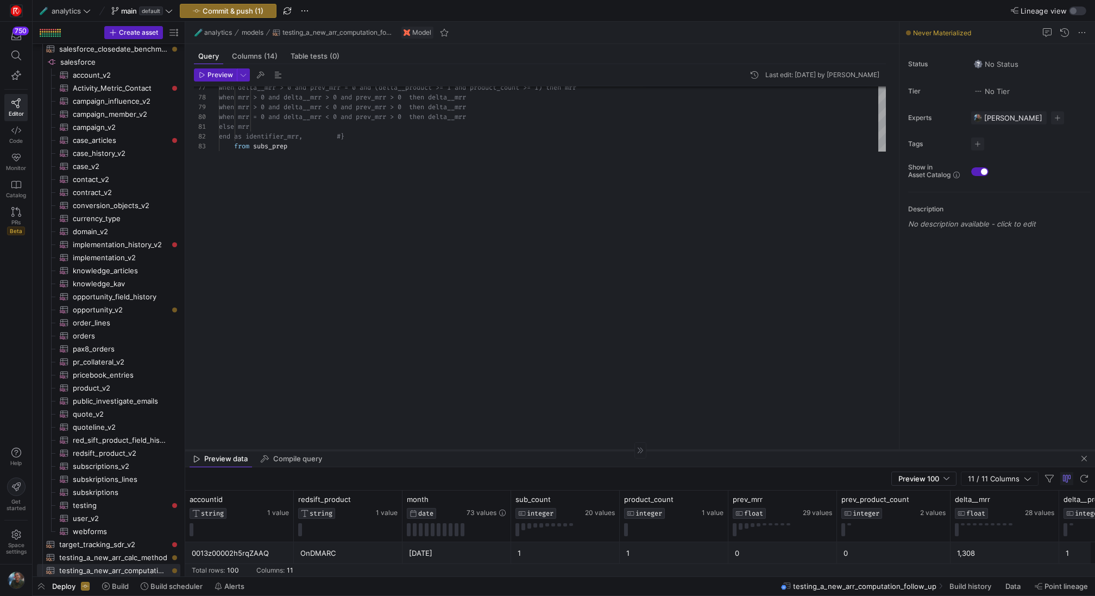
drag, startPoint x: 548, startPoint y: 147, endPoint x: 507, endPoint y: 452, distance: 307.8
click at [507, 451] on div at bounding box center [639, 450] width 909 height 1
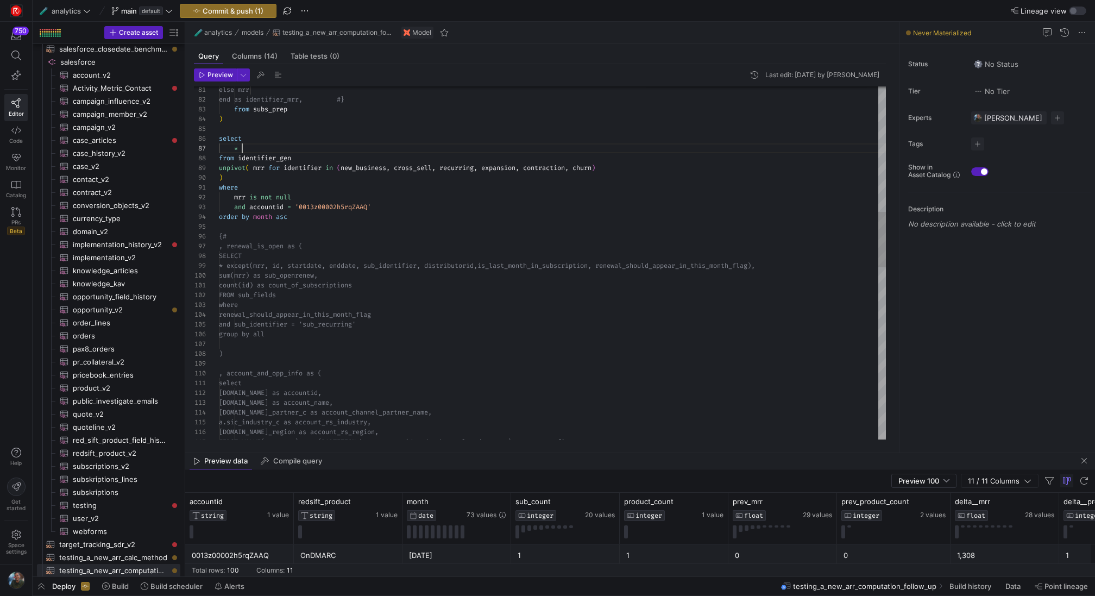
scroll to position [59, 23]
click at [249, 148] on div "order by month asc {# , renewal_is_open as ( SELECT * except(mrr, id, startdate…" at bounding box center [552, 412] width 667 height 2237
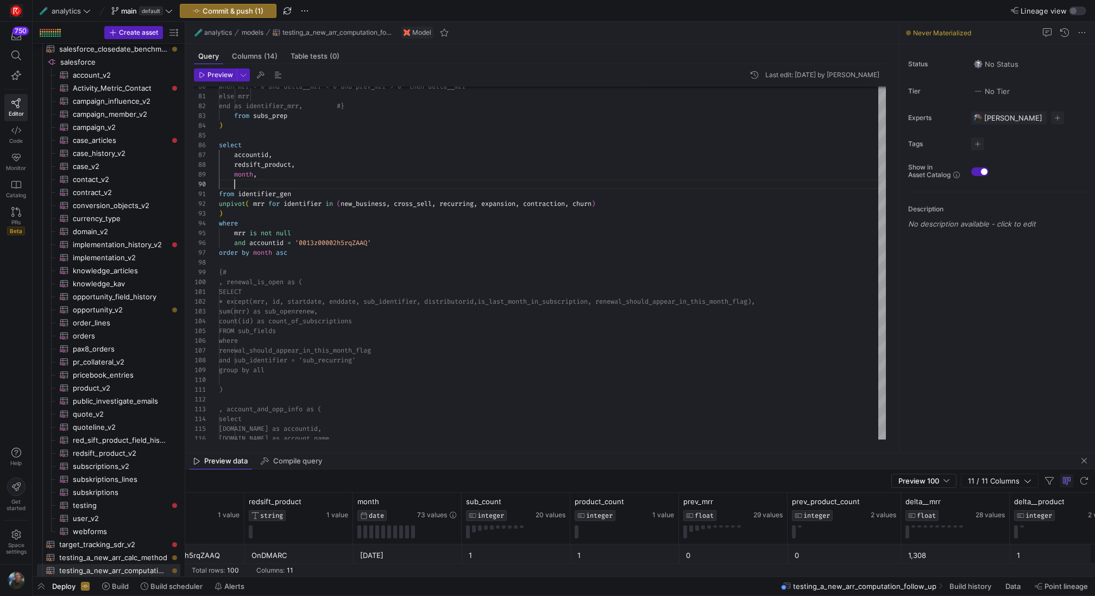
scroll to position [0, 167]
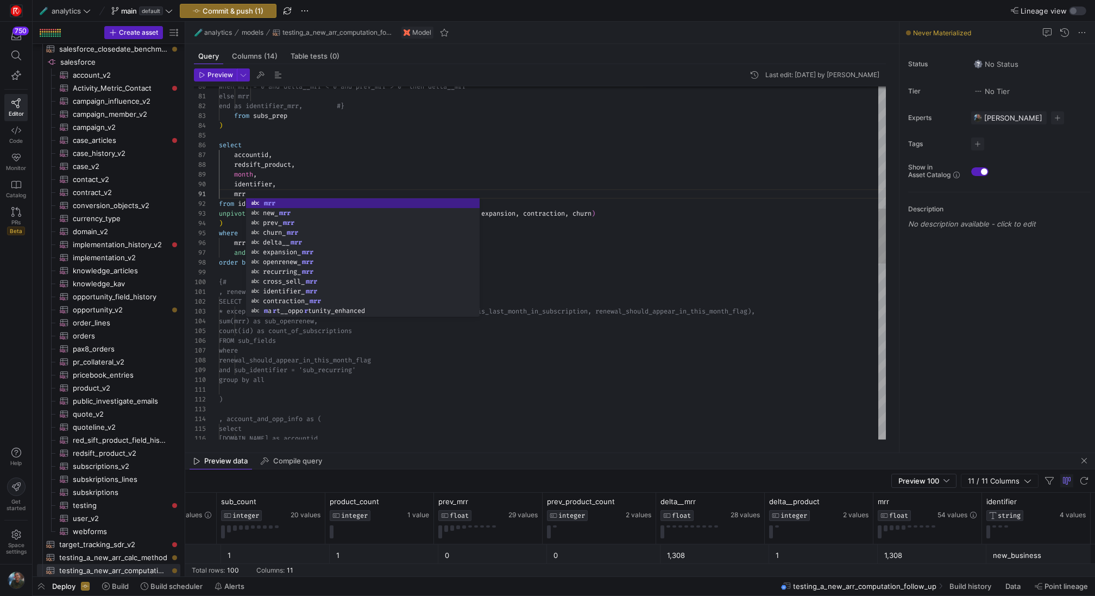
click at [488, 397] on div "order by month asc {# , renewal_is_open as ( SELECT * except(mrr, id, startdate…" at bounding box center [552, 439] width 667 height 2276
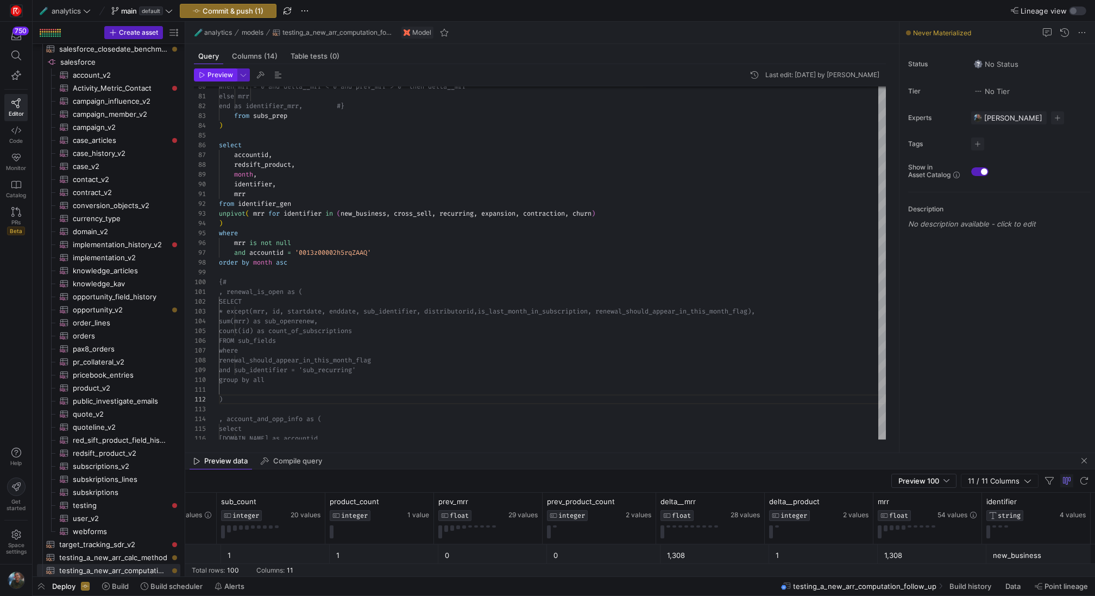
click at [208, 71] on span "Preview" at bounding box center [220, 75] width 26 height 8
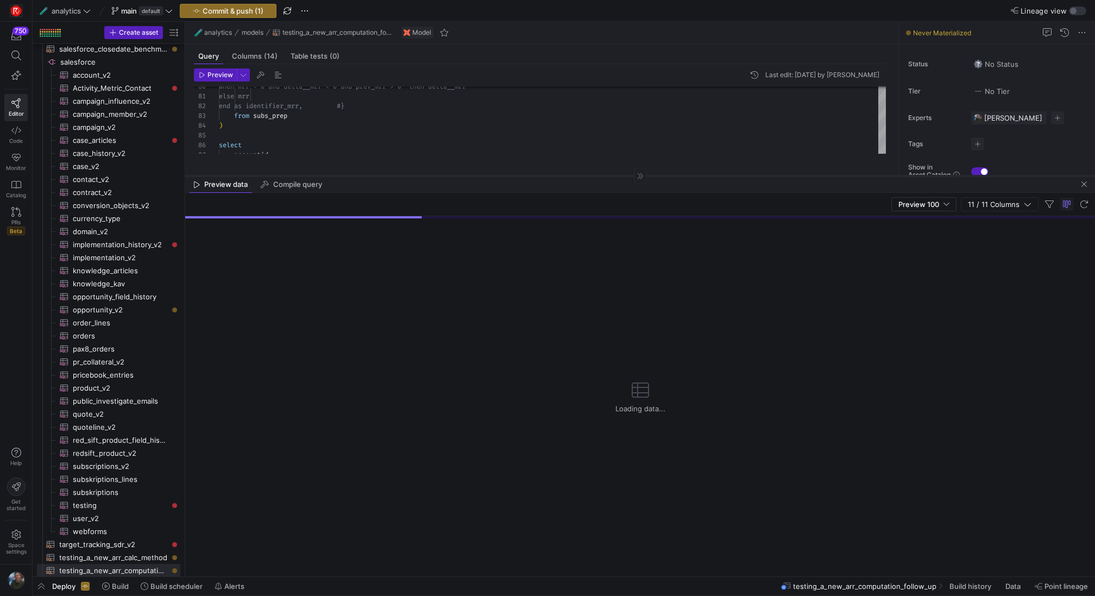
drag, startPoint x: 499, startPoint y: 451, endPoint x: 542, endPoint y: 175, distance: 279.7
click at [542, 176] on div at bounding box center [639, 176] width 909 height 1
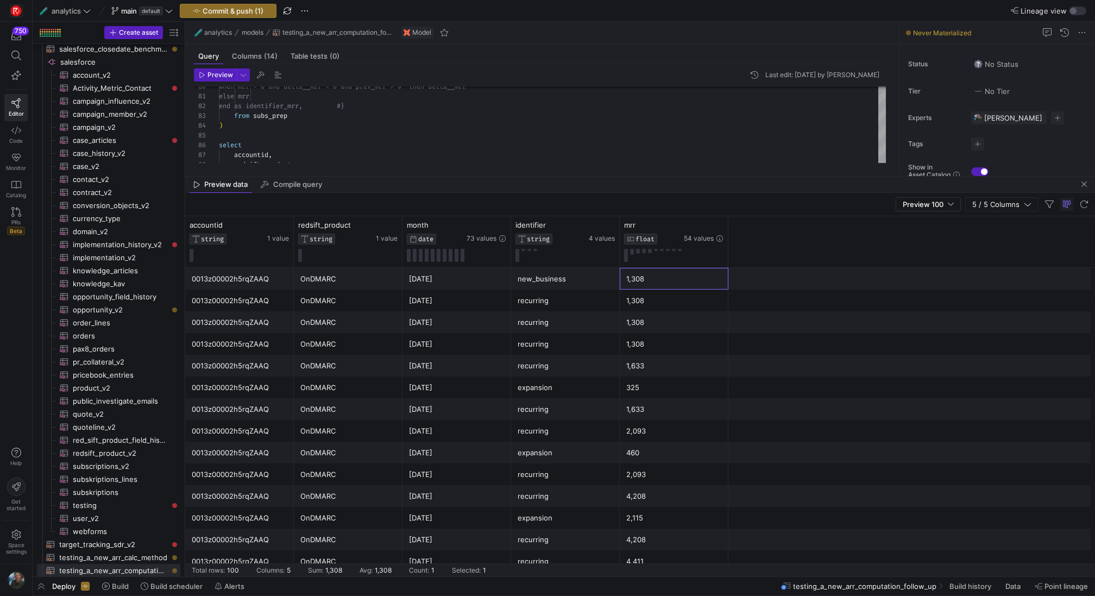
click at [649, 277] on div "1,308" at bounding box center [674, 278] width 96 height 21
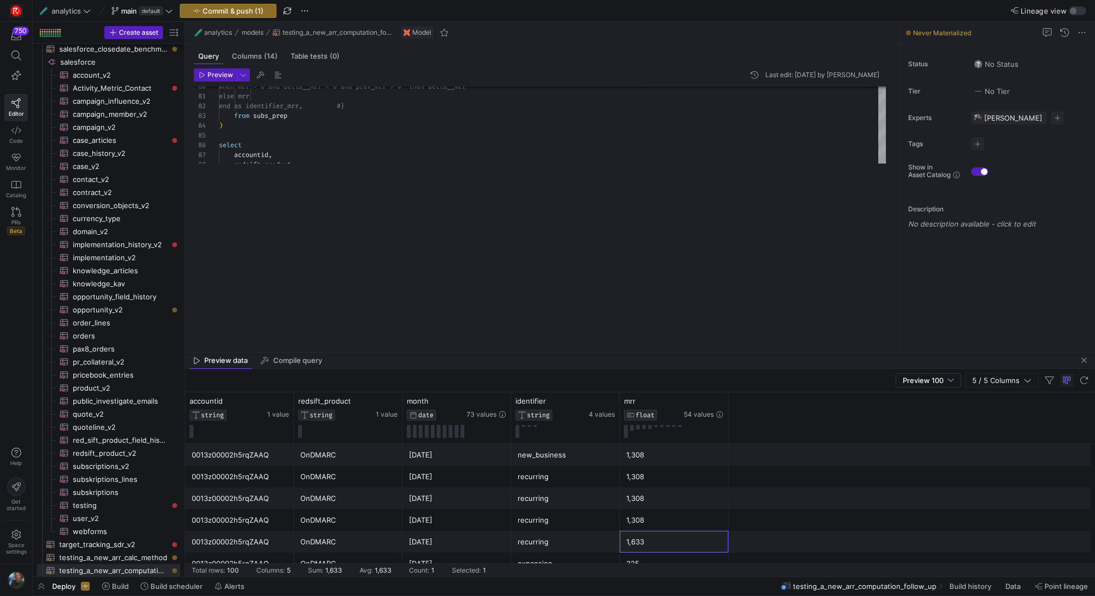
drag, startPoint x: 565, startPoint y: 176, endPoint x: 556, endPoint y: 352, distance: 176.1
click at [556, 352] on as-split "🧪 analytics models testing_a_new_arr_computation_follow_up Model Query Columns …" at bounding box center [639, 299] width 909 height 554
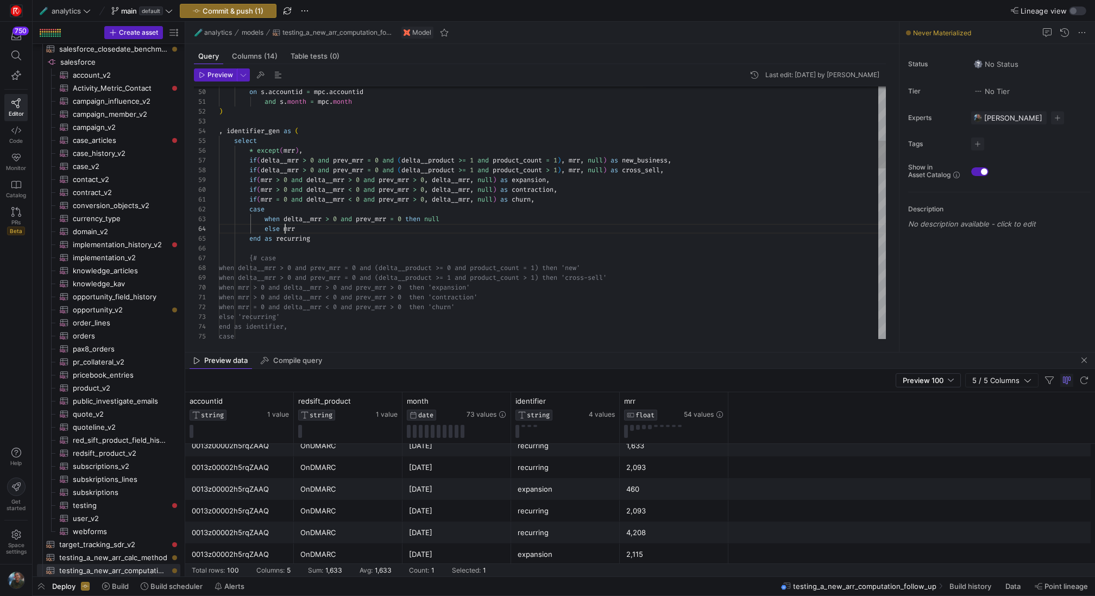
scroll to position [29, 66]
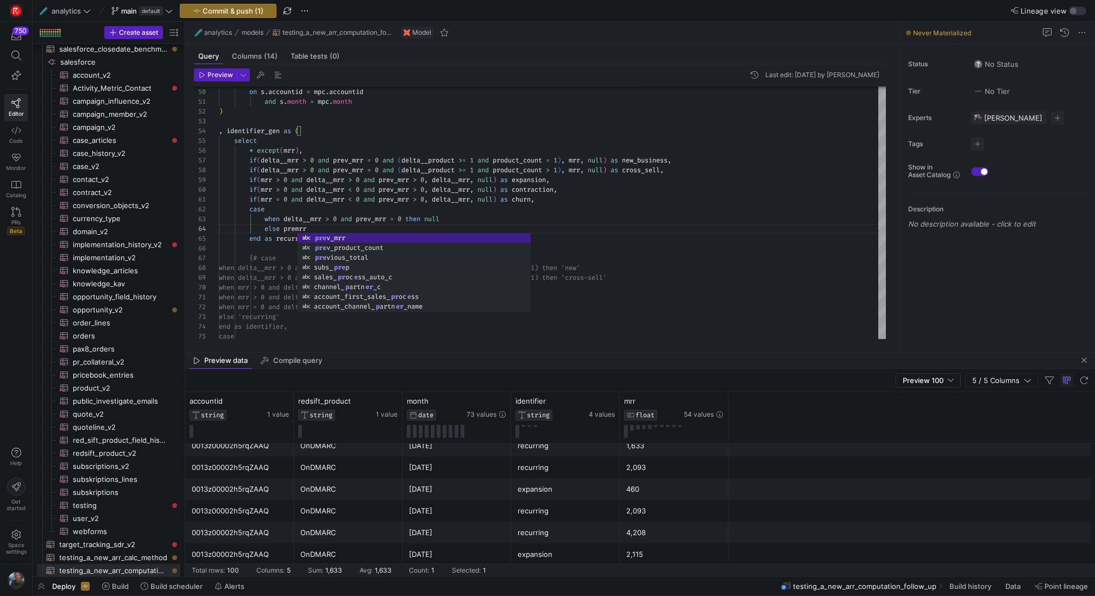
scroll to position [29, 98]
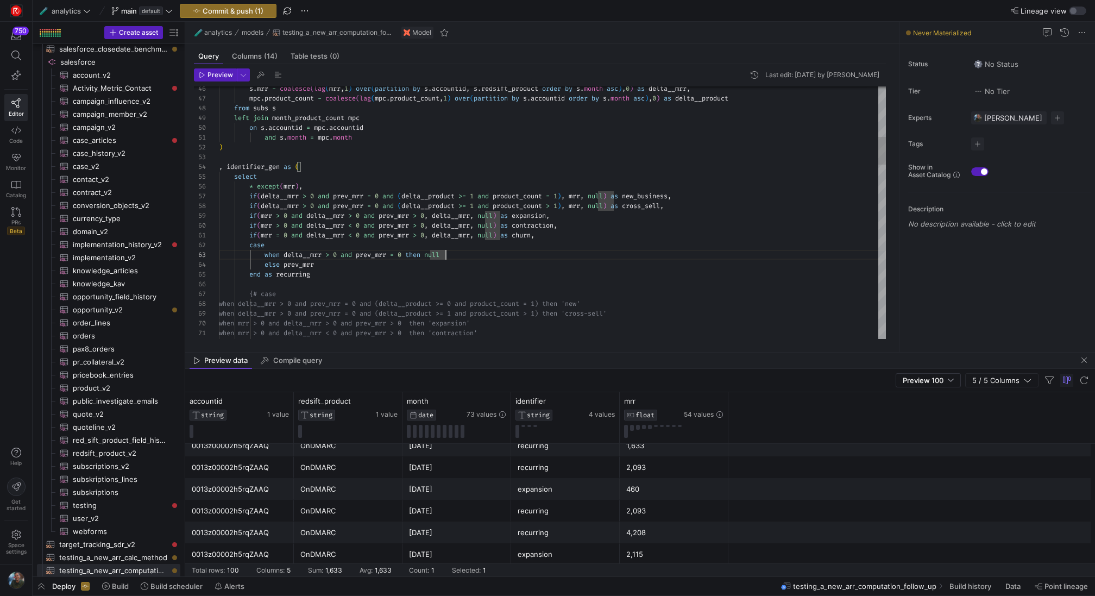
scroll to position [29, 66]
type textarea "if(mrr = 0 and delta__mrr < 0 and prev_mrr > 0, delta__mrr, null) as churn, cas…"
click at [217, 74] on span "Preview" at bounding box center [220, 75] width 26 height 8
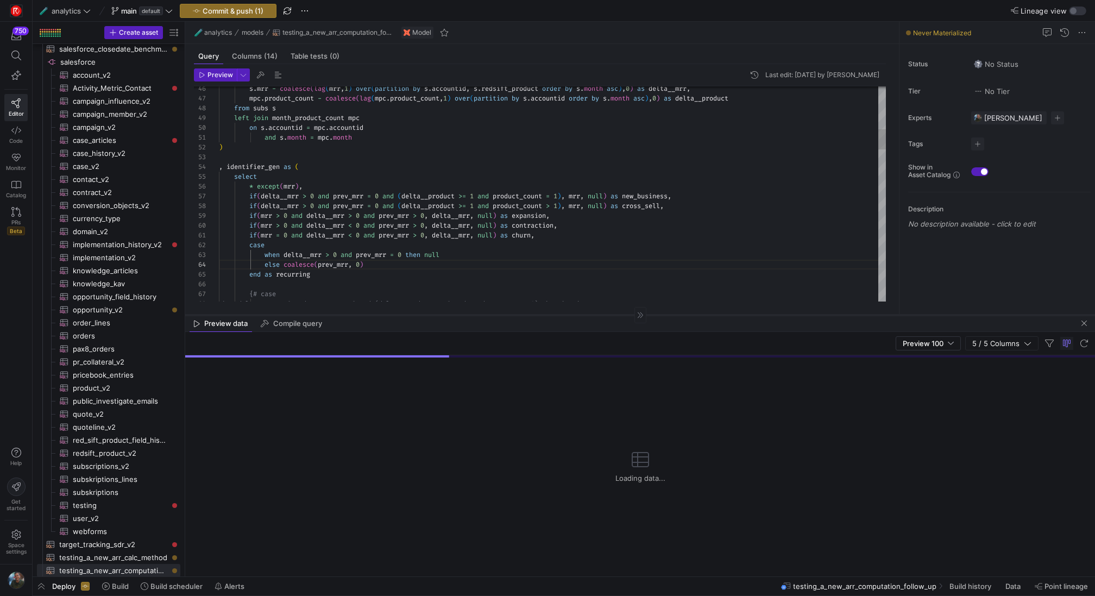
drag, startPoint x: 535, startPoint y: 351, endPoint x: 539, endPoint y: 315, distance: 36.5
click at [539, 315] on div at bounding box center [639, 315] width 909 height 1
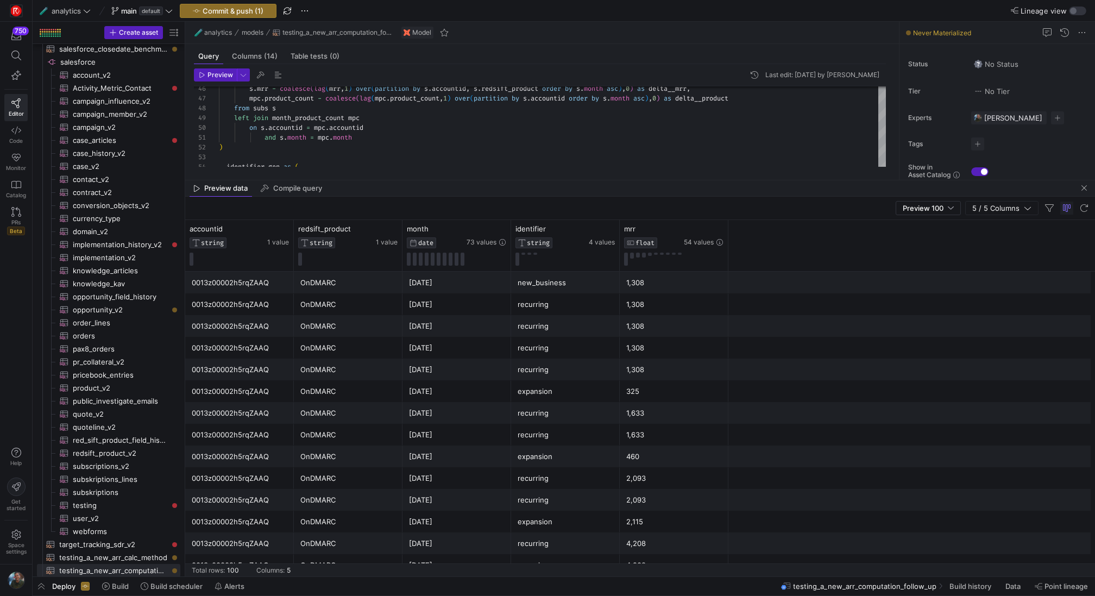
drag, startPoint x: 606, startPoint y: 317, endPoint x: 609, endPoint y: 180, distance: 136.3
click at [609, 180] on as-split "🧪 analytics models testing_a_new_arr_computation_follow_up Model Query Columns …" at bounding box center [639, 299] width 909 height 554
click at [678, 282] on div "1,308" at bounding box center [674, 281] width 96 height 21
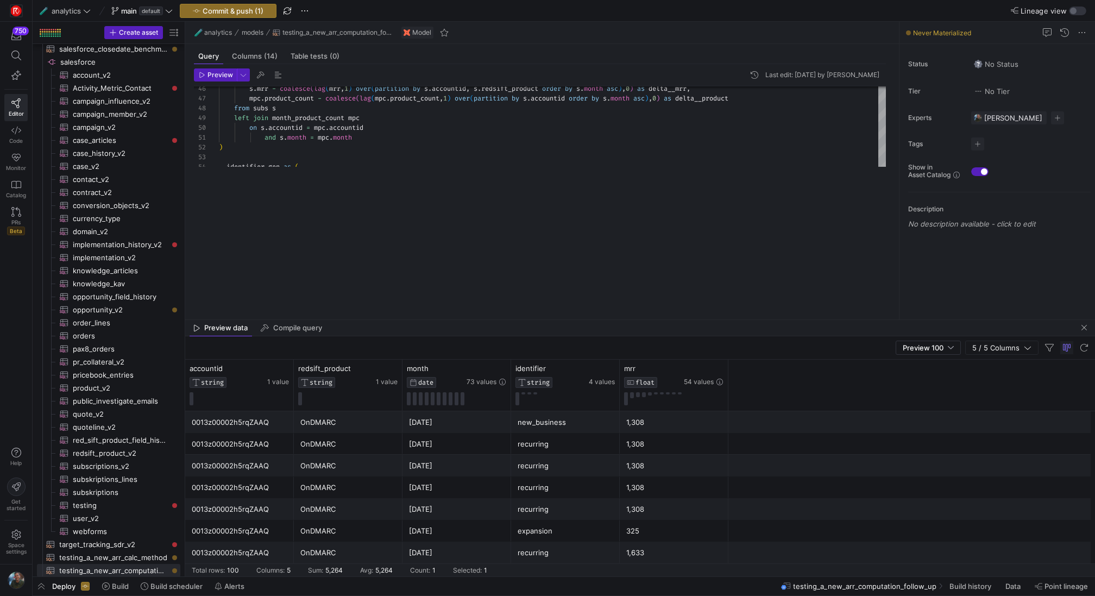
drag, startPoint x: 532, startPoint y: 178, endPoint x: 520, endPoint y: 318, distance: 140.6
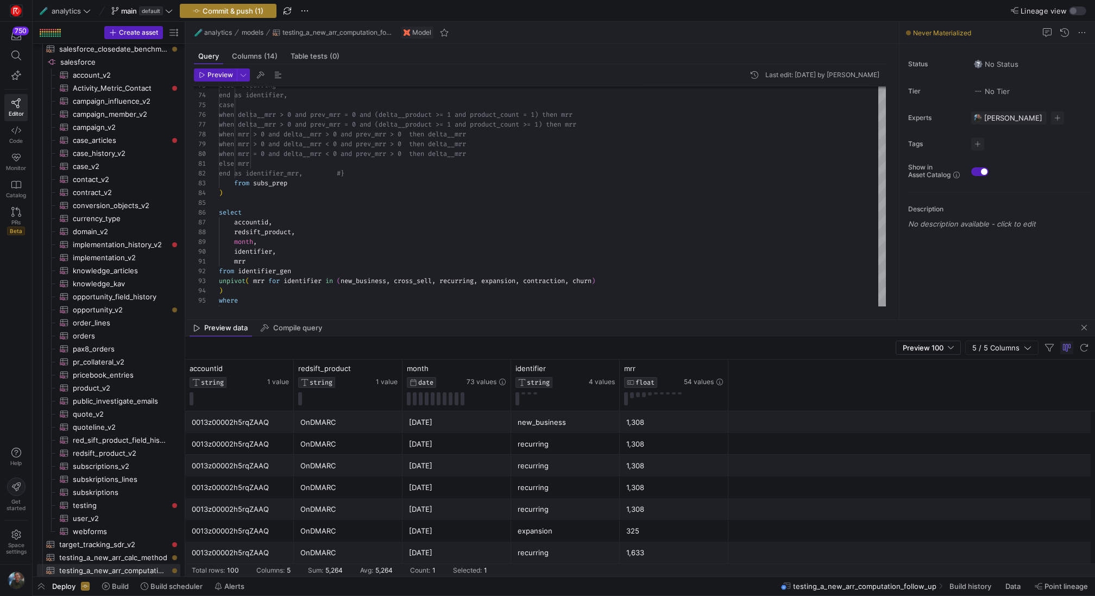
click at [239, 14] on span "Commit & push (1)" at bounding box center [233, 11] width 61 height 9
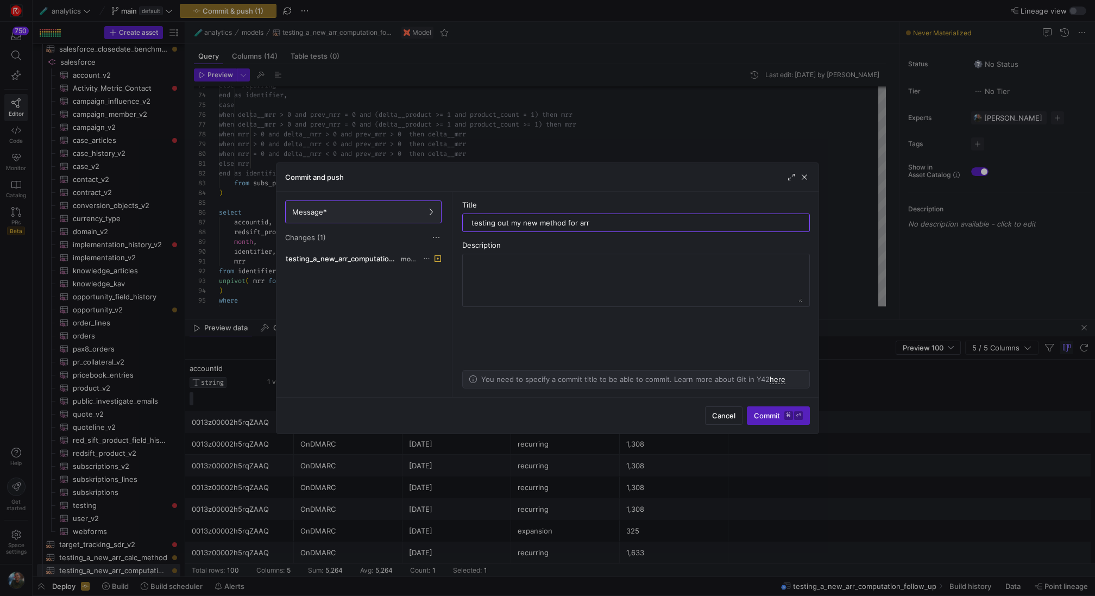
type input "testing out my new method for arr"
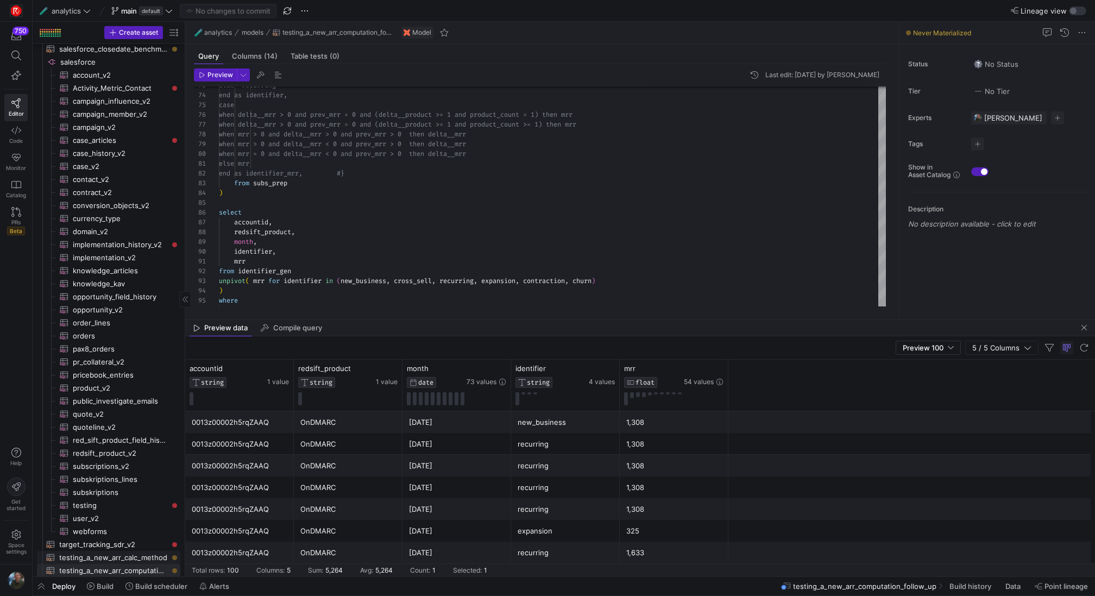
click at [105, 555] on span "testing_a_new_arr_calc_method​​​​​​​​​​" at bounding box center [113, 557] width 109 height 12
type textarea "with subs_prep as ( SELECT [DOMAIN_NAME], s.sbqq_account_c as accountid, IF(s.p…"
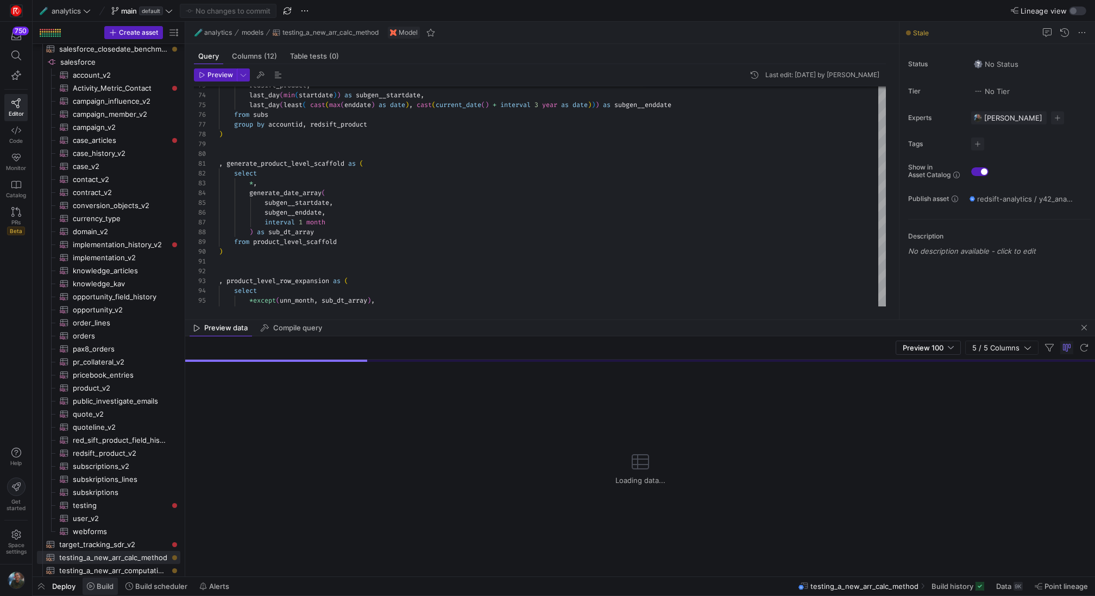
click at [110, 581] on span at bounding box center [100, 585] width 35 height 17
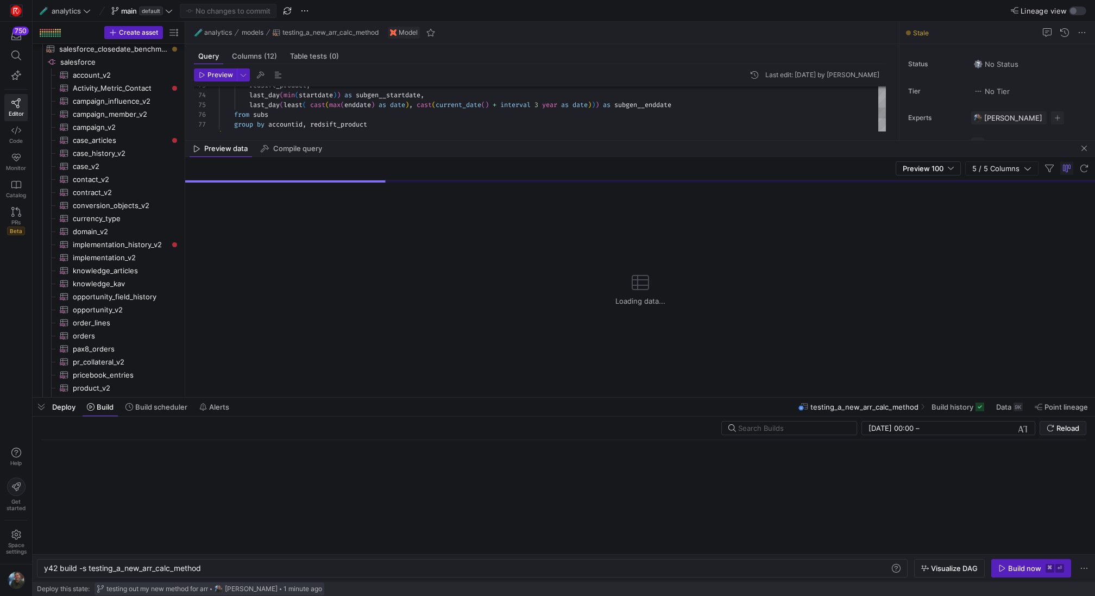
scroll to position [0, 159]
click at [227, 567] on div "y42 build -s testing_a_new_arr_calc_method" at bounding box center [467, 568] width 846 height 9
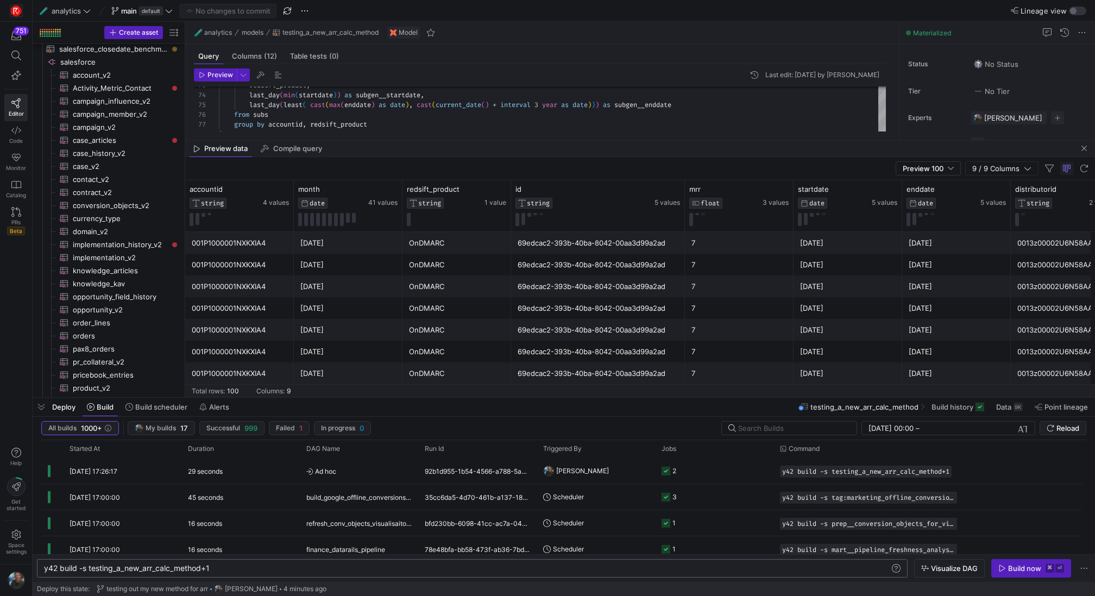
type textarea "y42 build -s testing_a_new_arr_calc_method+1"
click at [39, 412] on span "button" at bounding box center [41, 406] width 17 height 18
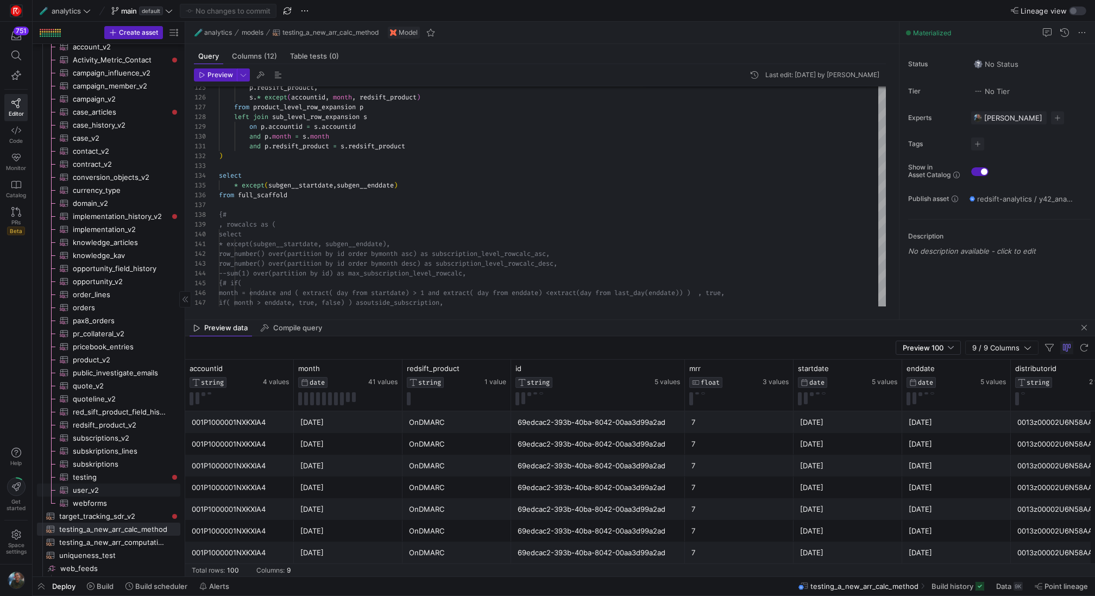
scroll to position [1080, 0]
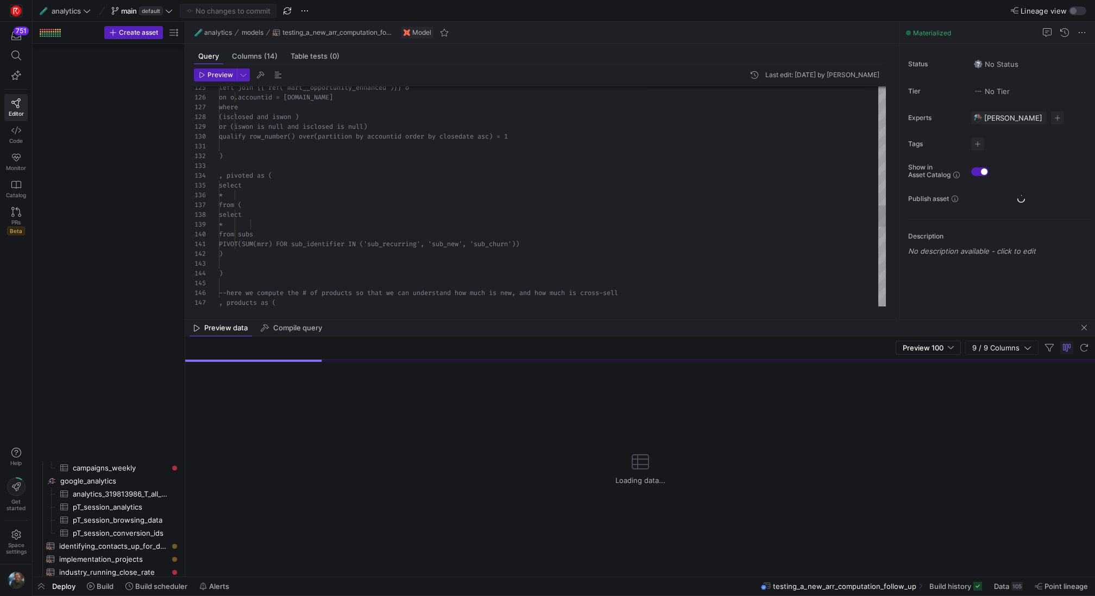
scroll to position [29, 132]
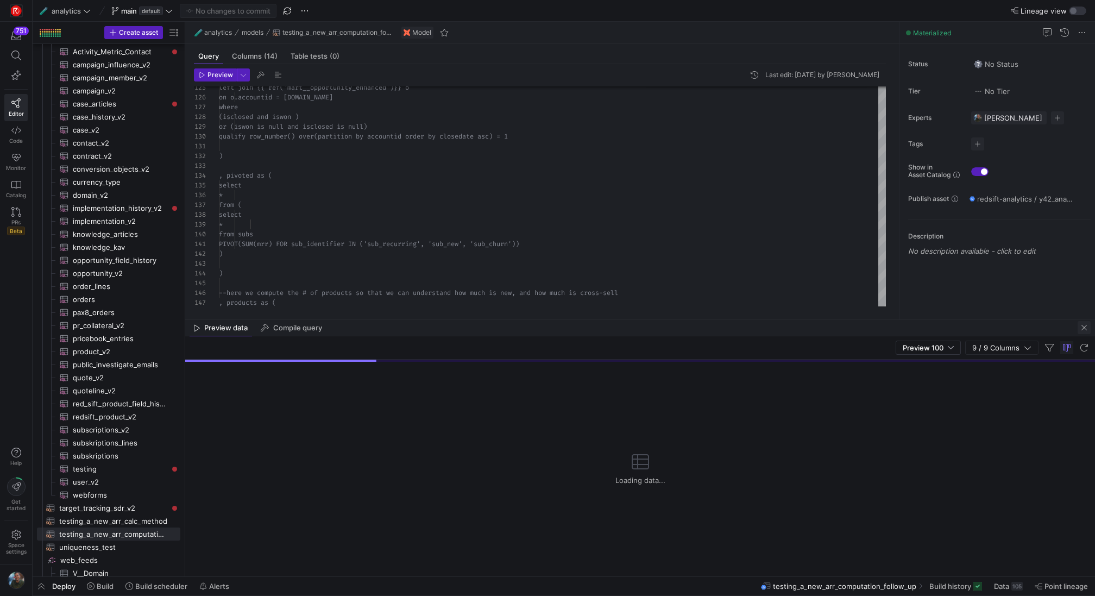
click at [1077, 327] on span "button" at bounding box center [1083, 327] width 13 height 13
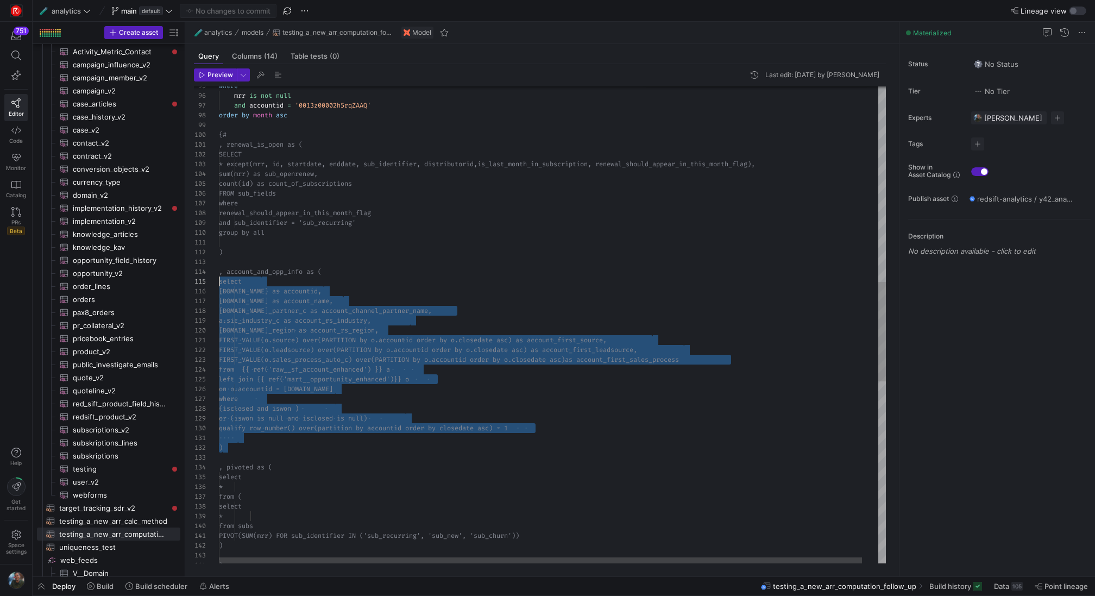
scroll to position [20, 0]
drag, startPoint x: 246, startPoint y: 451, endPoint x: 195, endPoint y: 265, distance: 192.7
click at [219, 265] on div "left join {{ ref('mart__opportunity_enhanced') }} o on o.accountid = [DOMAIN_NA…" at bounding box center [561, 295] width 684 height 2282
click at [242, 137] on div "left join {{ ref('mart__opportunity_enhanced') }} o on o.accountid = [DOMAIN_NA…" at bounding box center [561, 295] width 684 height 2282
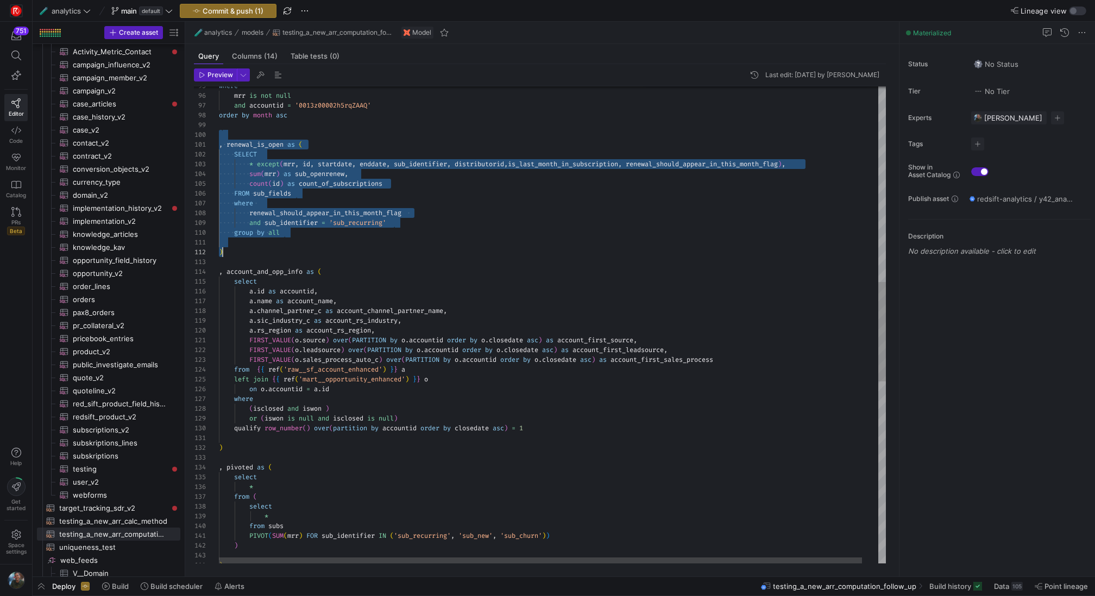
scroll to position [88, 0]
drag, startPoint x: 226, startPoint y: 134, endPoint x: 296, endPoint y: 264, distance: 148.2
click at [296, 264] on div "left join { { ref ( 'mart__opportunity_enhanced' ) } } o on o . accountid = a .…" at bounding box center [561, 295] width 684 height 2282
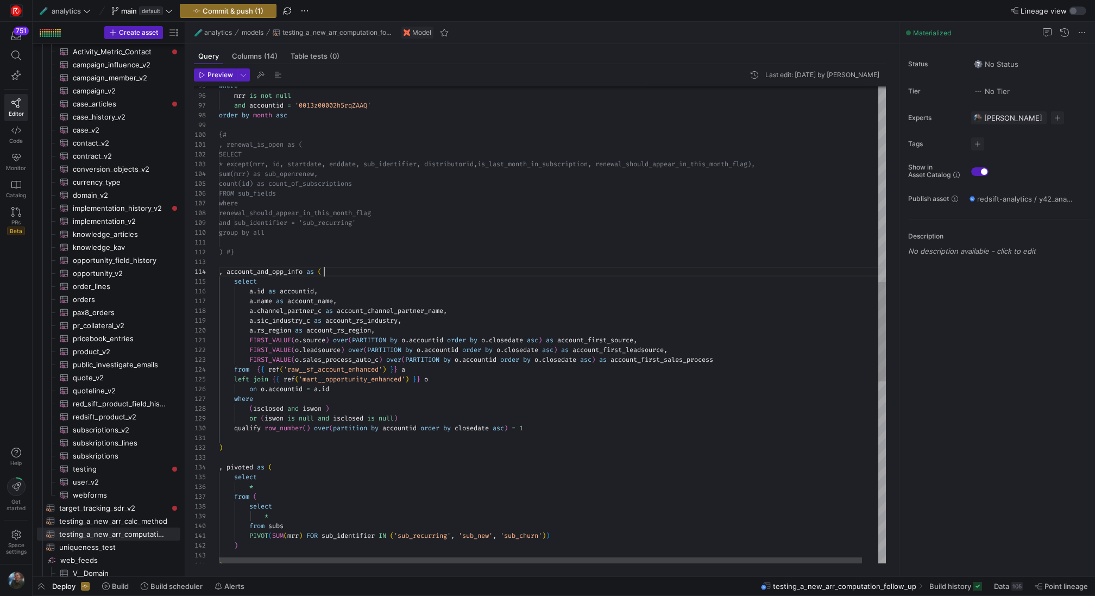
scroll to position [29, 105]
click at [362, 268] on div "left join { { ref ( 'mart__opportunity_enhanced' ) } } o on o . accountid = a .…" at bounding box center [561, 295] width 684 height 2282
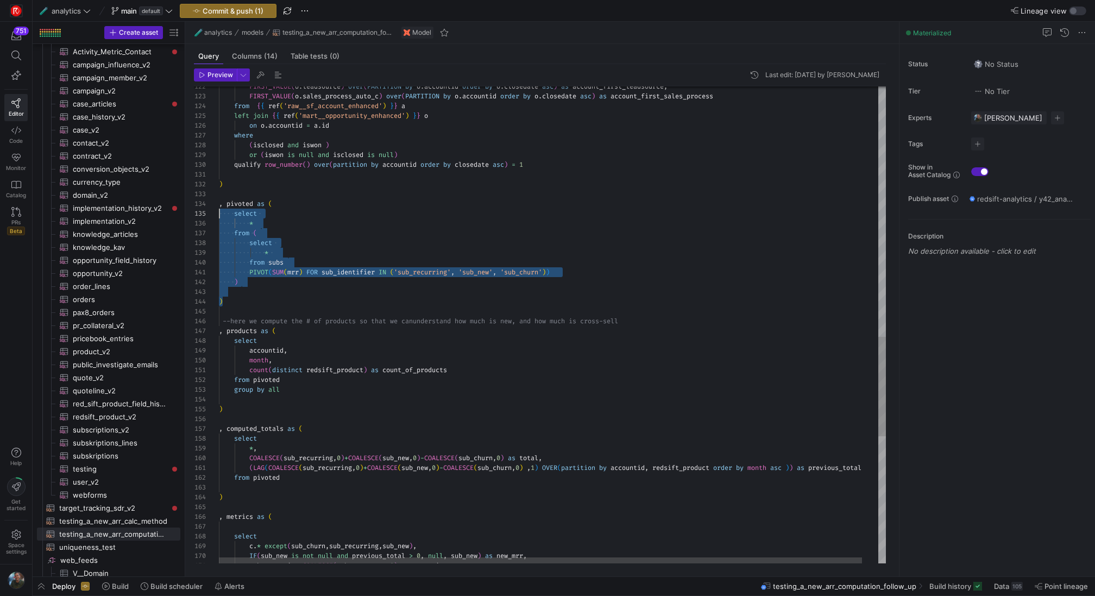
scroll to position [29, 0]
drag, startPoint x: 238, startPoint y: 300, endPoint x: 177, endPoint y: 201, distance: 115.6
click at [219, 201] on div "left join { { ref ( 'mart__opportunity_enhanced' ) } } o on o . accountid = a .…" at bounding box center [561, 31] width 684 height 2282
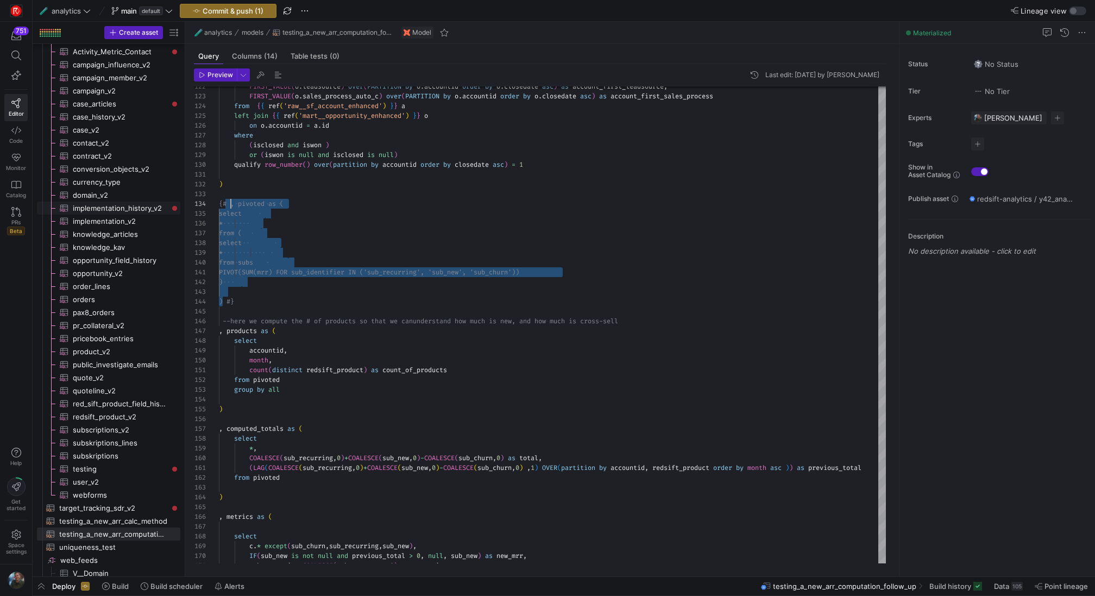
scroll to position [29, 12]
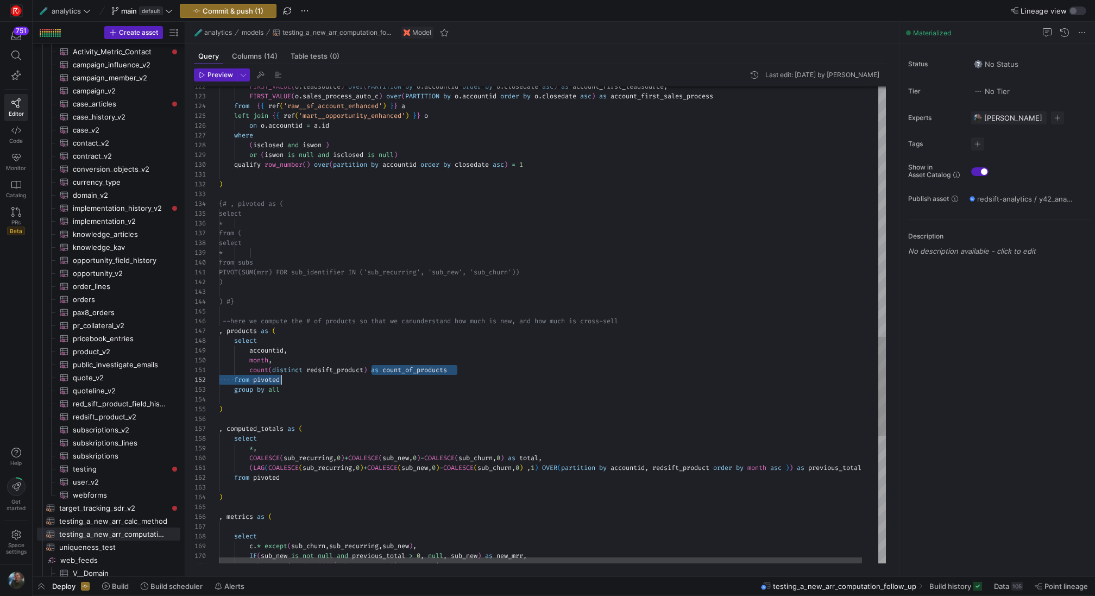
click at [370, 374] on div "left join { { ref ( 'mart__opportunity_enhanced' ) } } o on o . accountid = a .…" at bounding box center [561, 31] width 684 height 2282
drag, startPoint x: 281, startPoint y: 413, endPoint x: 232, endPoint y: 346, distance: 83.2
click at [232, 346] on div "left join { { ref ( 'mart__opportunity_enhanced' ) } } o on o . accountid = a .…" at bounding box center [561, 31] width 684 height 2282
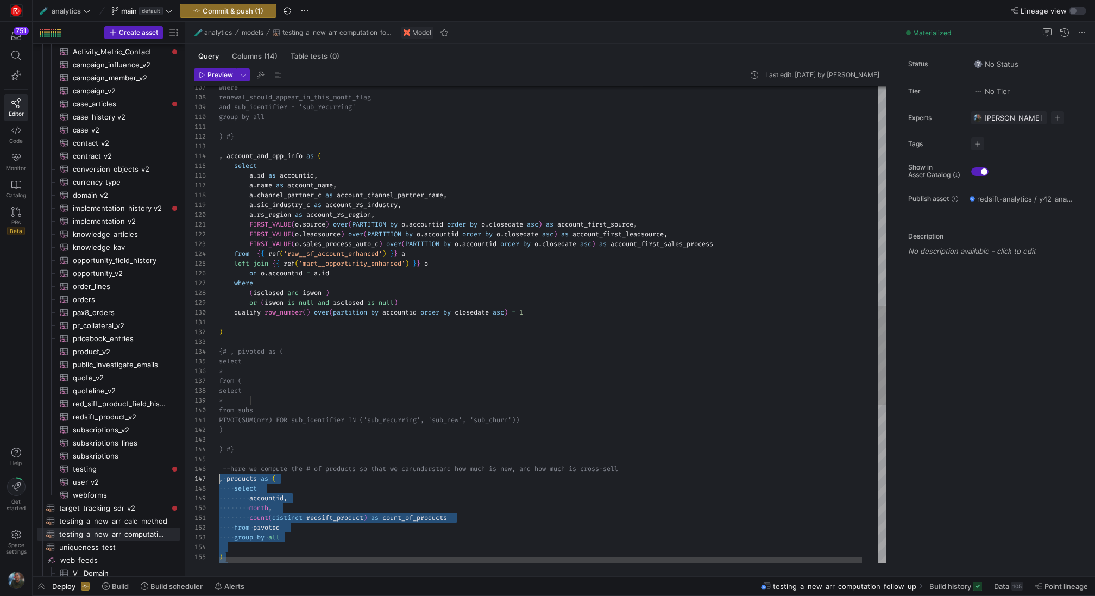
scroll to position [49, 0]
drag, startPoint x: 230, startPoint y: 487, endPoint x: 196, endPoint y: 465, distance: 40.5
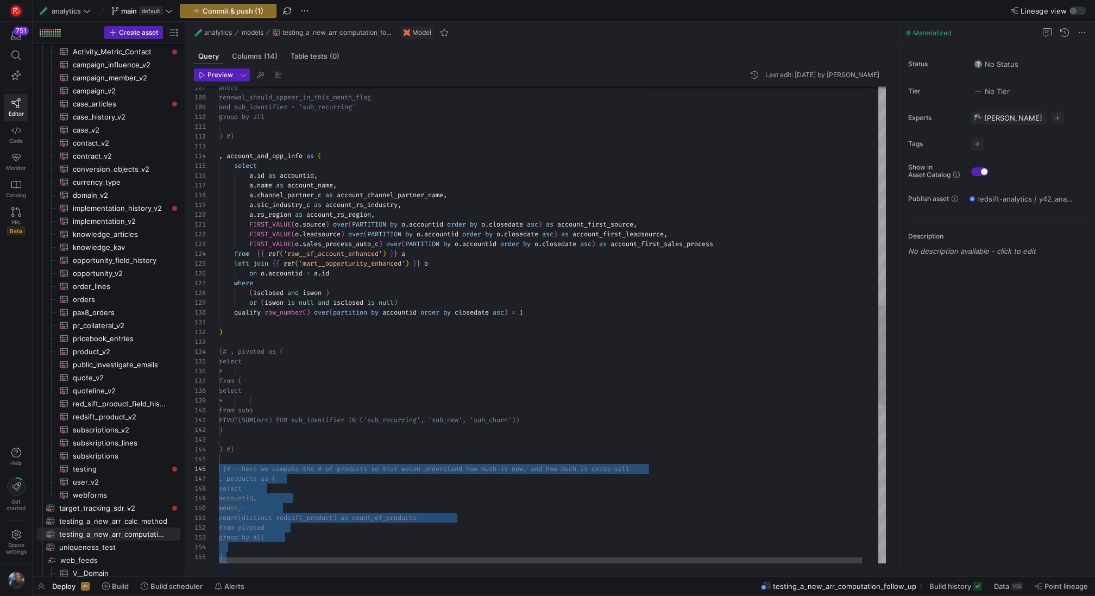
click at [464, 385] on div "where renewal_should_appear_in_this_month_flag and sub_identifier = 'sub_recurr…" at bounding box center [561, 179] width 684 height 2282
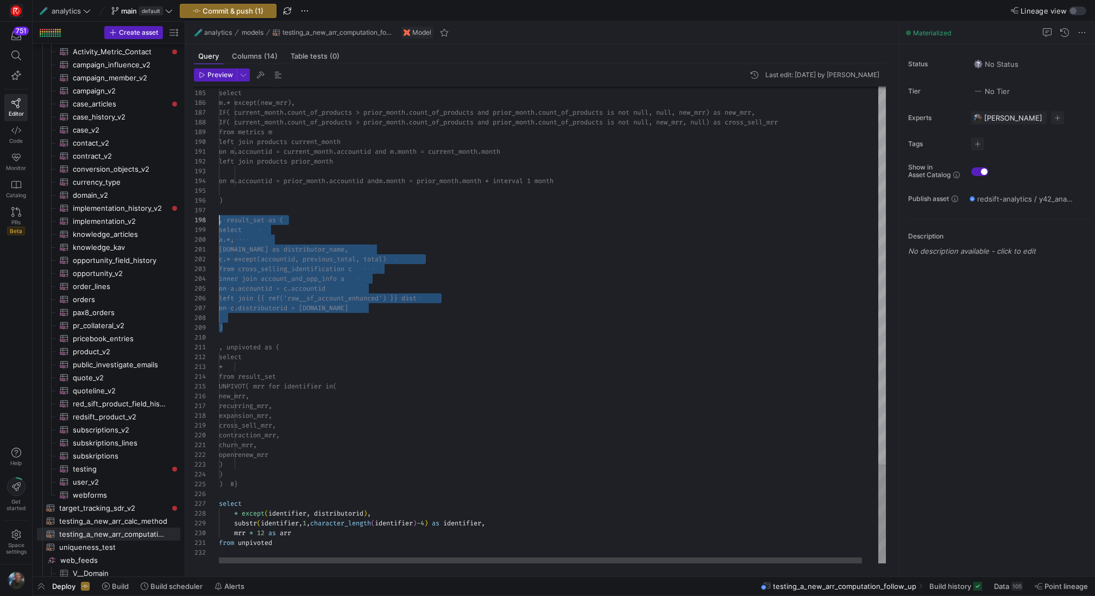
scroll to position [68, 0]
drag, startPoint x: 229, startPoint y: 326, endPoint x: 201, endPoint y: 220, distance: 110.1
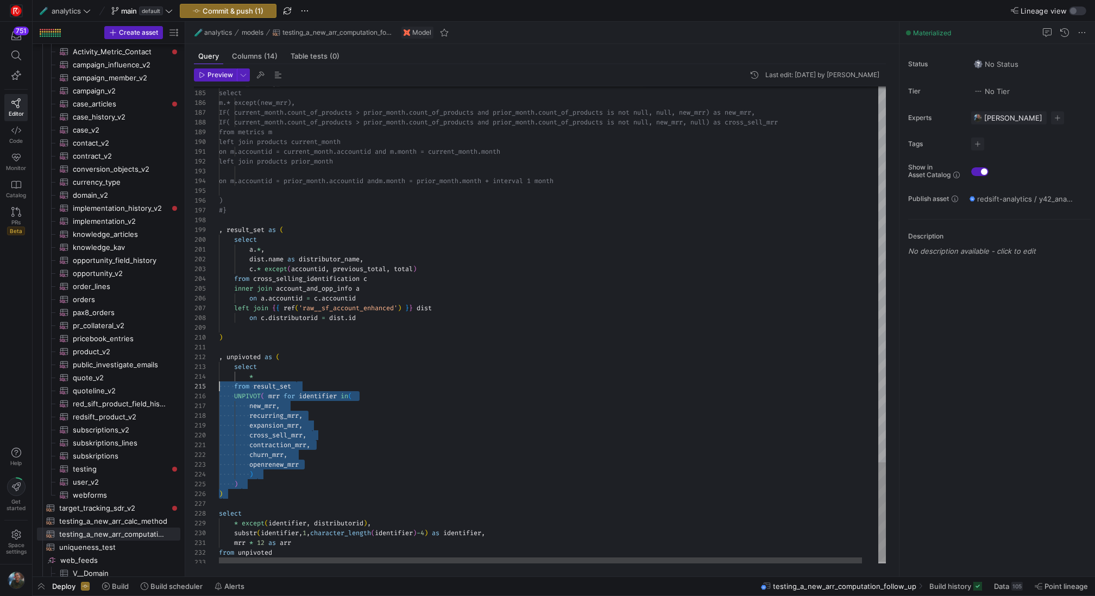
scroll to position [10, 0]
drag, startPoint x: 232, startPoint y: 494, endPoint x: 199, endPoint y: 359, distance: 138.8
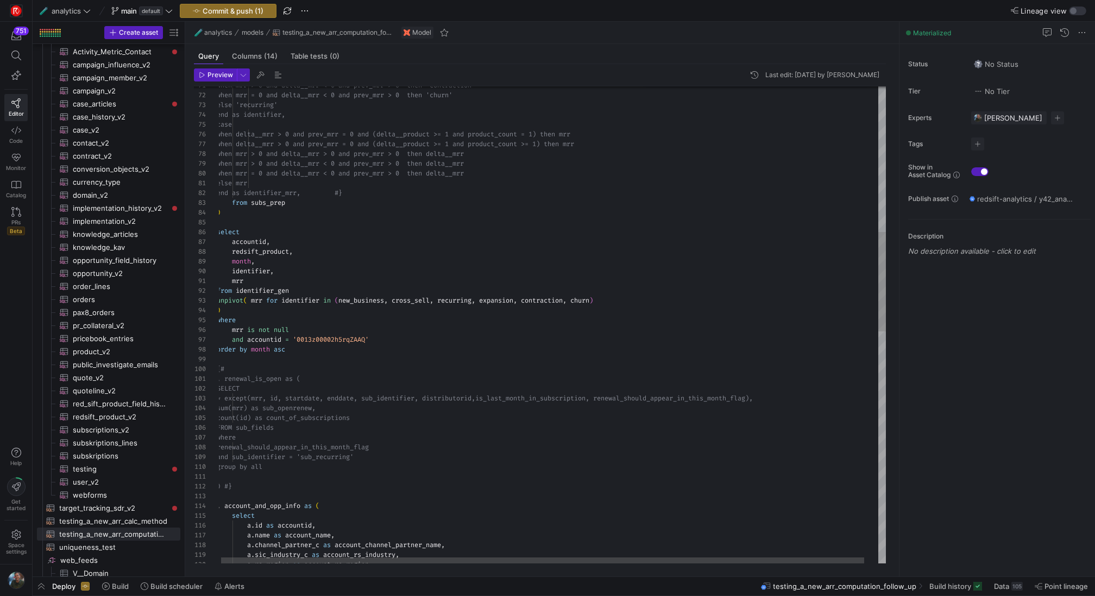
scroll to position [39, 0]
click at [252, 218] on div "a . sic_industry_c as account_rs_industry , a . channel_partner_c as account_ch…" at bounding box center [559, 534] width 684 height 2292
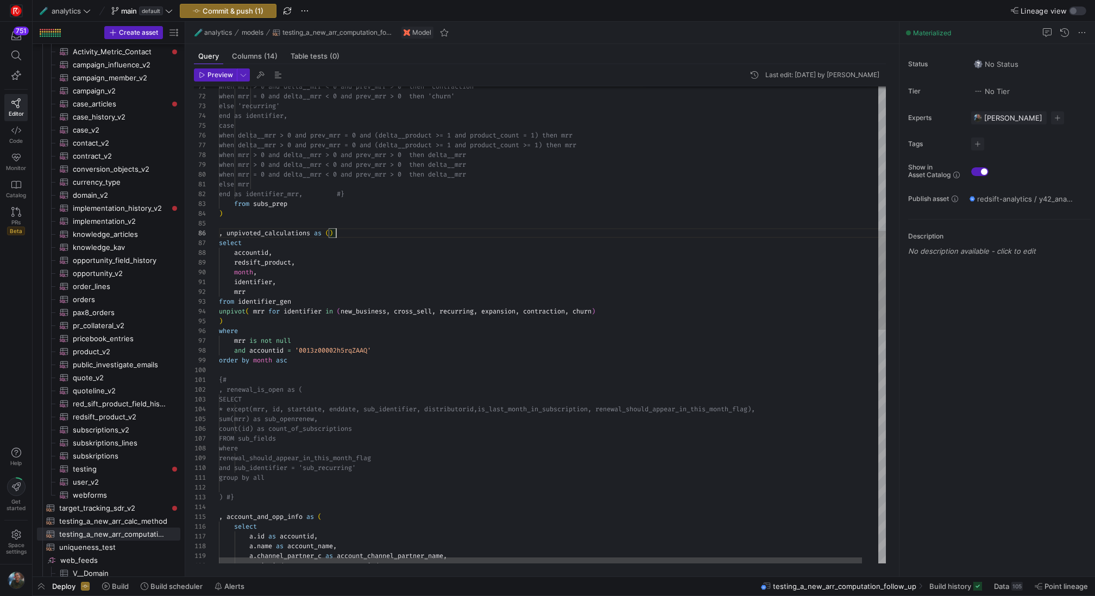
scroll to position [49, 113]
click at [324, 359] on div "a . sic_industry_c as account_rs_industry , a . channel_partner_c as account_ch…" at bounding box center [561, 540] width 684 height 2302
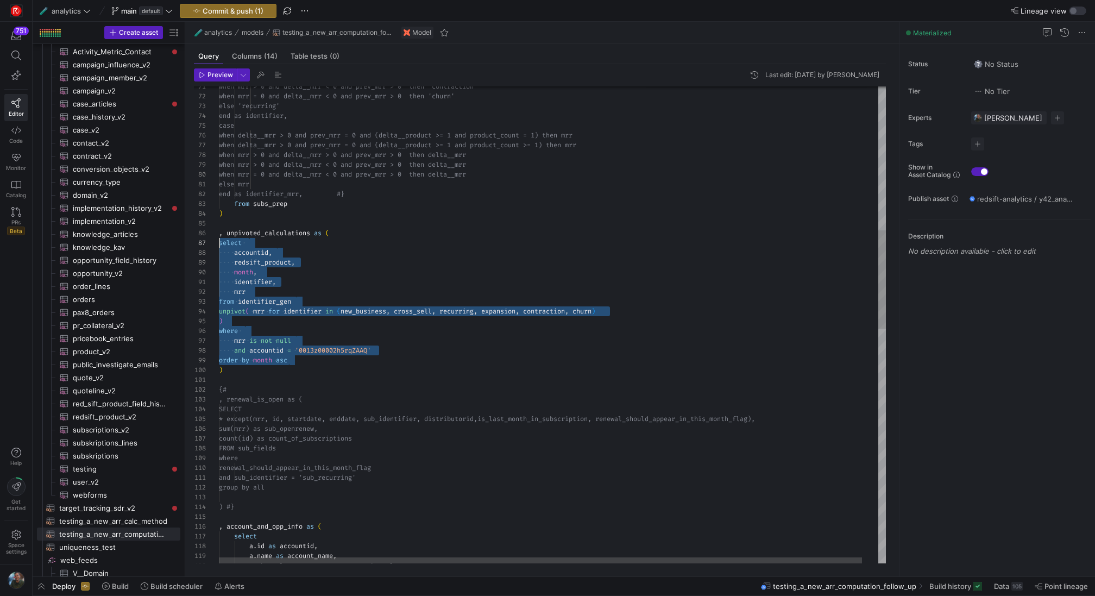
scroll to position [59, 0]
drag, startPoint x: 300, startPoint y: 361, endPoint x: 206, endPoint y: 245, distance: 149.0
click at [219, 245] on div "a . channel_partner_c as account_channel_partner_name , a . name as account_nam…" at bounding box center [561, 545] width 684 height 2312
click at [423, 366] on div "a . channel_partner_c as account_channel_partner_name , a . name as account_nam…" at bounding box center [561, 545] width 684 height 2312
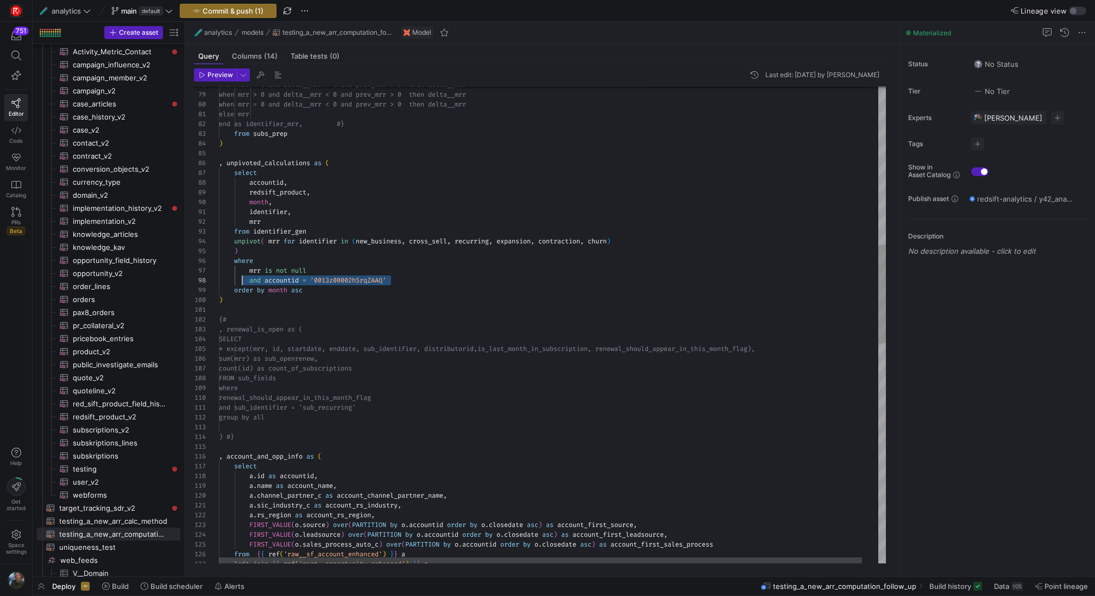
scroll to position [68, 23]
drag, startPoint x: 405, startPoint y: 279, endPoint x: 241, endPoint y: 279, distance: 164.5
click at [241, 279] on div "left join { { ref ( 'mart__opportunity_enhanced' ) } } o from { { ref ( 'raw__s…" at bounding box center [561, 475] width 684 height 2312
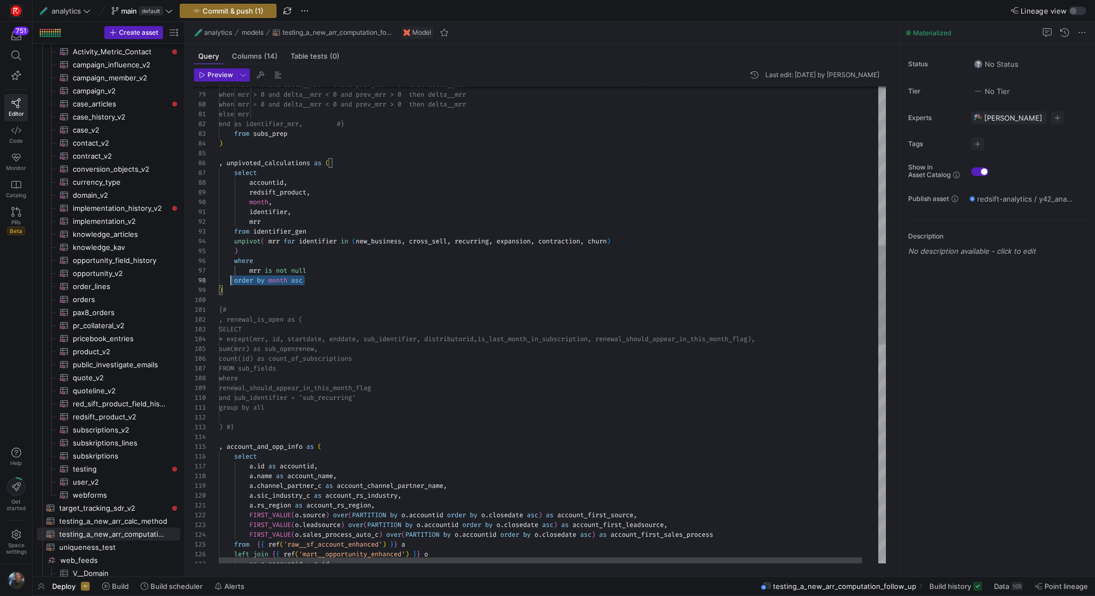
scroll to position [68, 0]
drag, startPoint x: 318, startPoint y: 281, endPoint x: 215, endPoint y: 281, distance: 103.2
click at [219, 281] on div "left join { { ref ( 'mart__opportunity_enhanced' ) } } o from { { ref ( 'raw__s…" at bounding box center [561, 470] width 684 height 2302
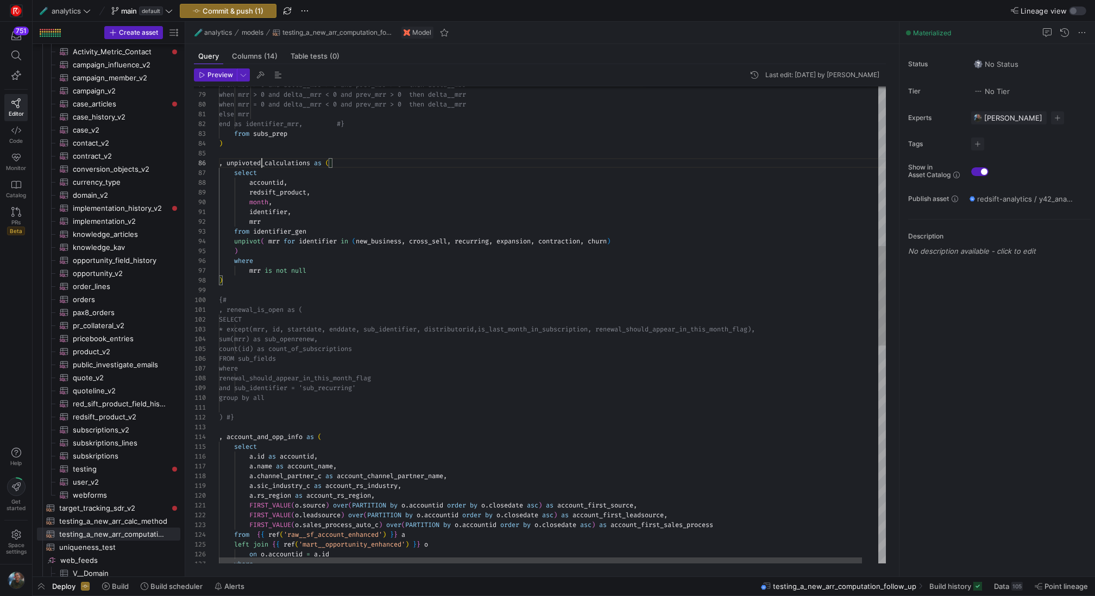
scroll to position [49, 94]
click at [262, 162] on div "left join { { ref ( 'mart__opportunity_enhanced' ) } } o from { { ref ( 'raw__s…" at bounding box center [561, 465] width 684 height 2292
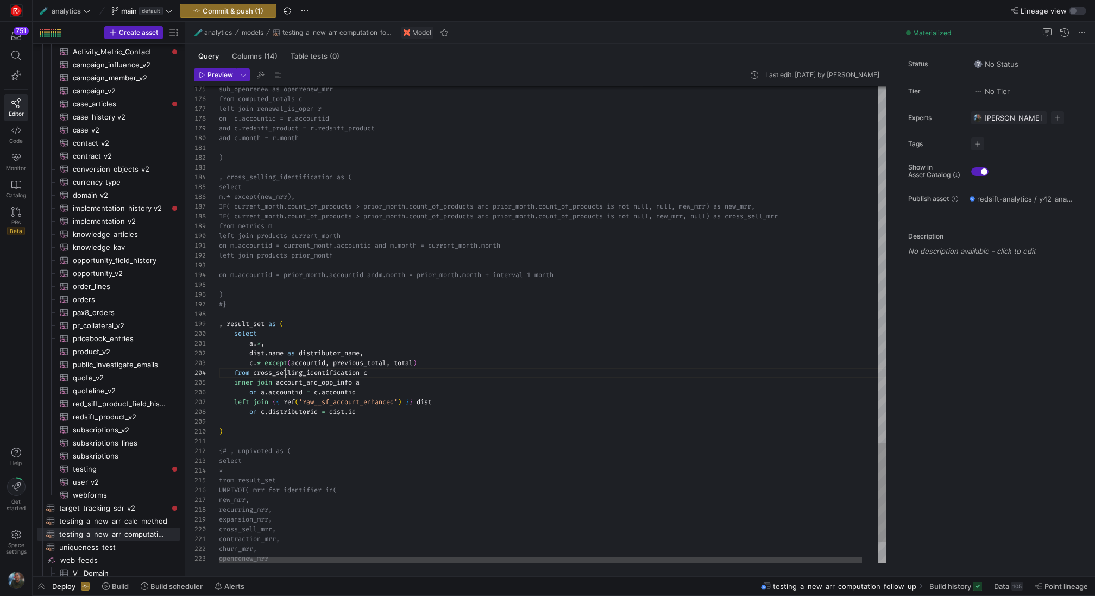
drag, startPoint x: 387, startPoint y: 417, endPoint x: 216, endPoint y: 400, distance: 171.9
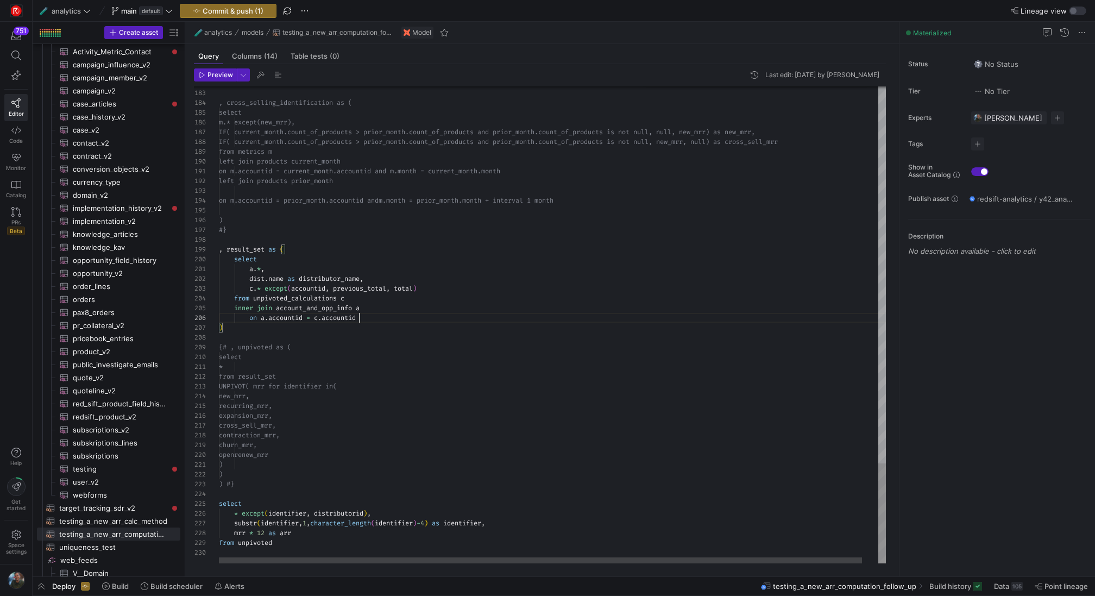
scroll to position [59, 90]
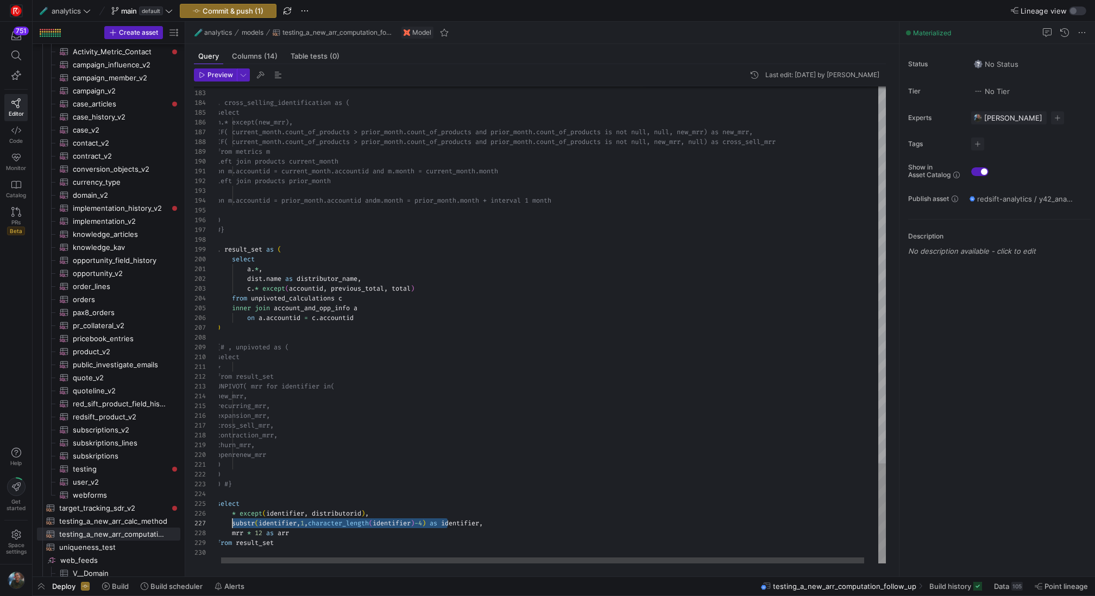
drag, startPoint x: 448, startPoint y: 524, endPoint x: 233, endPoint y: 523, distance: 215.0
drag, startPoint x: 502, startPoint y: 521, endPoint x: 240, endPoint y: 515, distance: 261.7
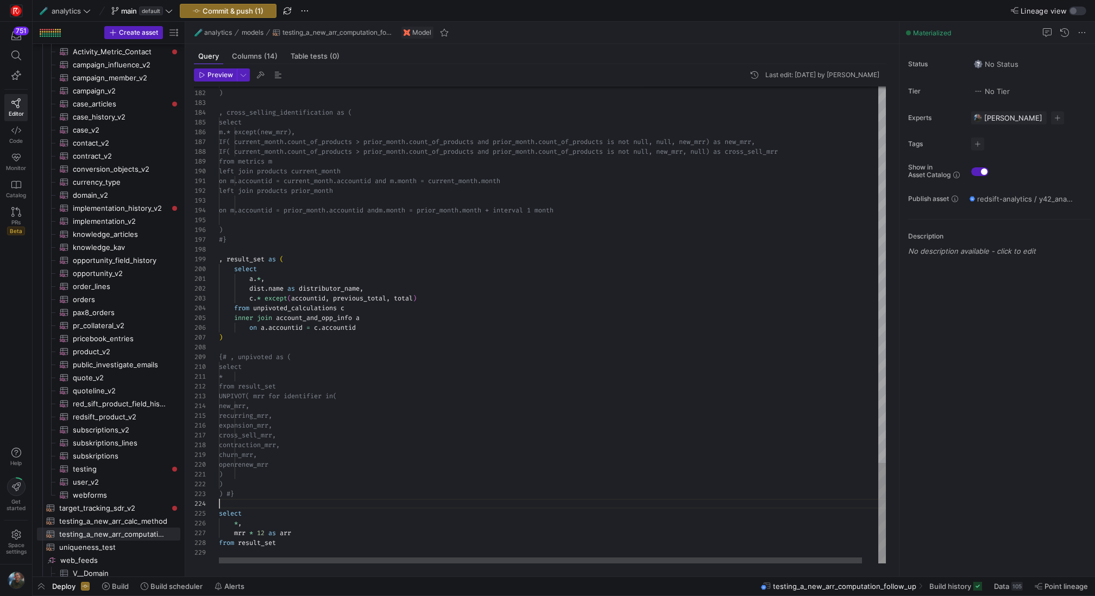
click at [212, 73] on span "Preview" at bounding box center [220, 75] width 26 height 8
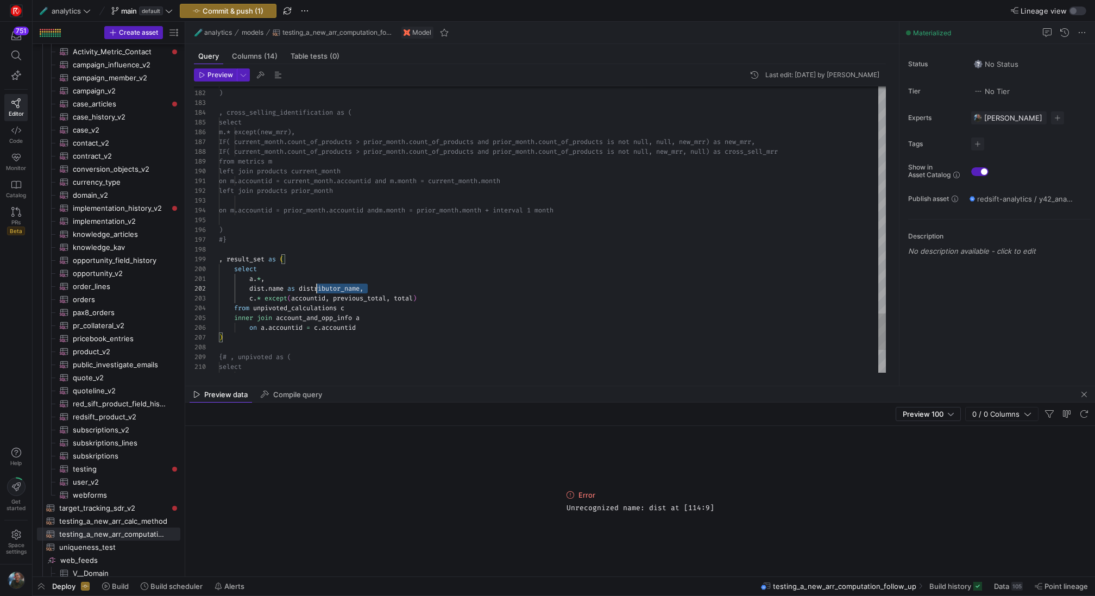
scroll to position [10, 0]
drag, startPoint x: 385, startPoint y: 289, endPoint x: 211, endPoint y: 289, distance: 174.3
drag, startPoint x: 446, startPoint y: 287, endPoint x: 262, endPoint y: 288, distance: 184.1
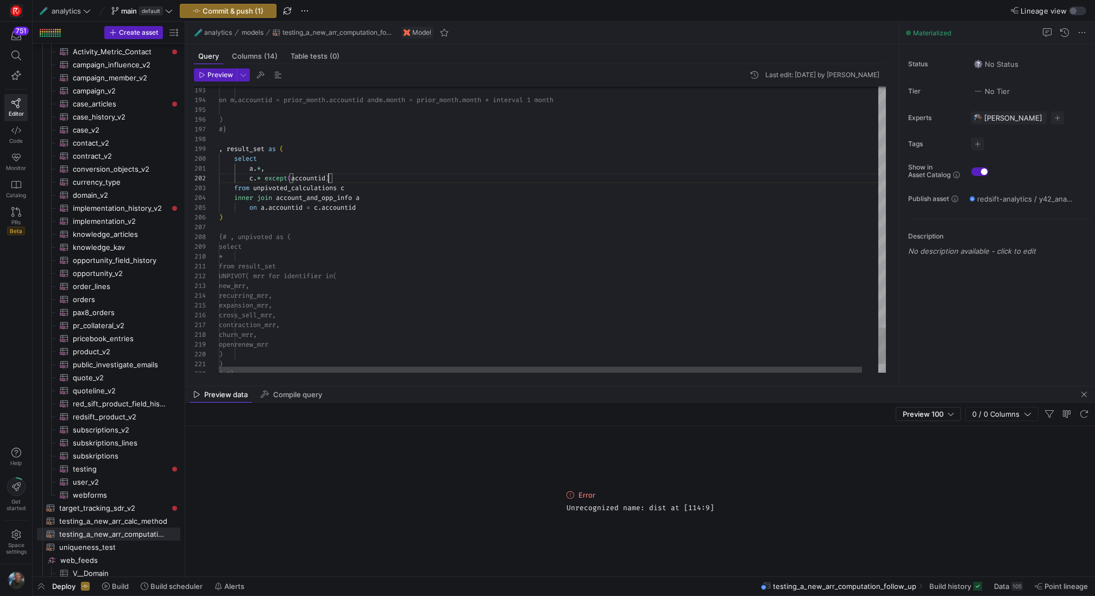
scroll to position [10, 110]
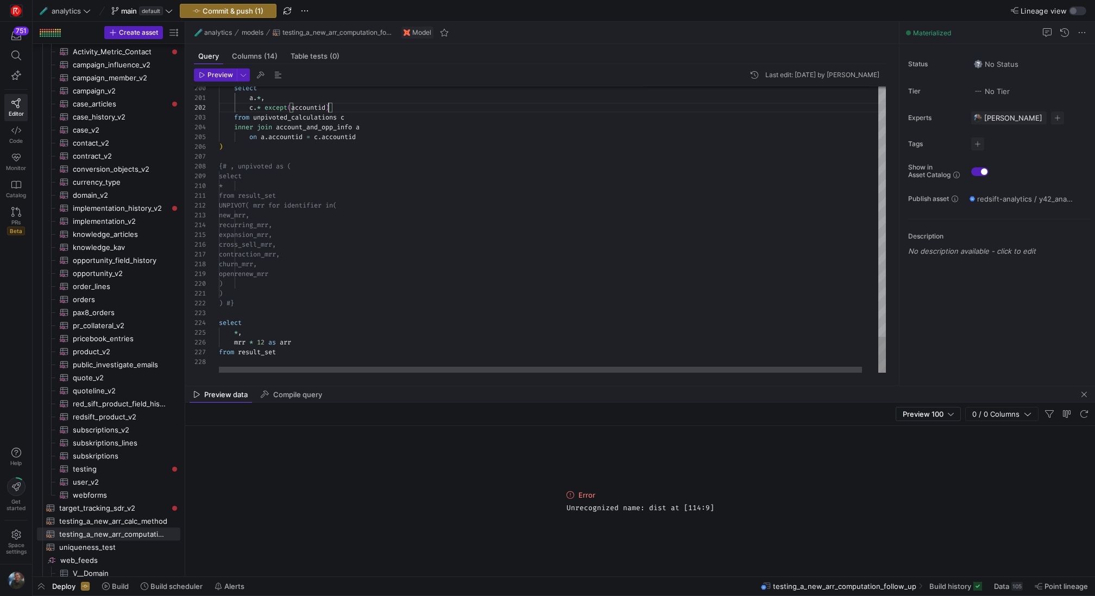
type textarea ") ) #} select *, mrr * 12 as arr from result_set"
click at [219, 74] on span "Preview" at bounding box center [220, 75] width 26 height 8
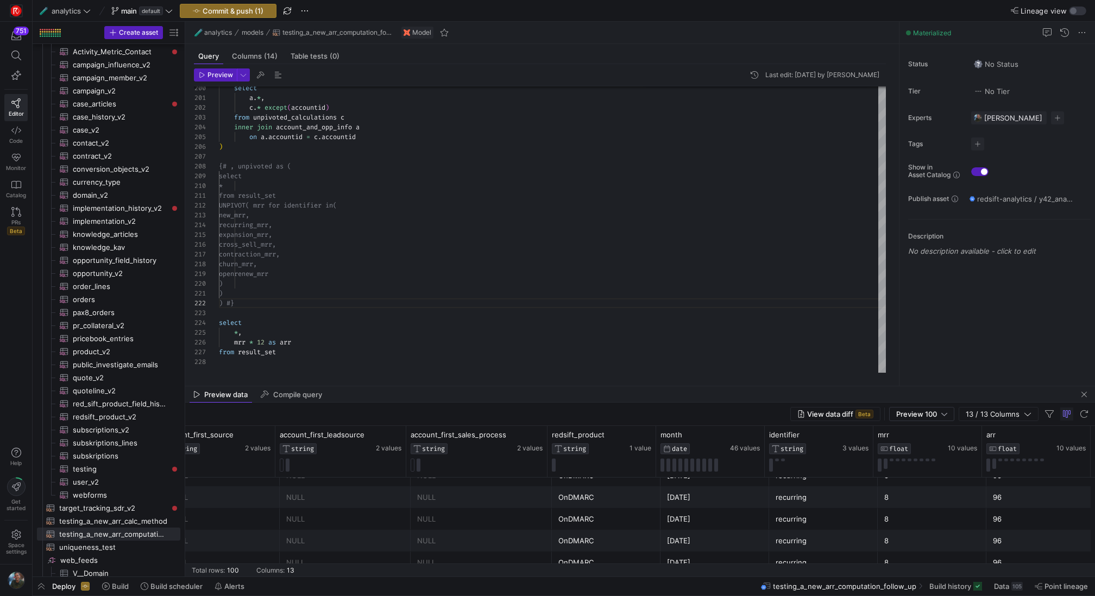
scroll to position [0, 0]
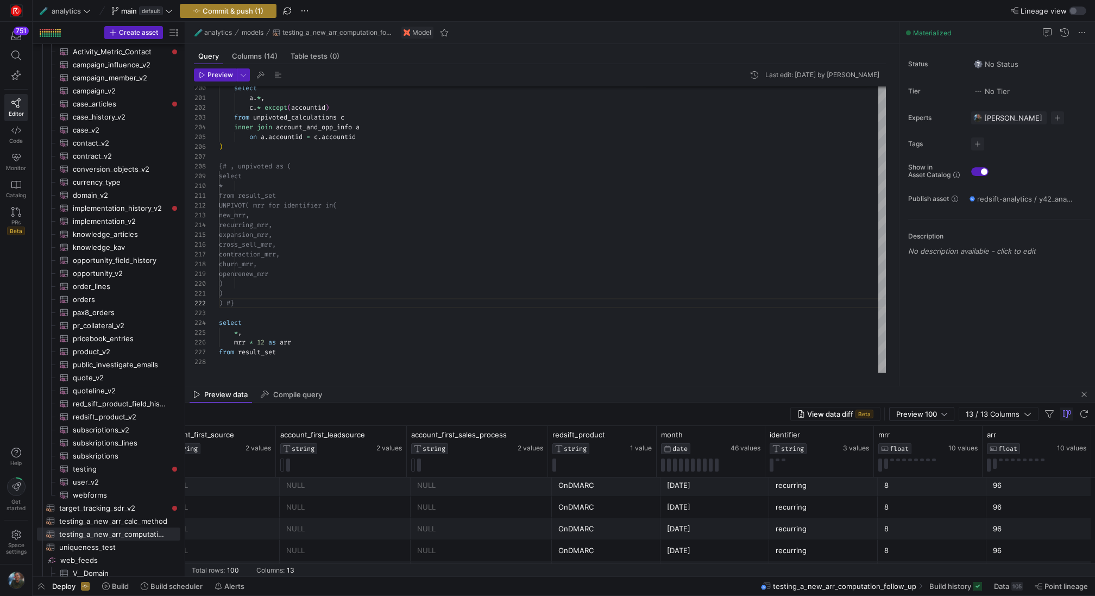
click at [247, 12] on span "Commit & push (1)" at bounding box center [233, 11] width 61 height 9
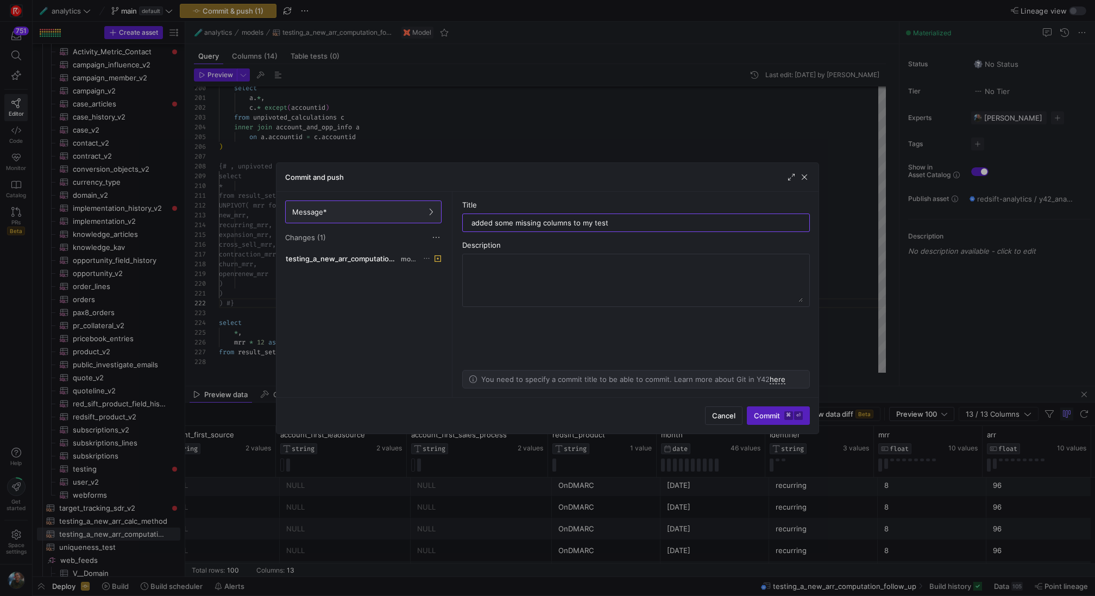
type input "added some missing columns to my test"
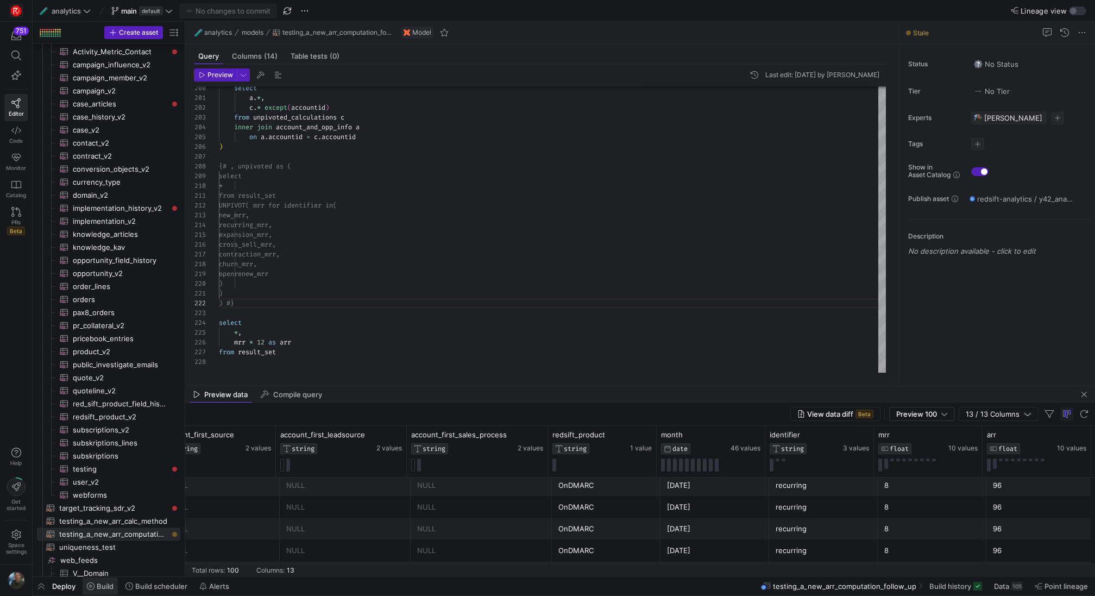
click at [101, 581] on span at bounding box center [100, 585] width 35 height 17
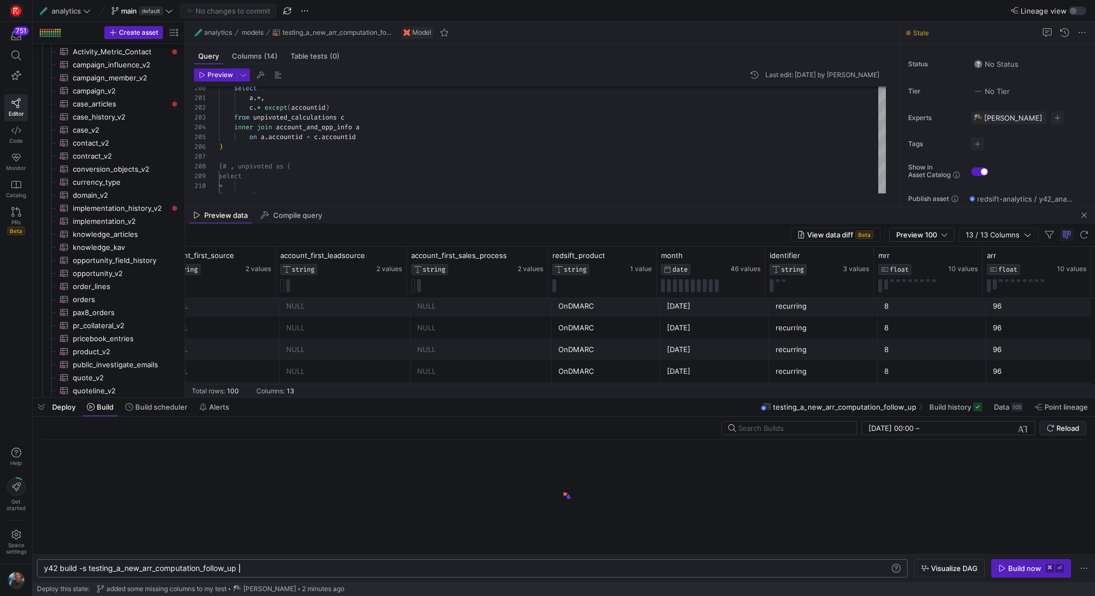
click at [268, 570] on div "y42 build -s testing_a_new_arr_computation_follow_ up" at bounding box center [467, 568] width 846 height 9
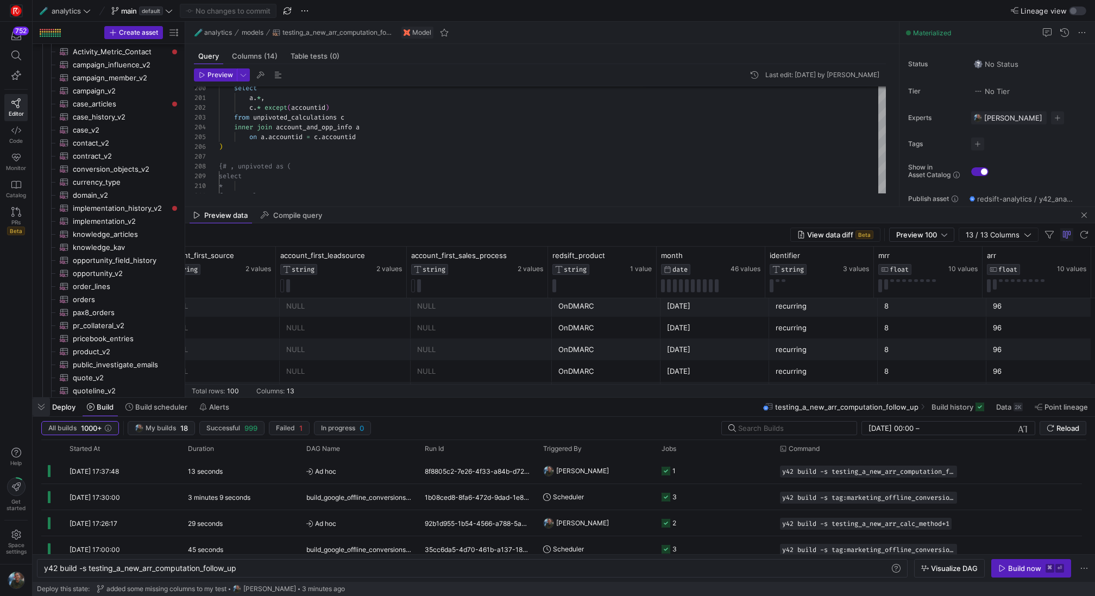
click at [35, 409] on span "button" at bounding box center [41, 406] width 17 height 18
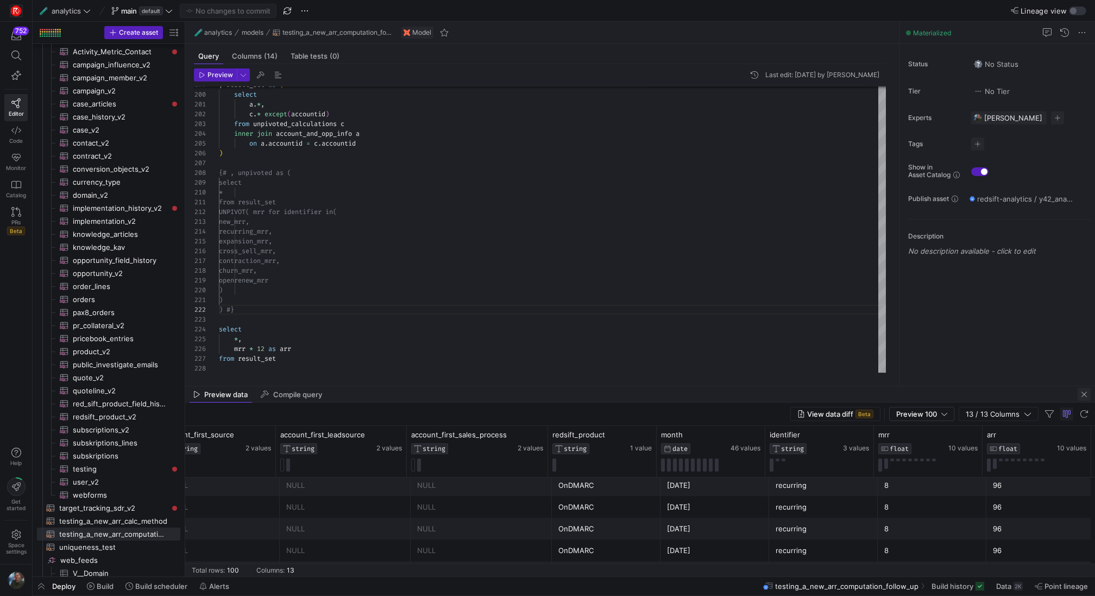
click at [1084, 391] on span "button" at bounding box center [1083, 394] width 13 height 13
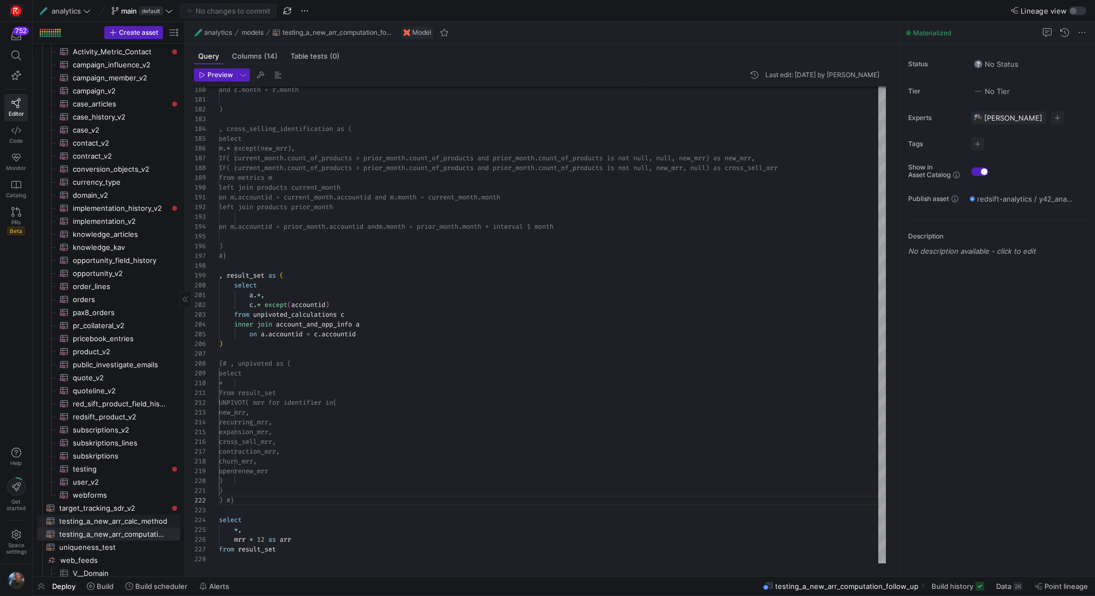
click at [113, 521] on span "testing_a_new_arr_calc_method​​​​​​​​​​" at bounding box center [113, 521] width 109 height 12
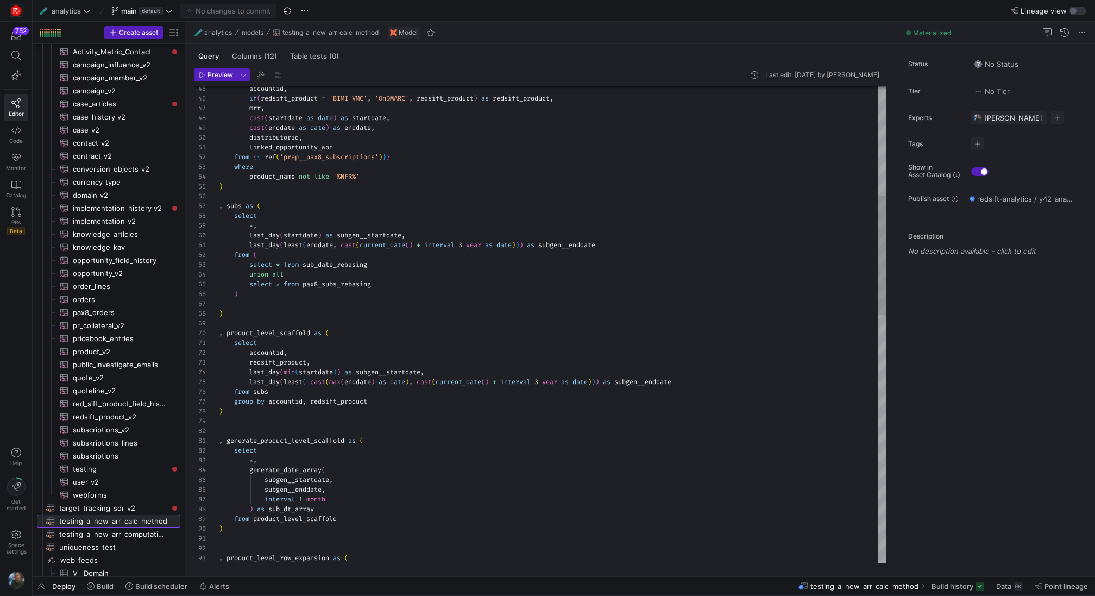
scroll to position [78, 0]
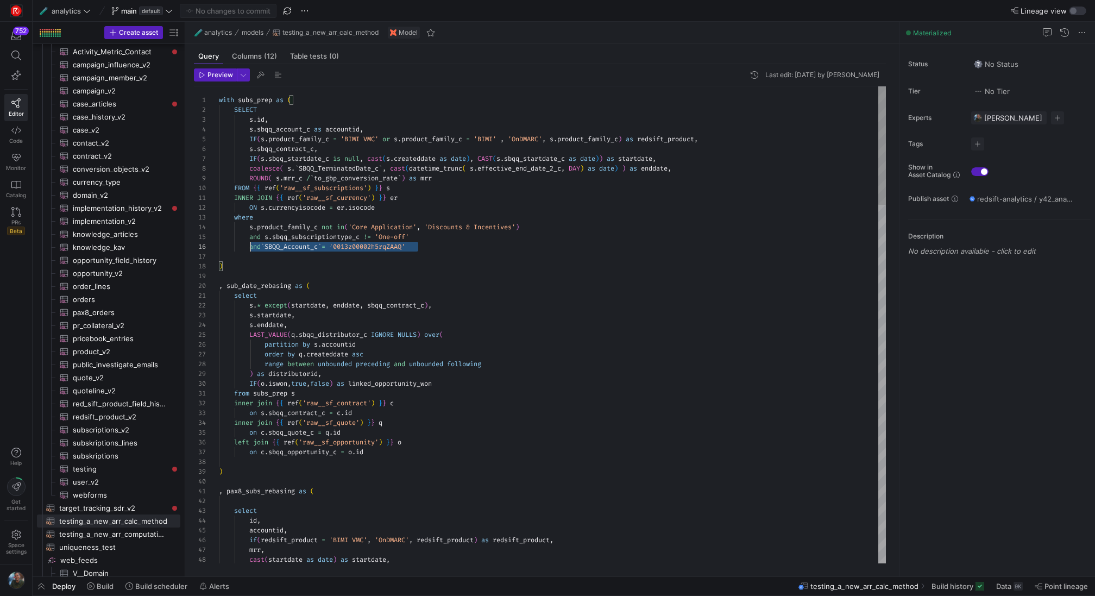
scroll to position [49, 31]
drag, startPoint x: 431, startPoint y: 248, endPoint x: 250, endPoint y: 248, distance: 180.8
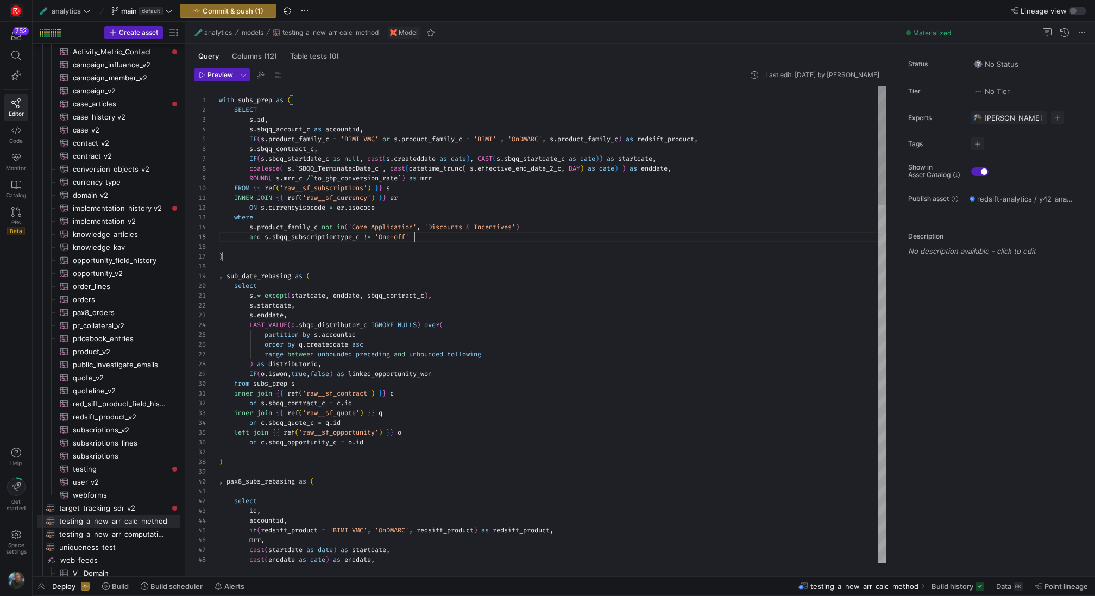
scroll to position [10, 78]
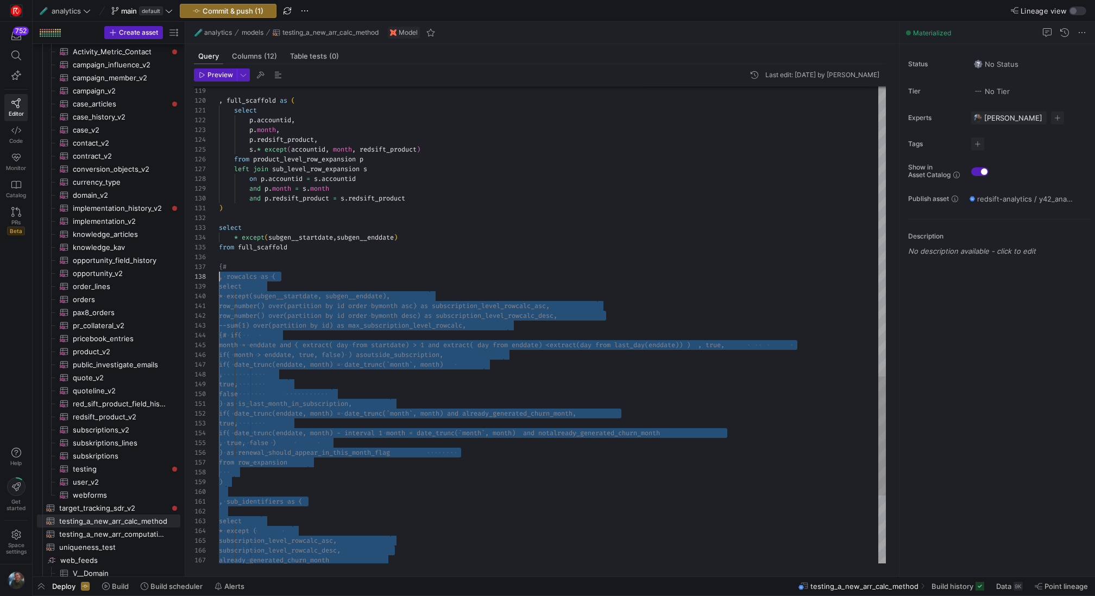
scroll to position [59, 0]
drag, startPoint x: 345, startPoint y: 555, endPoint x: 206, endPoint y: 262, distance: 324.9
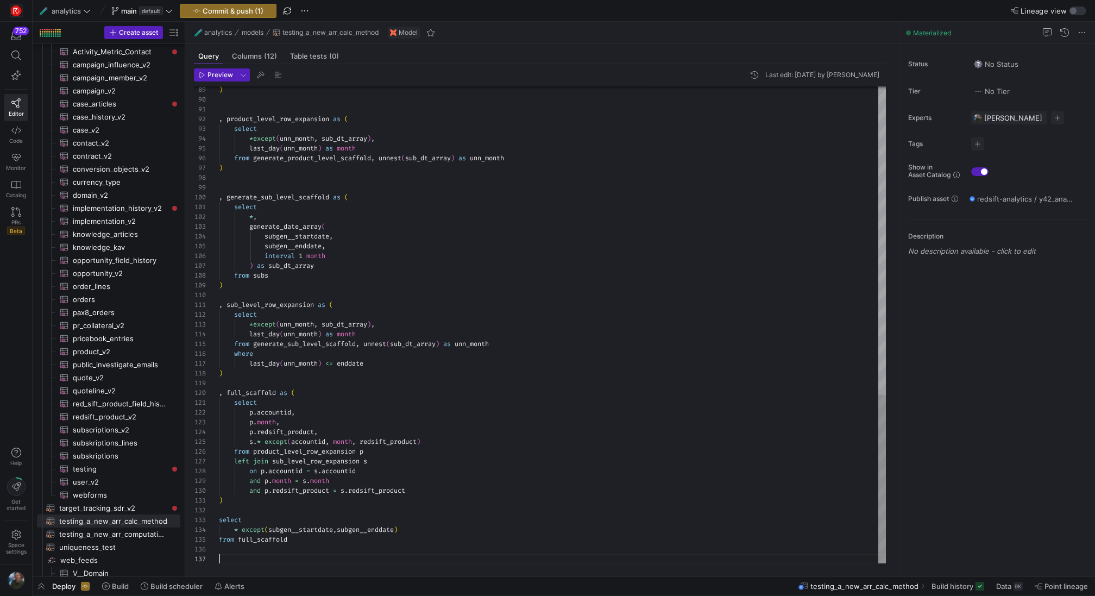
type textarea ") select * except(subgen__startdate,subgen__enddate) from full_scaffold"
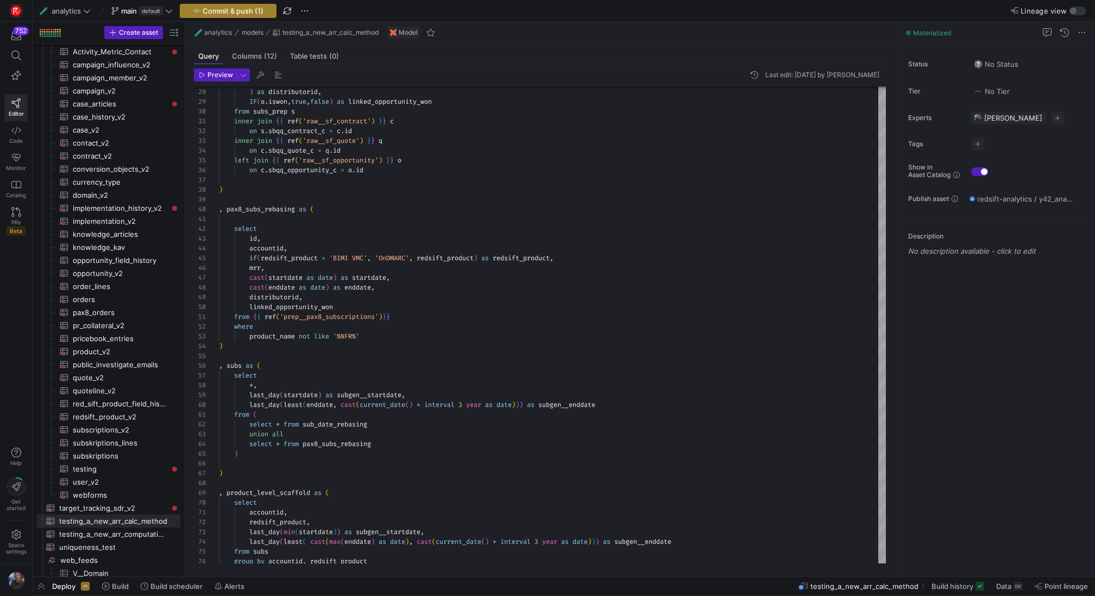
click at [255, 14] on span "Commit & push (1)" at bounding box center [233, 11] width 61 height 9
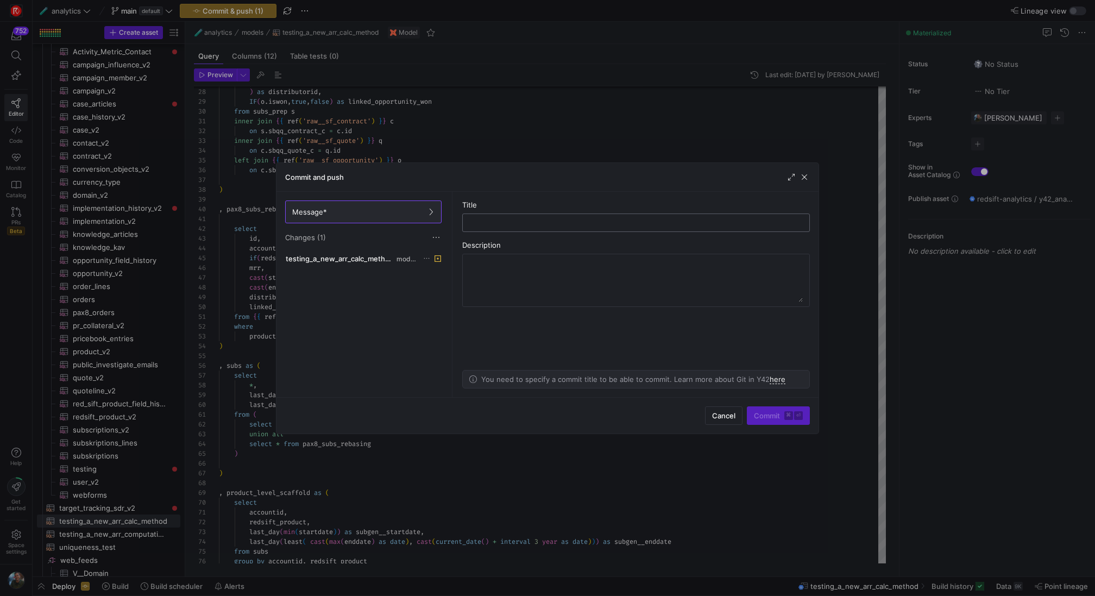
click at [510, 222] on input "text" at bounding box center [635, 222] width 329 height 9
type input "removing a filter for smx on my tests"
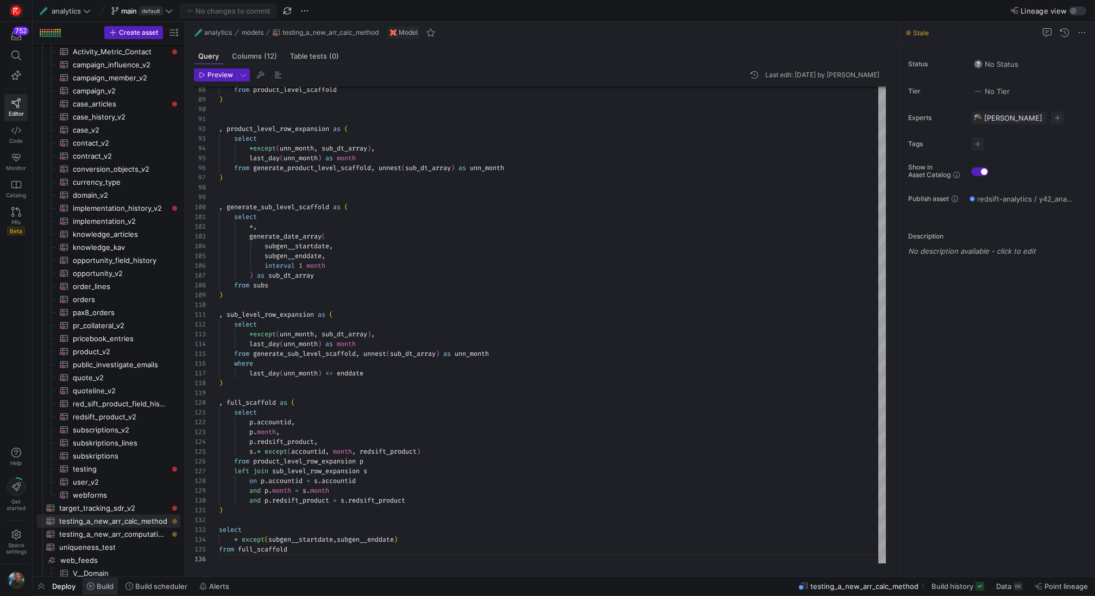
click at [109, 590] on button "Build" at bounding box center [100, 586] width 36 height 18
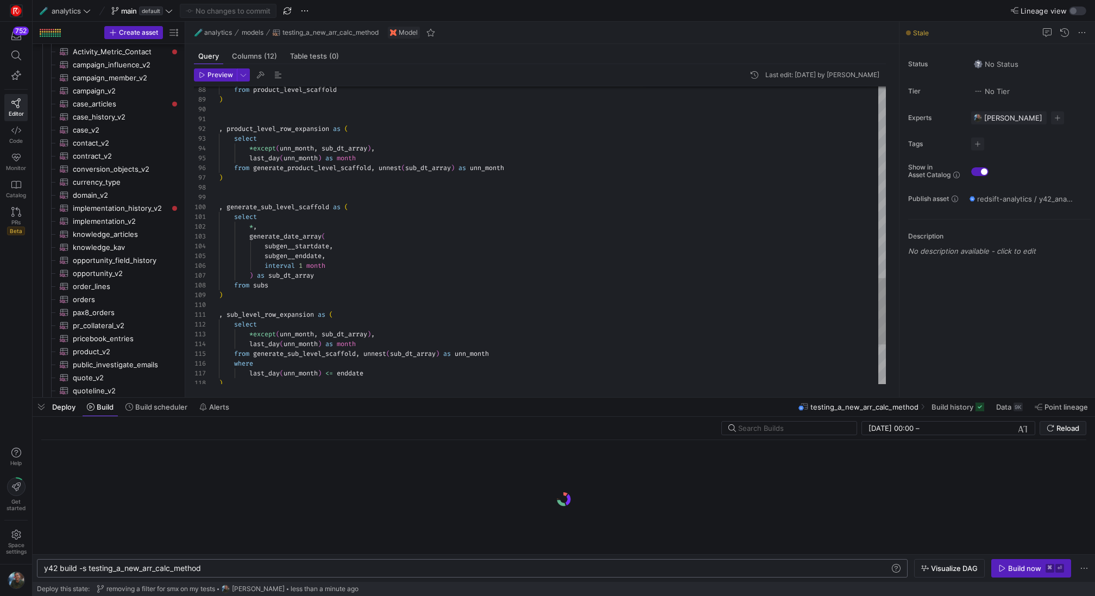
click at [236, 567] on div "y42 build -s testing_a_new_arr_calc_method" at bounding box center [467, 568] width 846 height 9
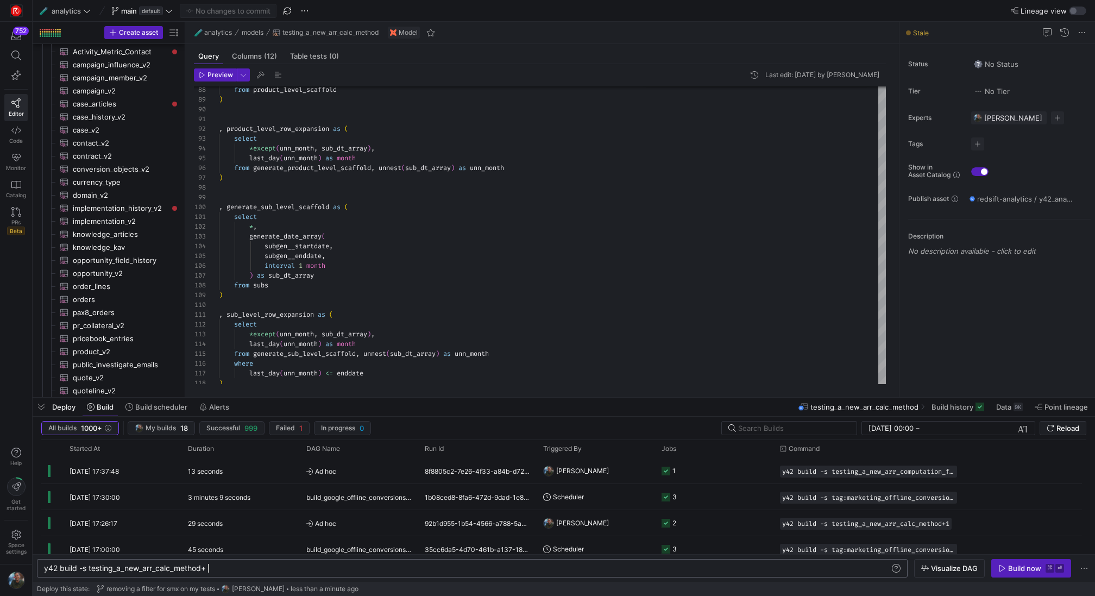
scroll to position [0, 167]
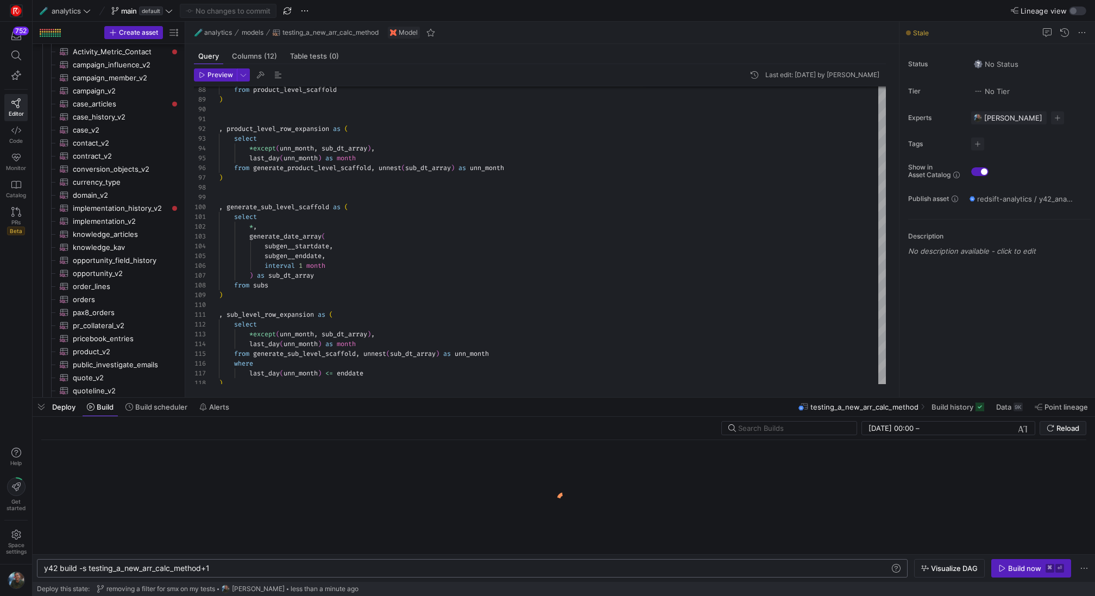
type textarea "y42 build -s testing_a_new_arr_calc_method+1"
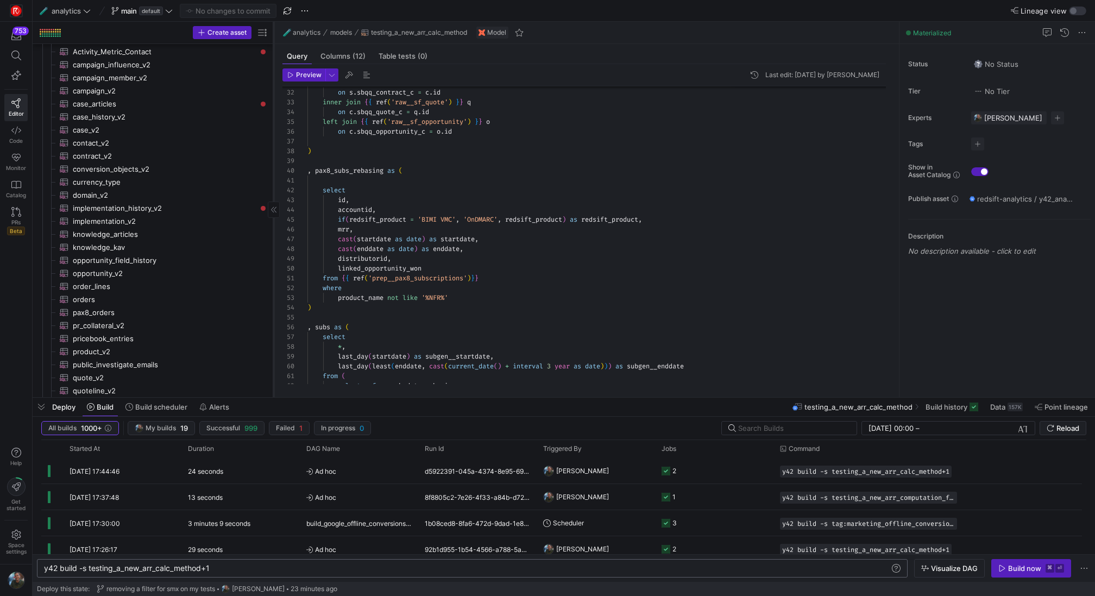
drag, startPoint x: 184, startPoint y: 155, endPoint x: 272, endPoint y: 162, distance: 88.8
click at [273, 162] on div at bounding box center [273, 209] width 1 height 375
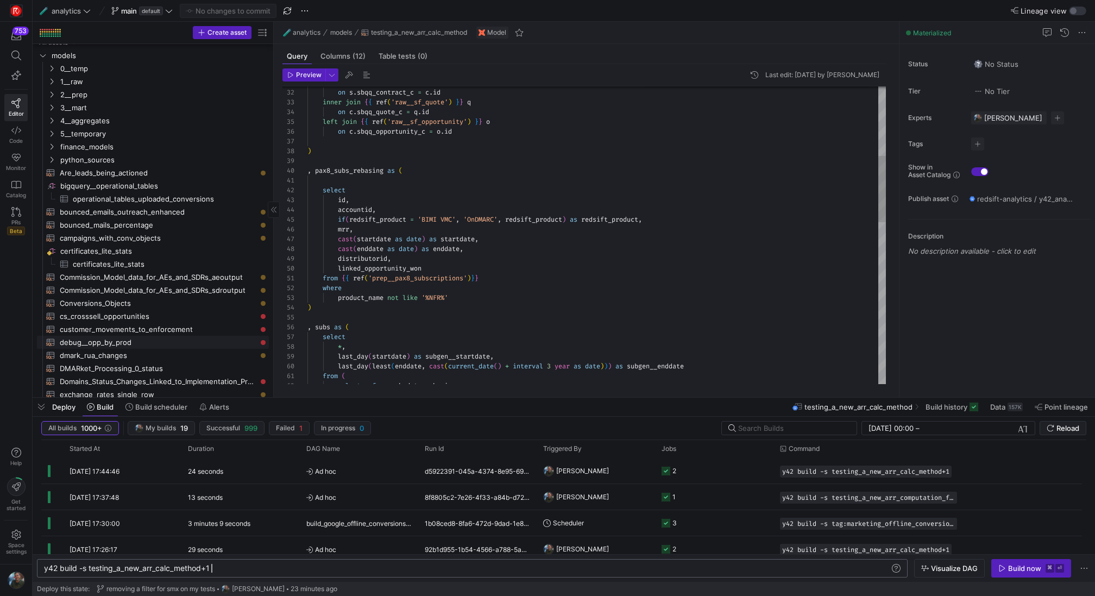
scroll to position [0, 0]
type textarea "select id, accountid, if(redsift_product = 'BIMI VMC', 'OnDMARC', redsift_produ…"
click at [499, 255] on div "from { { ref ( 'prep__pax8_subscriptions' ) } } cast ( startdate as date ) as s…" at bounding box center [596, 445] width 578 height 1338
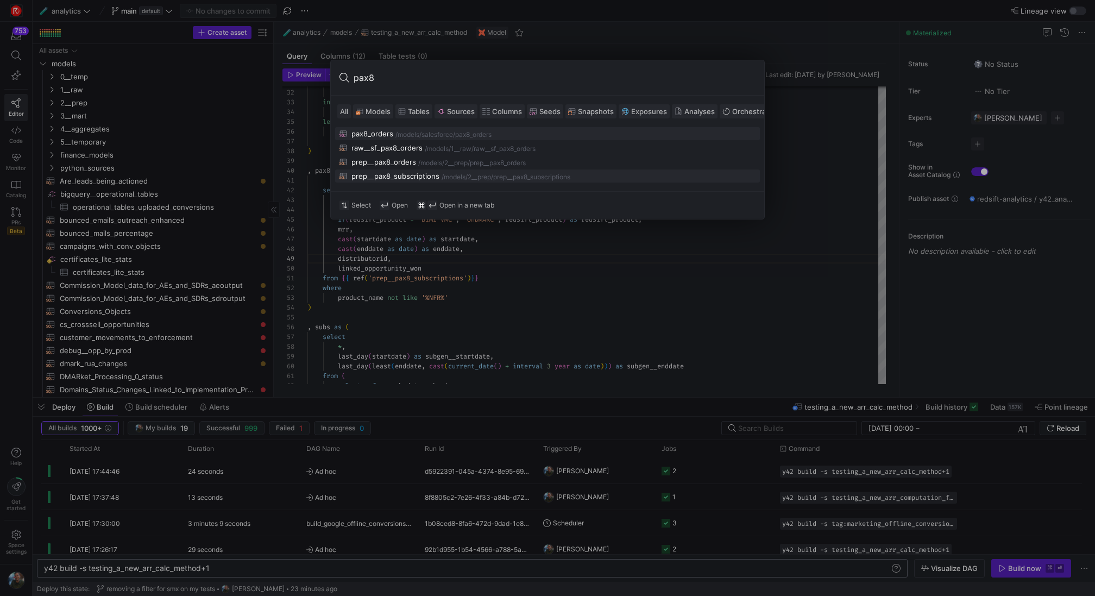
type input "pax8"
click at [391, 174] on div "prep__pax8_subscriptions" at bounding box center [395, 176] width 88 height 9
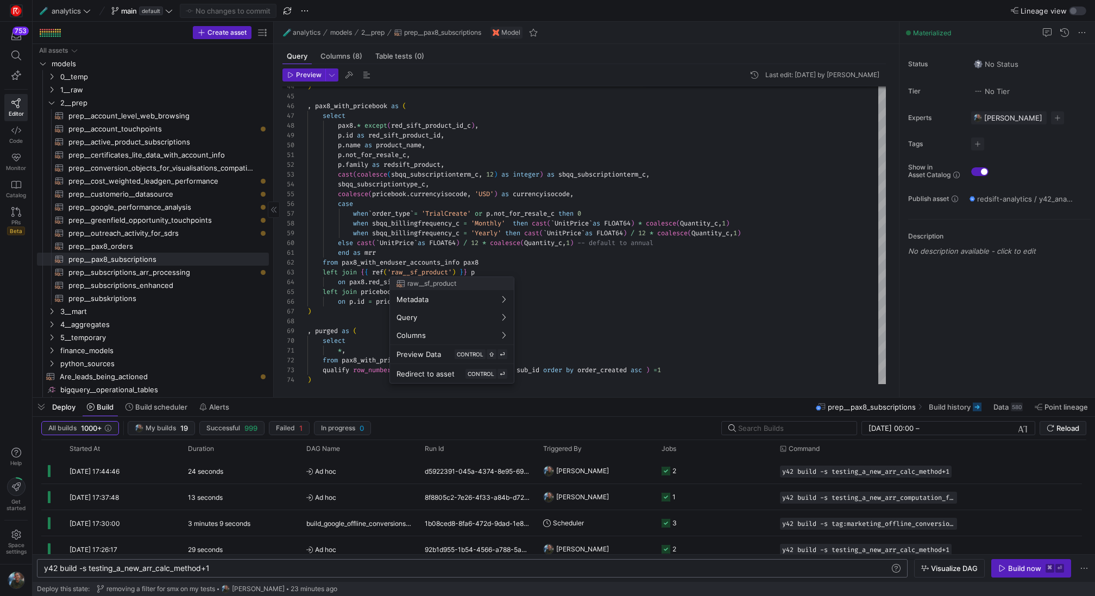
click at [591, 260] on div at bounding box center [547, 298] width 1095 height 596
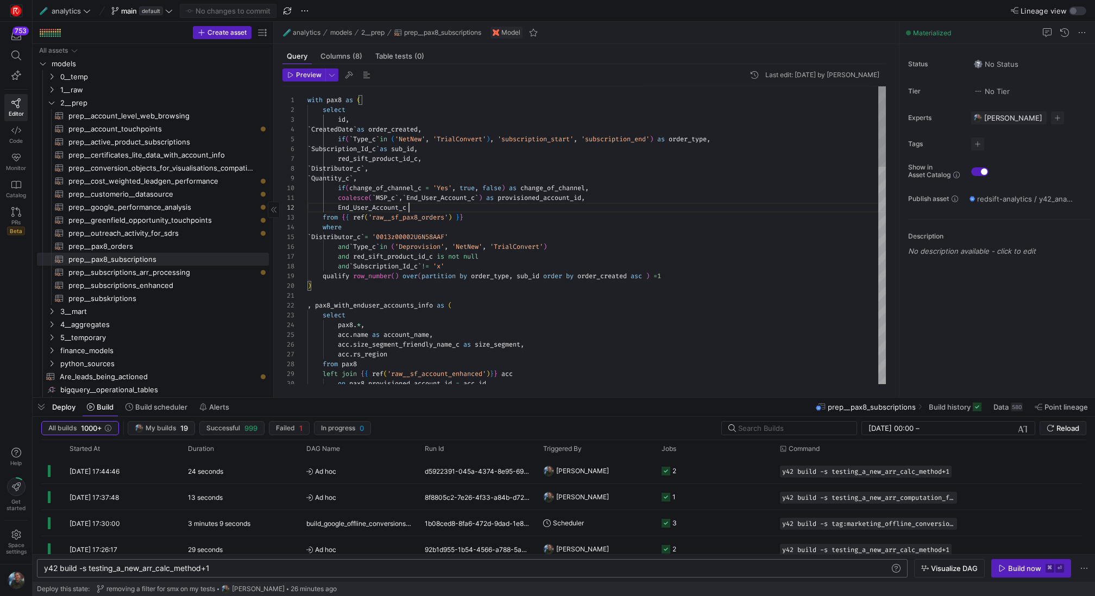
scroll to position [10, 102]
type textarea "coalesce(`MSP_c`, `End_User_Account_c` ) as provisioned_account_id, End_User_Ac…"
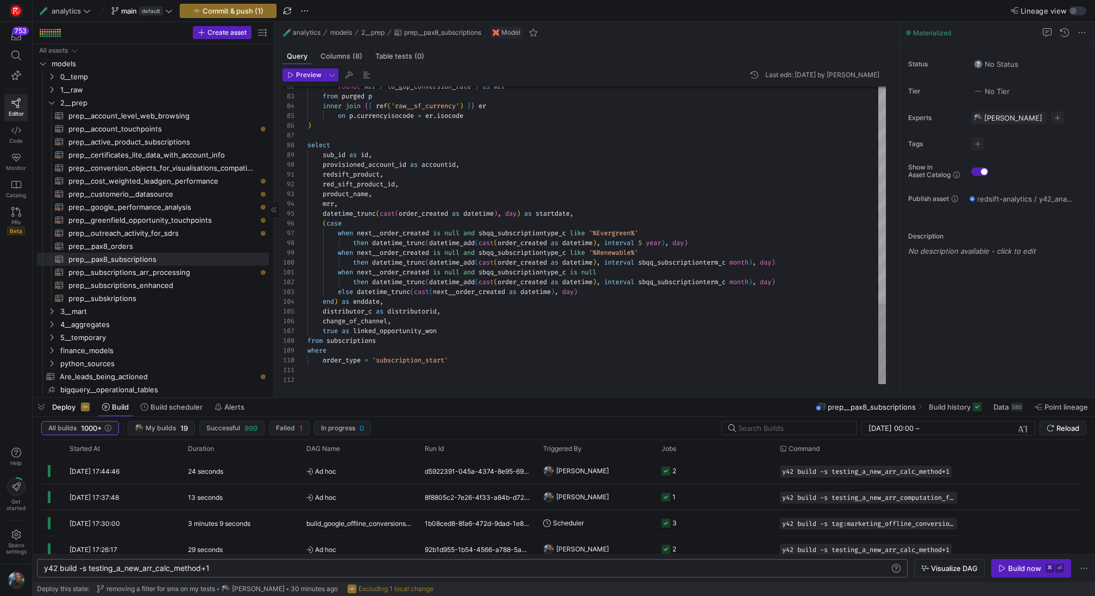
scroll to position [0, 0]
click at [299, 78] on span "Preview" at bounding box center [309, 75] width 26 height 8
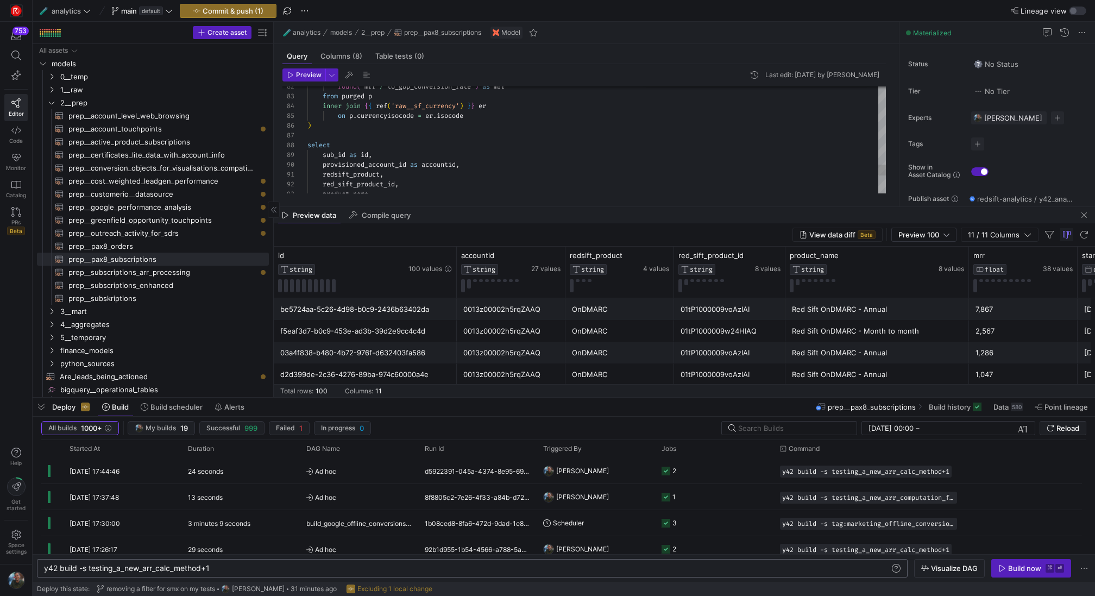
scroll to position [88, 156]
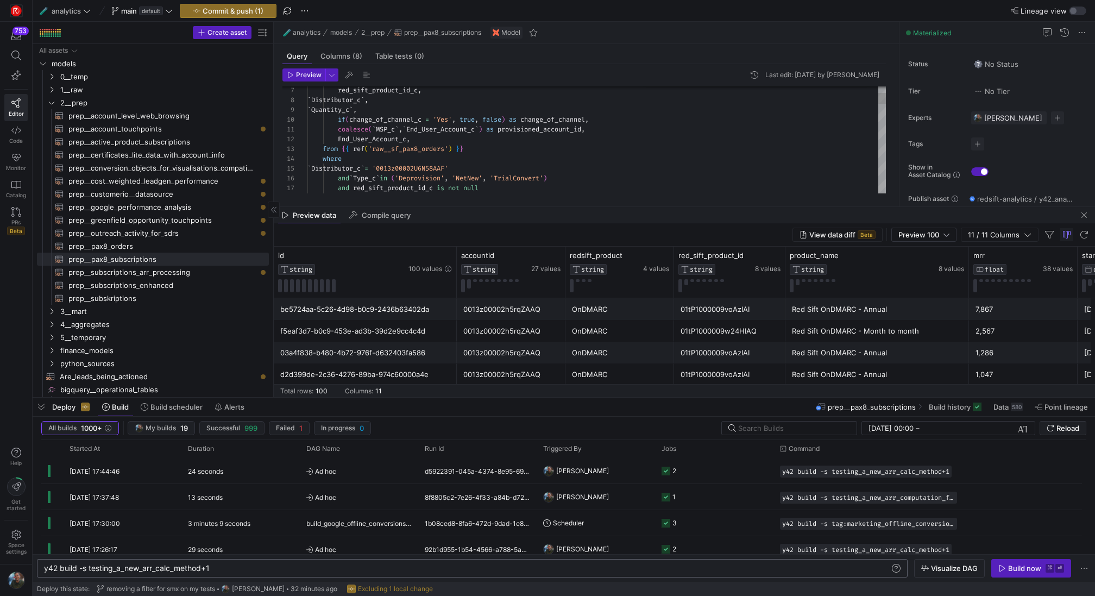
click at [391, 141] on div "coalesce ( ` MSP_c ` , ` End_User_Account_c ` ) as provisioned_account_id , End…" at bounding box center [596, 574] width 578 height 1113
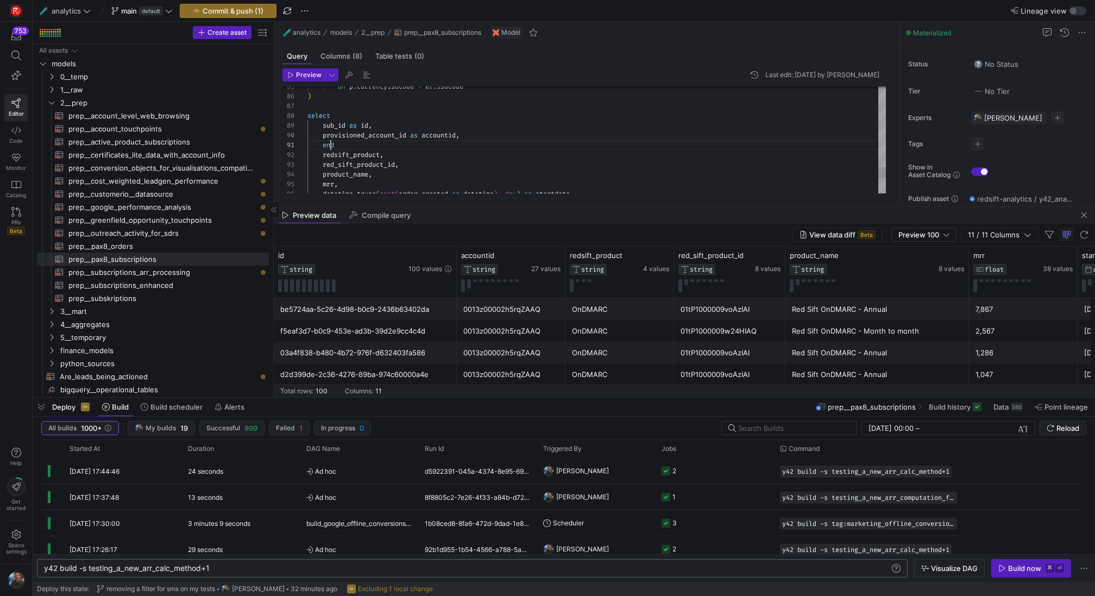
click at [306, 74] on span "Preview" at bounding box center [309, 75] width 26 height 8
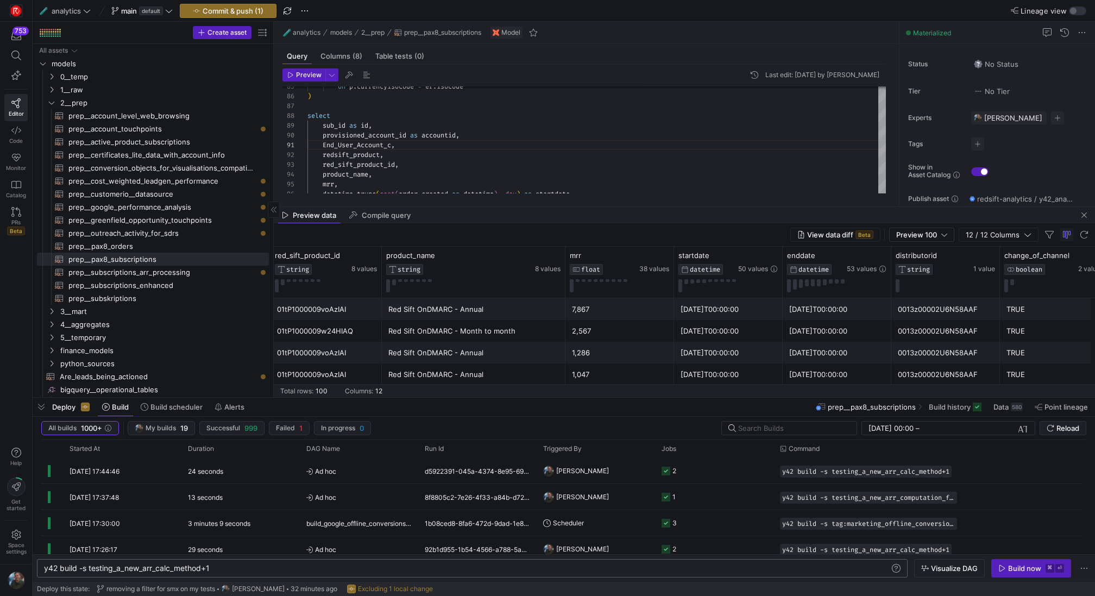
scroll to position [0, 661]
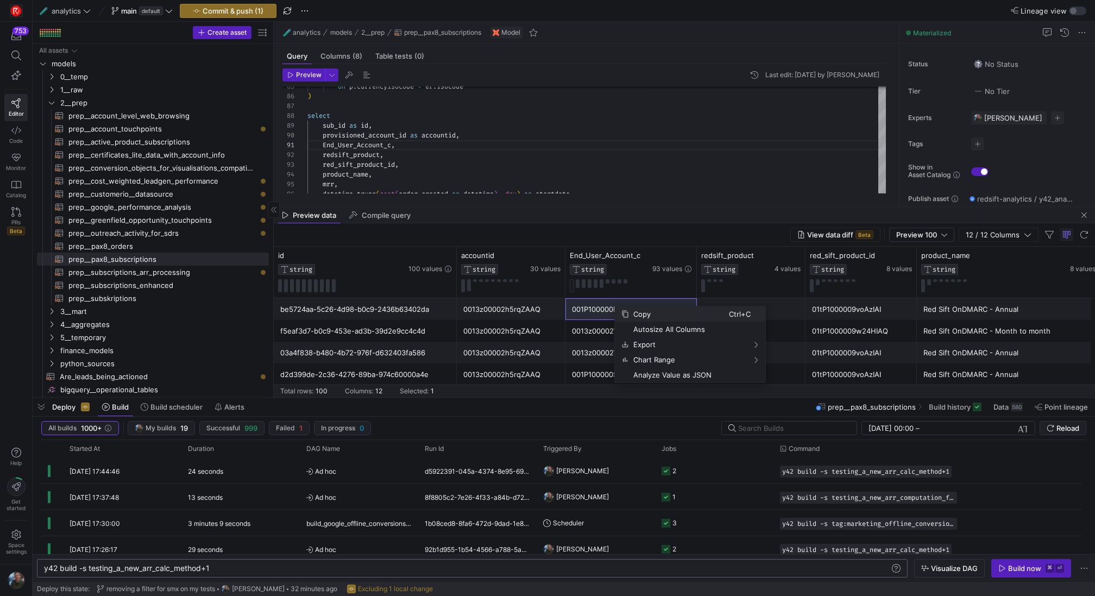
click at [642, 312] on span "Copy" at bounding box center [679, 313] width 100 height 15
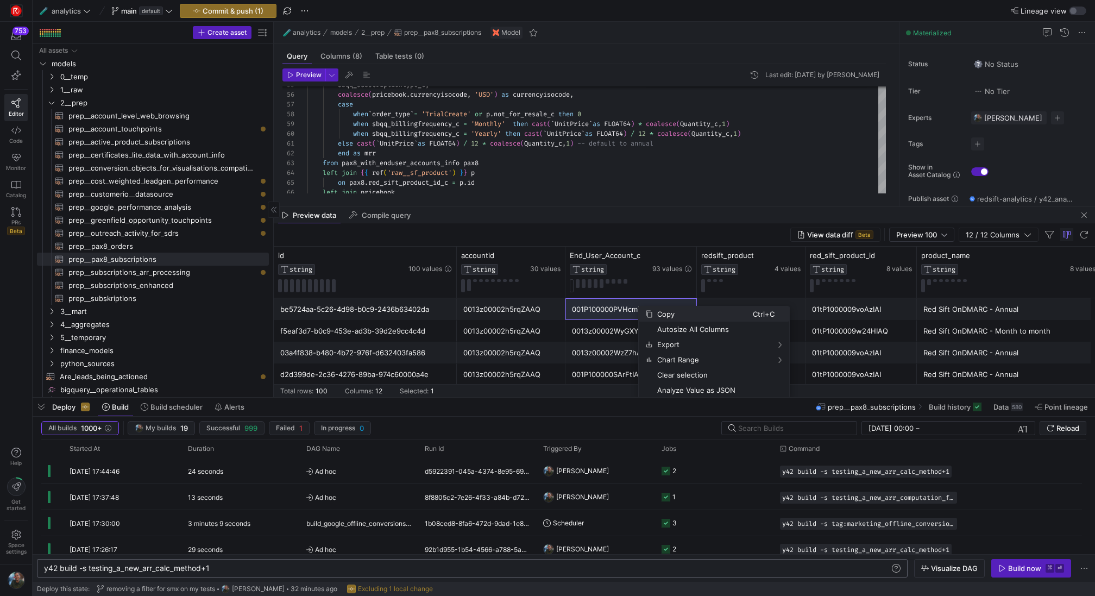
click at [670, 318] on span "Copy" at bounding box center [703, 313] width 100 height 15
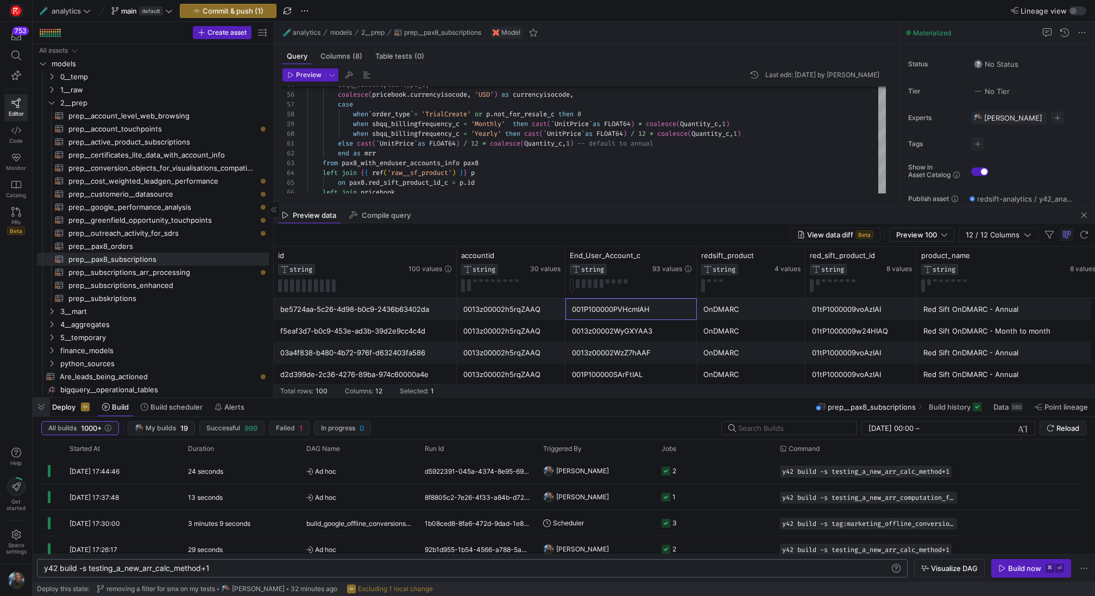
click at [42, 411] on span "button" at bounding box center [41, 406] width 17 height 18
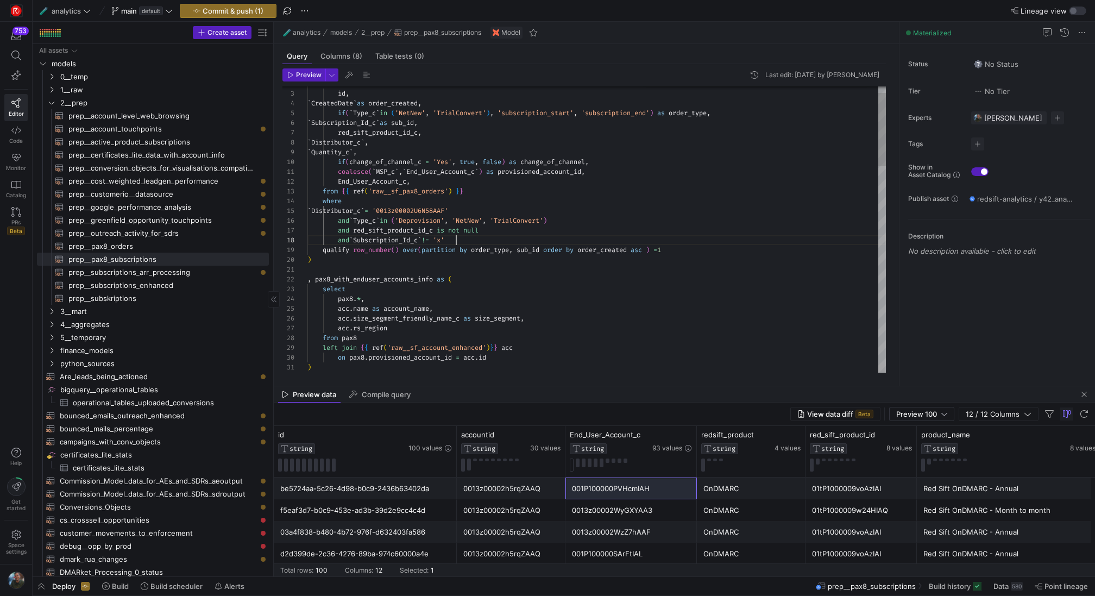
scroll to position [68, 149]
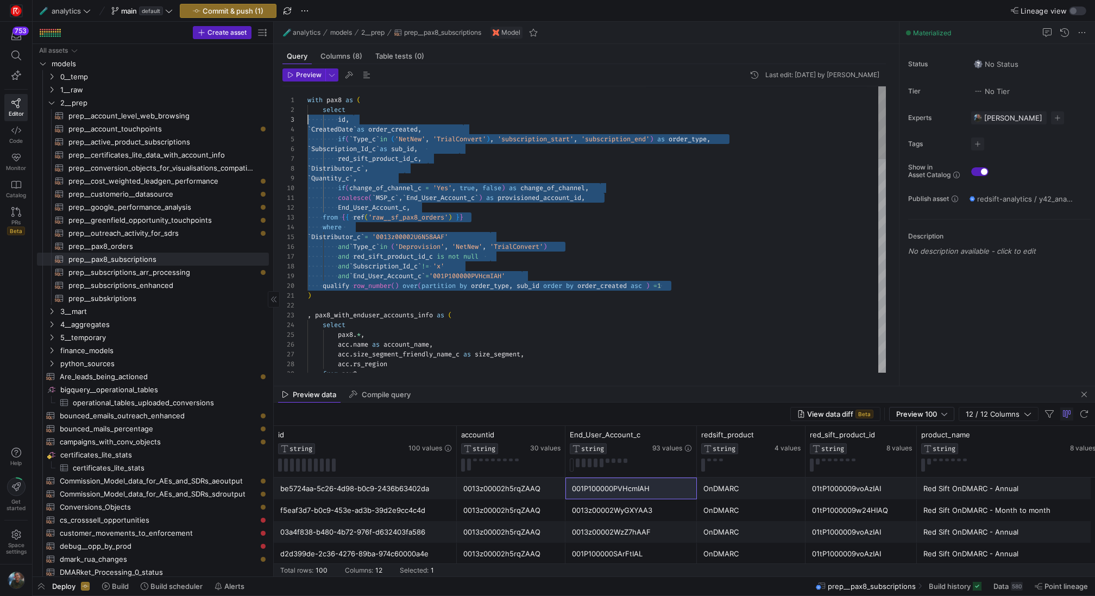
scroll to position [10, 0]
drag, startPoint x: 695, startPoint y: 260, endPoint x: 270, endPoint y: 110, distance: 450.9
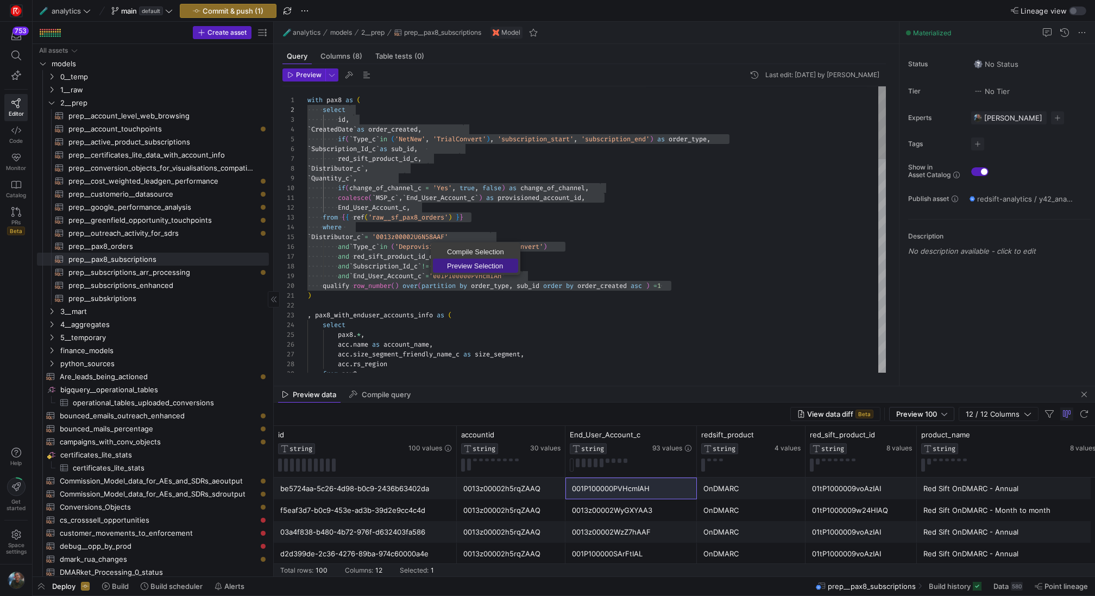
click at [479, 264] on span "Preview Selection" at bounding box center [475, 265] width 85 height 7
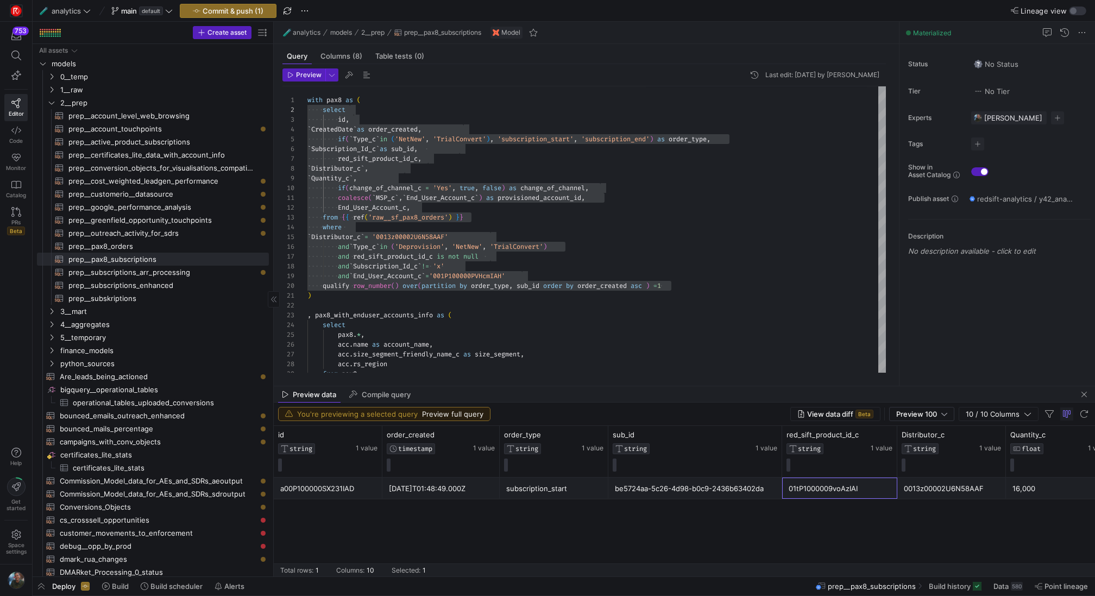
click at [794, 490] on div "01tP1000009voAzIAI" at bounding box center [839, 488] width 102 height 21
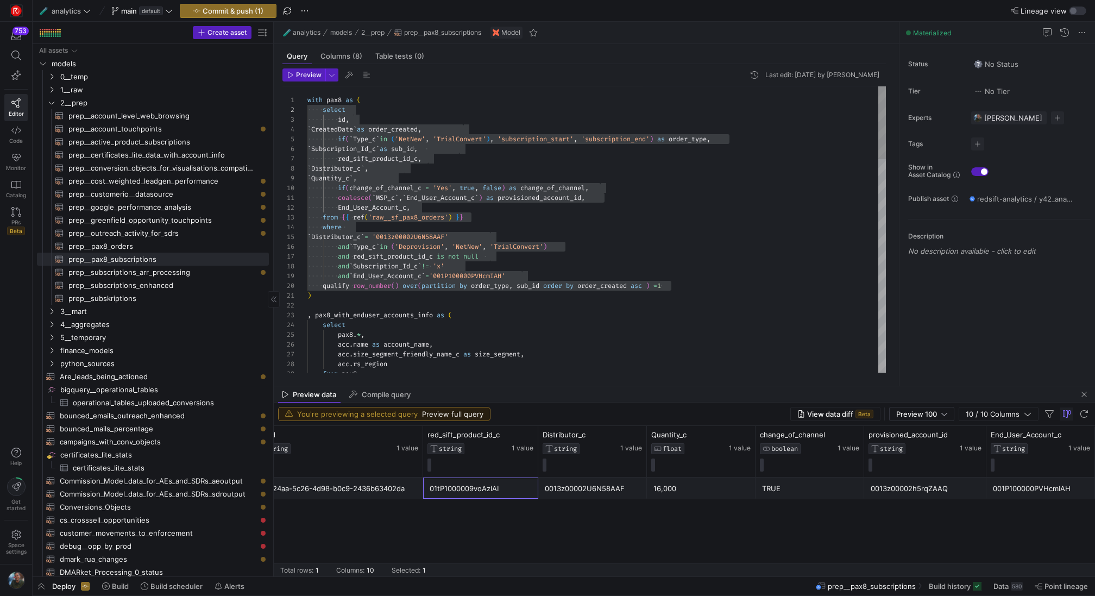
scroll to position [68, 82]
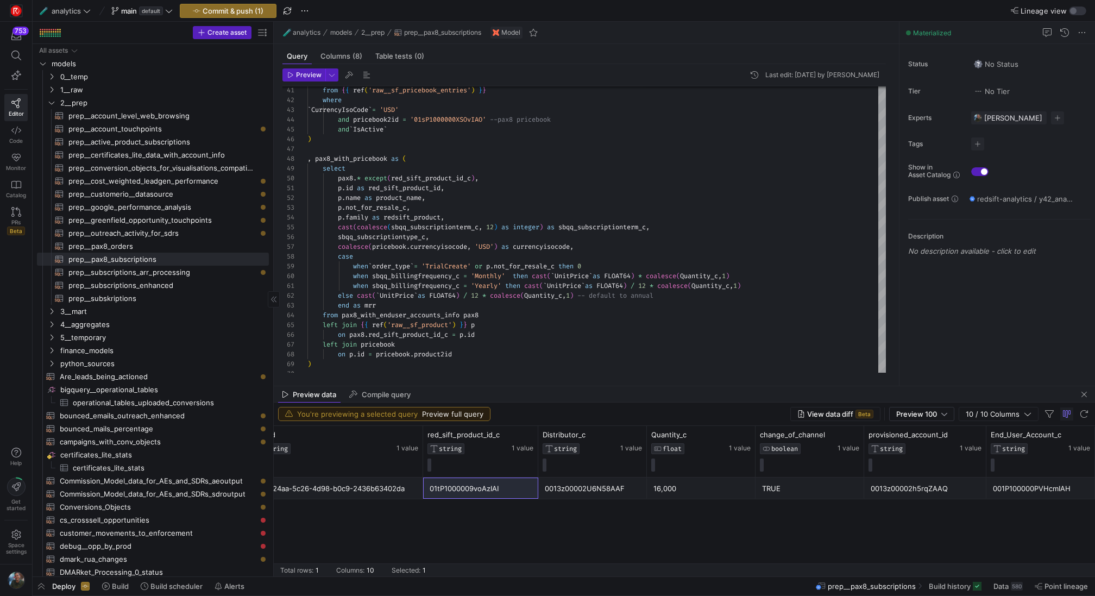
click at [798, 484] on div "TRUE" at bounding box center [810, 488] width 96 height 21
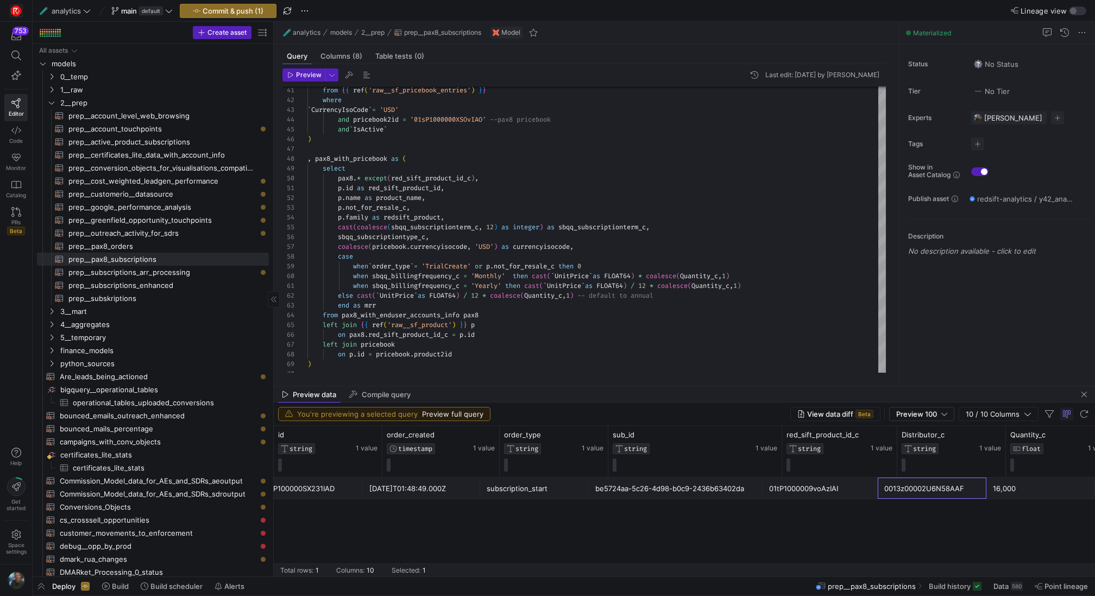
scroll to position [0, 20]
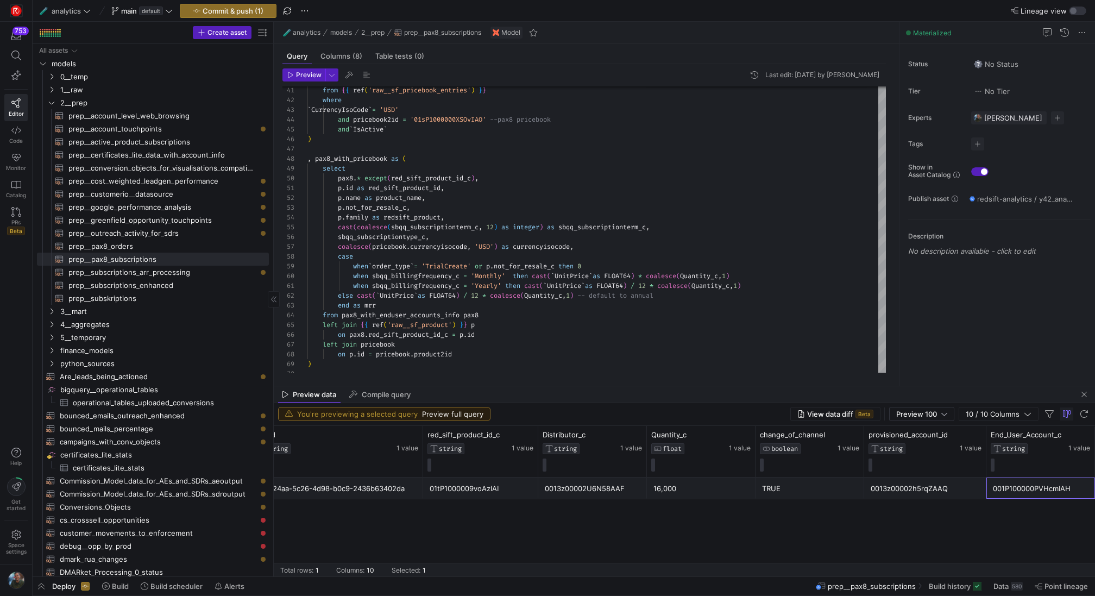
click at [677, 488] on div "16,000" at bounding box center [701, 488] width 96 height 21
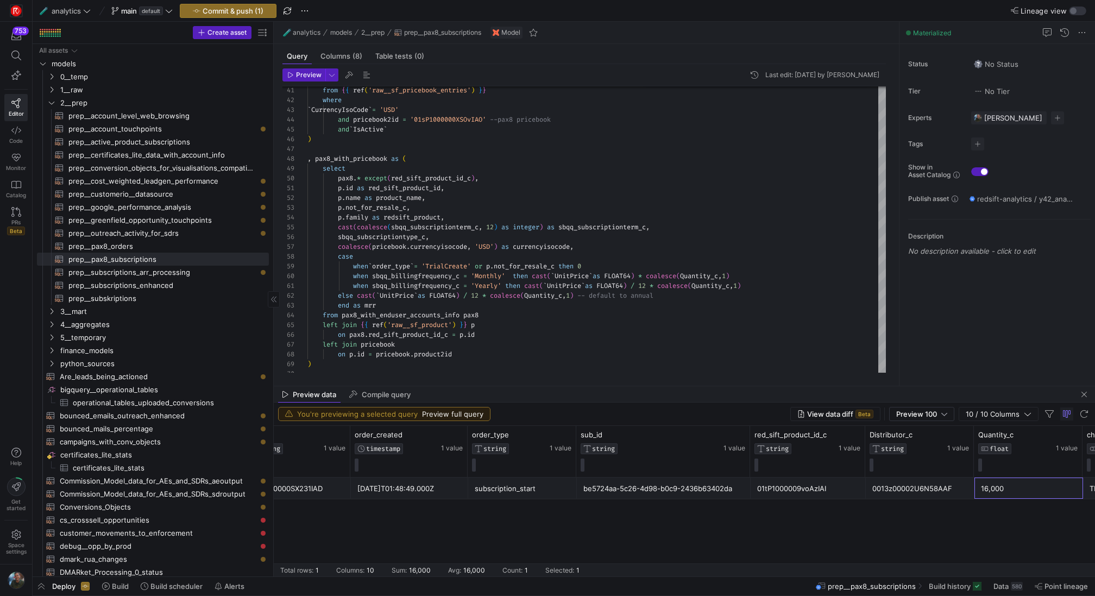
scroll to position [0, 33]
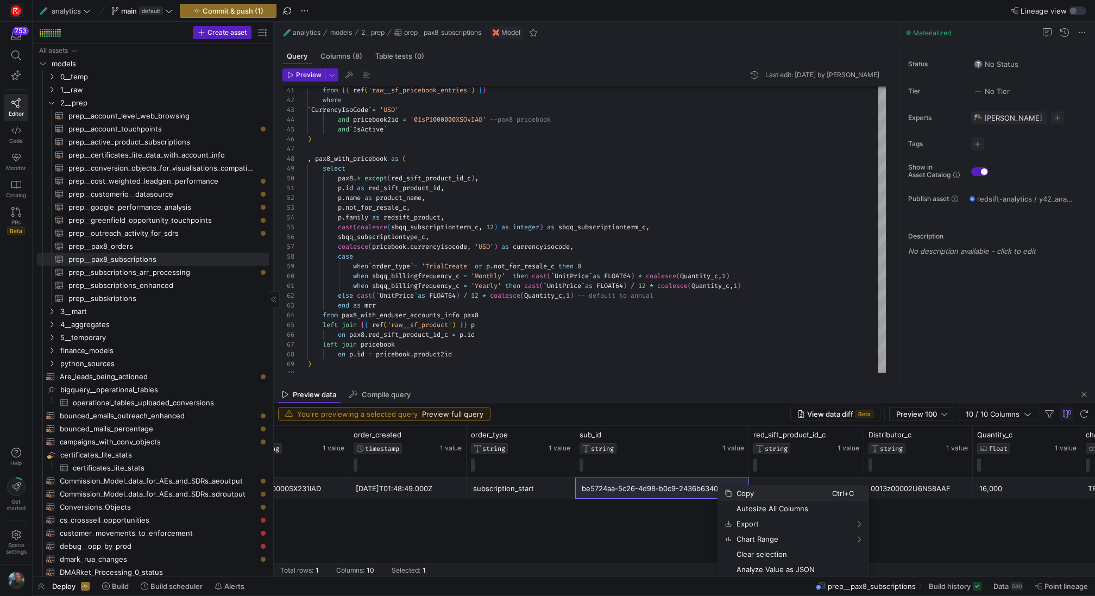
click at [735, 491] on span "Copy" at bounding box center [782, 492] width 100 height 15
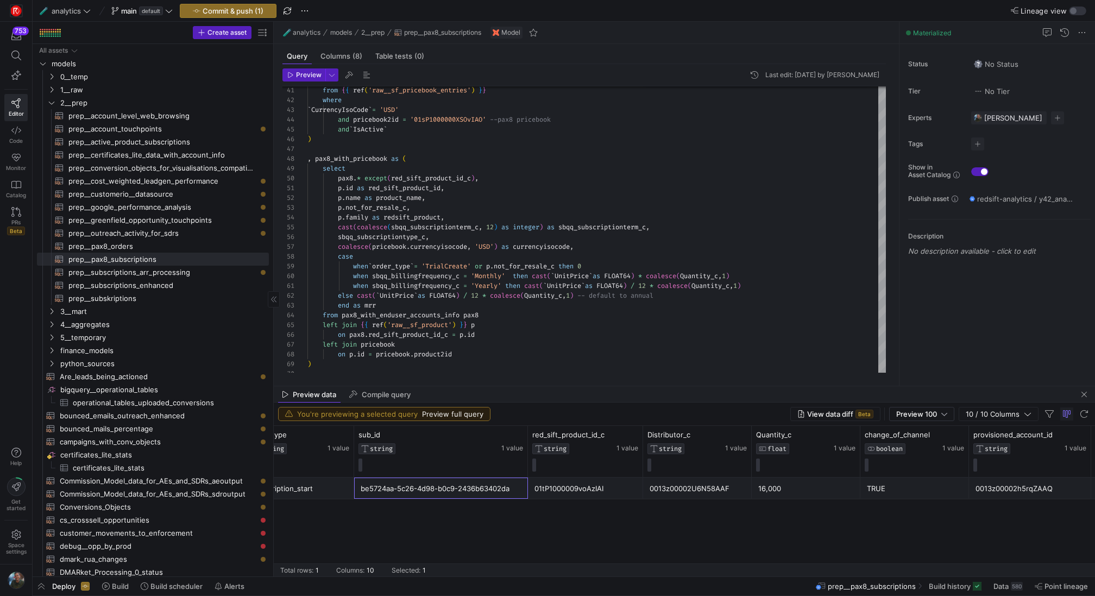
scroll to position [0, 359]
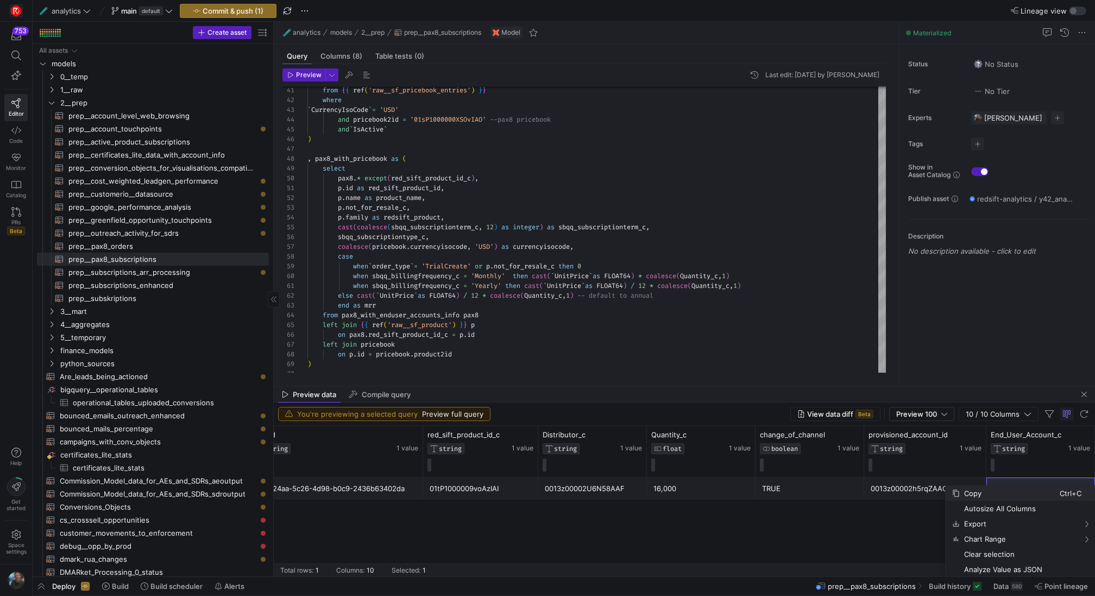
click at [968, 491] on span "Copy" at bounding box center [1009, 492] width 100 height 15
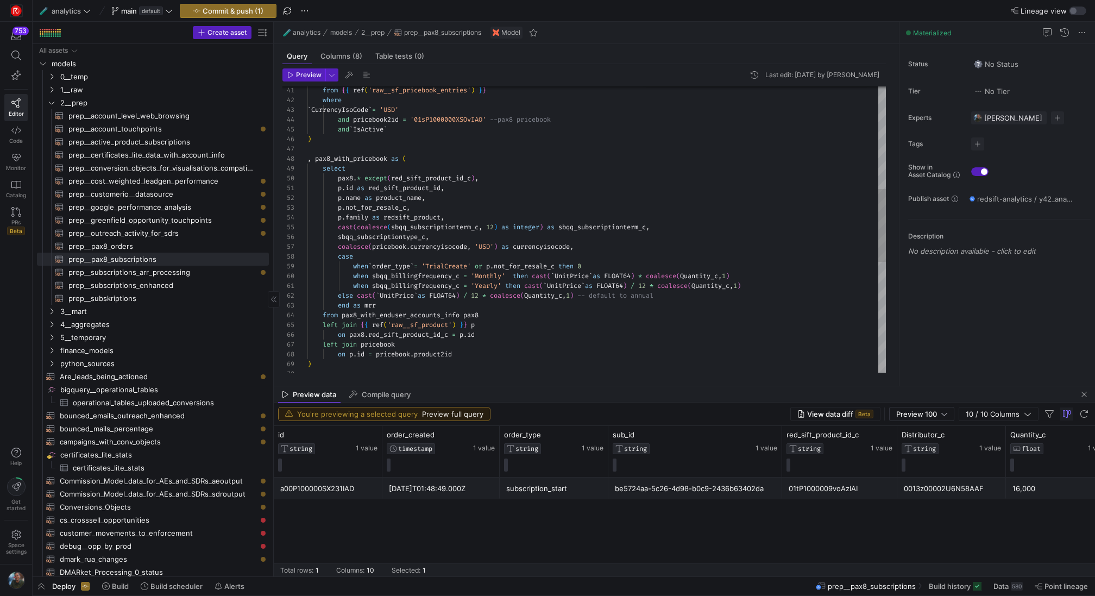
scroll to position [59, 274]
click at [643, 242] on div "cast ( coalesce ( sbqq_subscriptionterm_c , 12 ) as integer ) as sbqq_subscript…" at bounding box center [596, 247] width 578 height 1123
click at [310, 72] on span "Preview" at bounding box center [309, 75] width 26 height 8
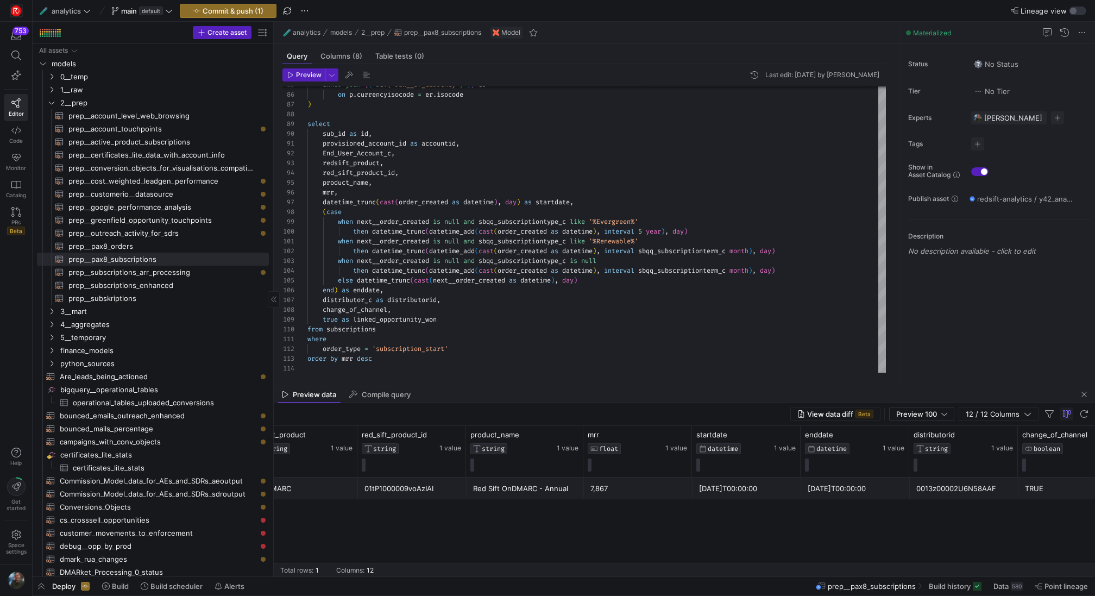
scroll to position [0, 520]
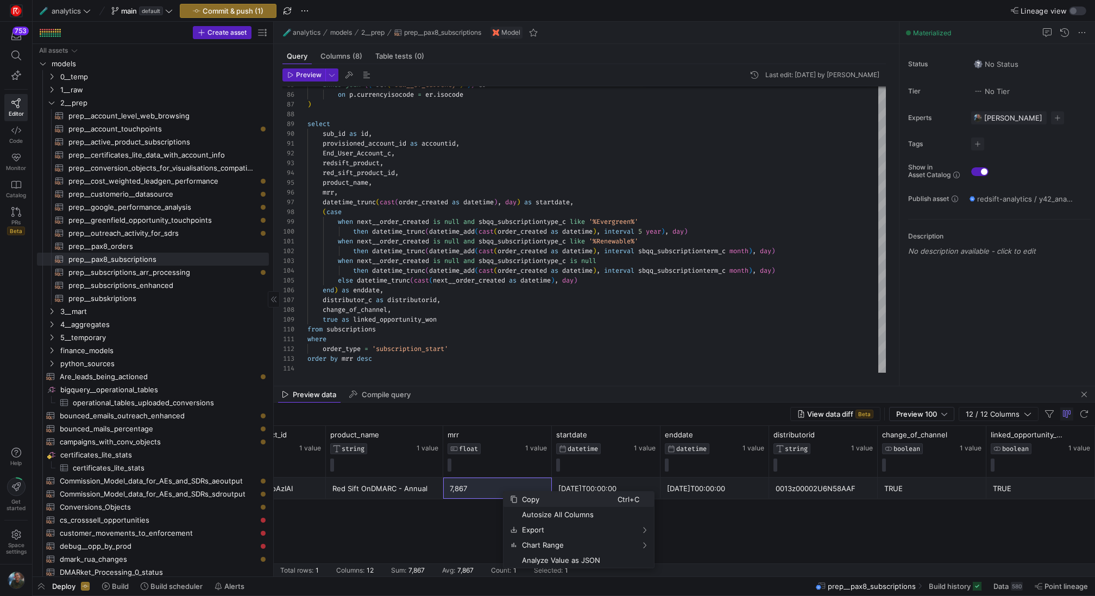
click at [540, 501] on span "Copy" at bounding box center [567, 498] width 100 height 15
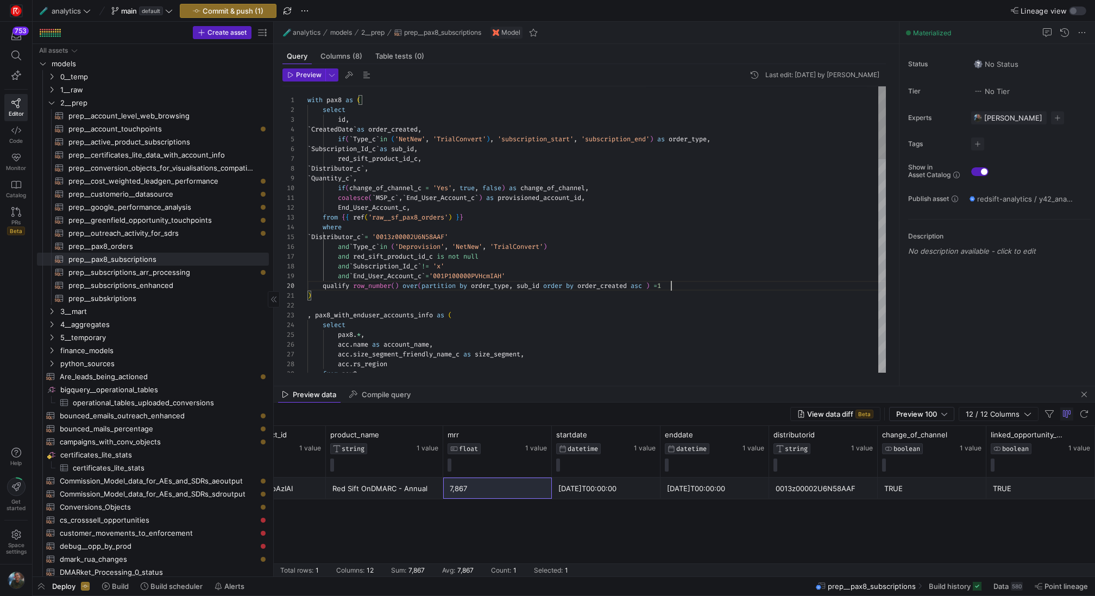
type textarea "with pax8 as ( select id, `CreatedDate` as order_created, if(`Type_c` in ('NetN…"
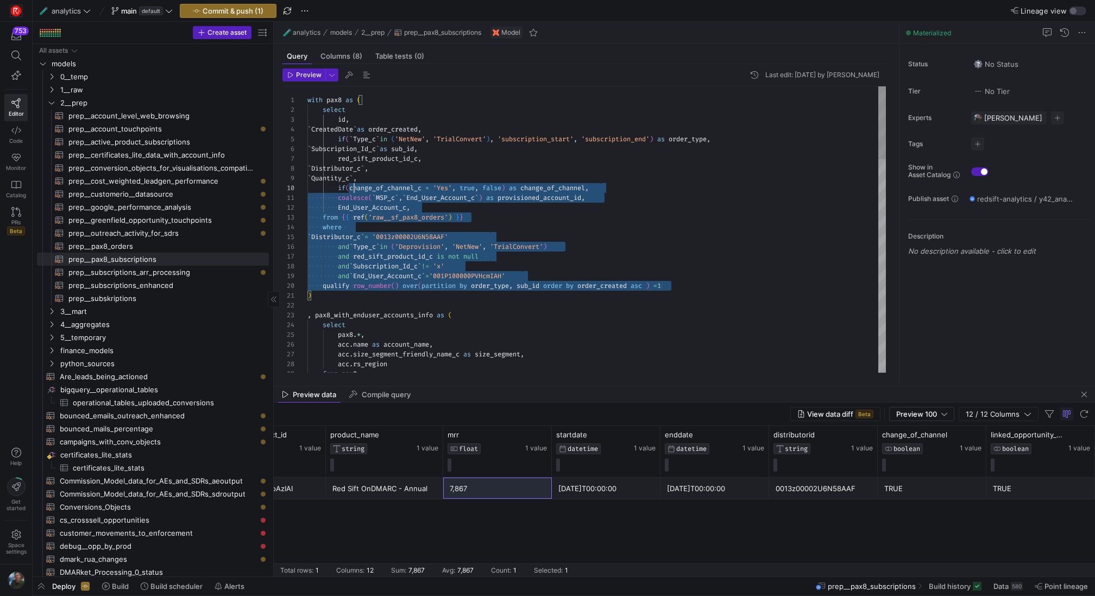
scroll to position [10, 0]
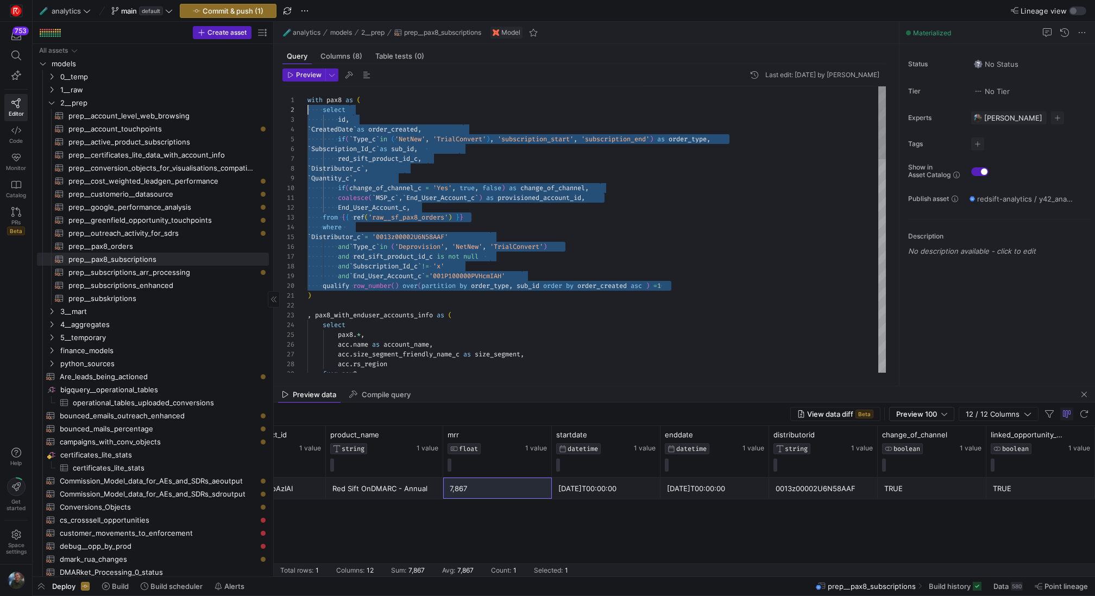
drag, startPoint x: 686, startPoint y: 284, endPoint x: 280, endPoint y: 107, distance: 442.7
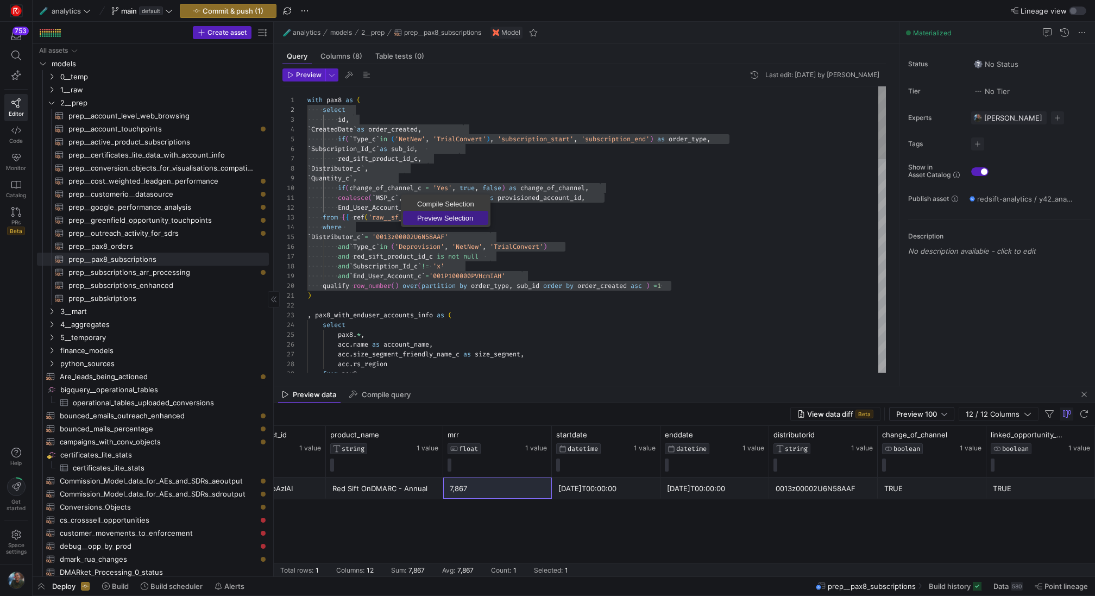
click at [432, 219] on span "Preview Selection" at bounding box center [445, 217] width 85 height 7
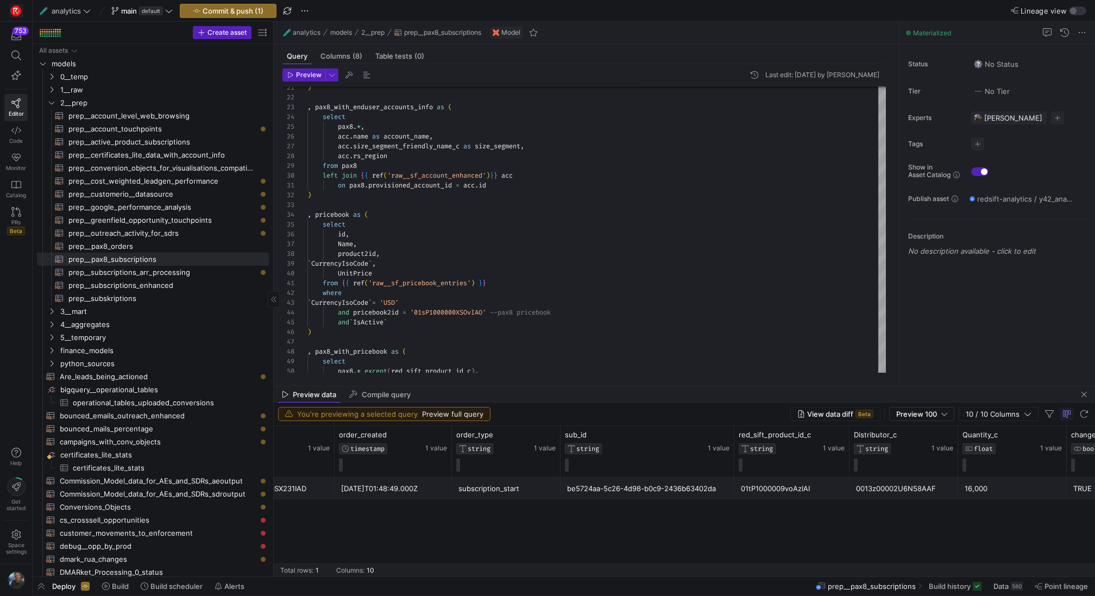
scroll to position [0, 61]
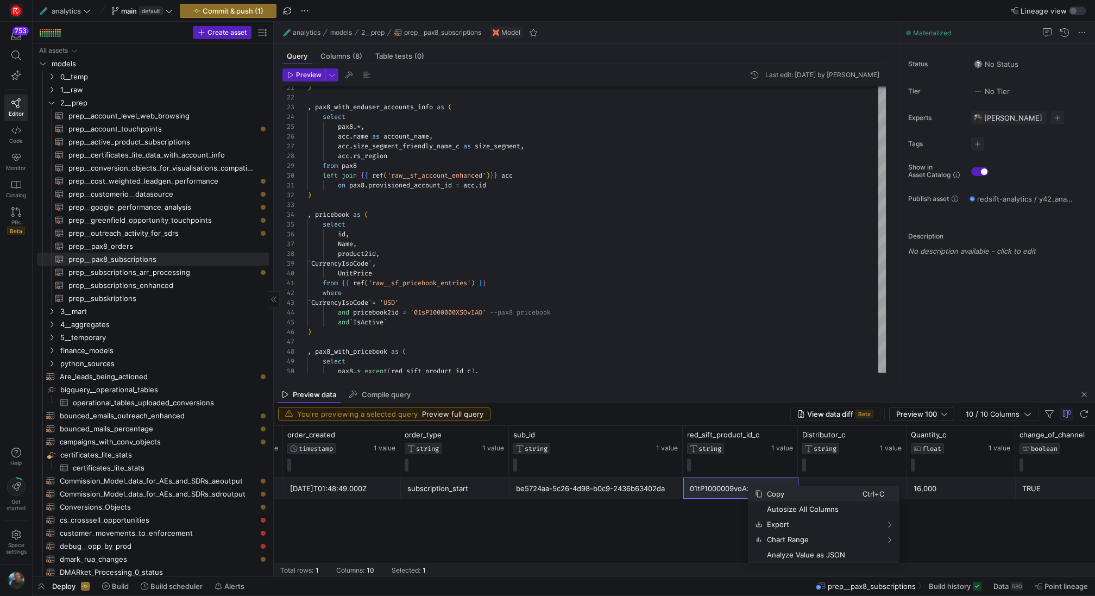
click at [786, 491] on span "Copy" at bounding box center [812, 493] width 100 height 15
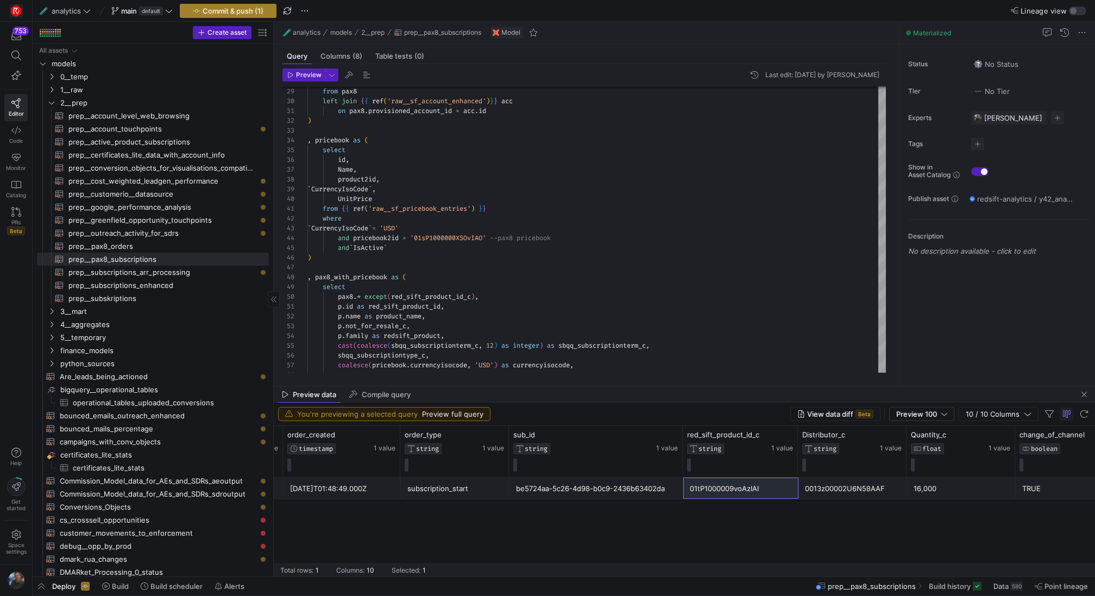
click at [262, 15] on span "Commit & push (1)" at bounding box center [233, 11] width 61 height 9
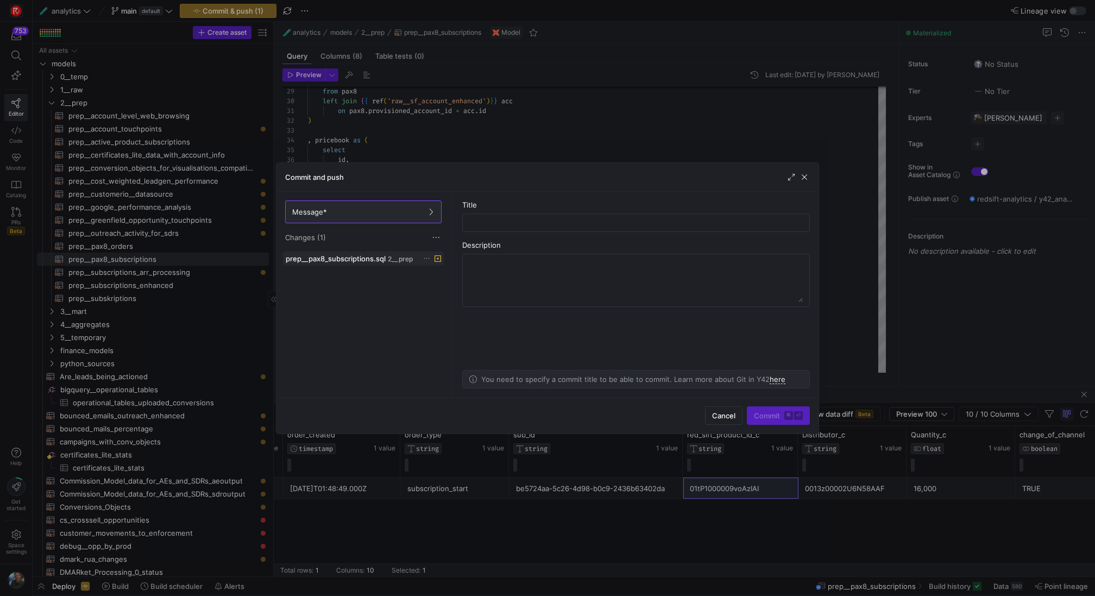
click at [423, 258] on icon at bounding box center [426, 258] width 7 height 7
click at [452, 291] on span "Discard" at bounding box center [441, 288] width 25 height 9
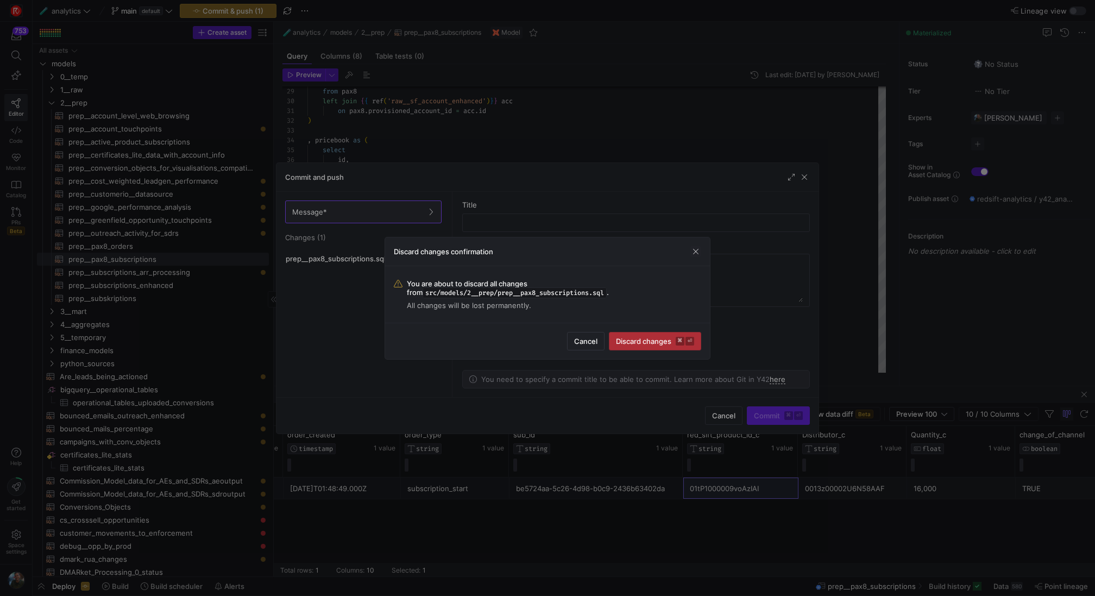
click at [672, 346] on span "submit" at bounding box center [654, 340] width 91 height 17
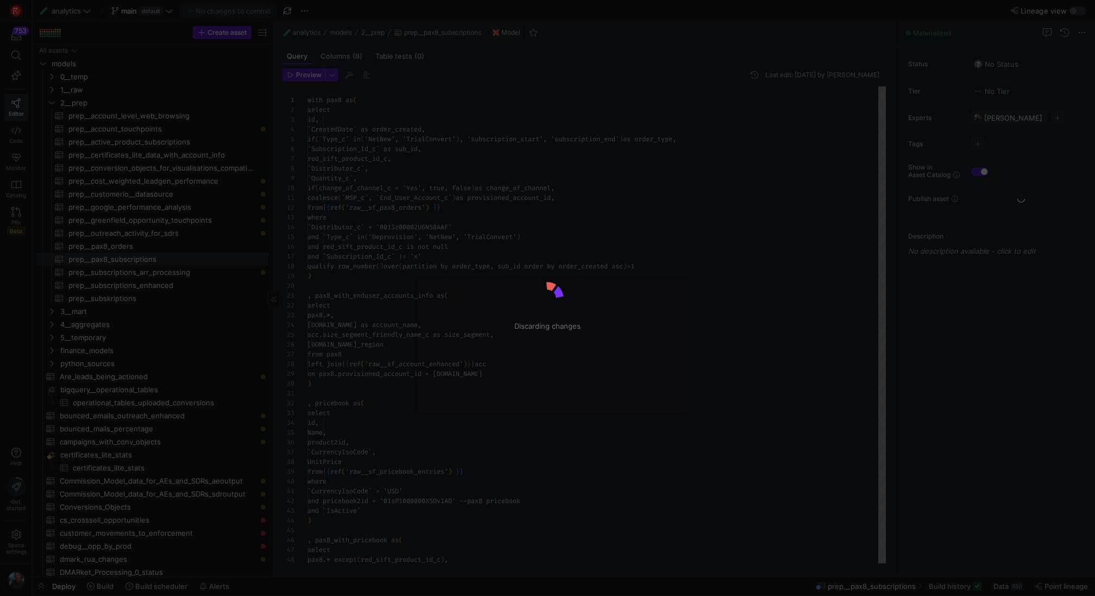
scroll to position [98, 0]
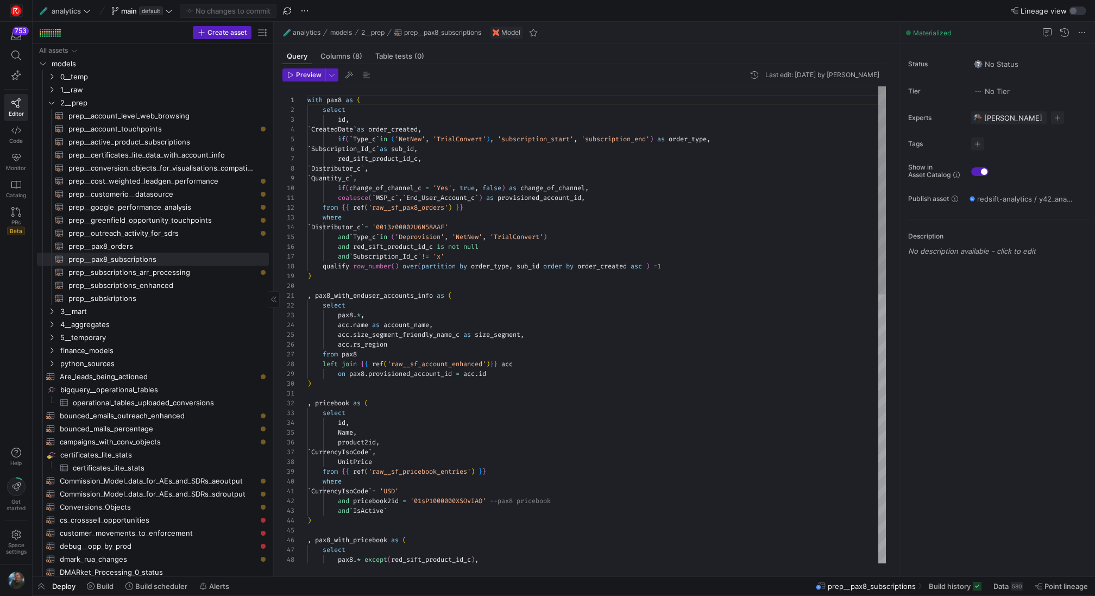
type textarea ", pax8_with_enduser_accounts_info as ( select pax8.*, [DOMAIN_NAME] as account_…"
